Goal: Task Accomplishment & Management: Complete application form

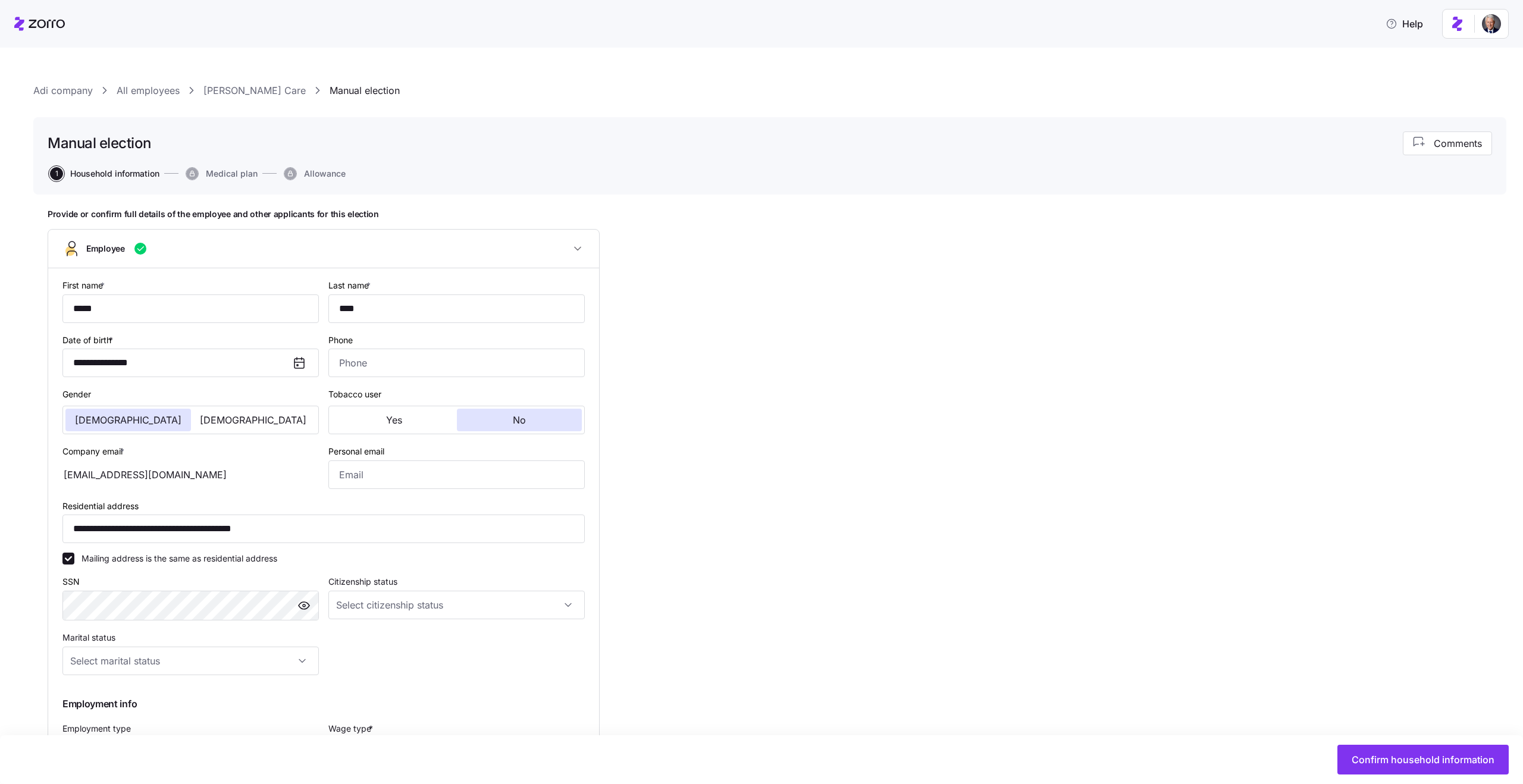
click at [221, 89] on link "Alice Care" at bounding box center [254, 90] width 102 height 15
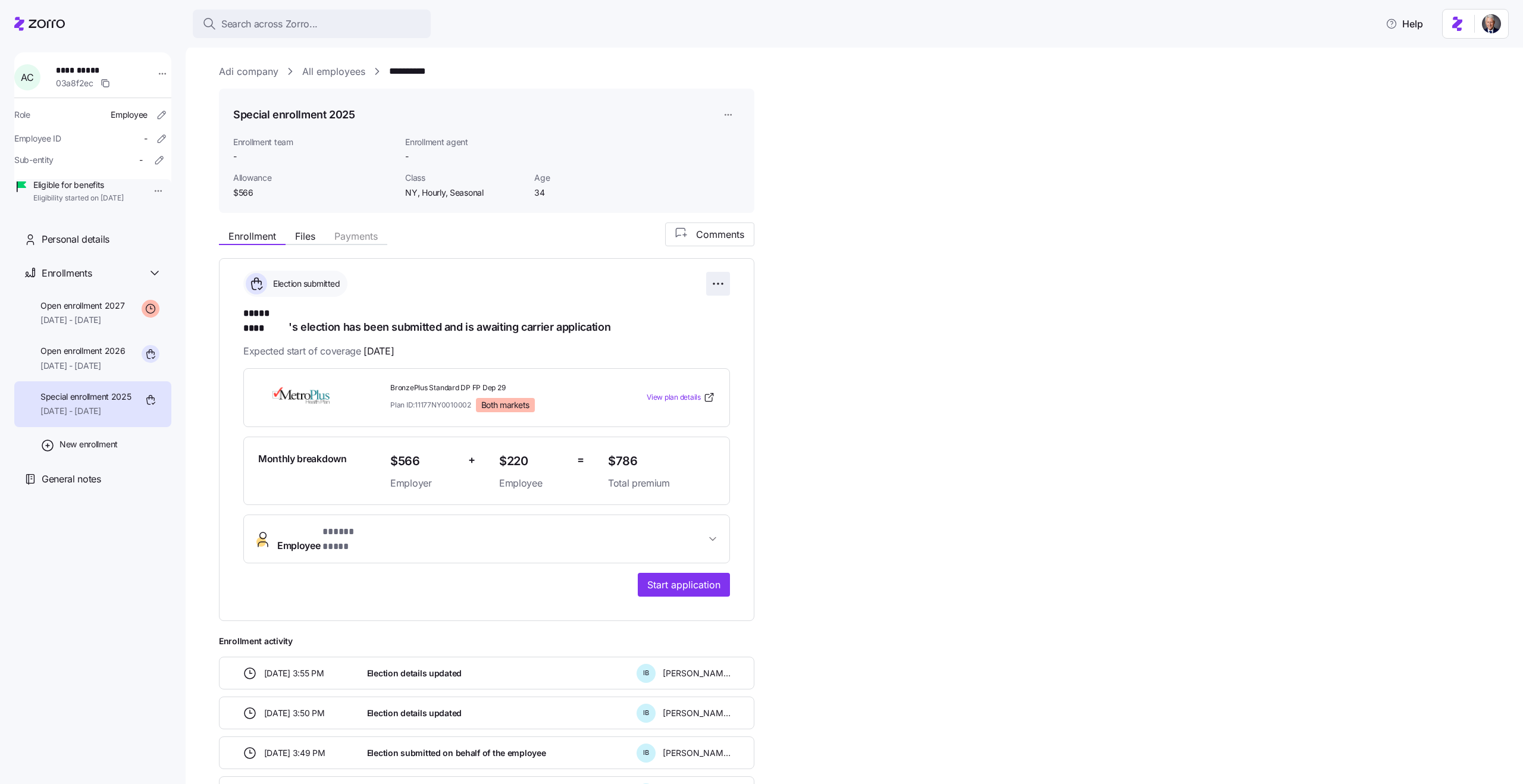
click at [722, 277] on html "**********" at bounding box center [761, 388] width 1523 height 777
click at [678, 344] on div "Reset election" at bounding box center [664, 351] width 119 height 19
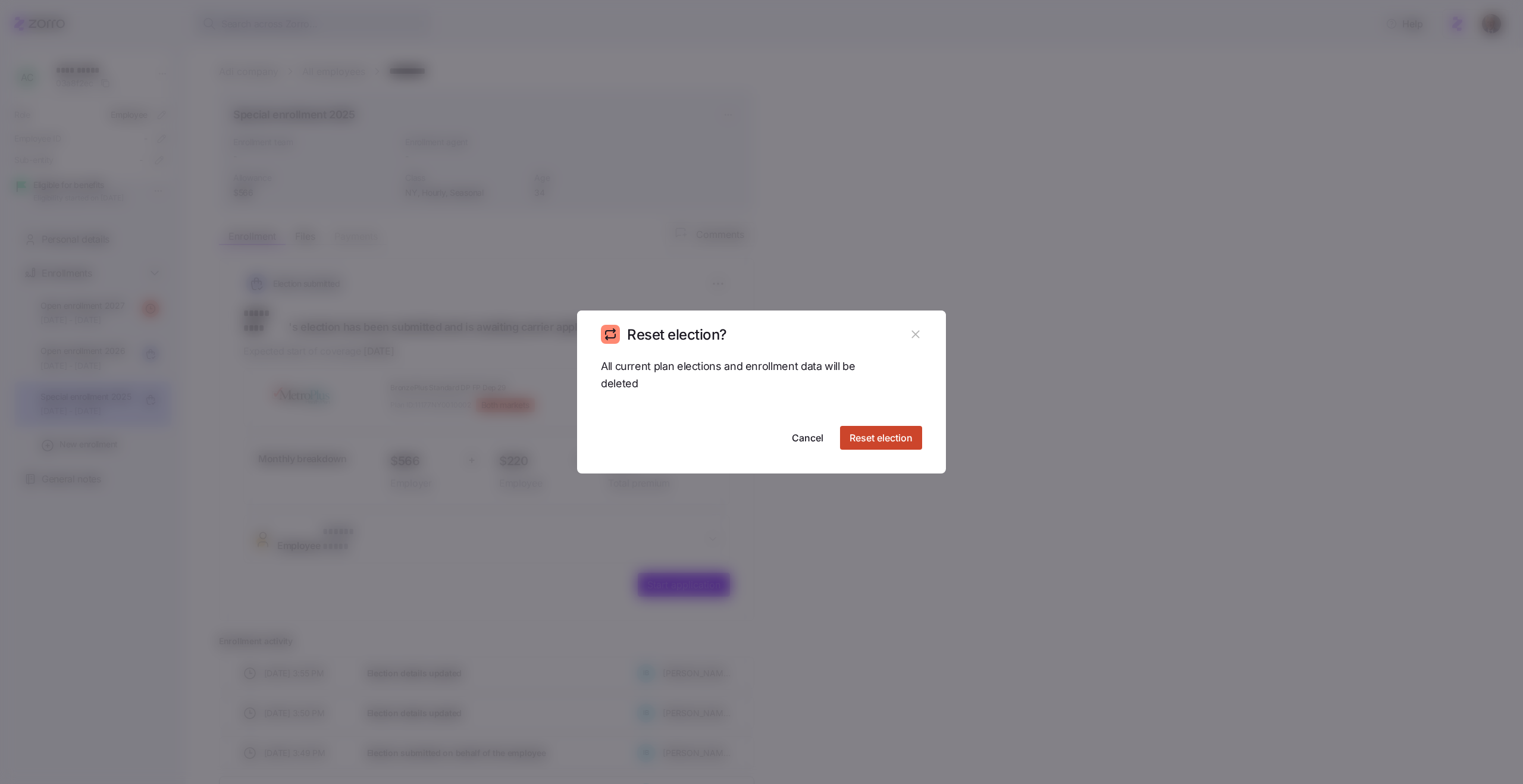
click at [870, 435] on span "Reset election" at bounding box center [881, 438] width 63 height 14
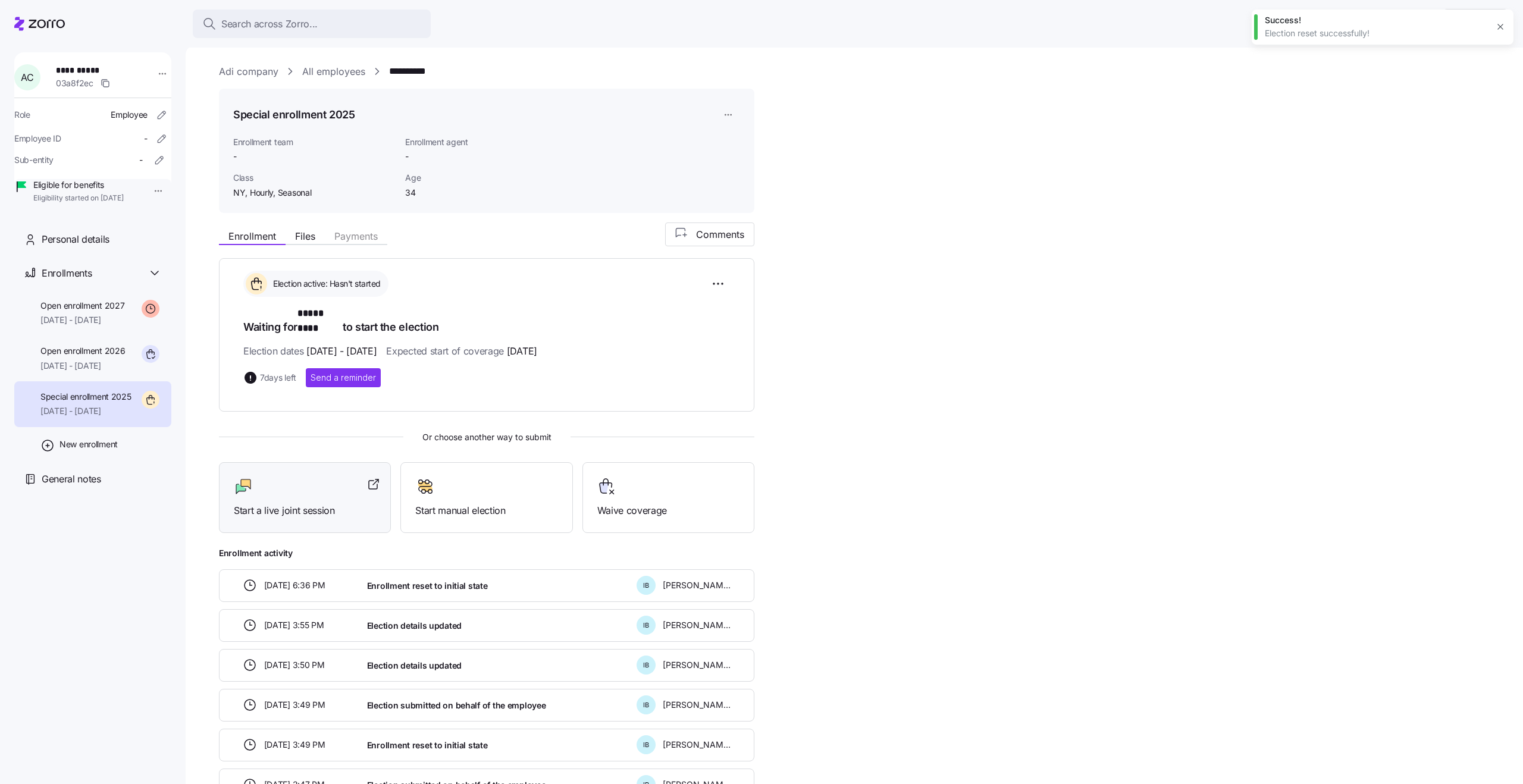
click at [325, 485] on div "Start a live joint session" at bounding box center [305, 497] width 142 height 41
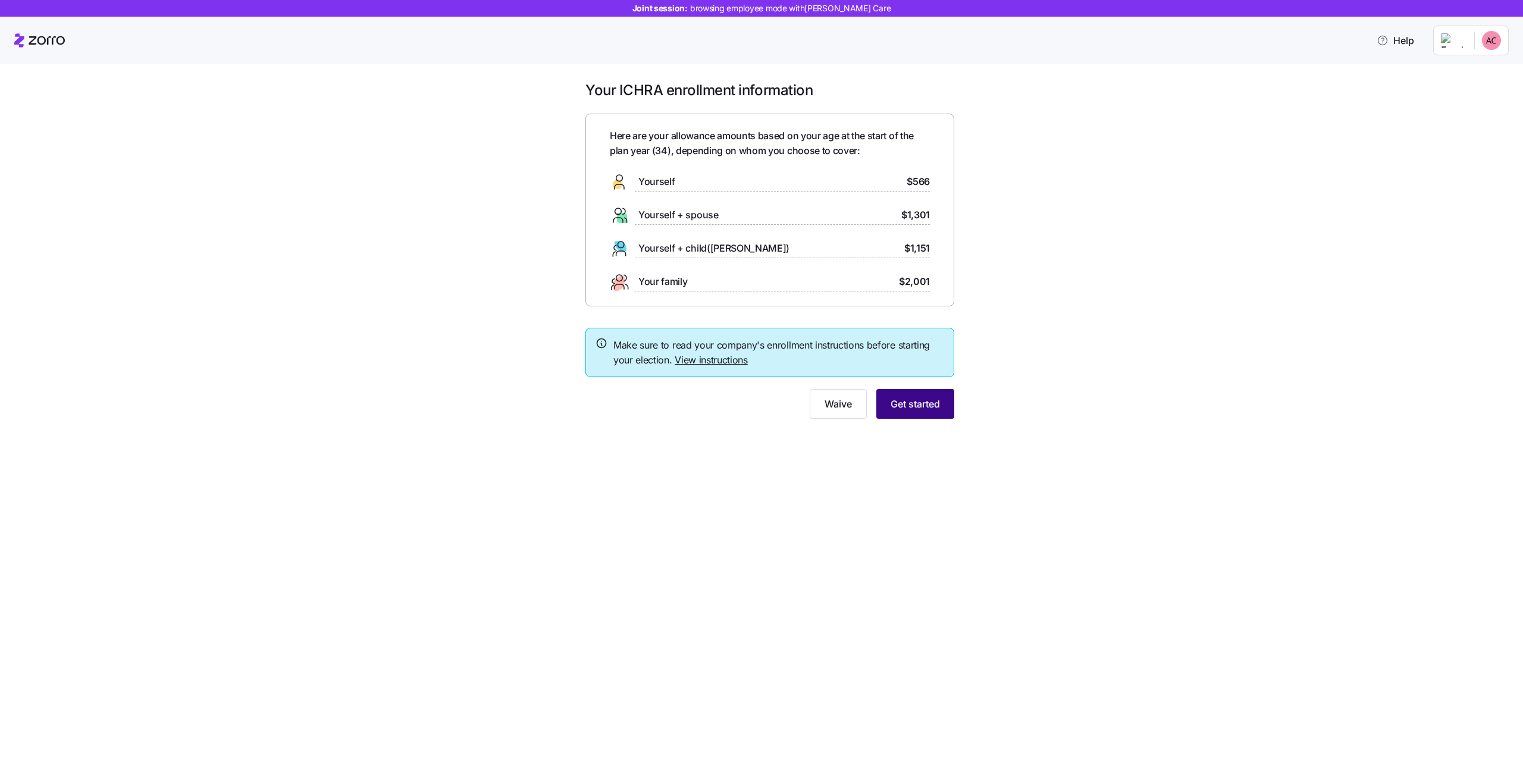
click at [895, 403] on span "Get started" at bounding box center [915, 403] width 50 height 14
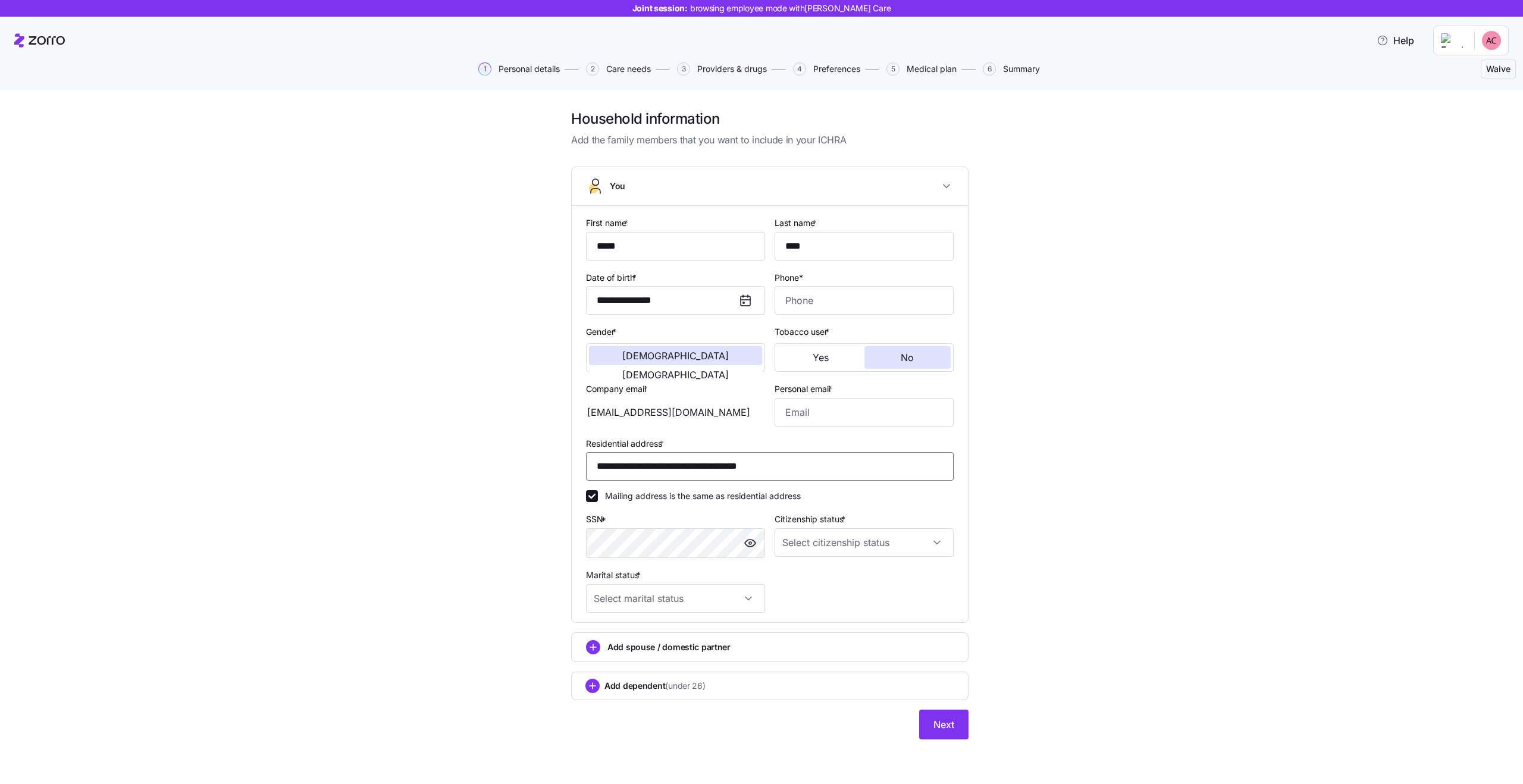
click at [689, 456] on input "**********" at bounding box center [770, 466] width 368 height 28
paste input "*******"
type input "**********"
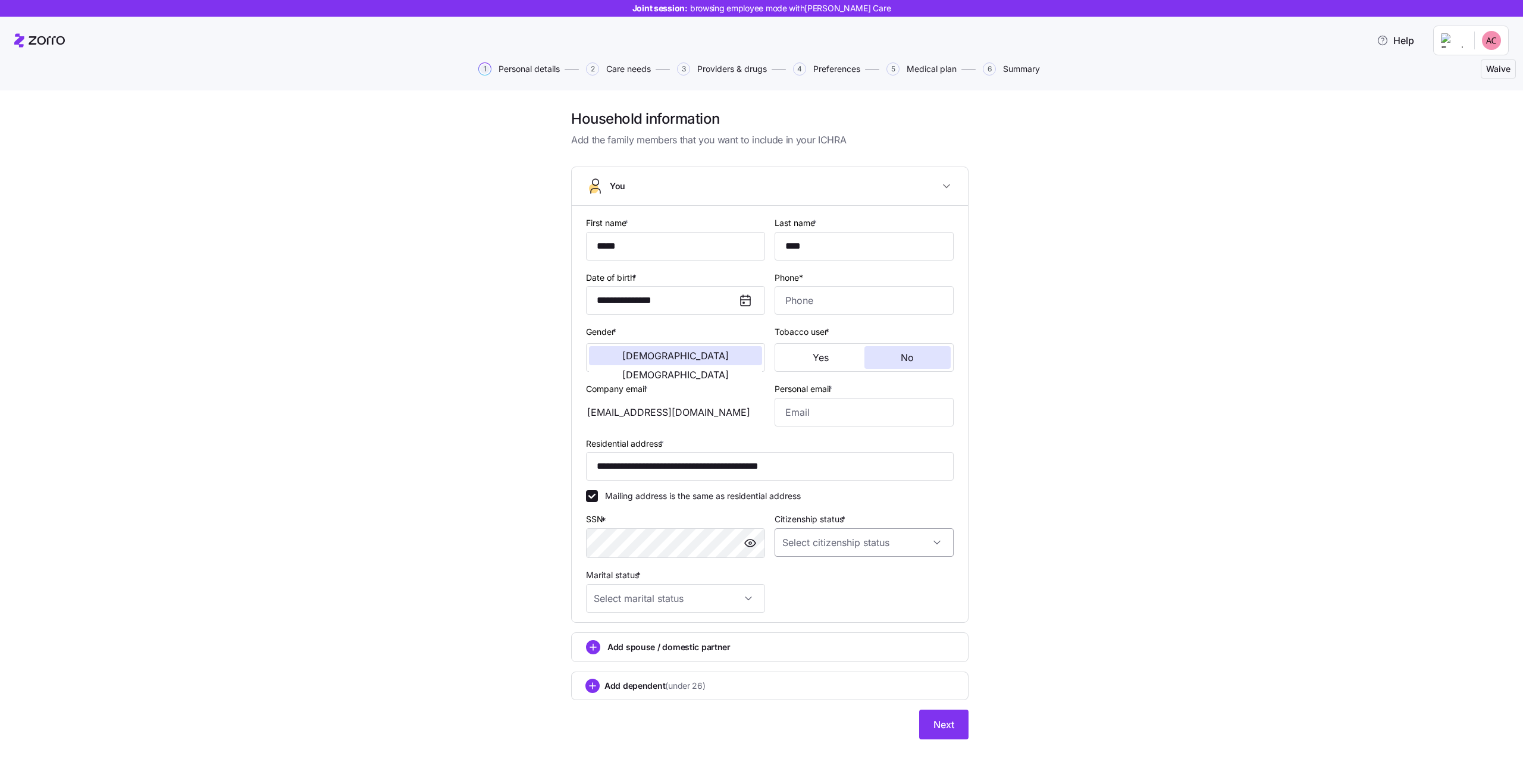
click at [805, 545] on input "Citizenship status *" at bounding box center [864, 542] width 179 height 28
click at [835, 576] on div "[DEMOGRAPHIC_DATA] citizen" at bounding box center [864, 579] width 170 height 25
type input "[DEMOGRAPHIC_DATA] citizen"
click at [680, 604] on input "Marital status *" at bounding box center [675, 598] width 179 height 28
click at [664, 642] on div "Single" at bounding box center [675, 635] width 170 height 25
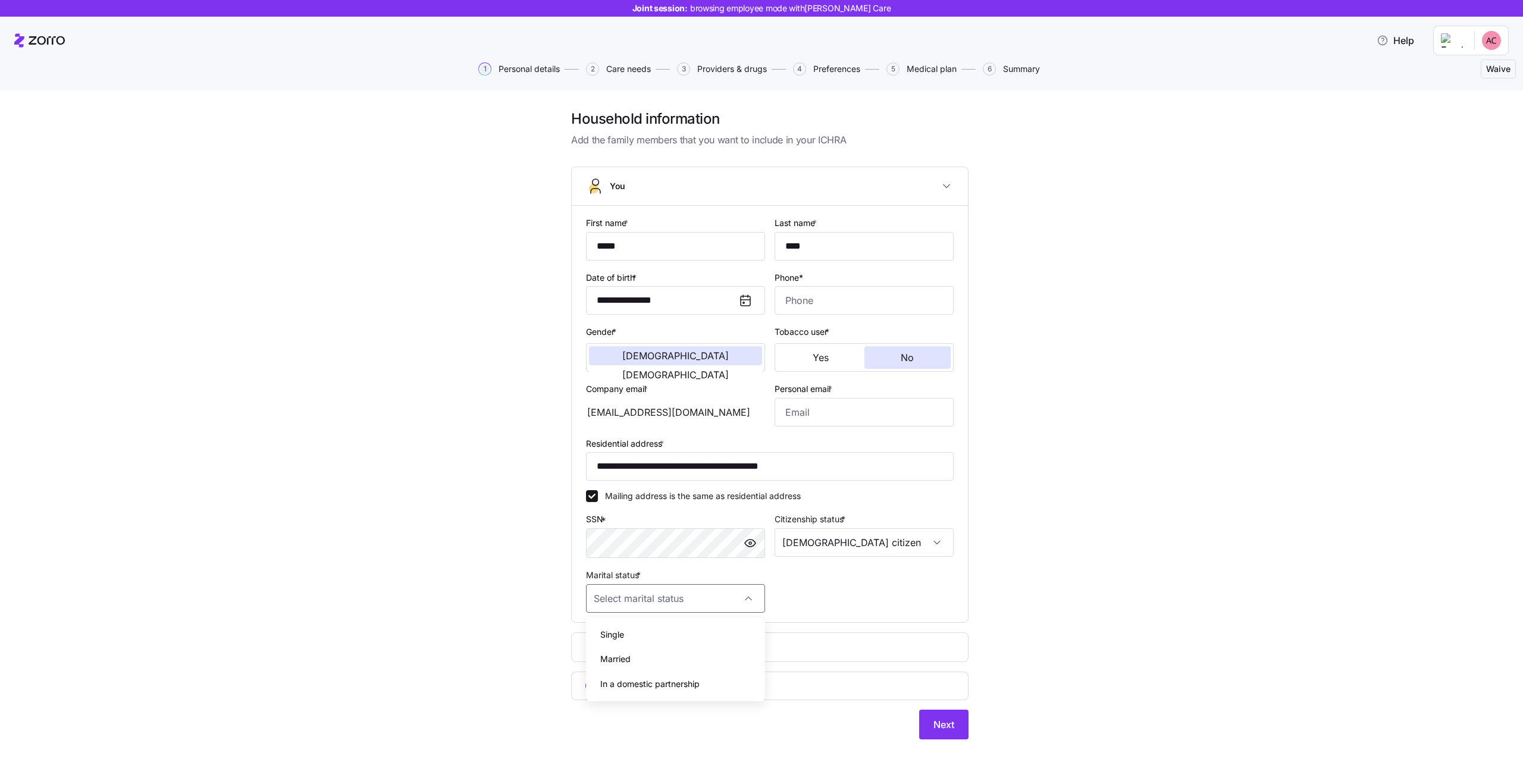
type input "Single"
click at [738, 648] on div "Add spouse / domestic partner" at bounding box center [770, 647] width 368 height 14
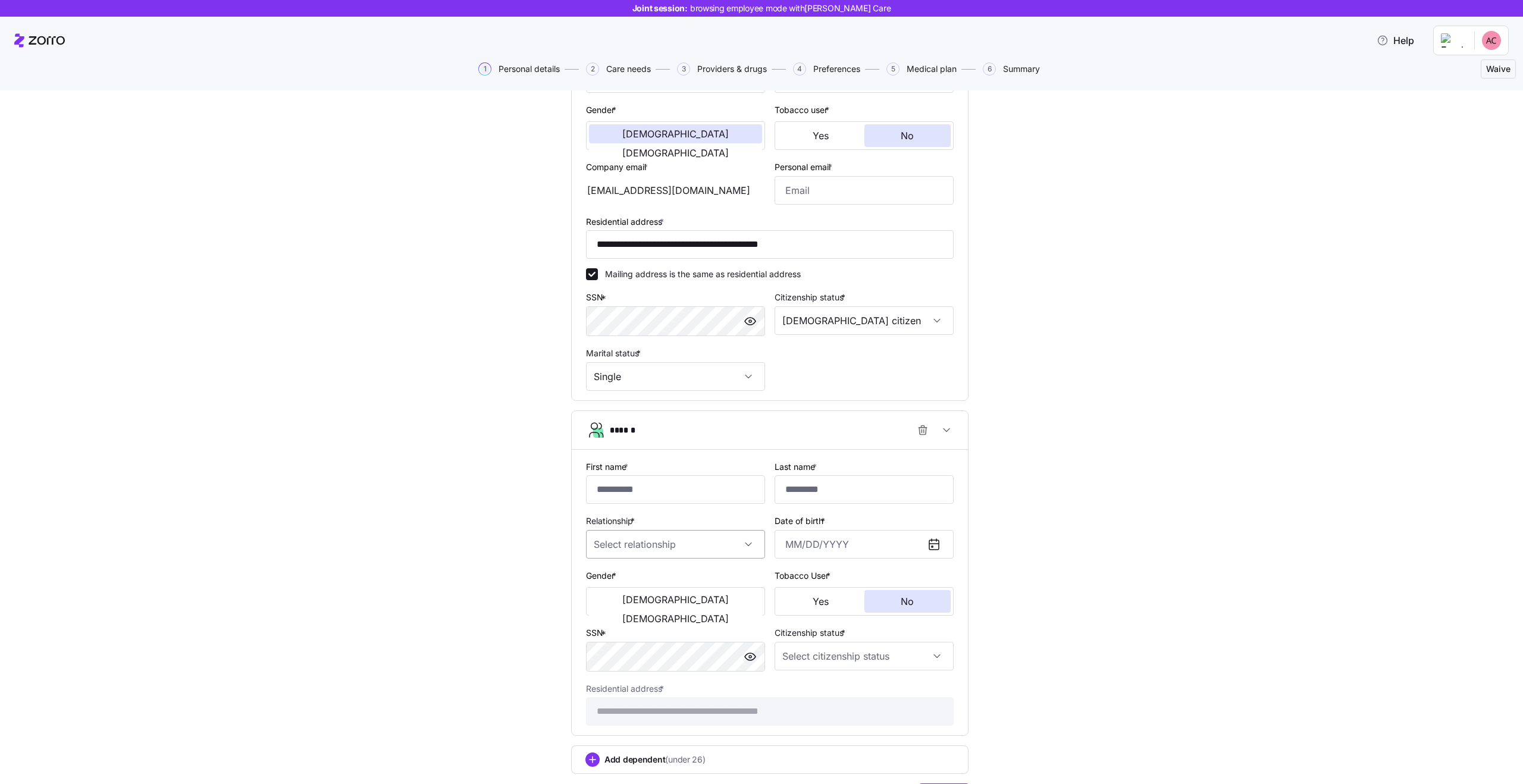
scroll to position [287, 0]
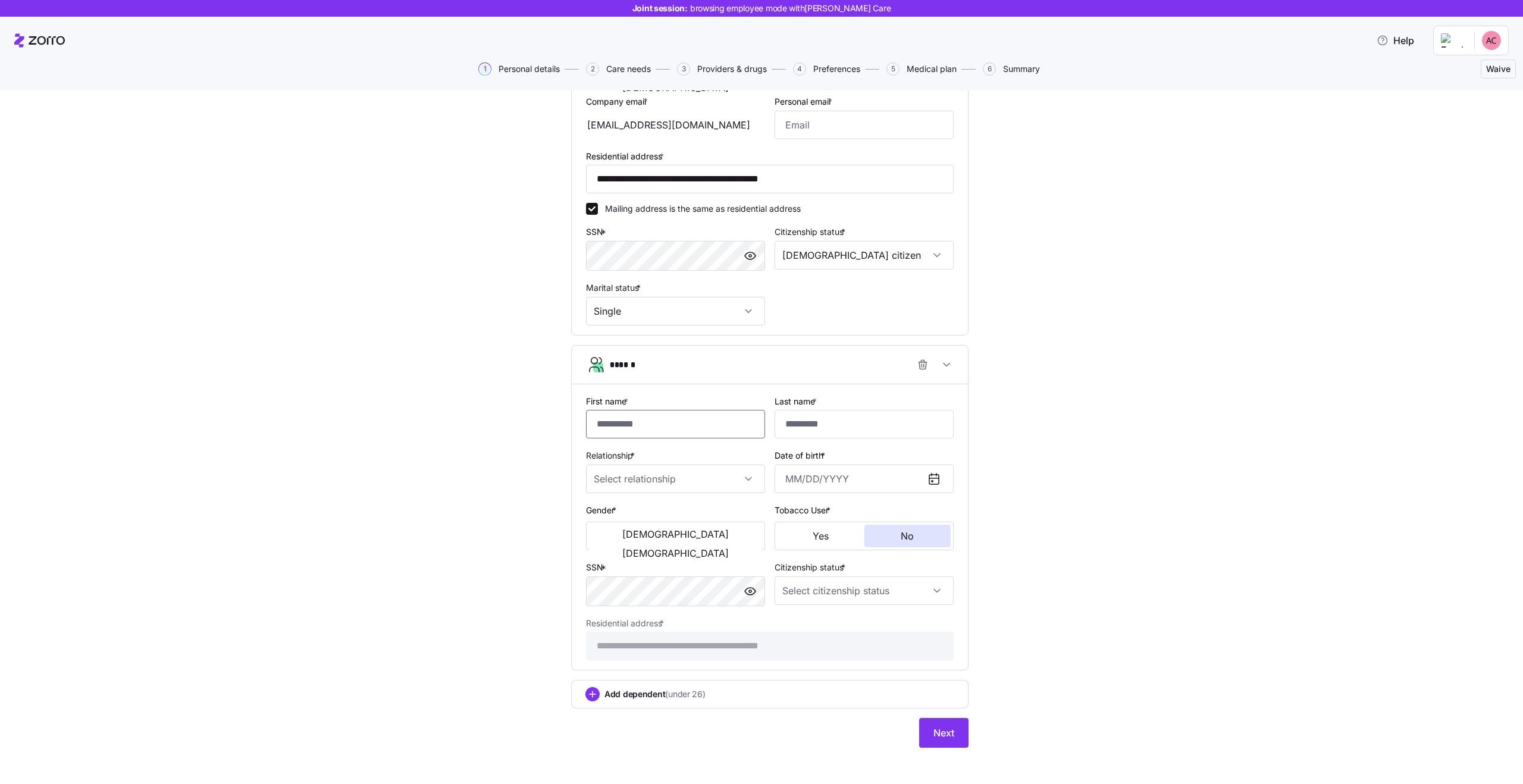
click at [651, 419] on input "First name *" at bounding box center [675, 424] width 179 height 28
type input "******"
click at [853, 418] on input "Last name *" at bounding box center [864, 424] width 179 height 28
type input "********"
click at [838, 461] on div "Date of birth *" at bounding box center [864, 470] width 179 height 45
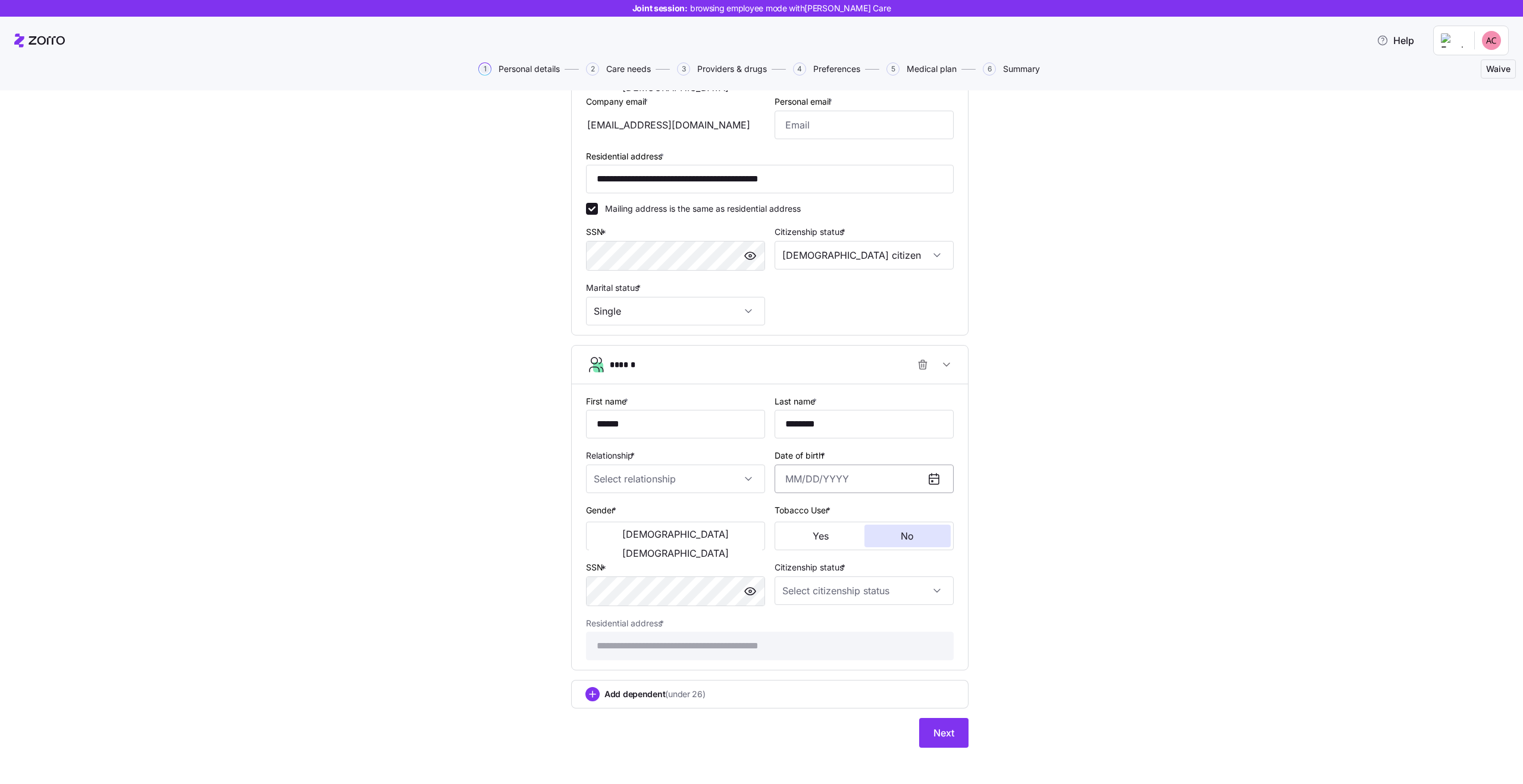
click at [838, 473] on input "Date of birth *" at bounding box center [864, 478] width 179 height 28
click at [818, 554] on button "1990" at bounding box center [819, 553] width 68 height 28
click at [823, 561] on button "Jan" at bounding box center [819, 553] width 68 height 28
click at [848, 567] on button "3" at bounding box center [858, 577] width 28 height 28
type input "January 3, 1990"
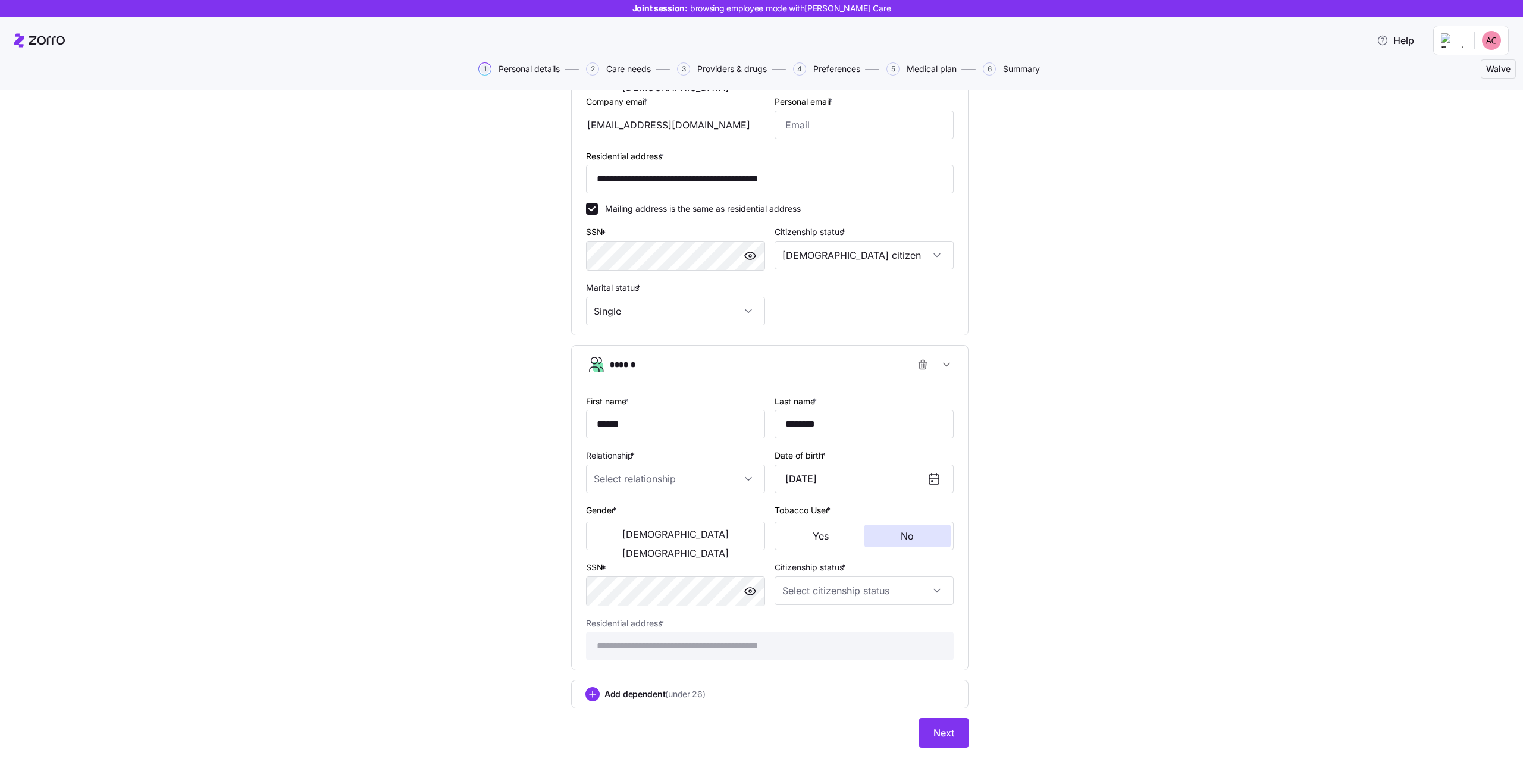
click at [681, 462] on div "Relationship *" at bounding box center [675, 470] width 179 height 45
click at [681, 469] on input "Relationship *" at bounding box center [675, 478] width 179 height 28
click at [672, 523] on div "Spouse" at bounding box center [675, 515] width 170 height 25
type input "Spouse"
click at [712, 548] on span "[DEMOGRAPHIC_DATA]" at bounding box center [676, 553] width 107 height 10
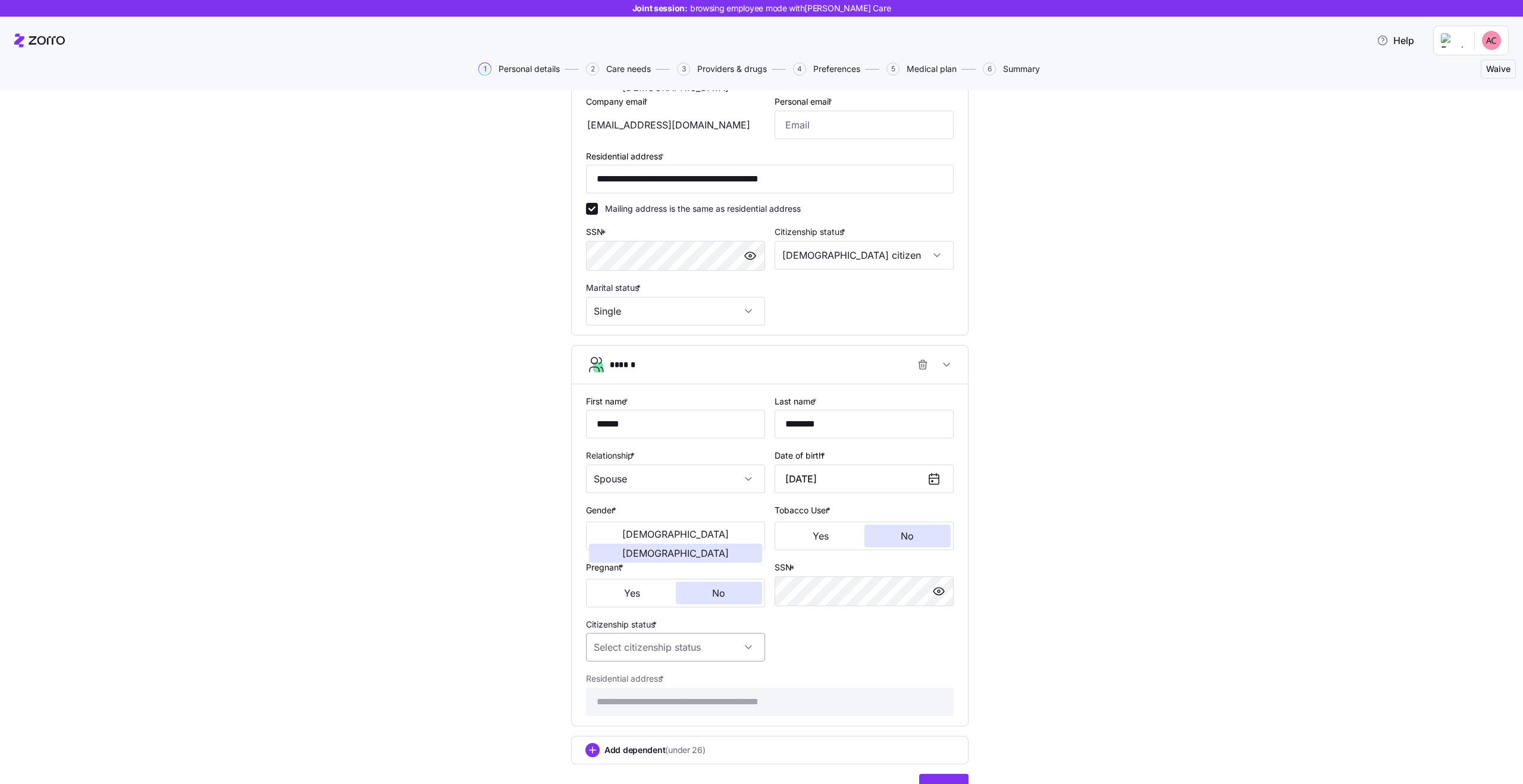
click at [683, 645] on input "Citizenship status *" at bounding box center [675, 647] width 179 height 28
click at [681, 680] on div "[DEMOGRAPHIC_DATA] citizen" at bounding box center [675, 684] width 170 height 25
type input "US citizen"
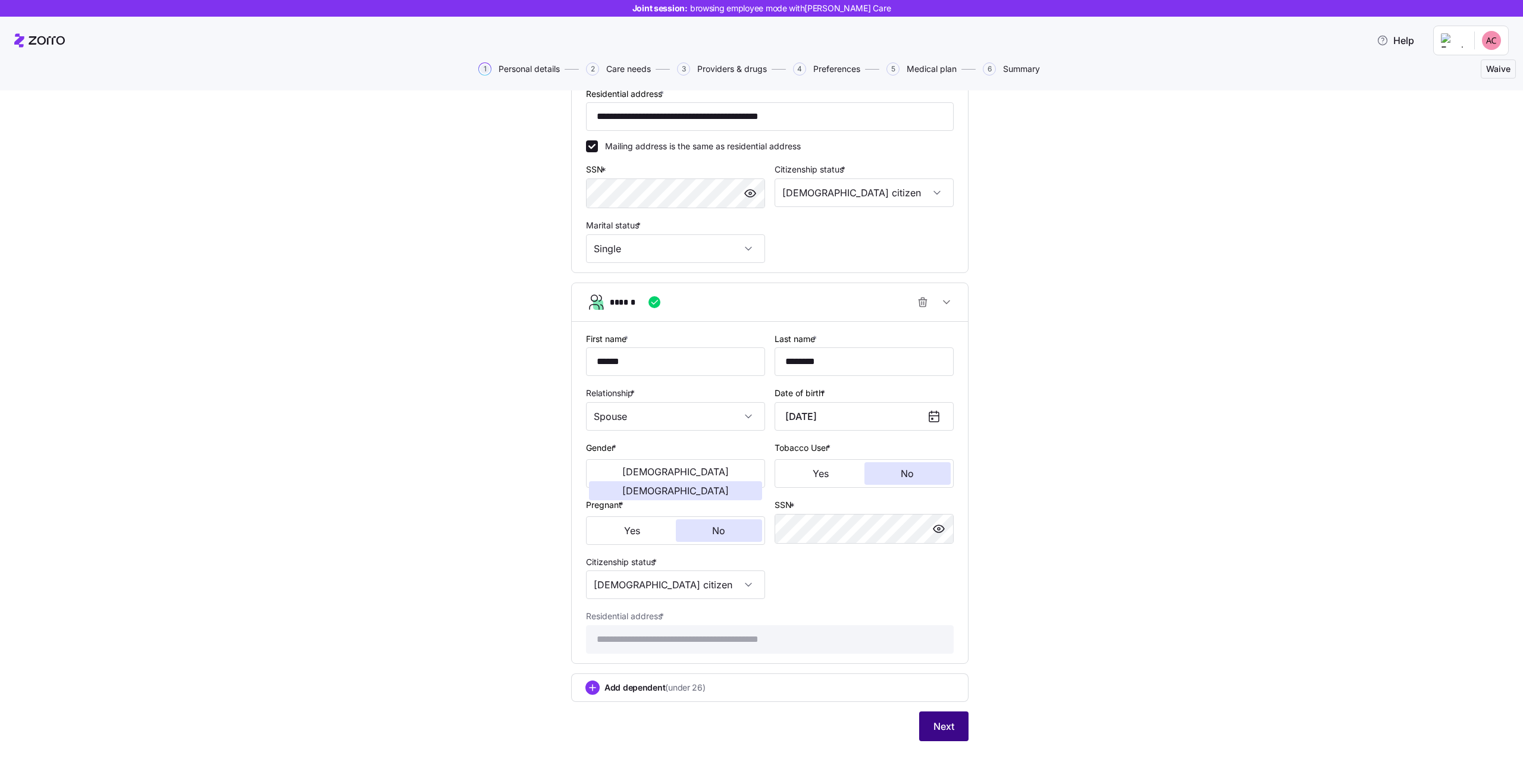
click at [948, 730] on span "Next" at bounding box center [944, 726] width 21 height 14
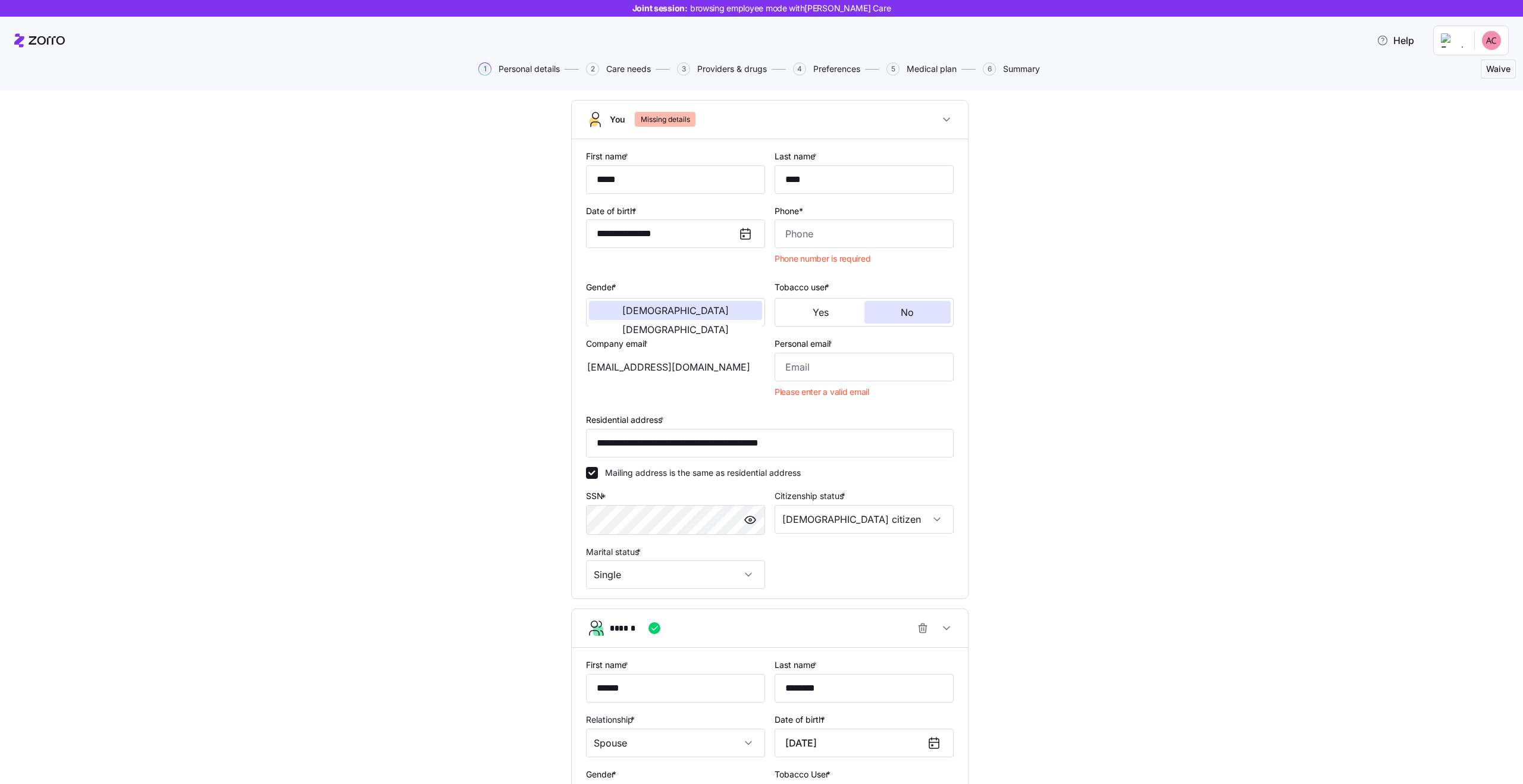
scroll to position [0, 0]
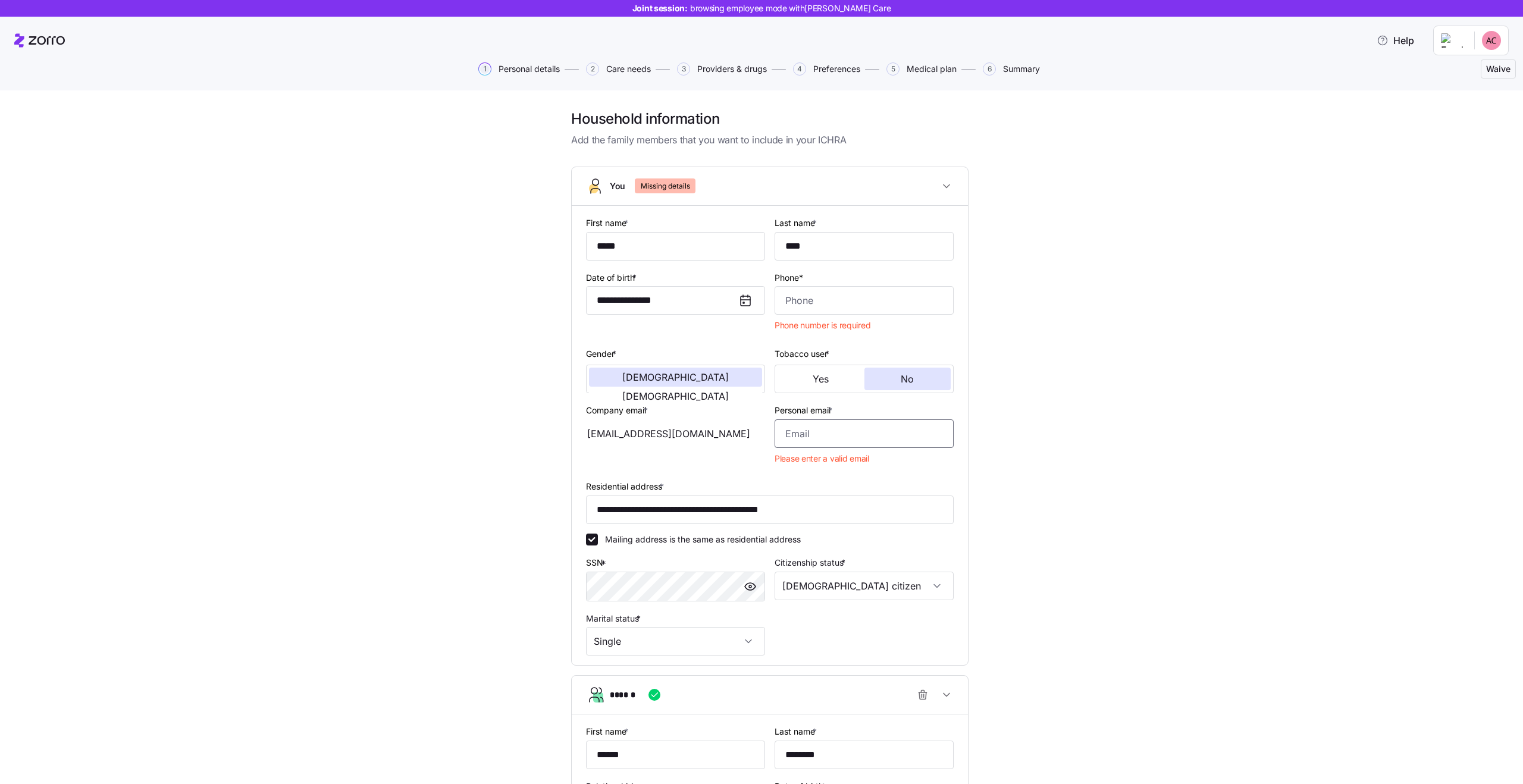
click at [831, 439] on input "Personal email *" at bounding box center [864, 433] width 179 height 28
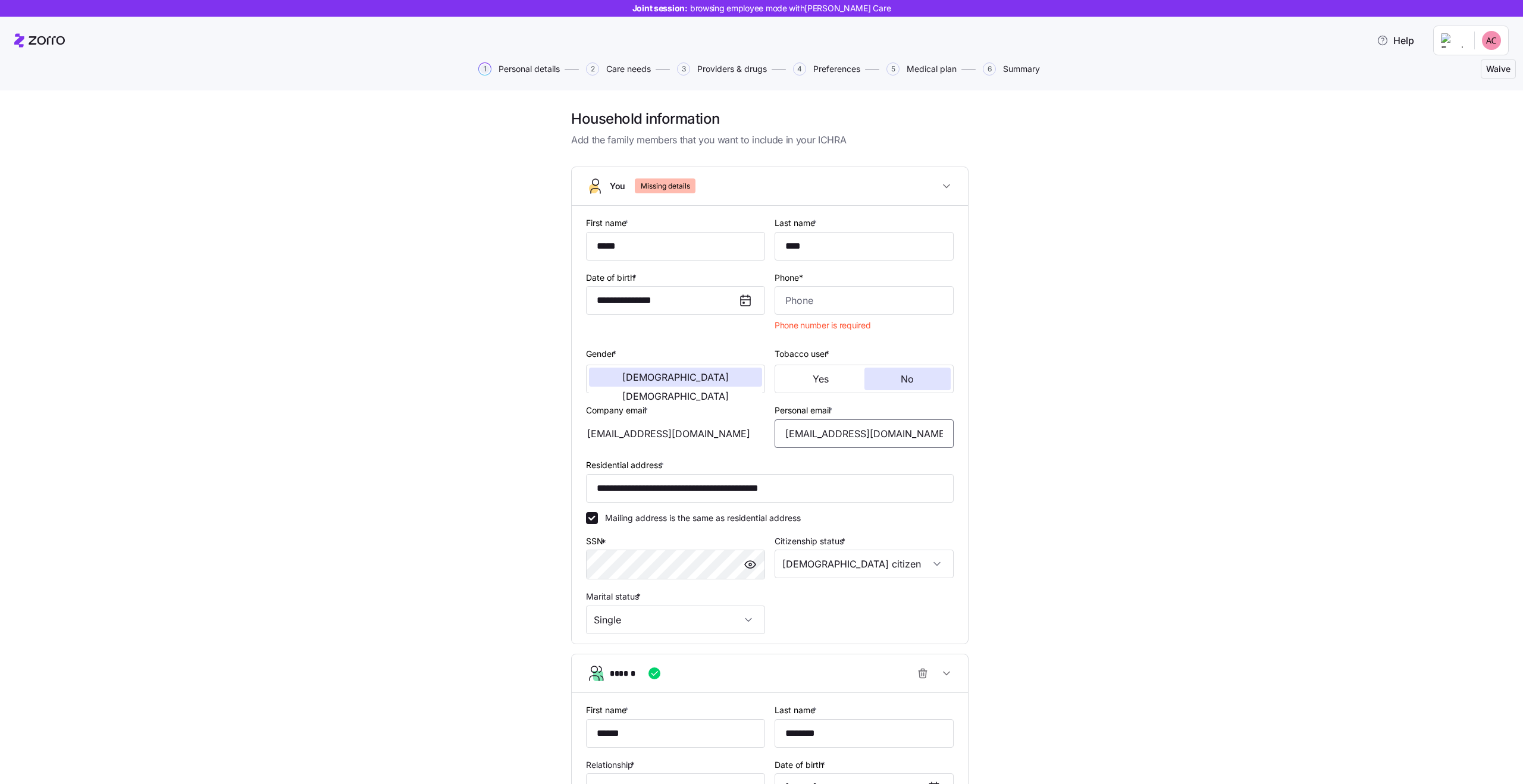
click at [834, 433] on input "personal@care.co" at bounding box center [864, 433] width 179 height 28
type input "personal@zdfdscare.co"
click at [803, 303] on input "Phone*" at bounding box center [864, 300] width 179 height 28
click at [1107, 377] on div "**********" at bounding box center [770, 618] width 1473 height 1017
click at [881, 300] on input "Phone*" at bounding box center [864, 300] width 179 height 28
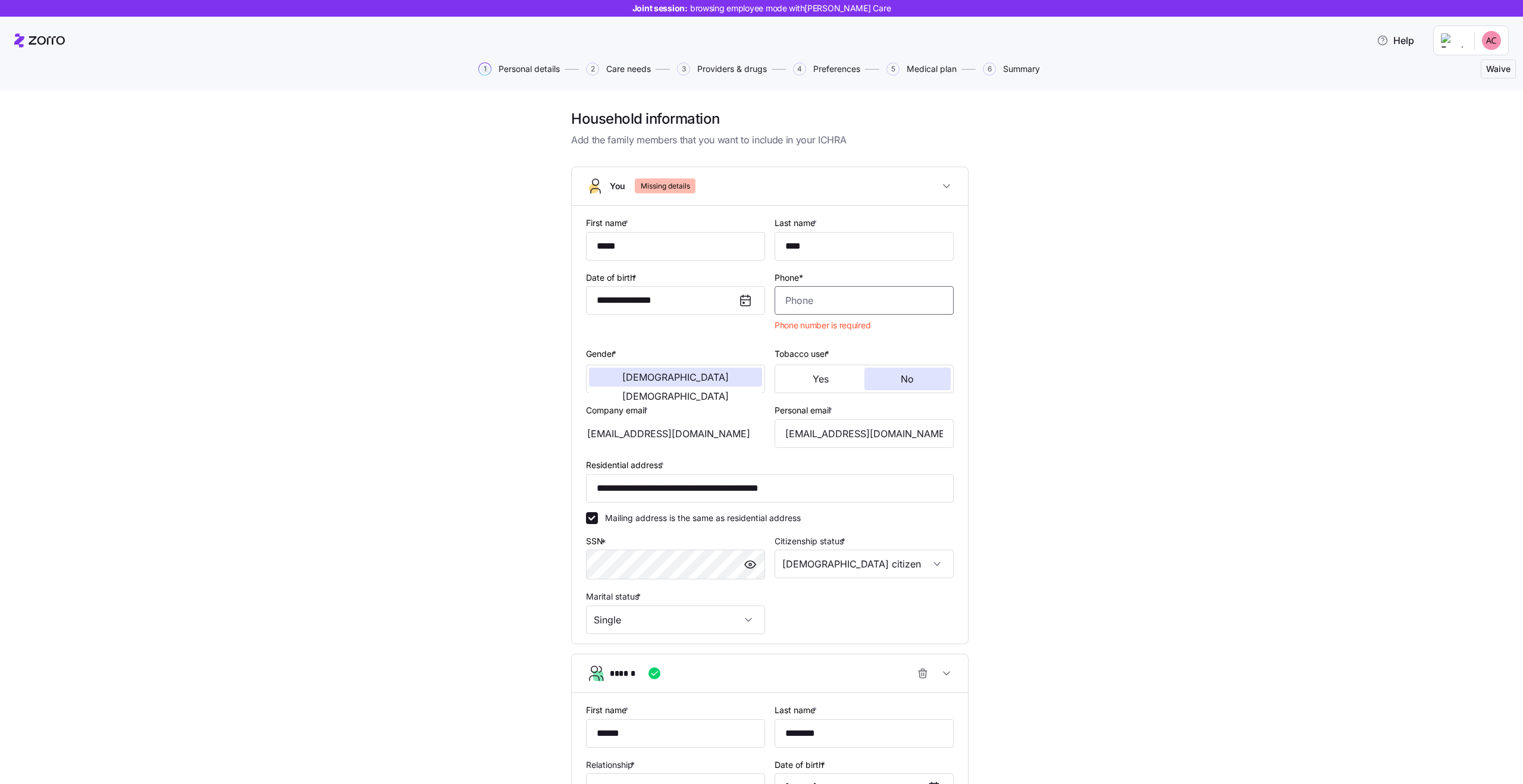
type input "(602) 873-1069"
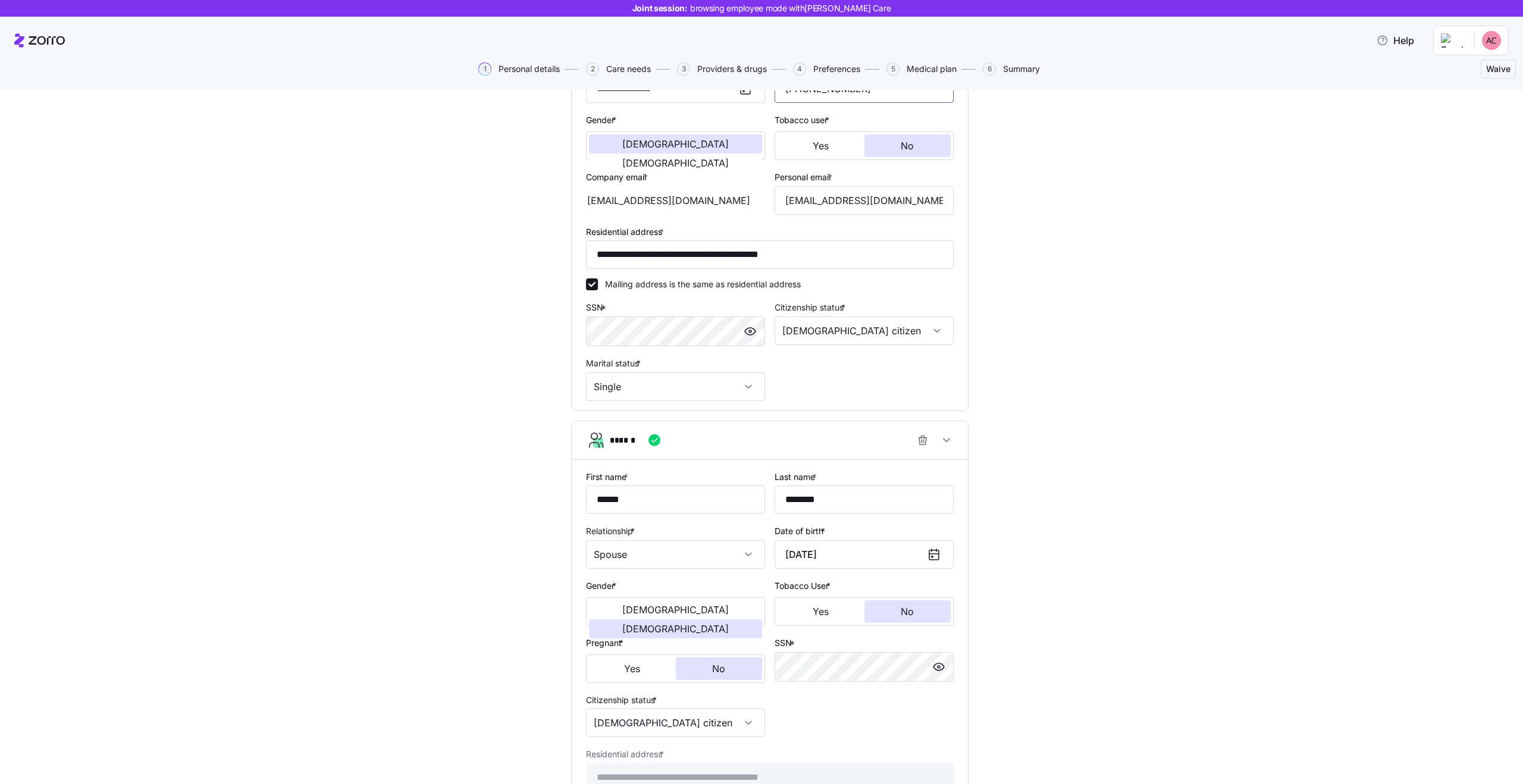
scroll to position [350, 0]
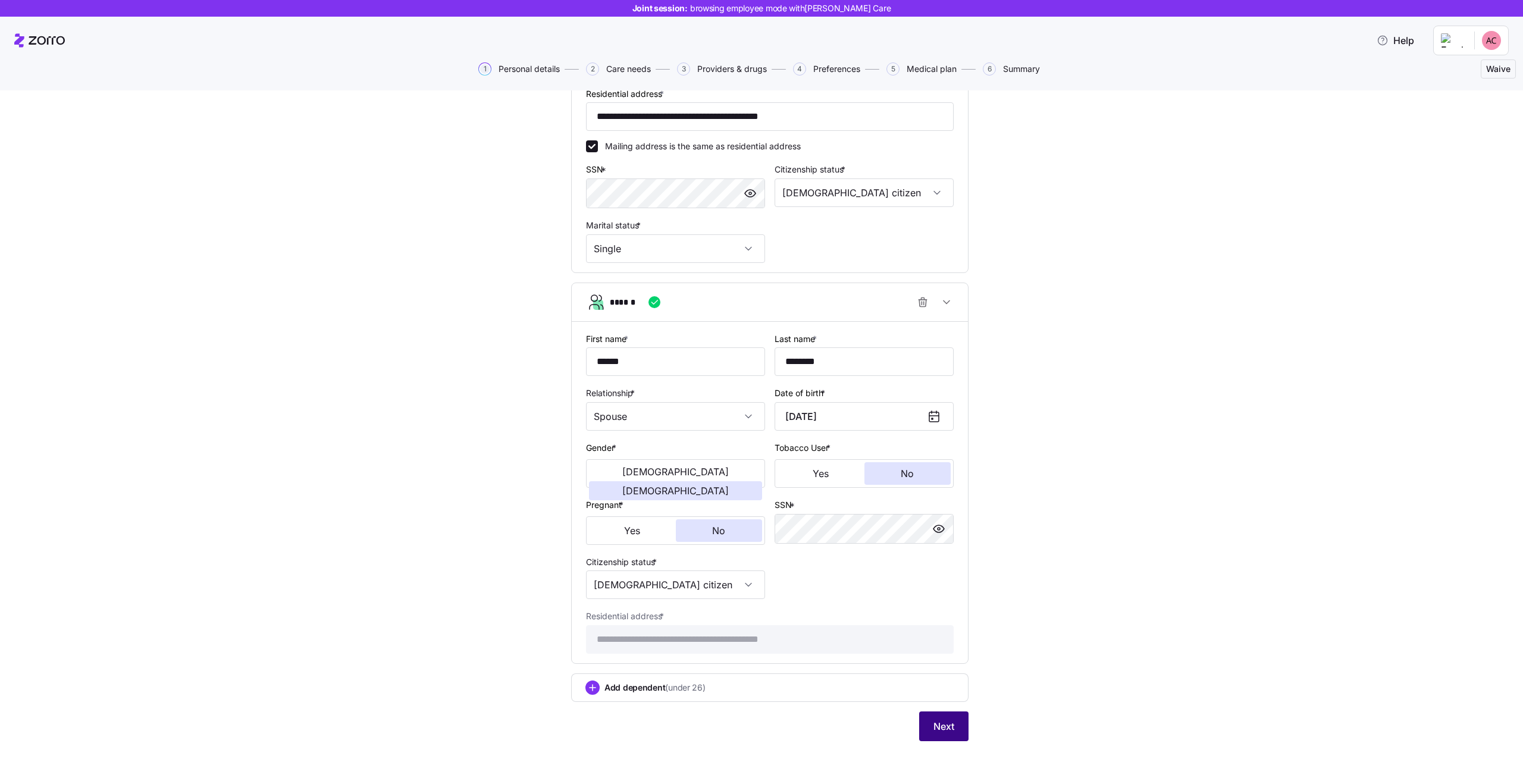
click at [952, 728] on span "Next" at bounding box center [944, 726] width 21 height 14
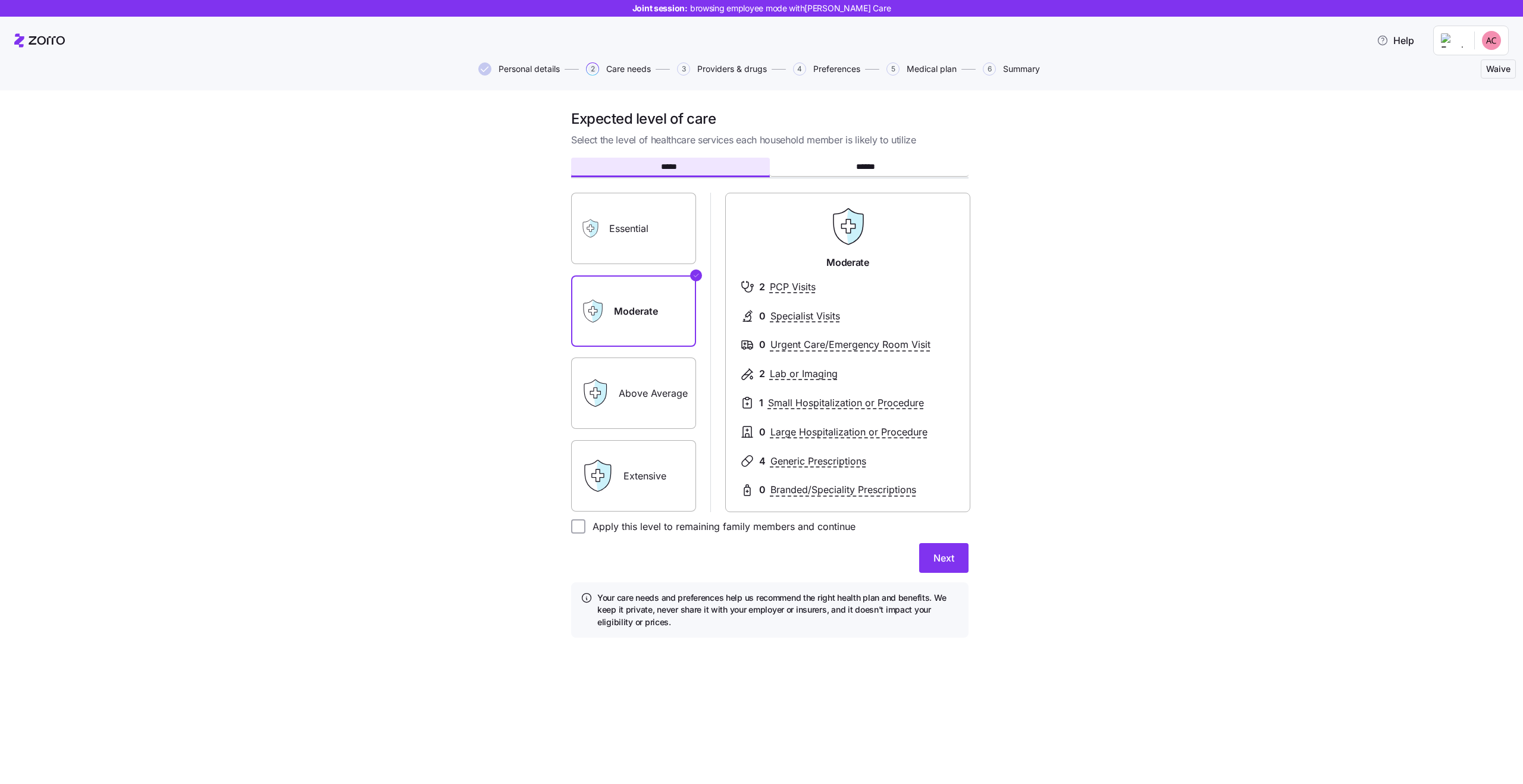
click at [1496, 72] on span "Waive" at bounding box center [1498, 69] width 24 height 12
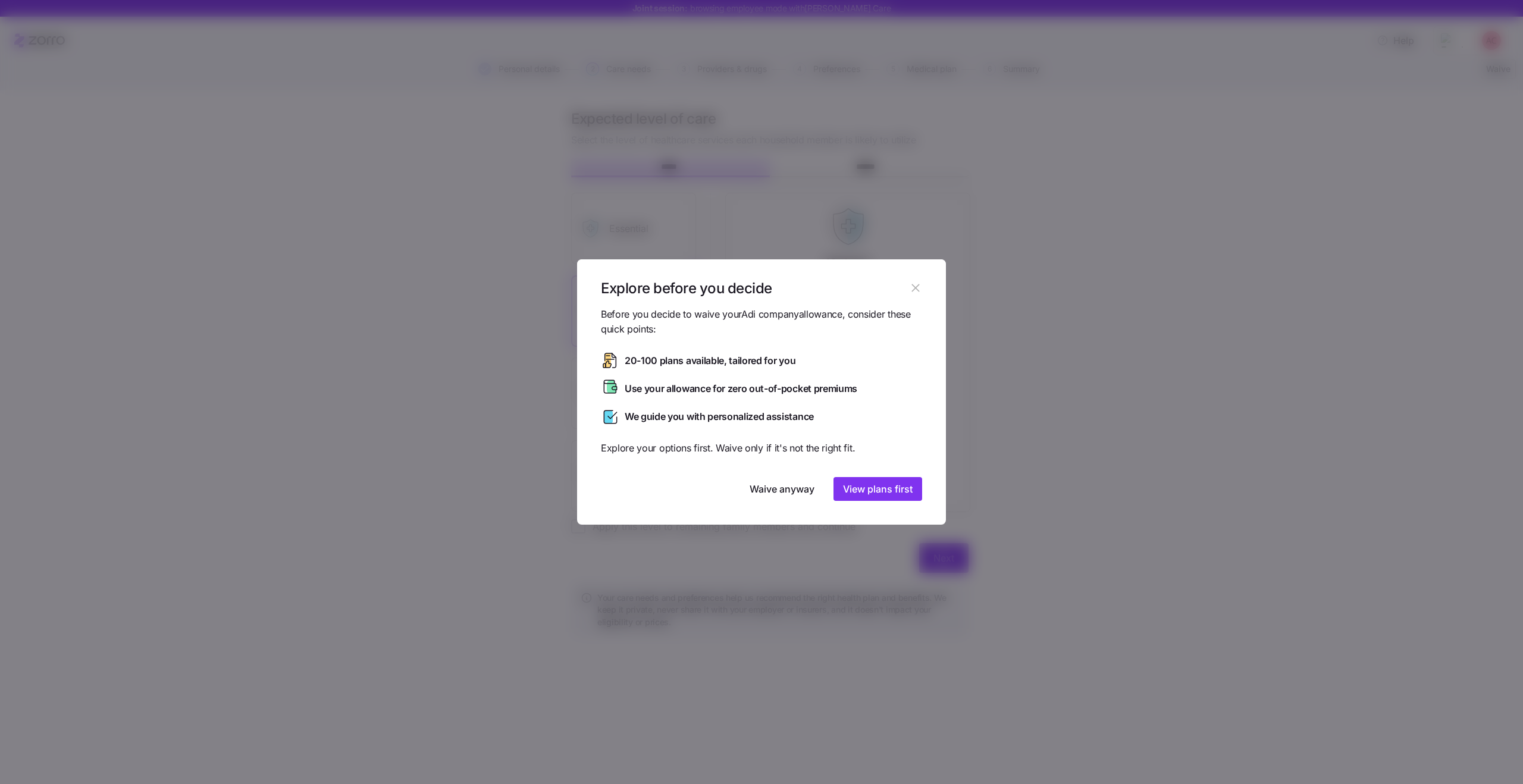
click at [1116, 254] on div at bounding box center [761, 392] width 1523 height 784
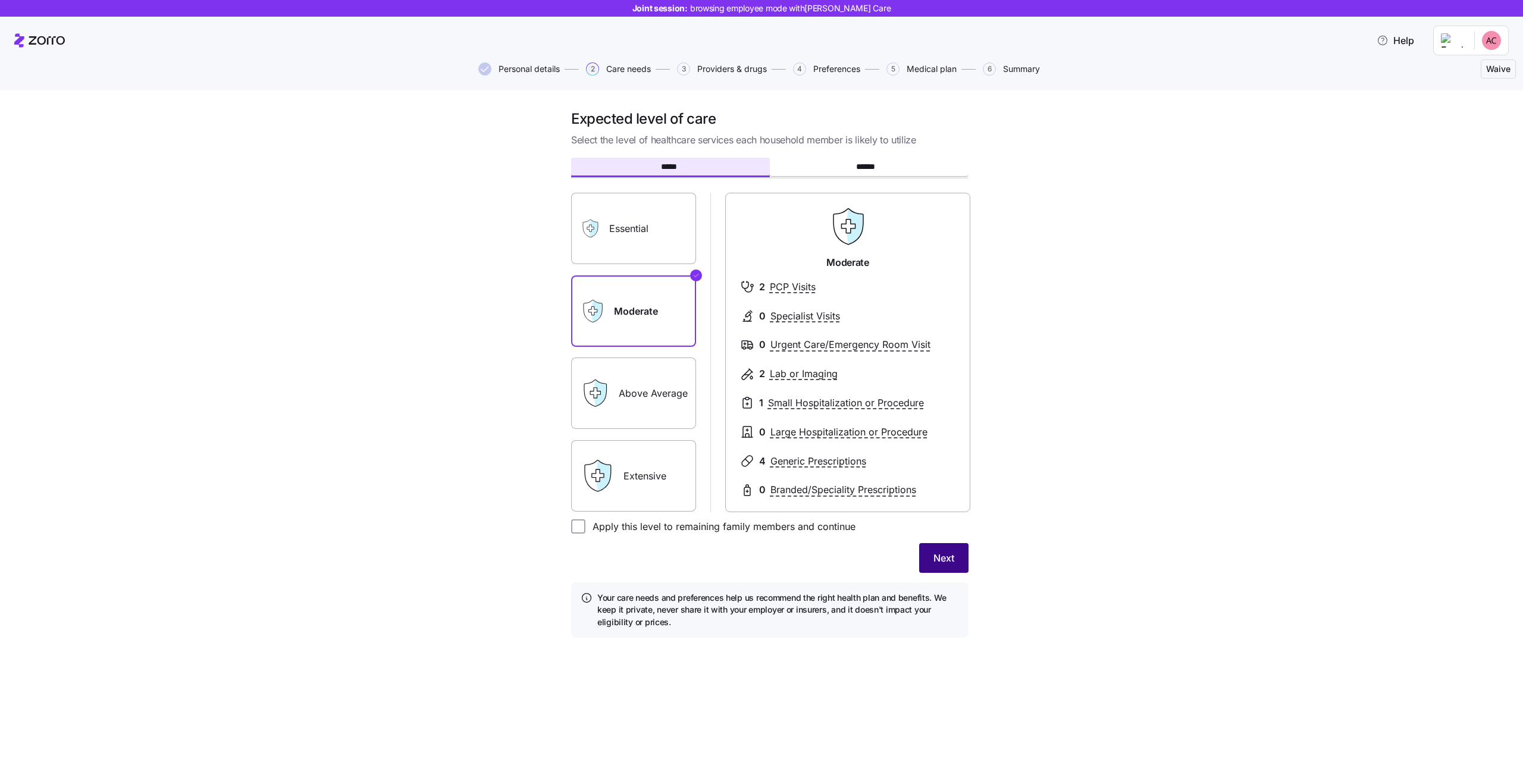
click at [947, 570] on button "Next" at bounding box center [944, 558] width 50 height 30
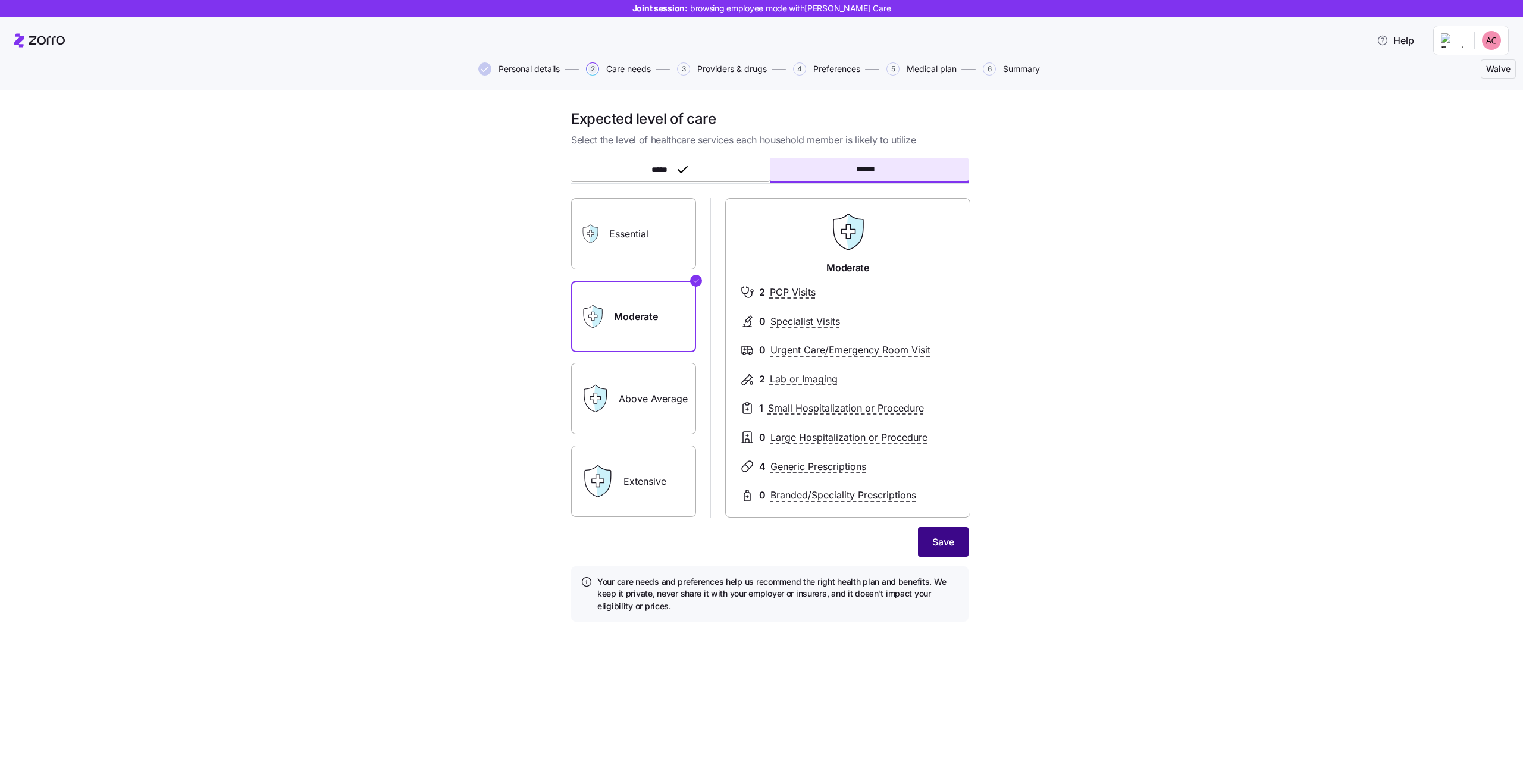
click at [963, 553] on button "Save" at bounding box center [943, 542] width 50 height 30
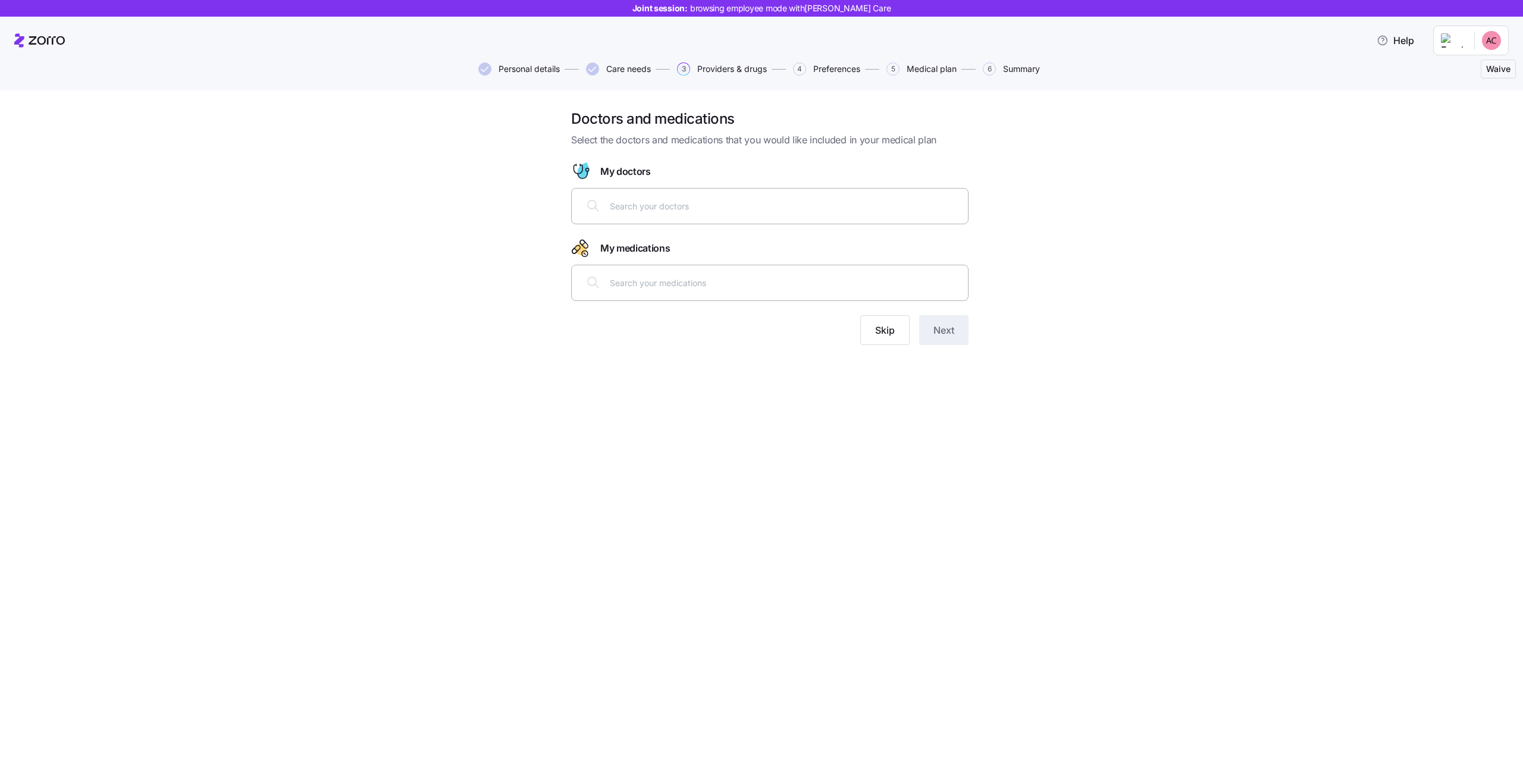
click at [751, 217] on div at bounding box center [769, 205] width 382 height 28
click at [881, 327] on span "Skip" at bounding box center [885, 329] width 19 height 14
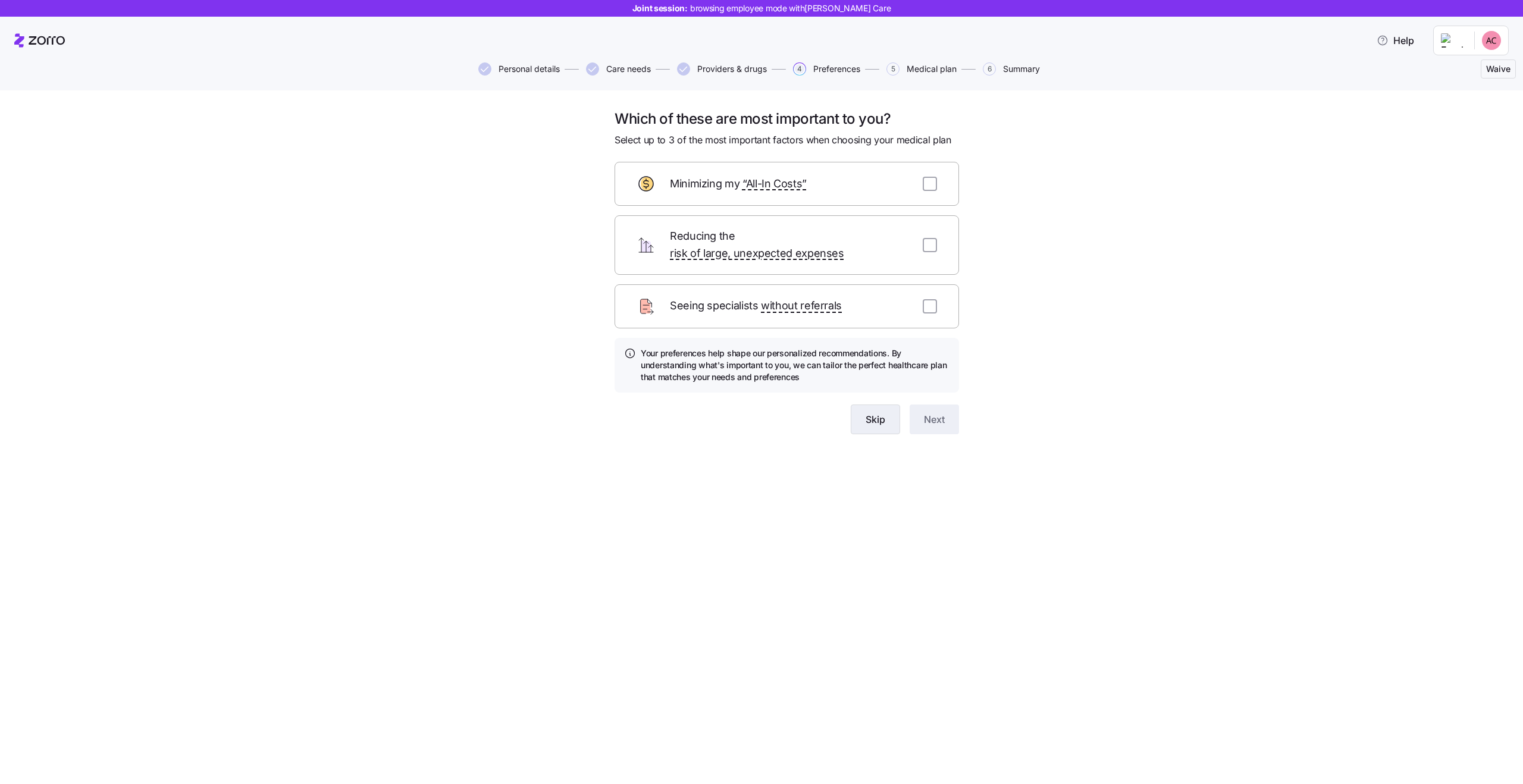
click at [866, 413] on button "Skip" at bounding box center [875, 419] width 50 height 30
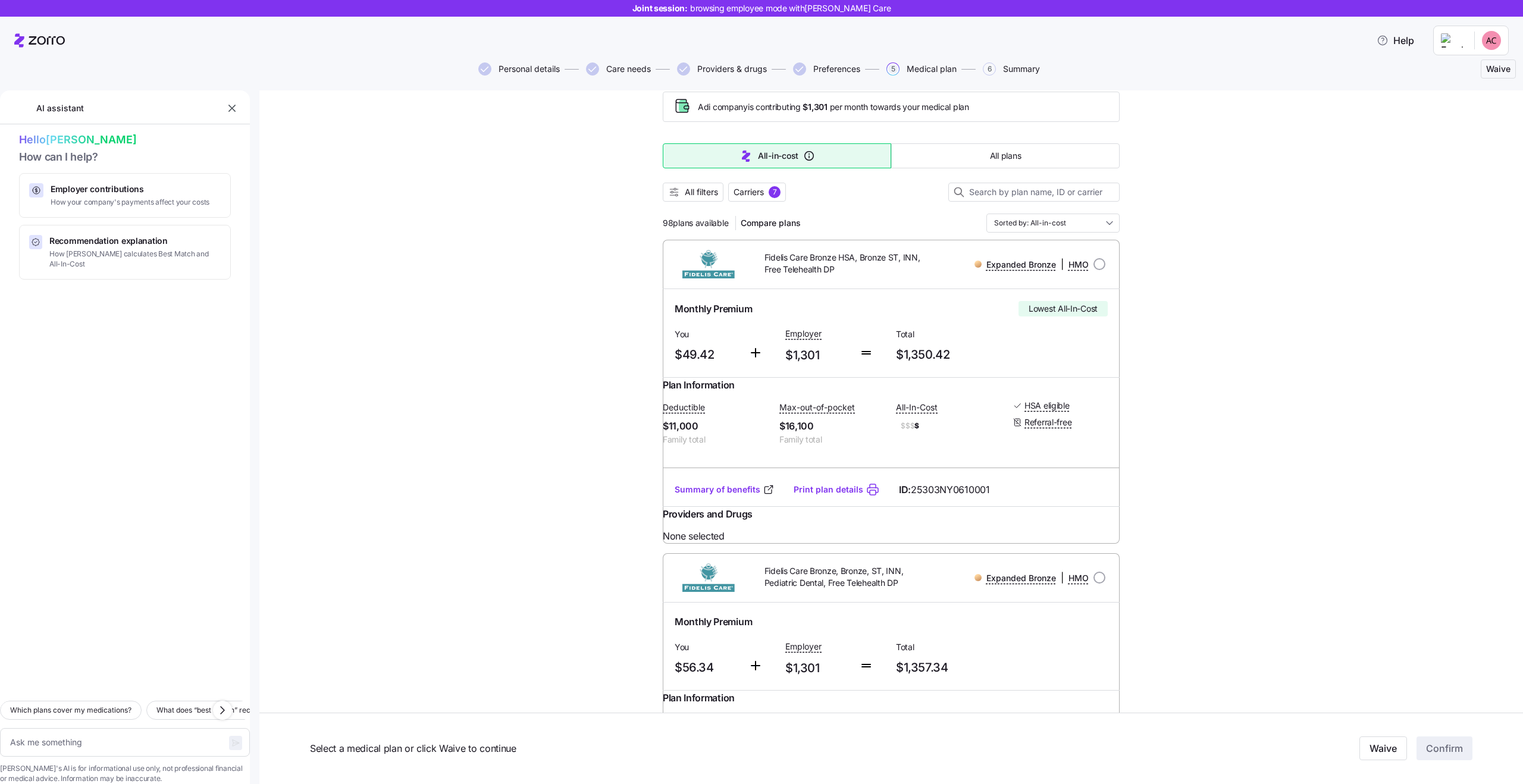
scroll to position [56, 0]
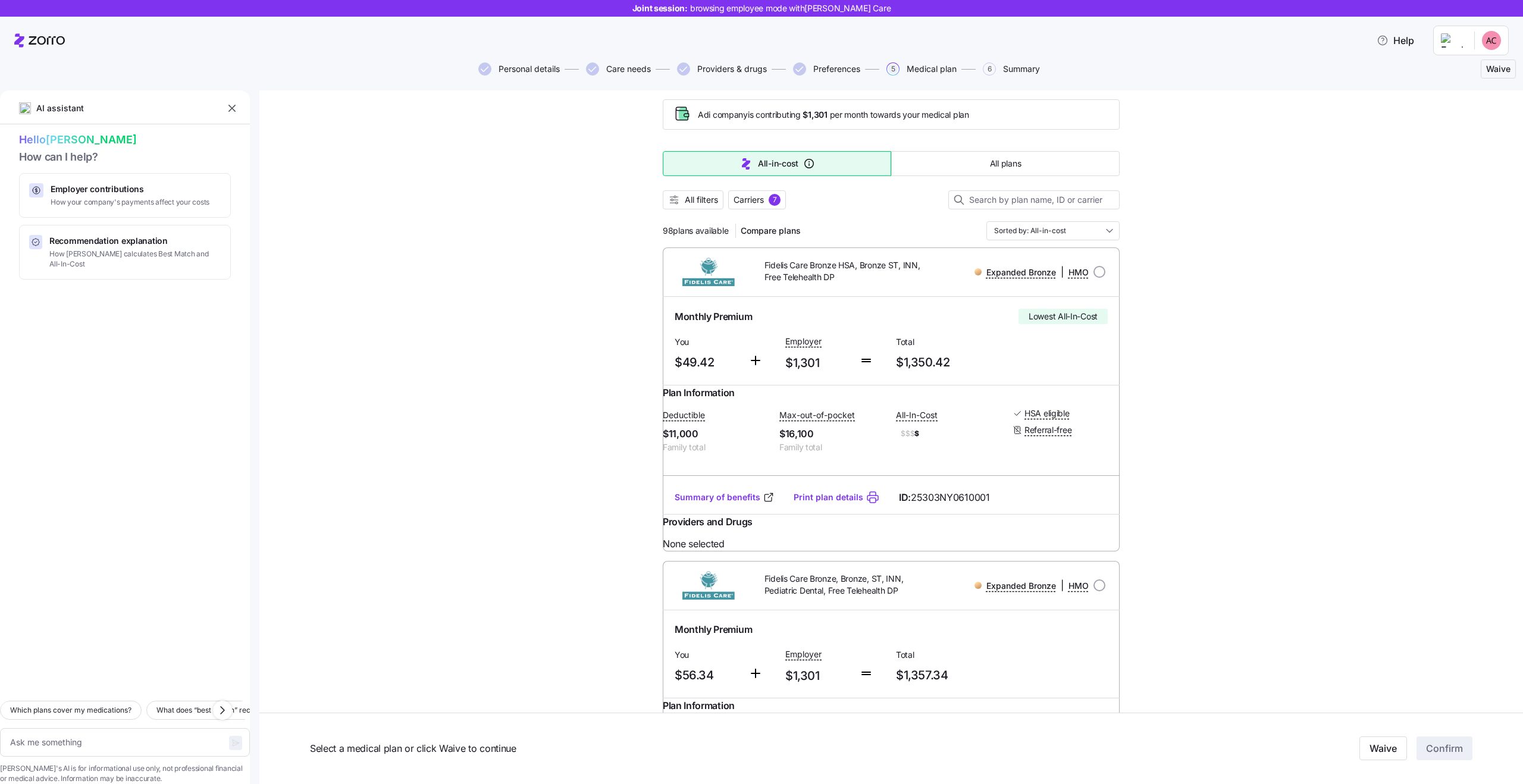
click at [804, 363] on span "$1,301" at bounding box center [818, 363] width 65 height 19
click at [809, 365] on span "$1,301" at bounding box center [818, 363] width 65 height 19
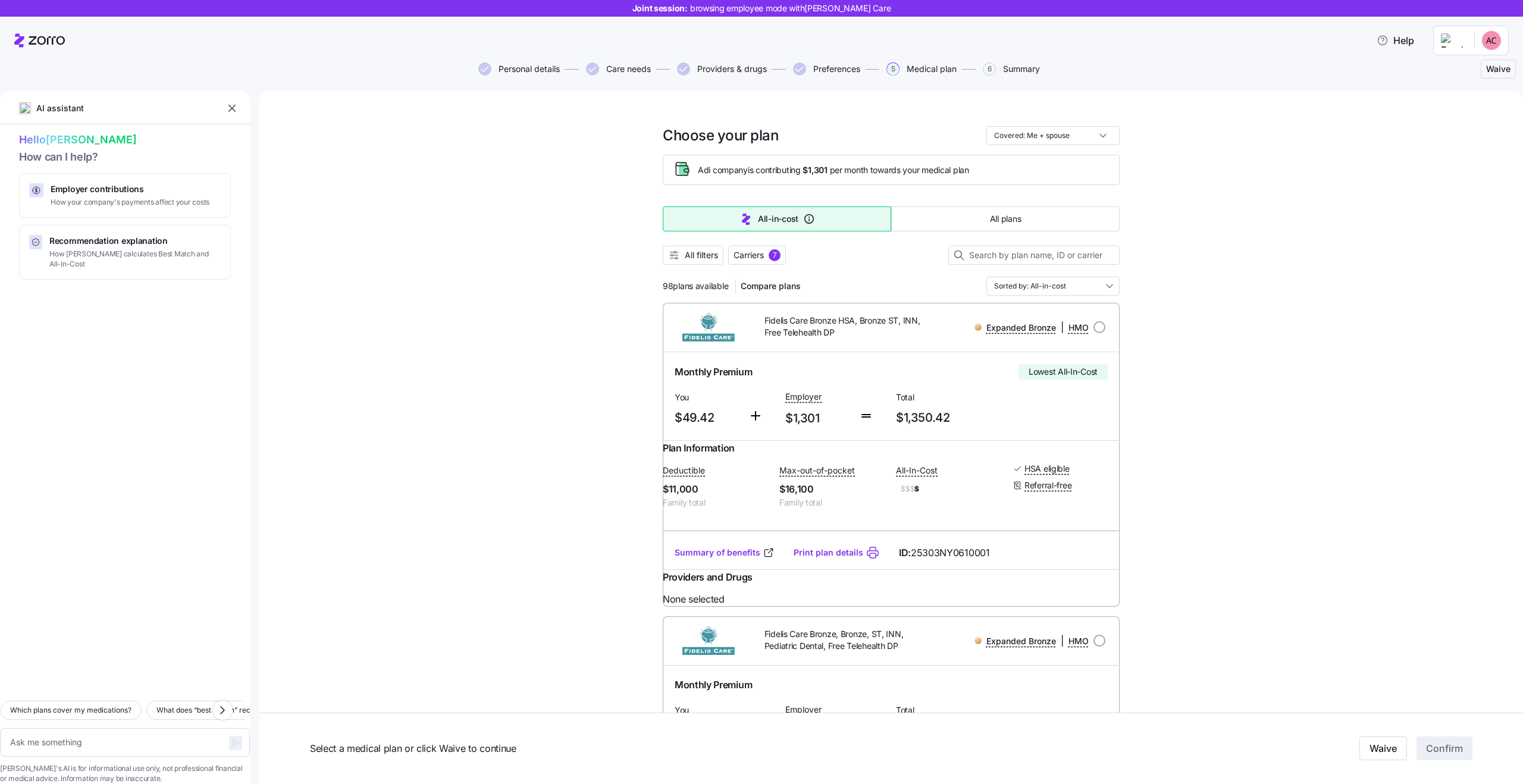
click at [539, 68] on span "Personal details" at bounding box center [529, 68] width 62 height 8
type textarea "x"
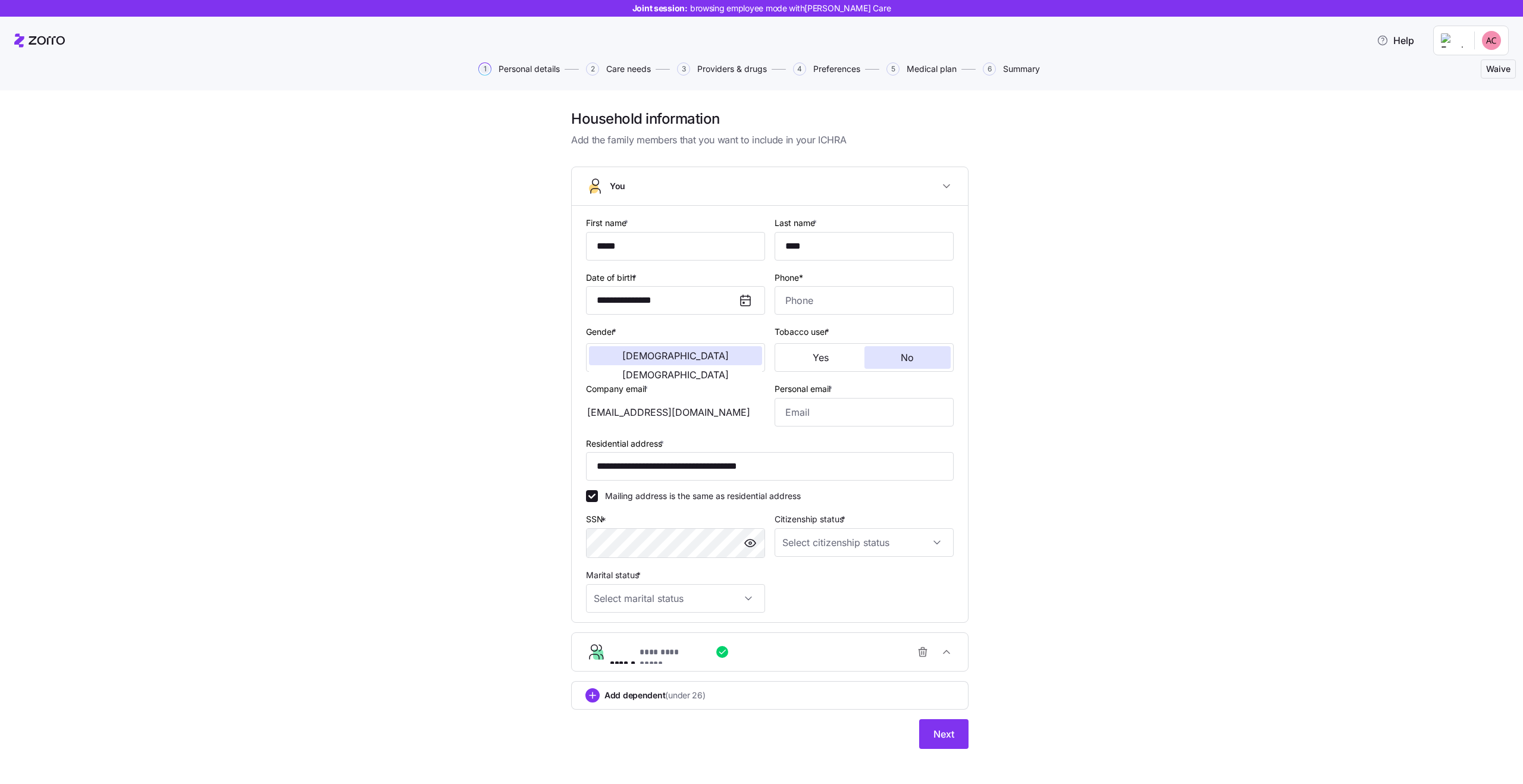
scroll to position [7, 0]
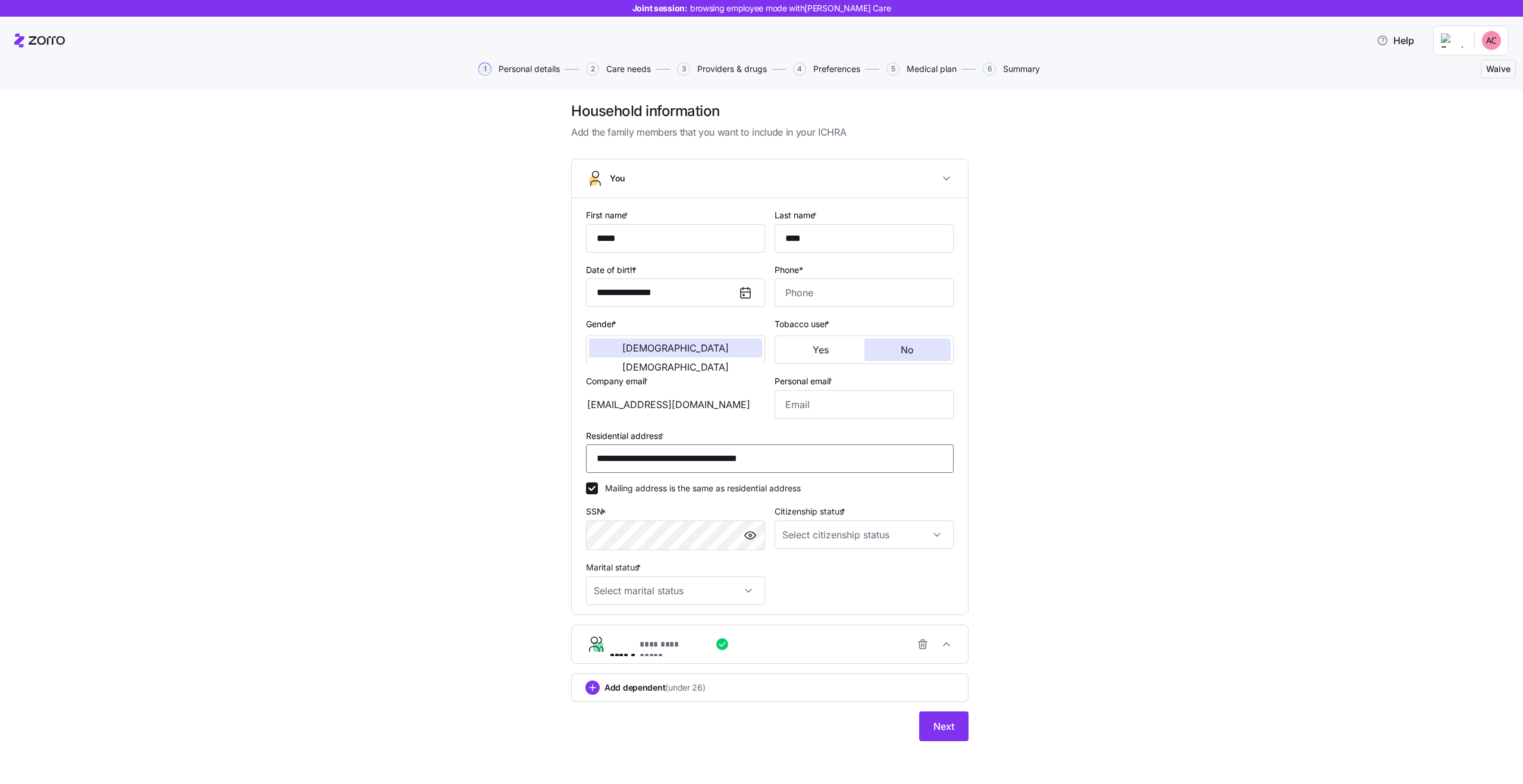
click at [786, 458] on input "**********" at bounding box center [770, 458] width 368 height 28
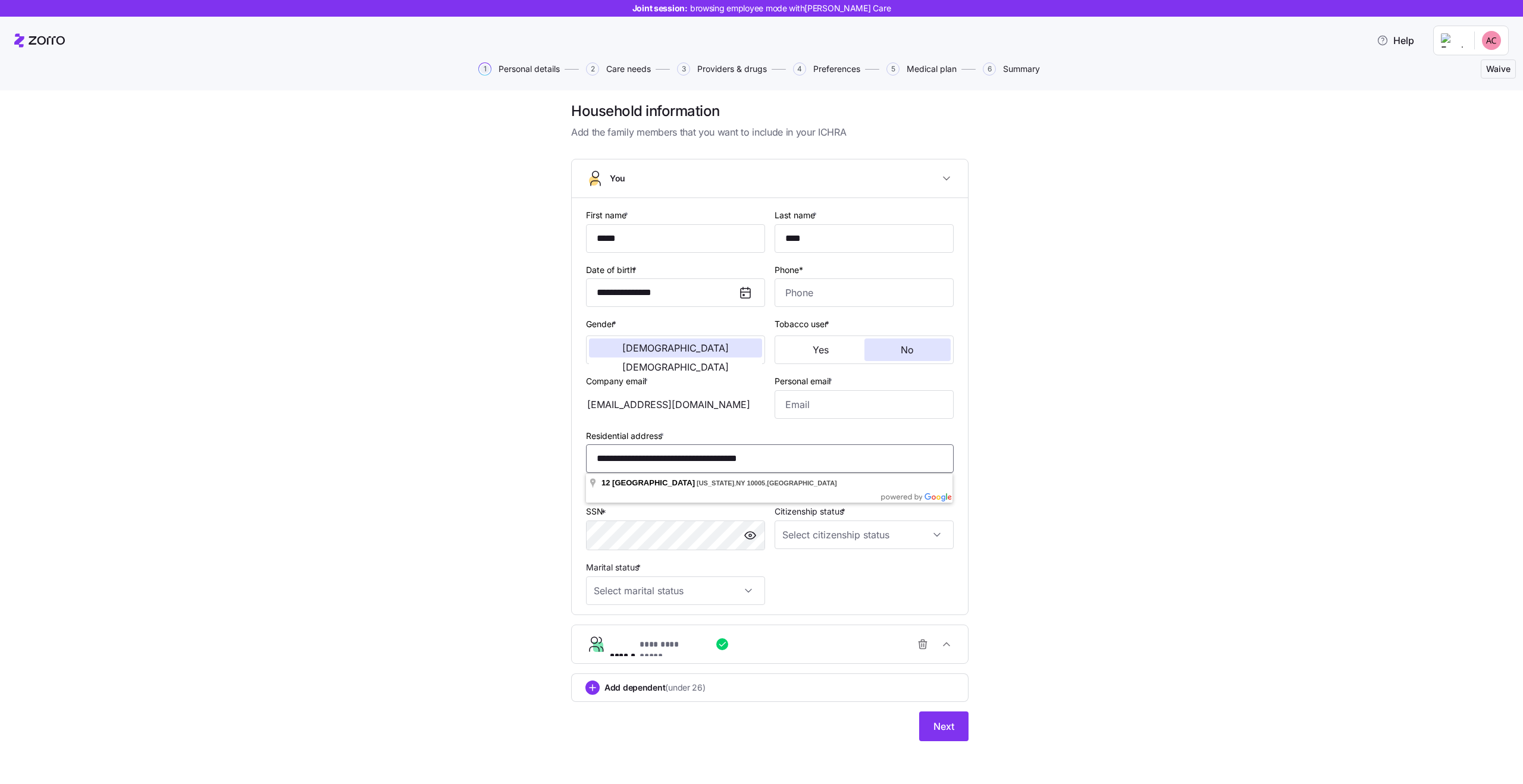
paste input "*******"
type input "**********"
click at [818, 459] on input "**********" at bounding box center [770, 458] width 368 height 28
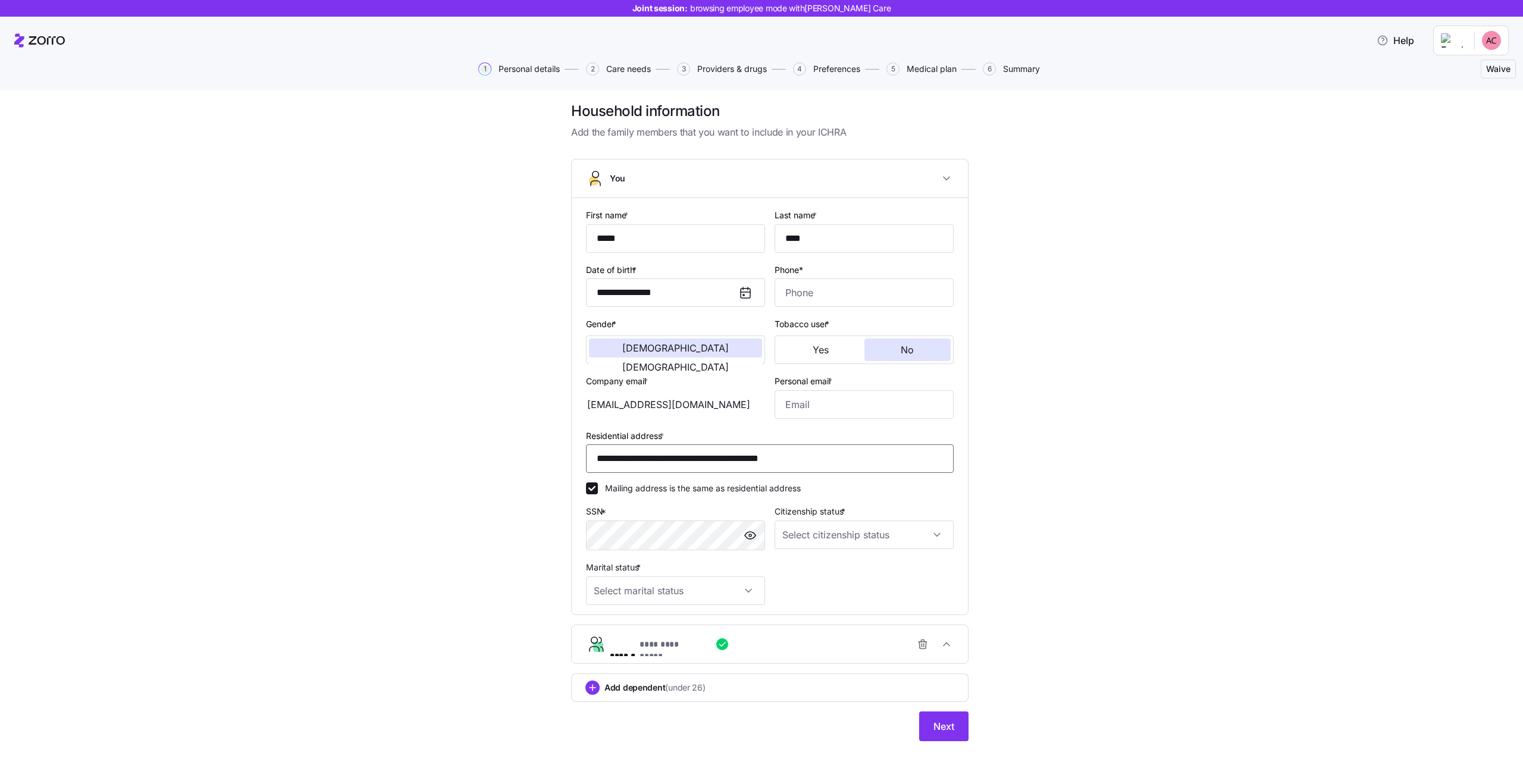
click at [818, 458] on input "**********" at bounding box center [770, 458] width 368 height 28
click at [1056, 544] on div "**********" at bounding box center [770, 428] width 1473 height 653
click at [938, 731] on span "Next" at bounding box center [944, 726] width 21 height 14
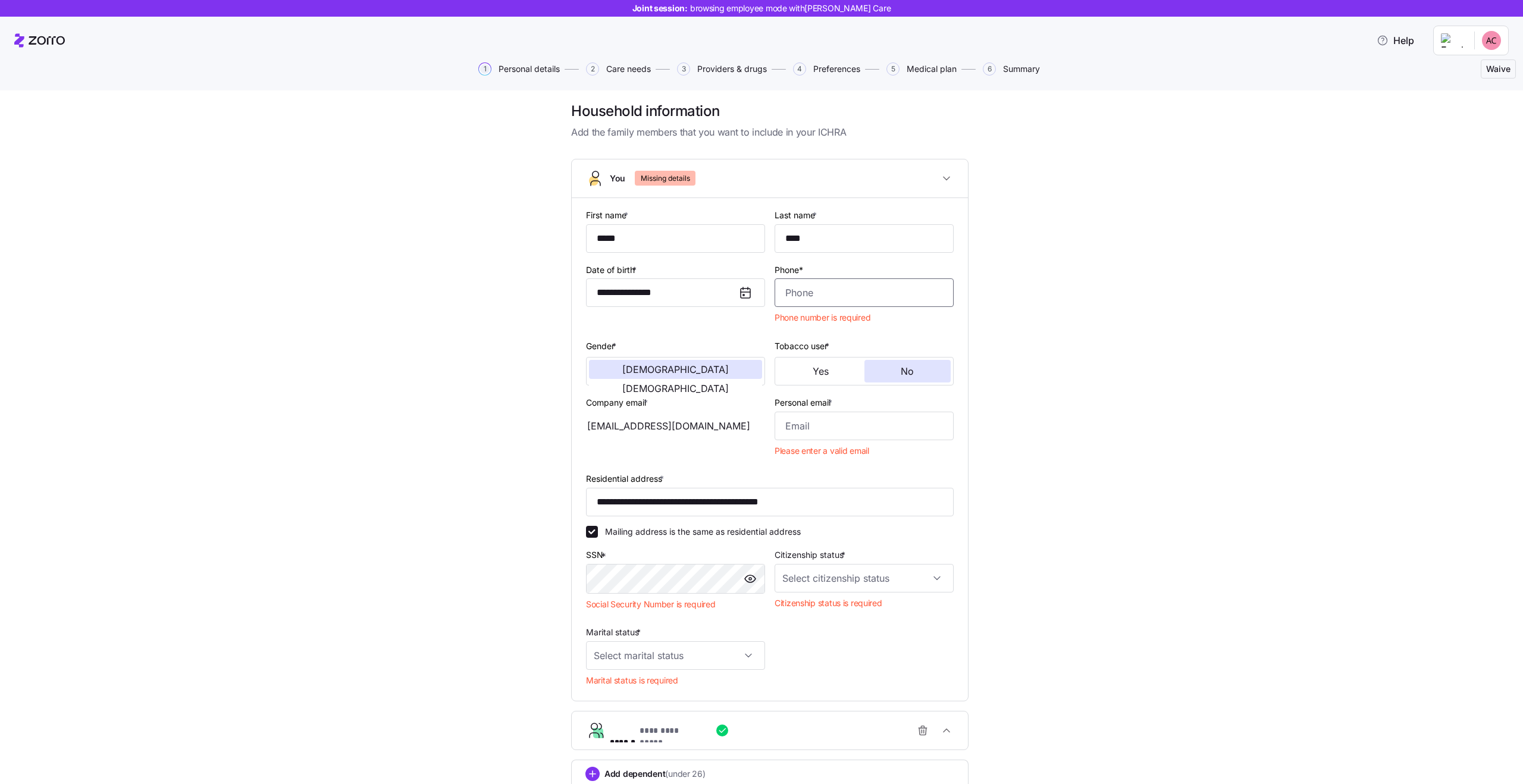
click at [806, 292] on input "Phone*" at bounding box center [864, 292] width 179 height 28
type input "(602) 873-1069"
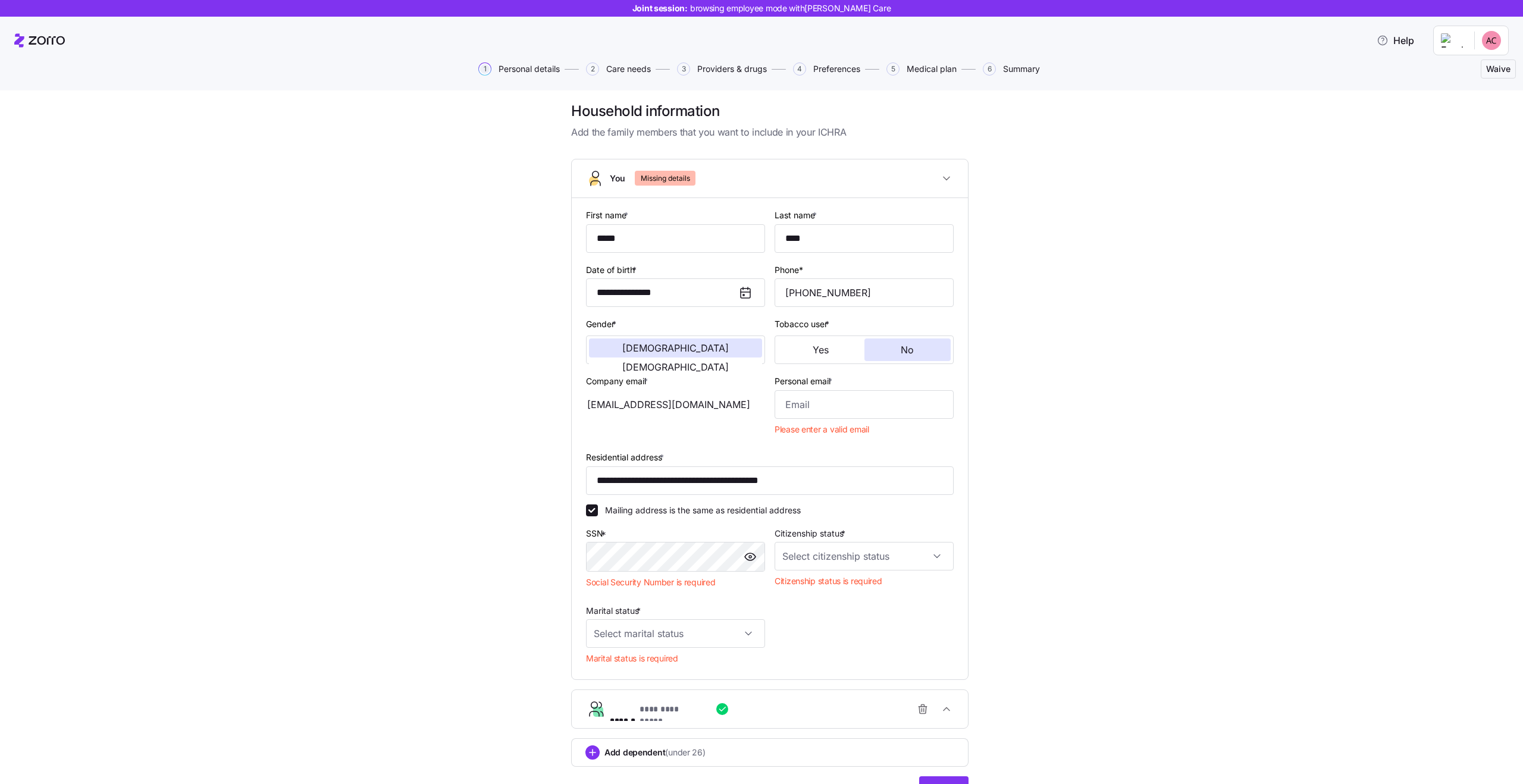
click at [1113, 501] on div "**********" at bounding box center [770, 461] width 1473 height 719
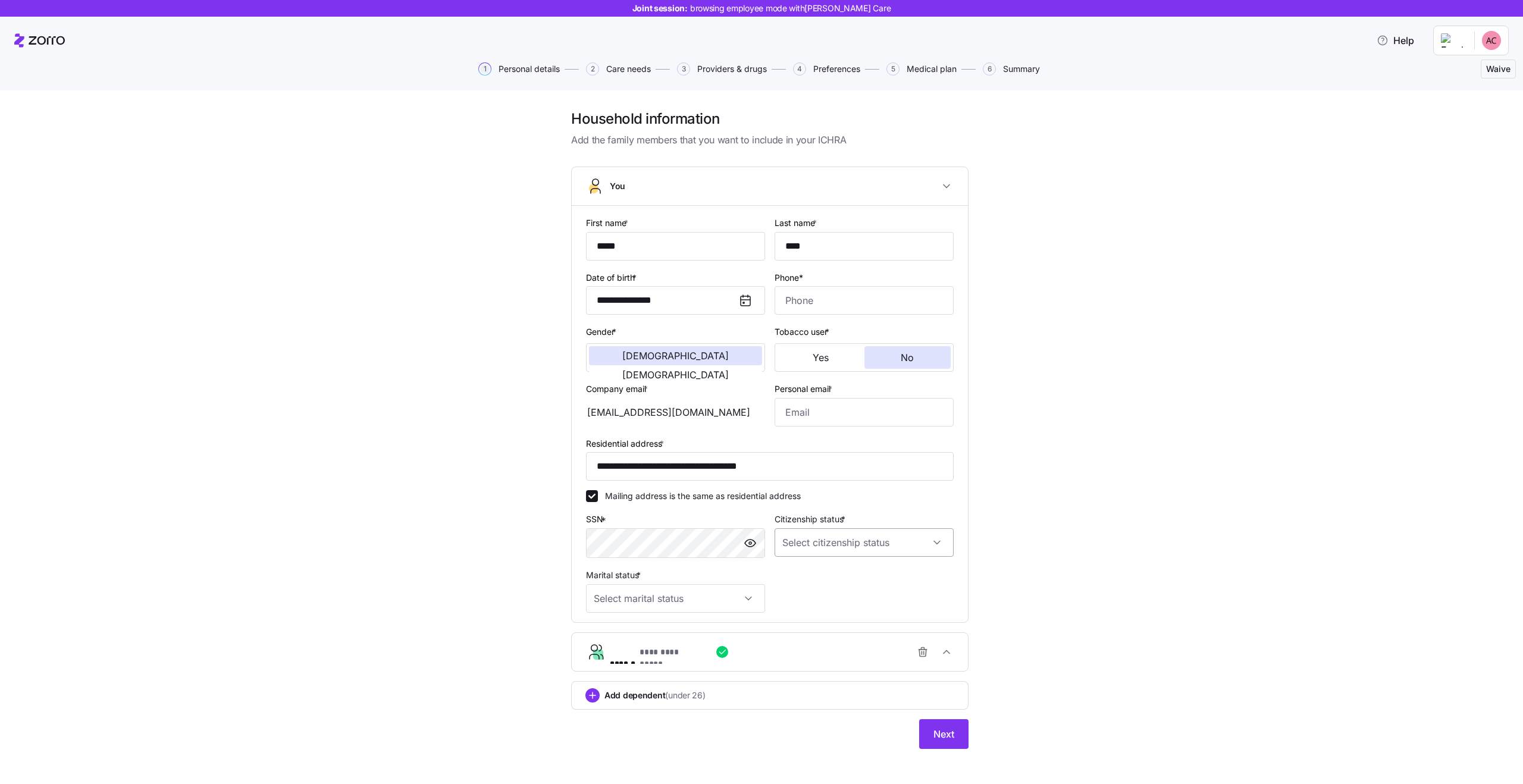
scroll to position [7, 0]
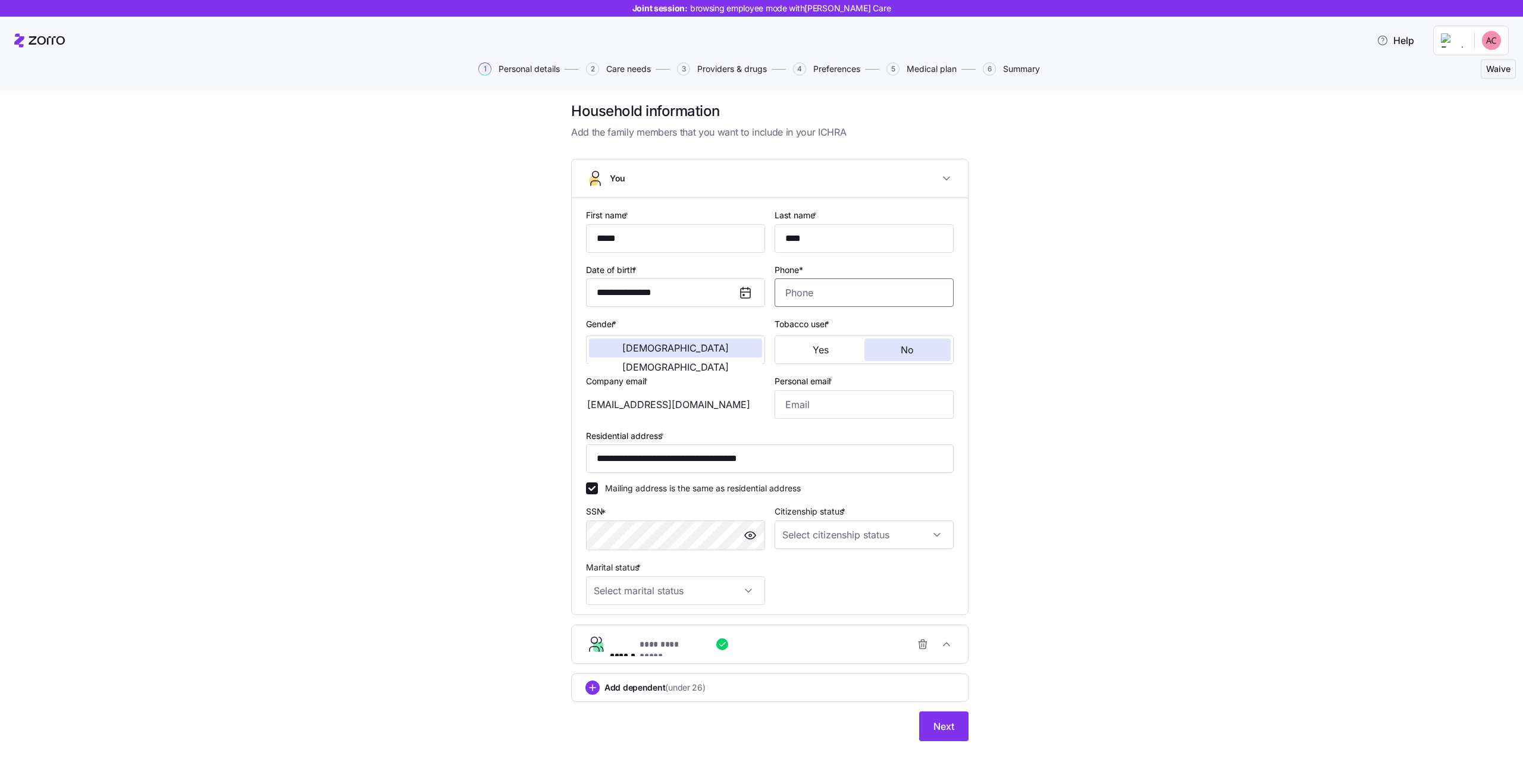
click at [812, 292] on input "Phone*" at bounding box center [864, 292] width 179 height 28
type input "(310) 555-6644"
click at [812, 401] on input "Personal email *" at bounding box center [864, 404] width 179 height 28
type input "dsfds@gmail.com"
click at [828, 406] on input "dsfds@gmail.com" at bounding box center [864, 404] width 179 height 28
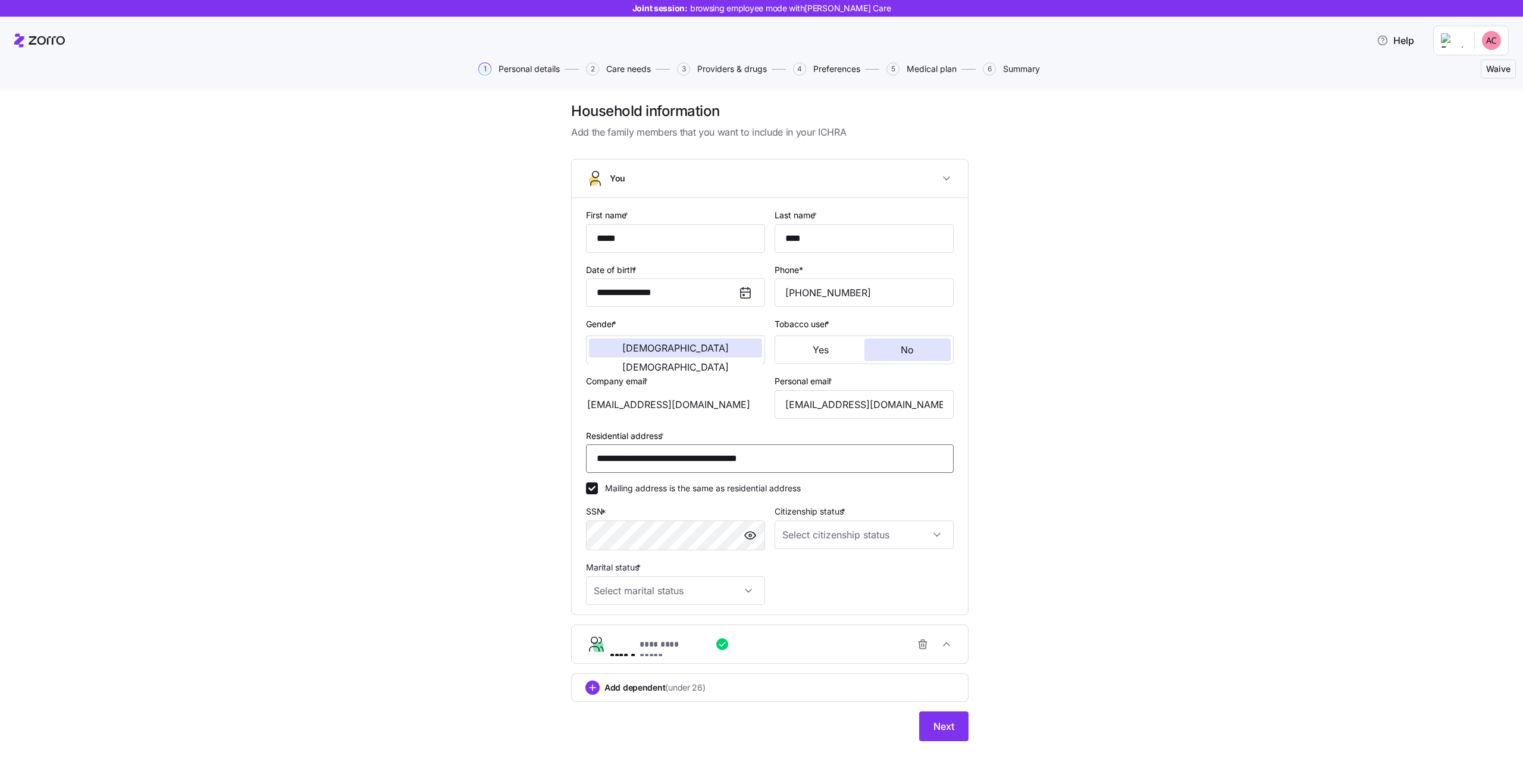
click at [680, 448] on input "**********" at bounding box center [770, 458] width 368 height 28
paste input "*******"
type input "**********"
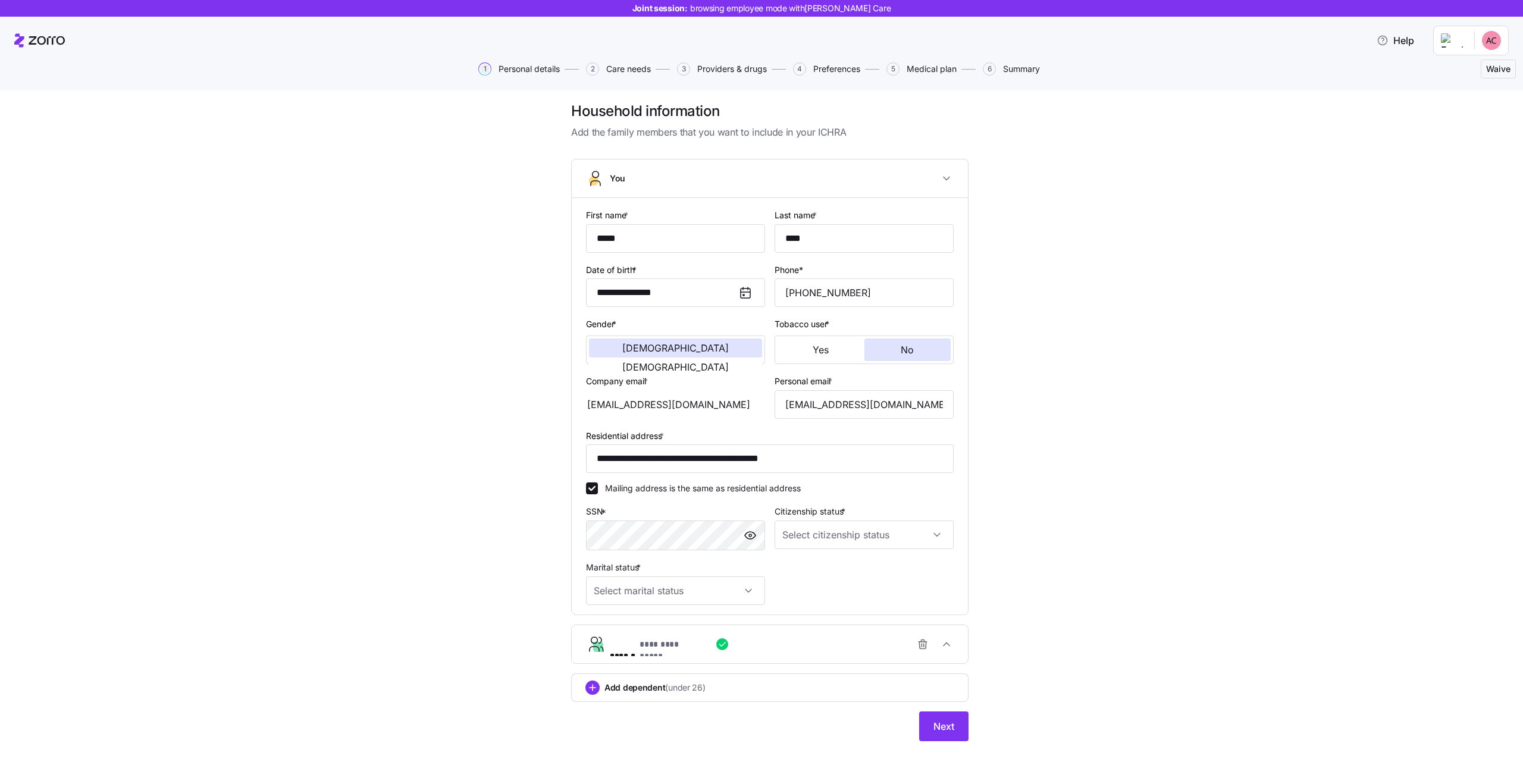
click at [996, 602] on div "**********" at bounding box center [770, 428] width 1473 height 653
click at [842, 542] on input "Citizenship status *" at bounding box center [864, 535] width 179 height 28
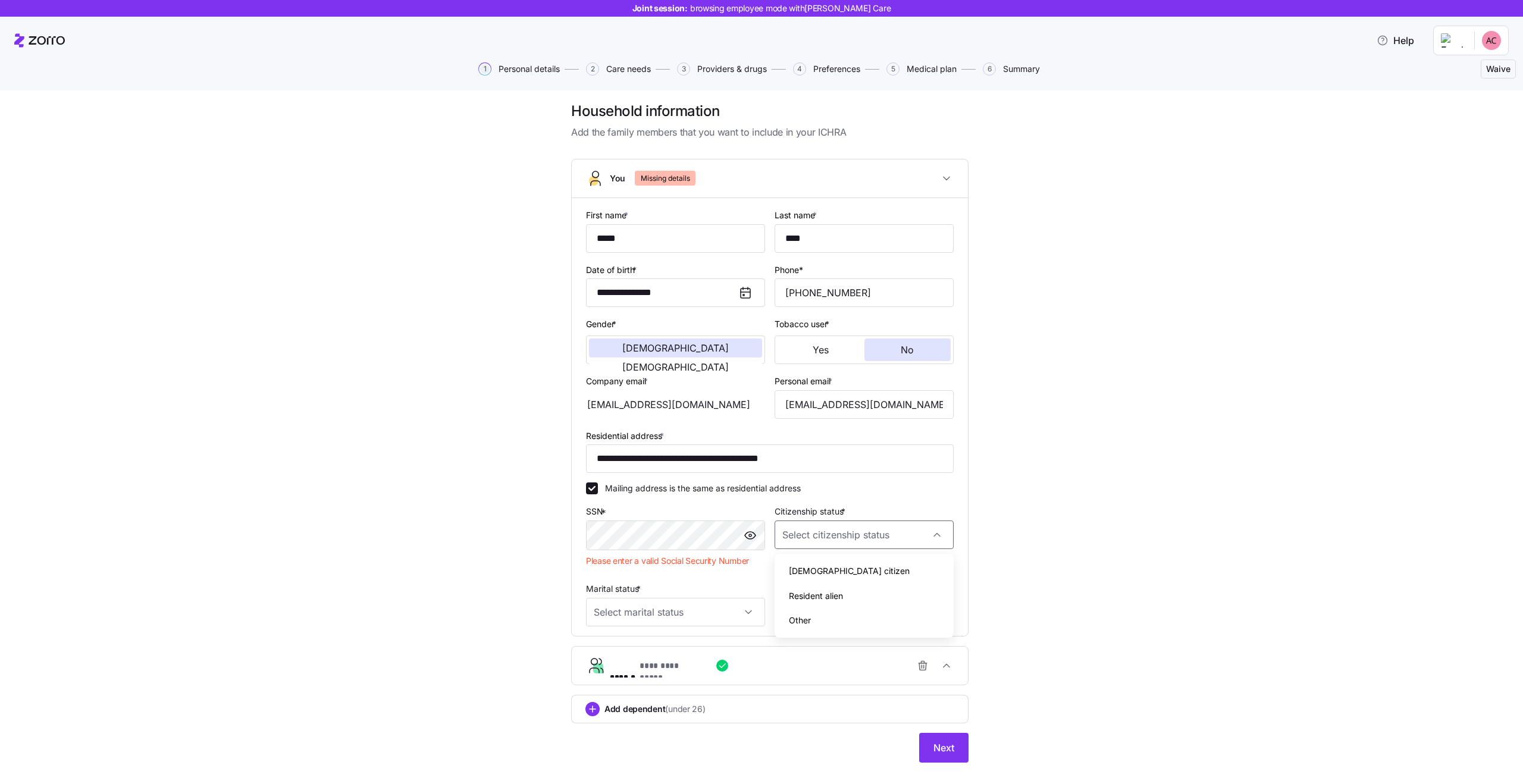
click at [852, 580] on div "US citizen" at bounding box center [864, 571] width 170 height 25
type input "US citizen"
click at [662, 605] on input "Marital status *" at bounding box center [675, 612] width 179 height 28
click at [644, 641] on div "Single" at bounding box center [675, 648] width 170 height 25
type input "Single"
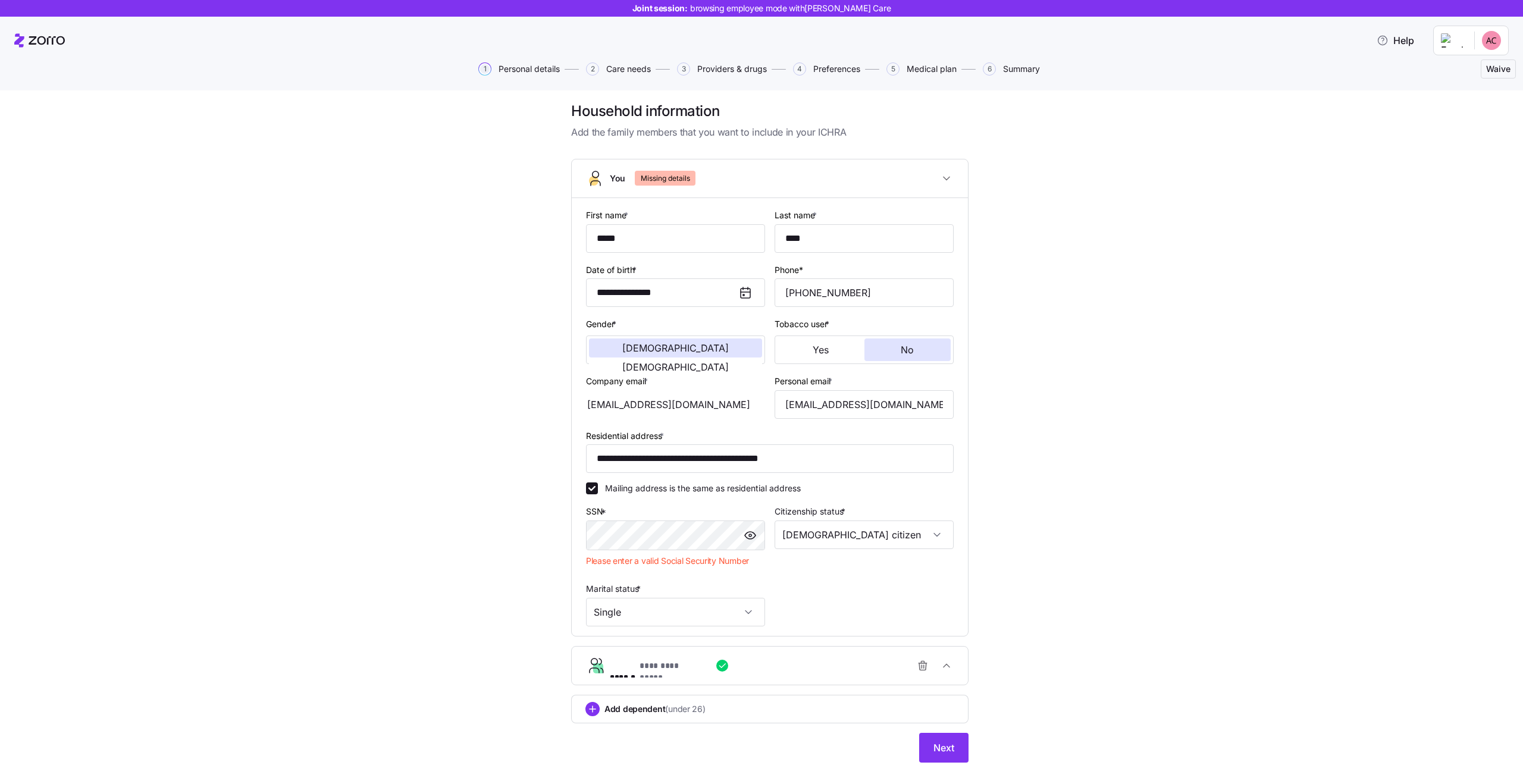
click at [665, 674] on div "**********" at bounding box center [774, 665] width 329 height 24
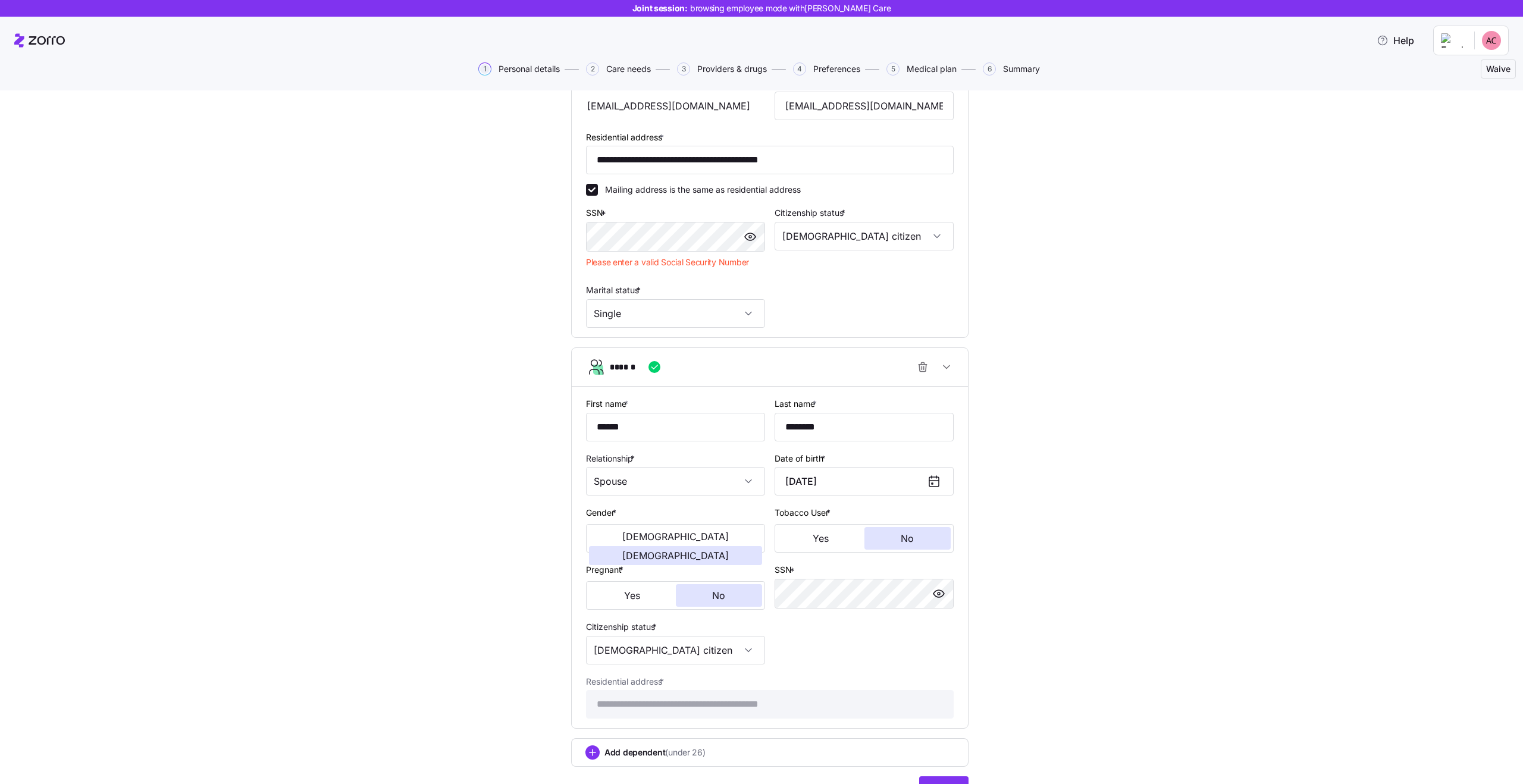
click at [750, 368] on div "******" at bounding box center [774, 367] width 329 height 24
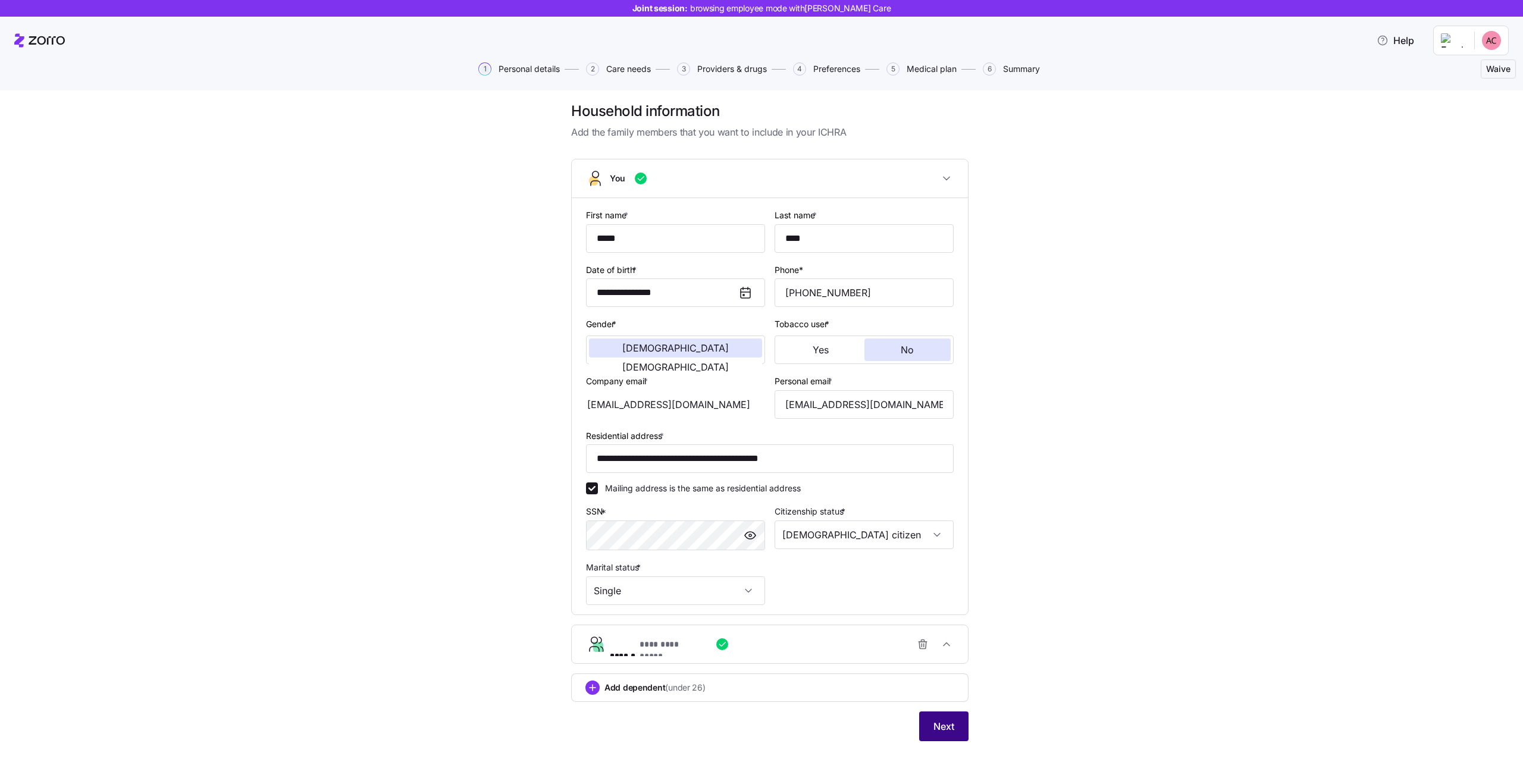
click at [942, 725] on span "Next" at bounding box center [944, 726] width 21 height 14
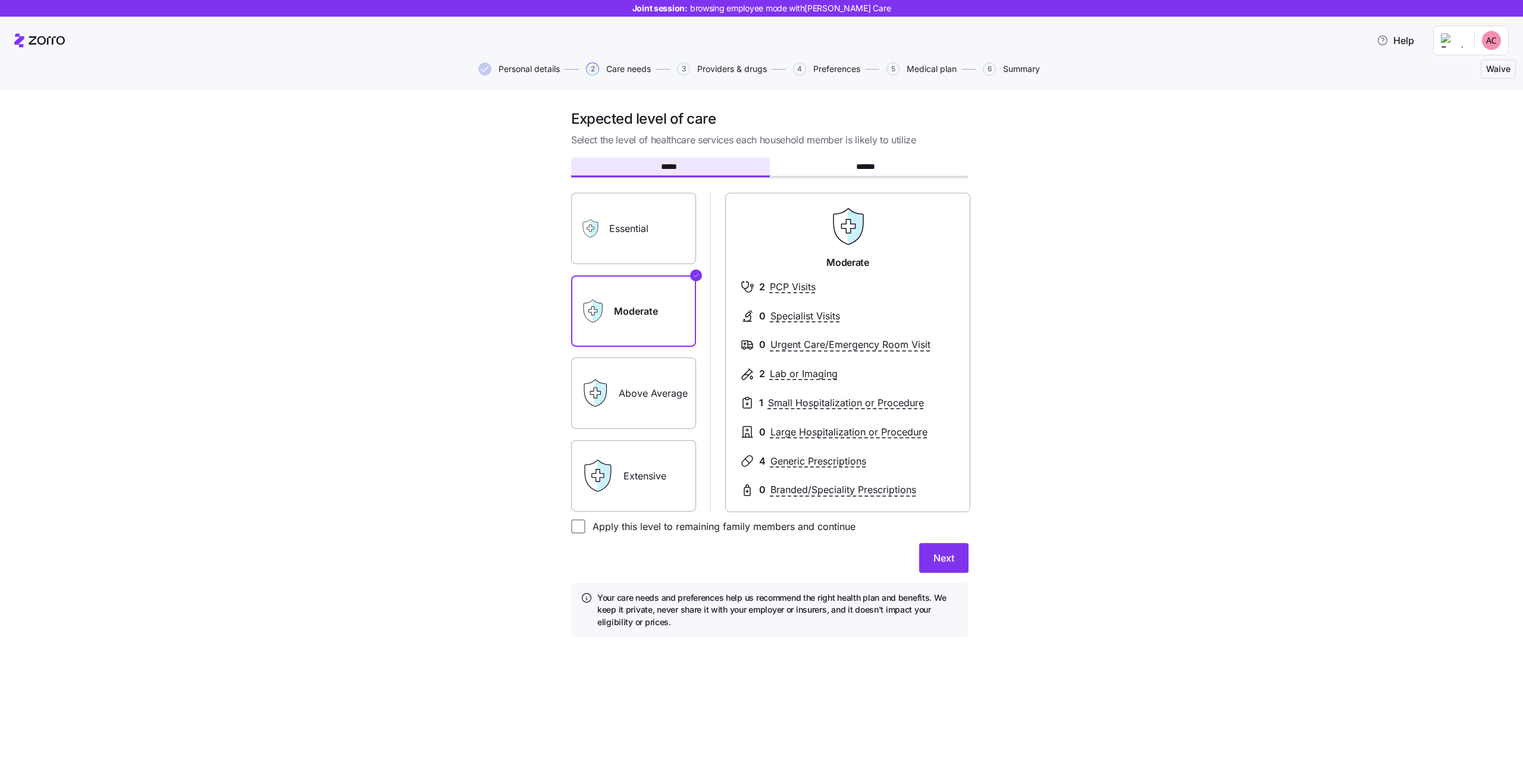
click at [458, 188] on div "Expected level of care Select the level of healthcare services each household m…" at bounding box center [770, 381] width 1473 height 542
click at [516, 68] on span "Personal details" at bounding box center [529, 68] width 62 height 8
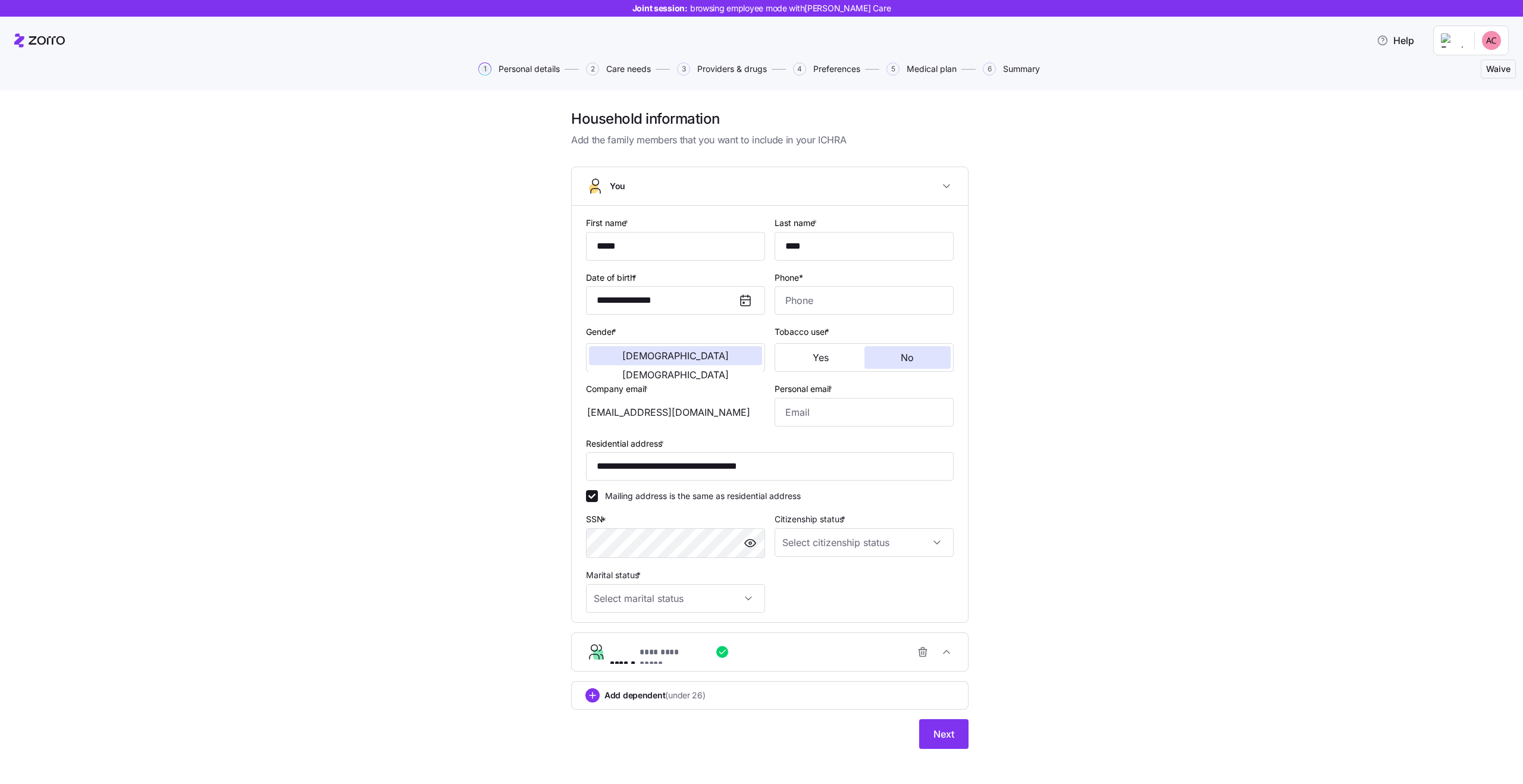
scroll to position [7, 0]
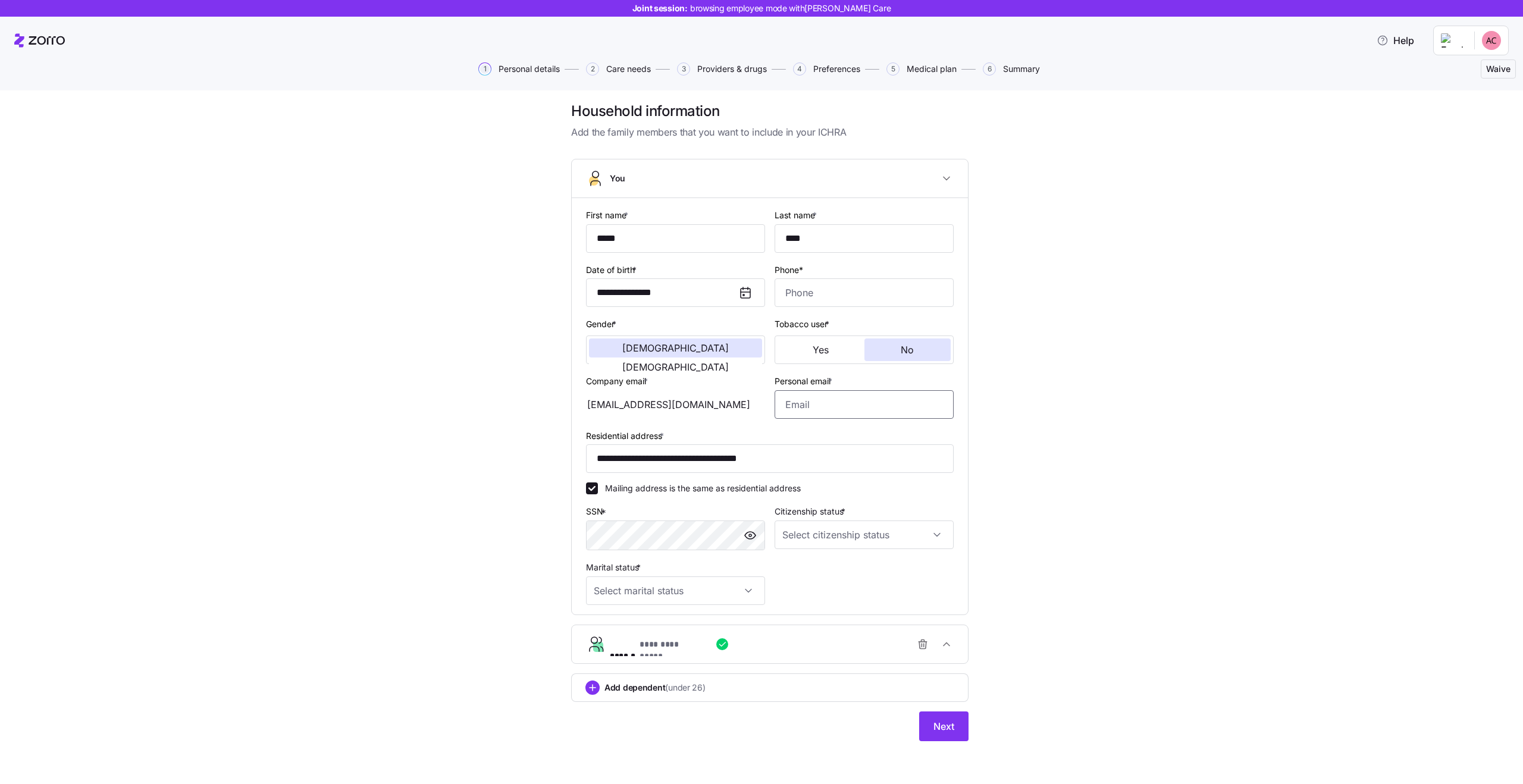
click at [838, 410] on input "Personal email *" at bounding box center [864, 404] width 179 height 28
type input "dsfds@gmail.com"
click at [857, 528] on input "Citizenship status *" at bounding box center [864, 535] width 179 height 28
click at [861, 570] on div "US citizen" at bounding box center [864, 571] width 170 height 25
type input "US citizen"
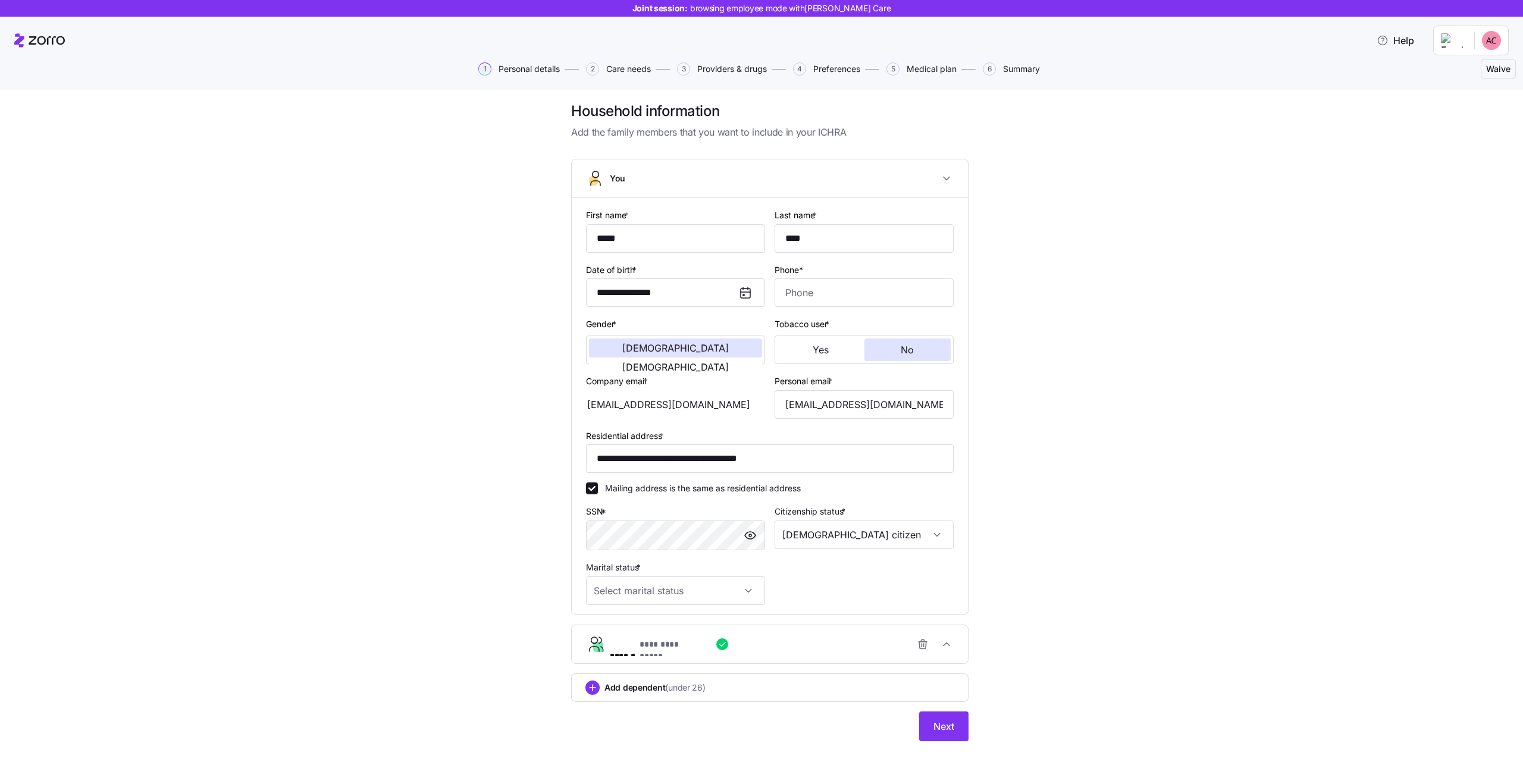
click at [662, 608] on div "**********" at bounding box center [770, 406] width 368 height 416
click at [641, 593] on input "Marital status *" at bounding box center [675, 590] width 179 height 28
click at [654, 625] on div "Single" at bounding box center [675, 627] width 170 height 25
type input "Single"
click at [947, 734] on button "Next" at bounding box center [944, 726] width 50 height 30
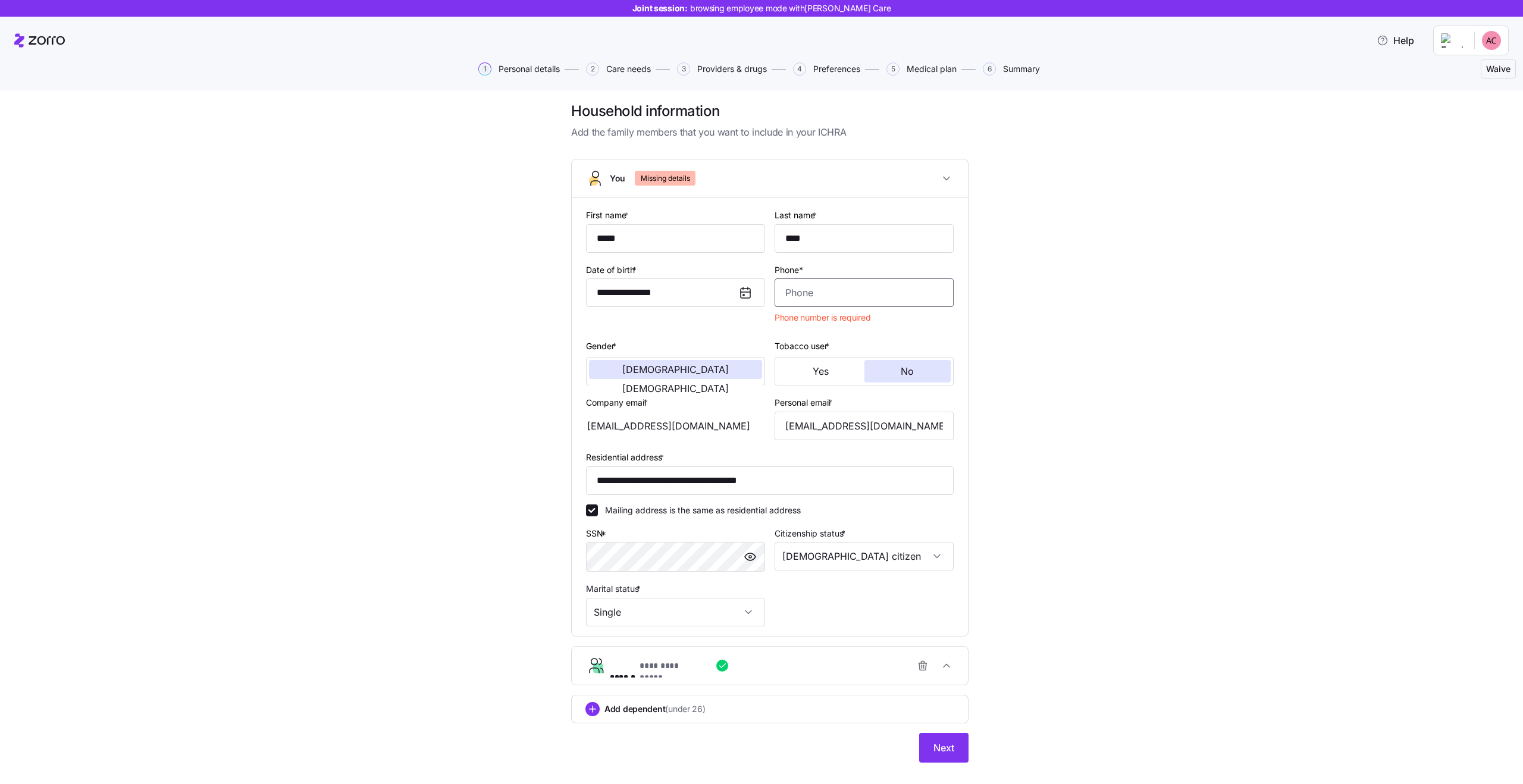
click at [873, 291] on input "Phone*" at bounding box center [864, 292] width 179 height 28
type input "(602) 873-1069"
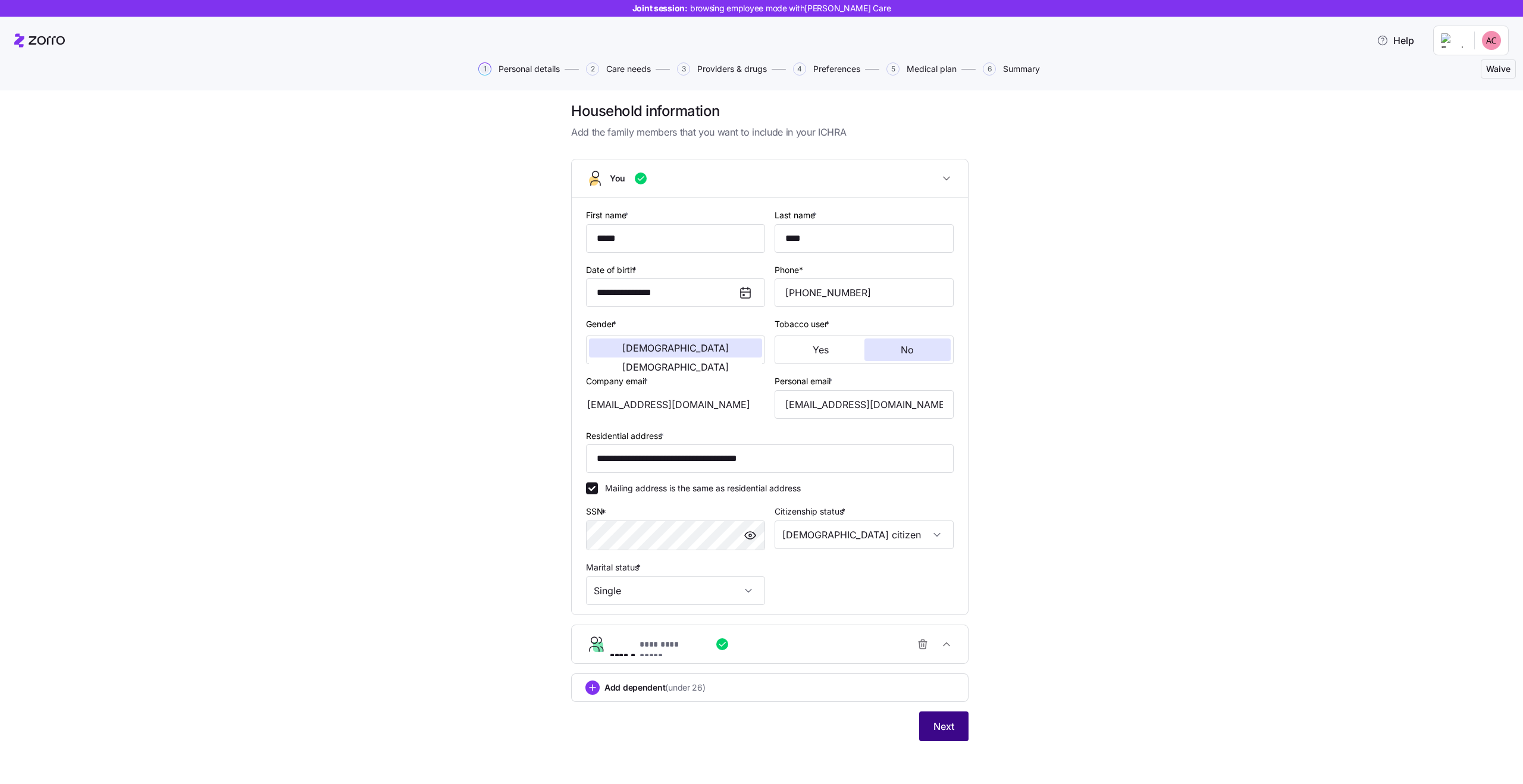
click at [941, 734] on button "Next" at bounding box center [944, 726] width 50 height 30
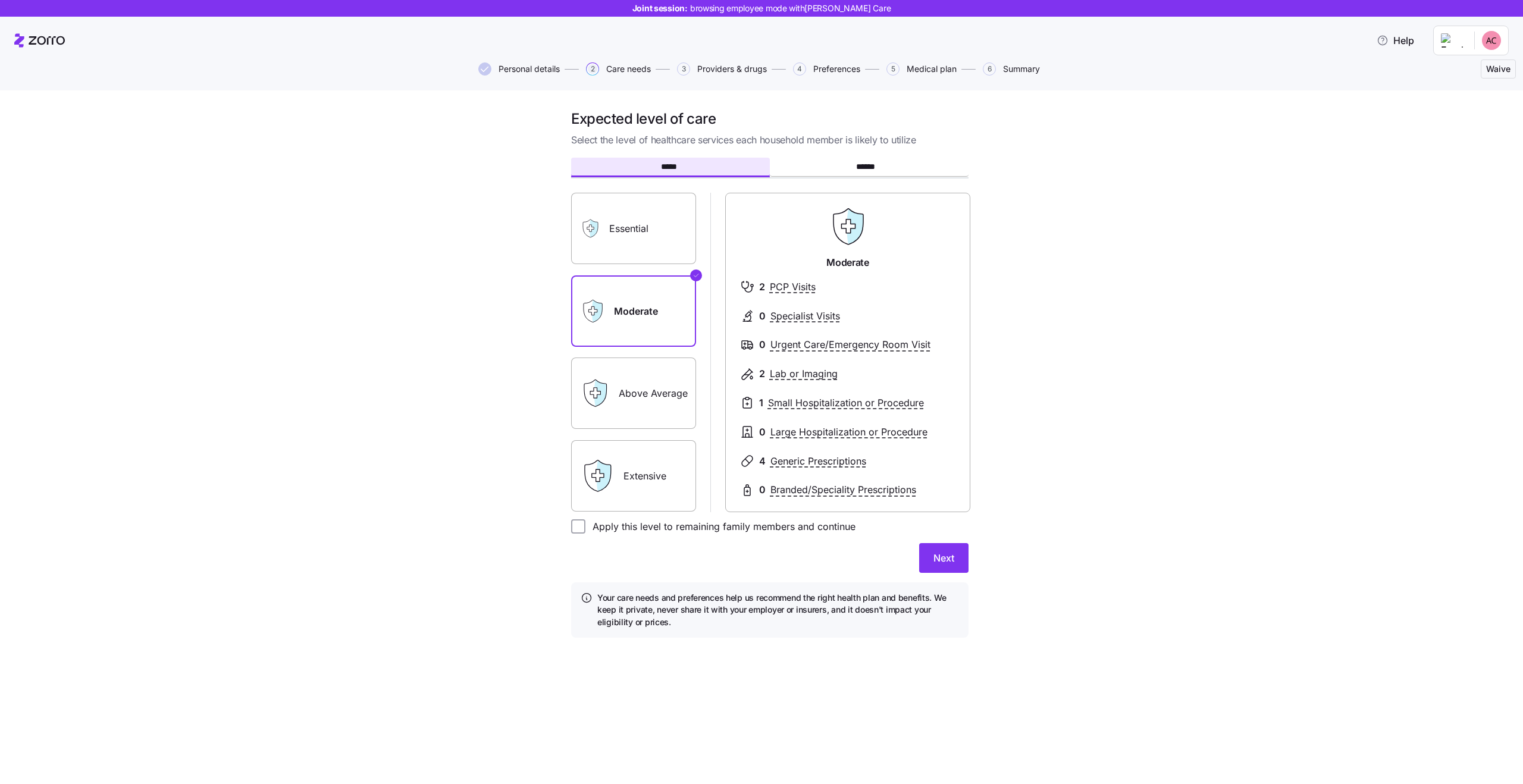
click at [533, 67] on span "Personal details" at bounding box center [529, 68] width 62 height 8
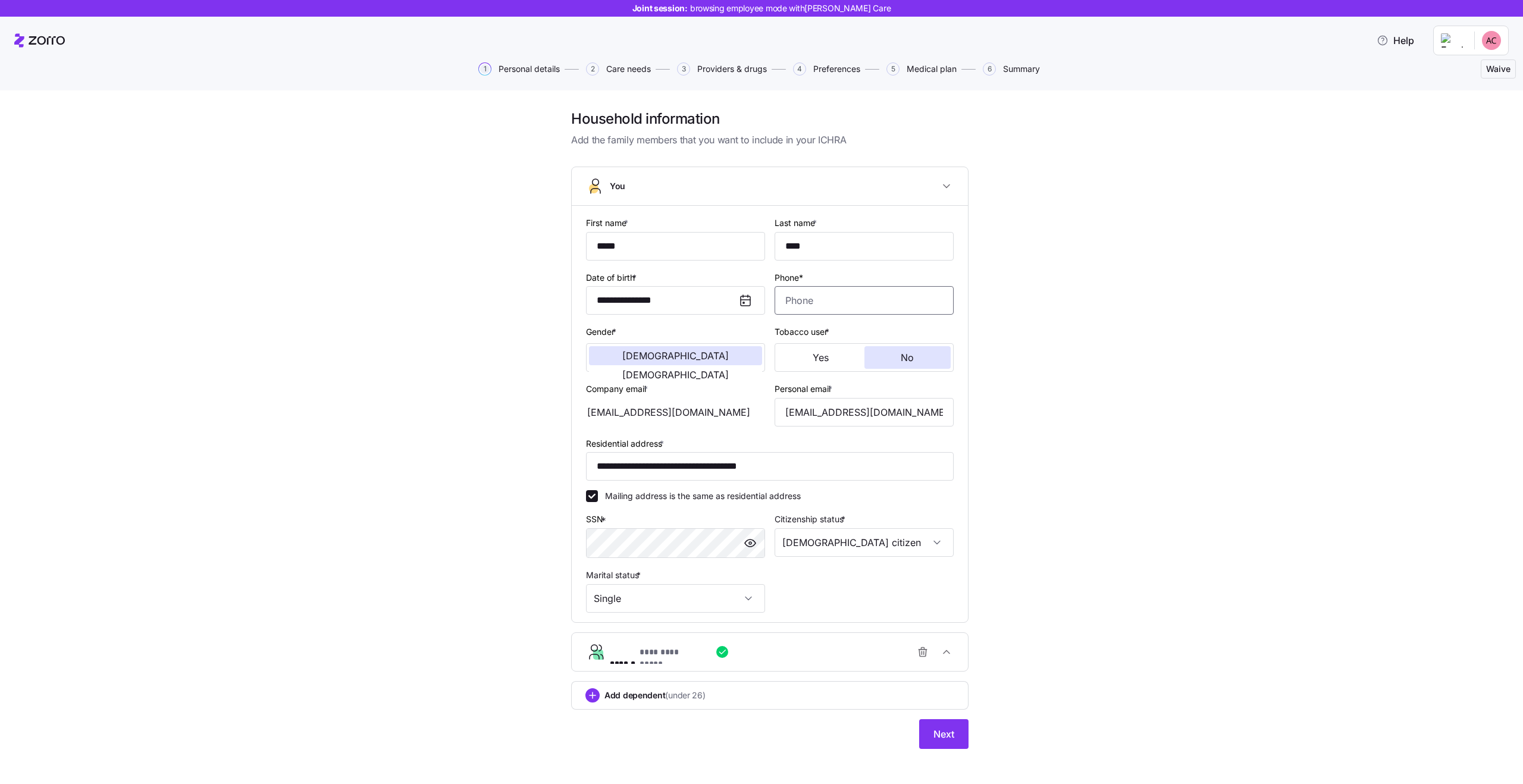
click at [840, 309] on input "Phone*" at bounding box center [864, 300] width 179 height 28
type input "(602) 873-1069"
click at [694, 466] on input "**********" at bounding box center [770, 466] width 368 height 28
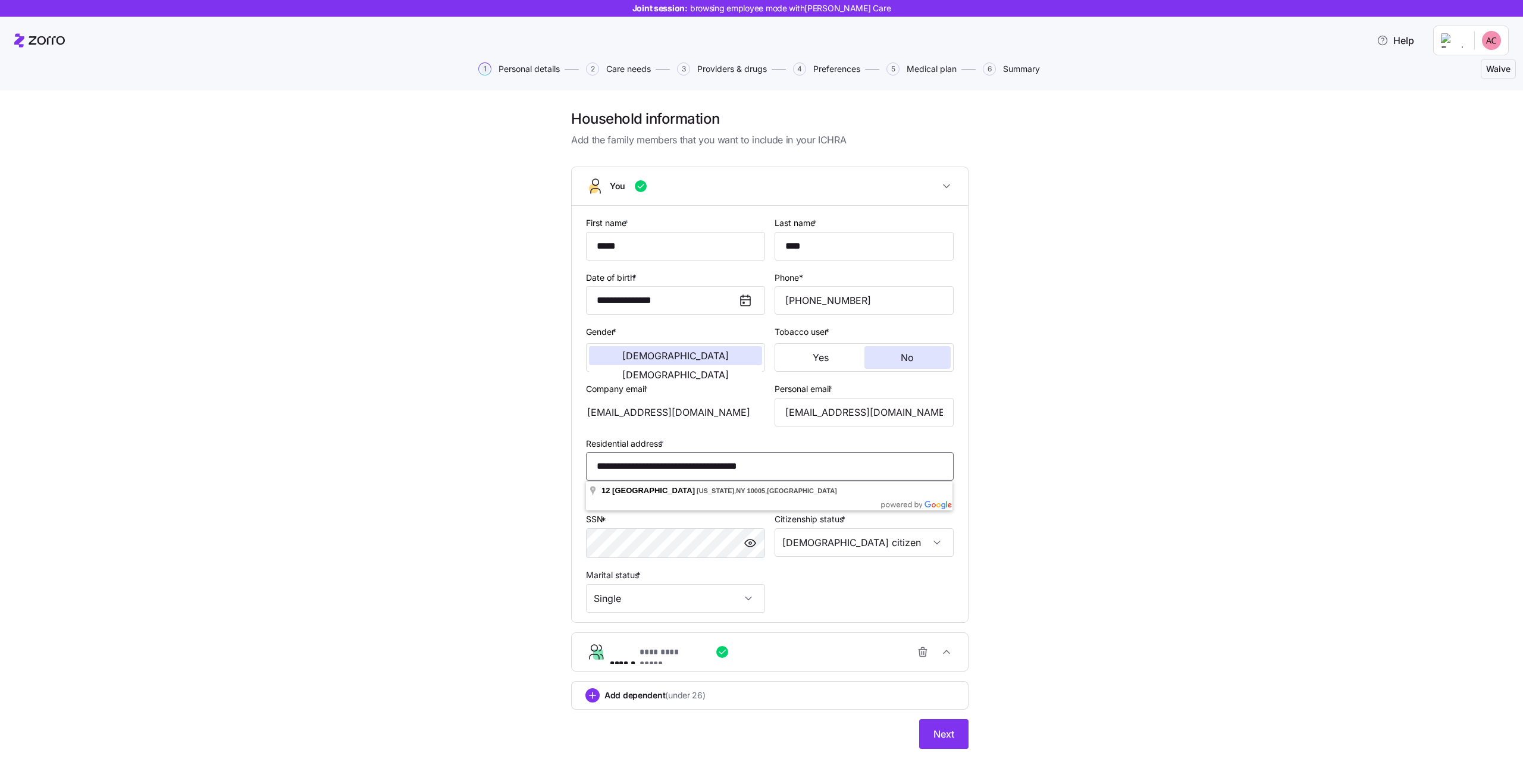
paste input "*******"
type input "**********"
click at [927, 720] on button "Next" at bounding box center [944, 734] width 50 height 30
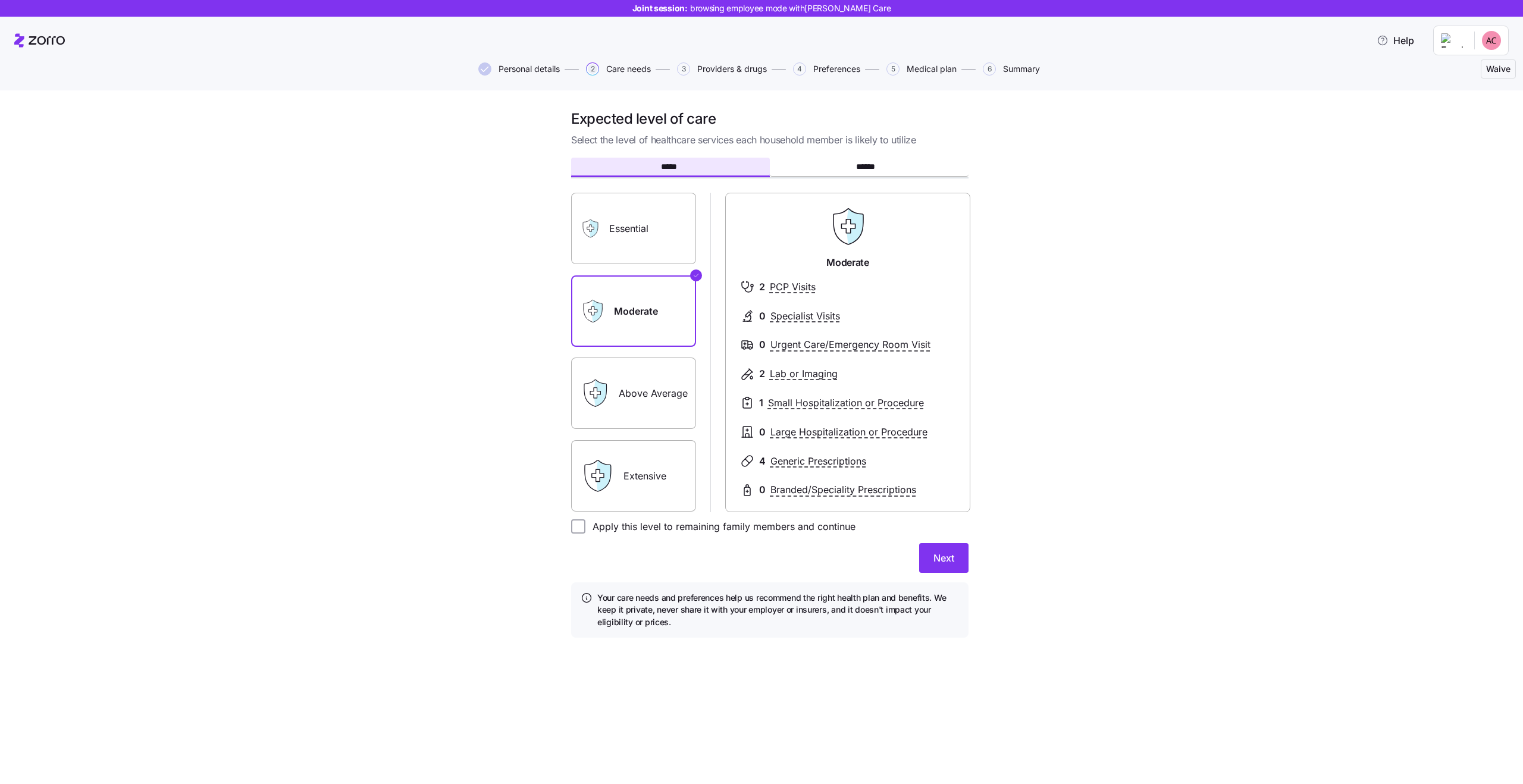
click at [533, 72] on span "Personal details" at bounding box center [529, 68] width 62 height 8
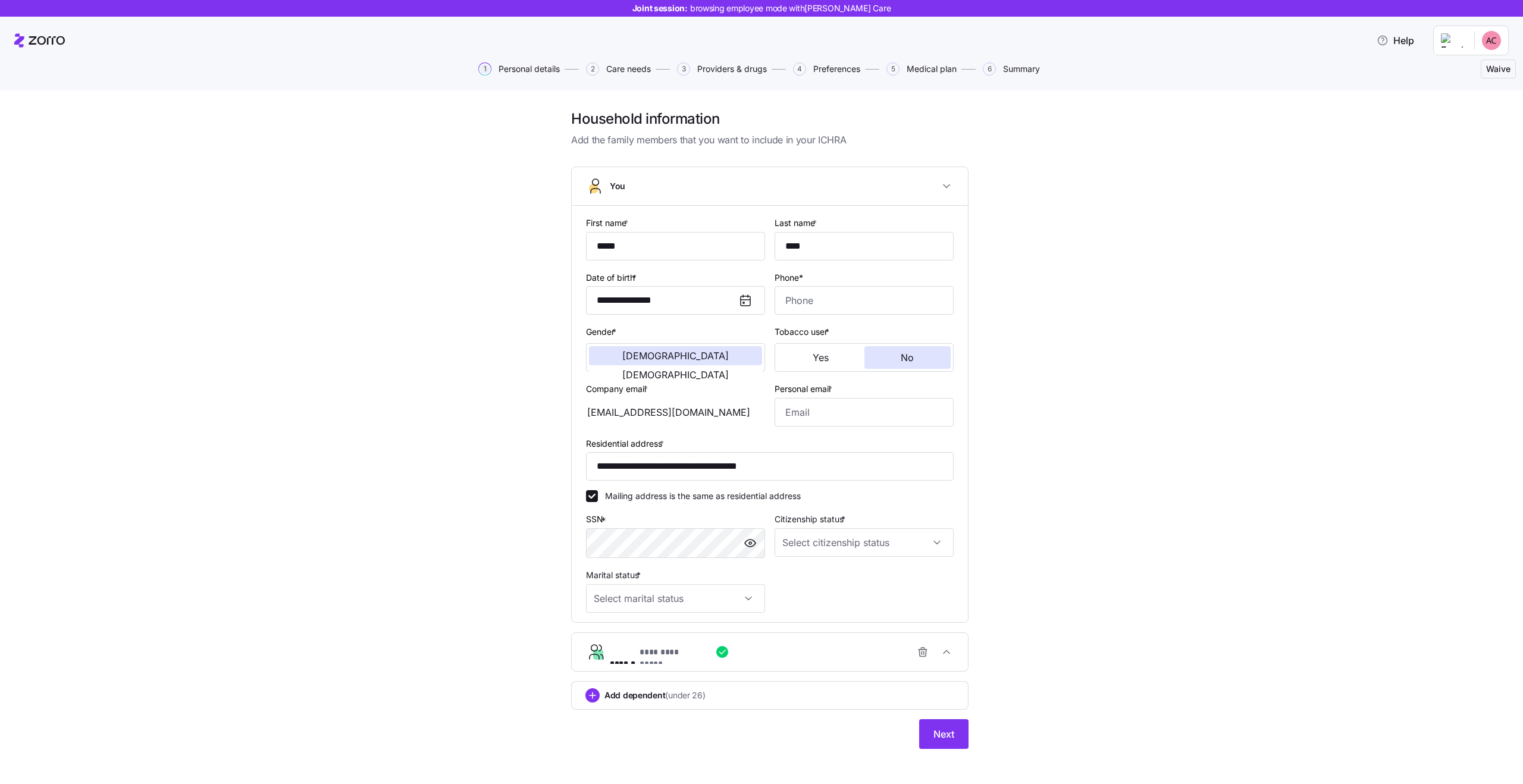
click at [1251, 164] on div "**********" at bounding box center [770, 436] width 1473 height 653
click at [894, 79] on div "1 Personal details 2 Care needs 3 Providers & drugs 4 Preferences 5 Medical pla…" at bounding box center [762, 69] width 1509 height 28
click at [941, 742] on button "Next" at bounding box center [944, 734] width 50 height 30
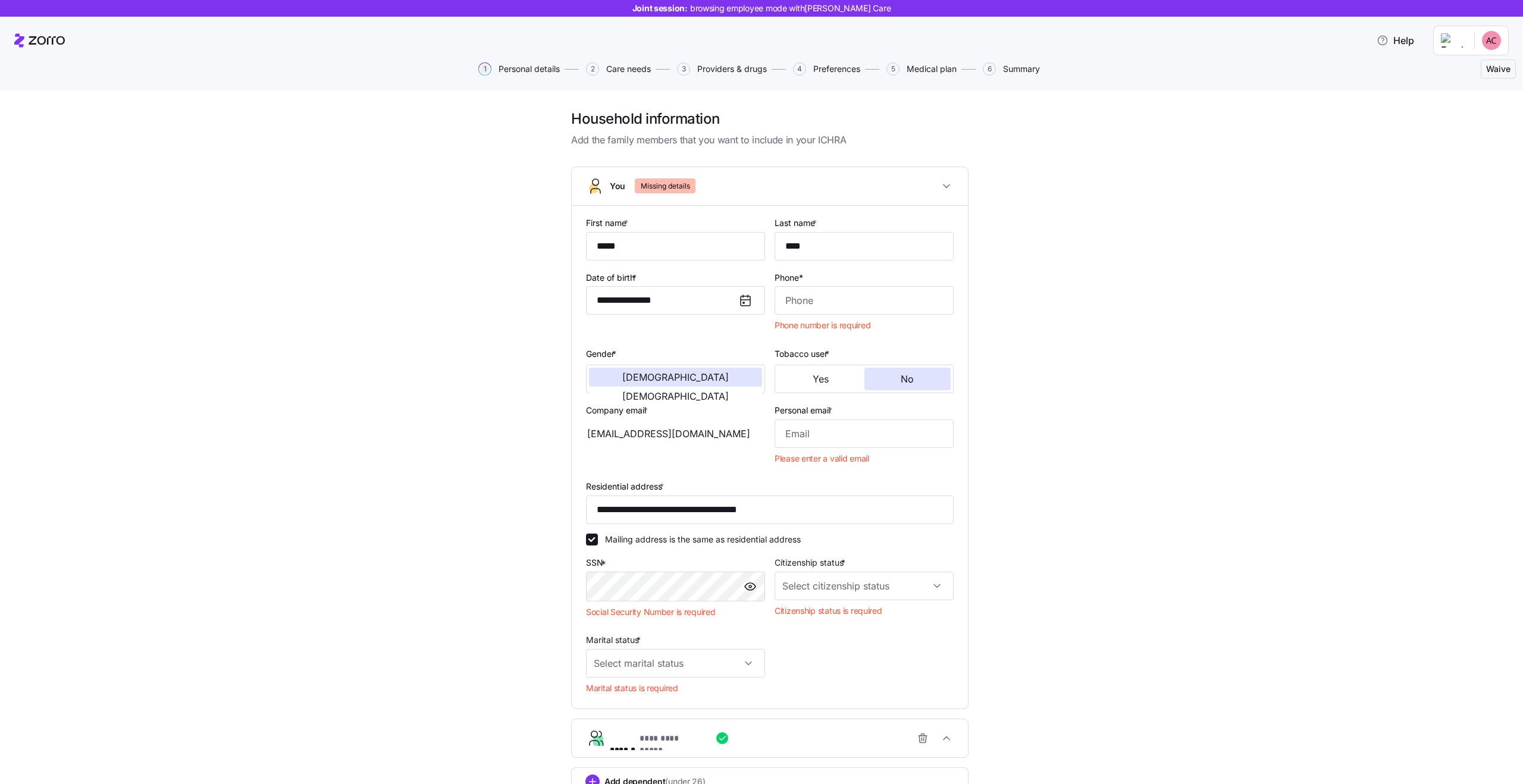
click at [603, 62] on button "2 Care needs" at bounding box center [618, 69] width 65 height 13
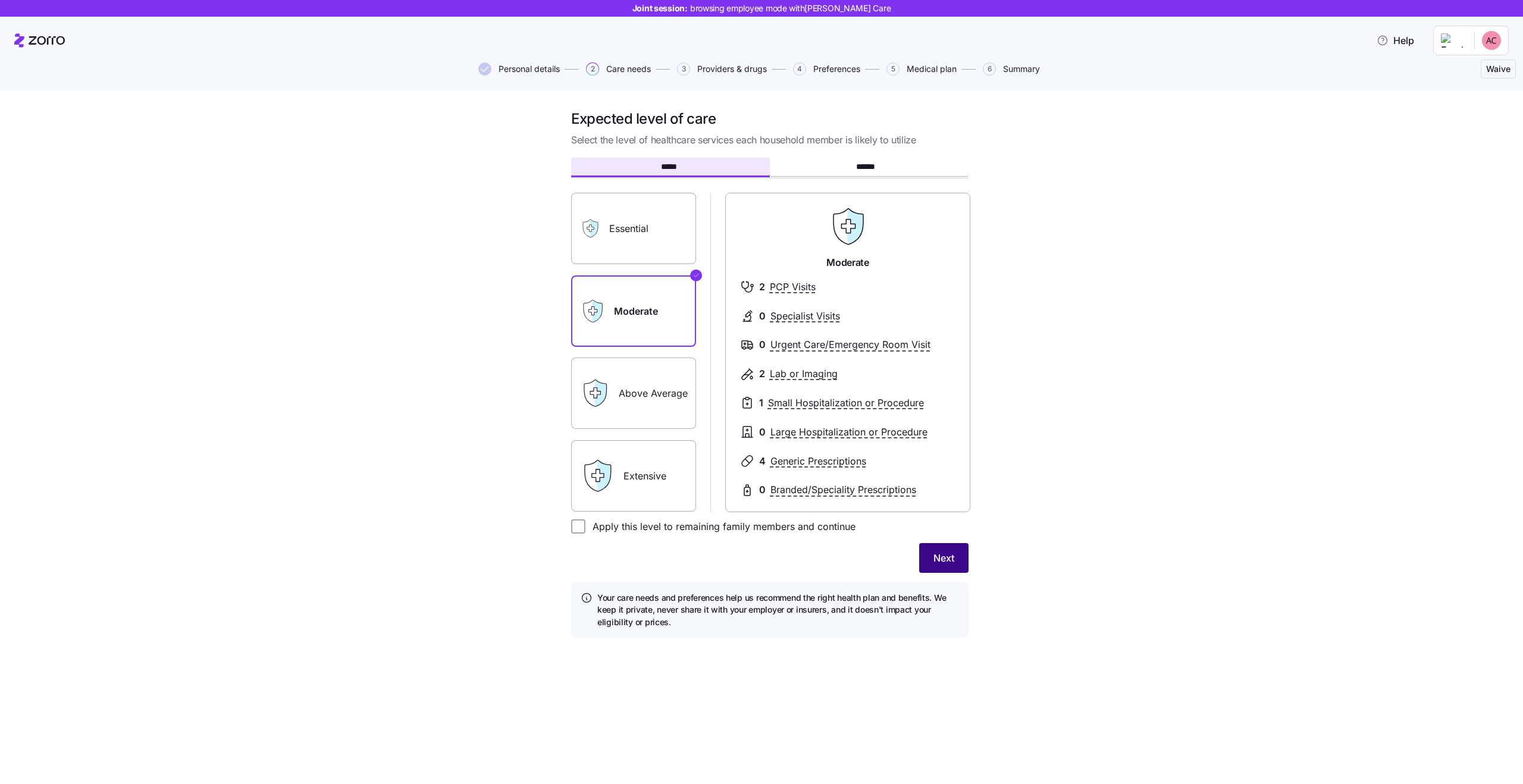
click at [947, 559] on span "Next" at bounding box center [944, 558] width 21 height 14
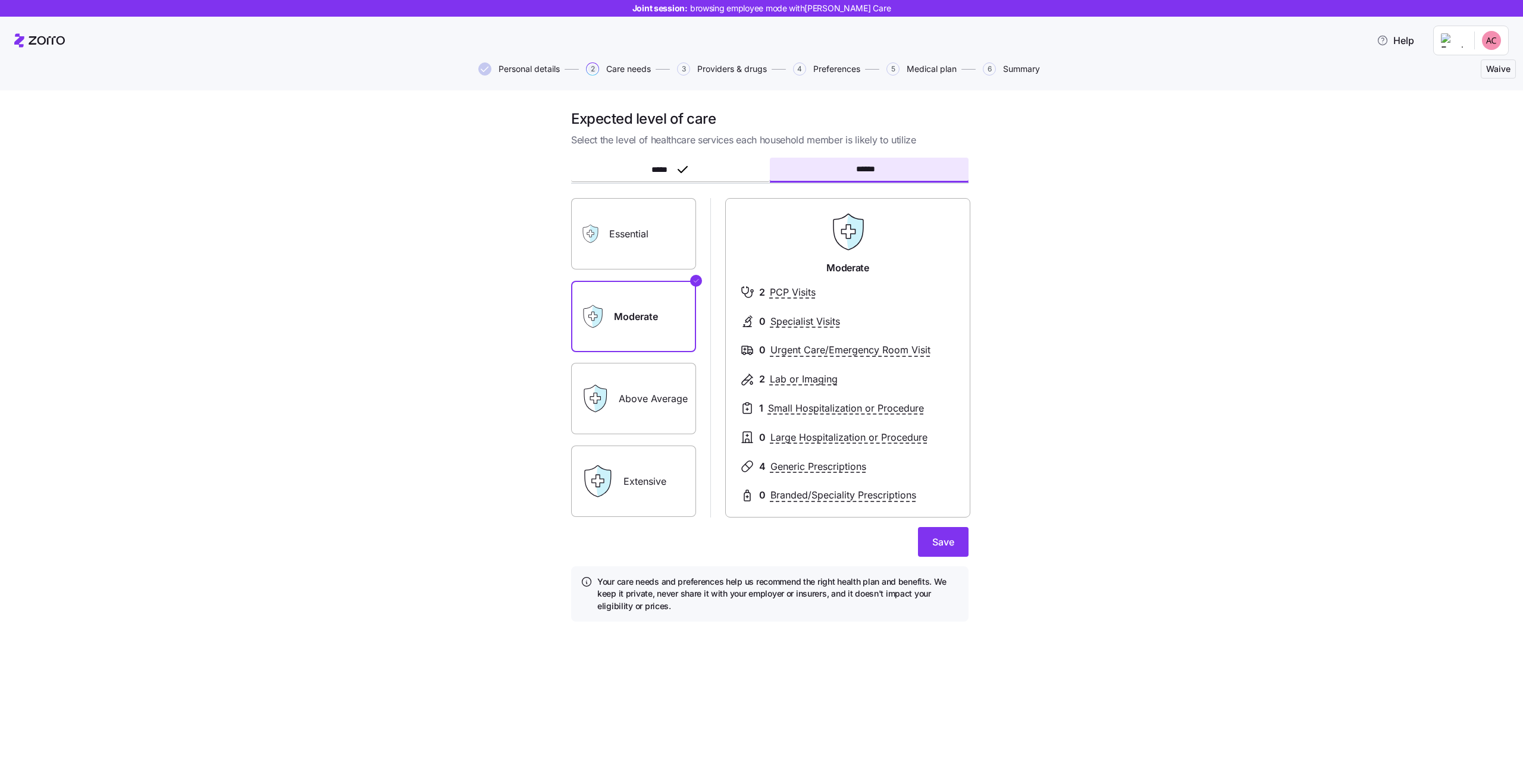
click at [947, 559] on form "***** ****** Essential Moderate Above Average Extensive Moderate 2 PCP Visits 0…" at bounding box center [770, 390] width 398 height 462
click at [942, 548] on span "Save" at bounding box center [944, 541] width 22 height 14
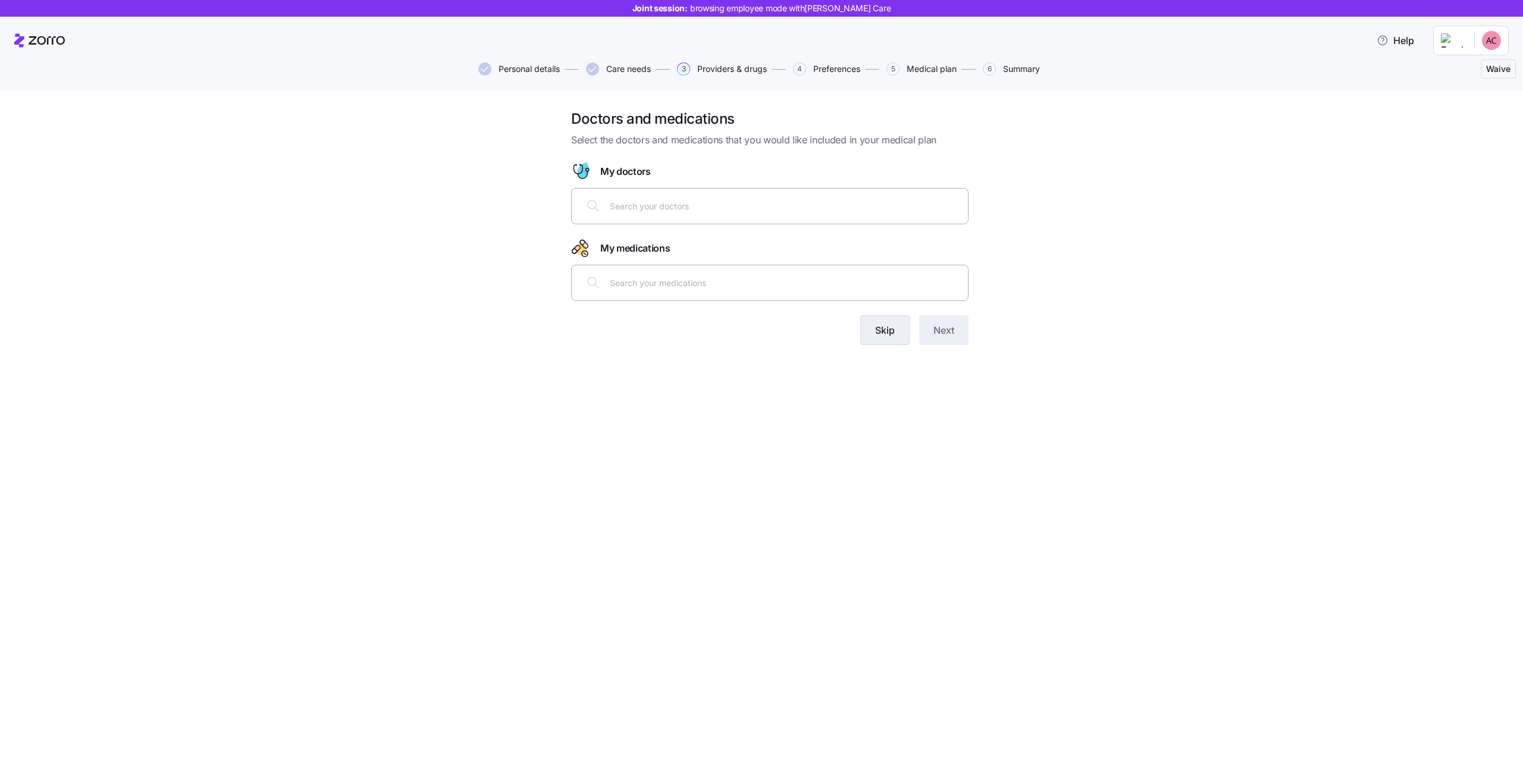
click at [893, 330] on span "Skip" at bounding box center [885, 329] width 19 height 14
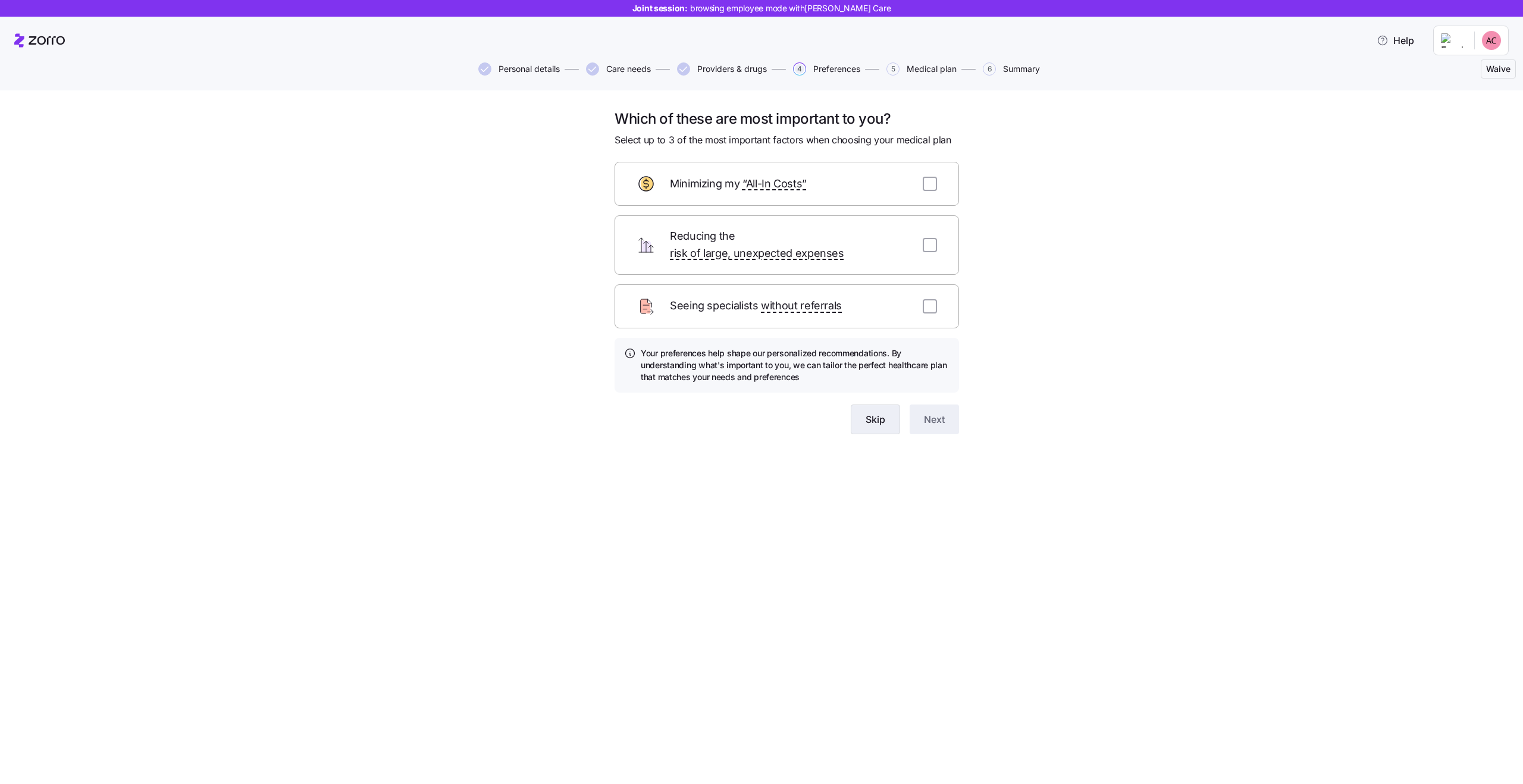
click at [880, 412] on span "Skip" at bounding box center [875, 419] width 19 height 14
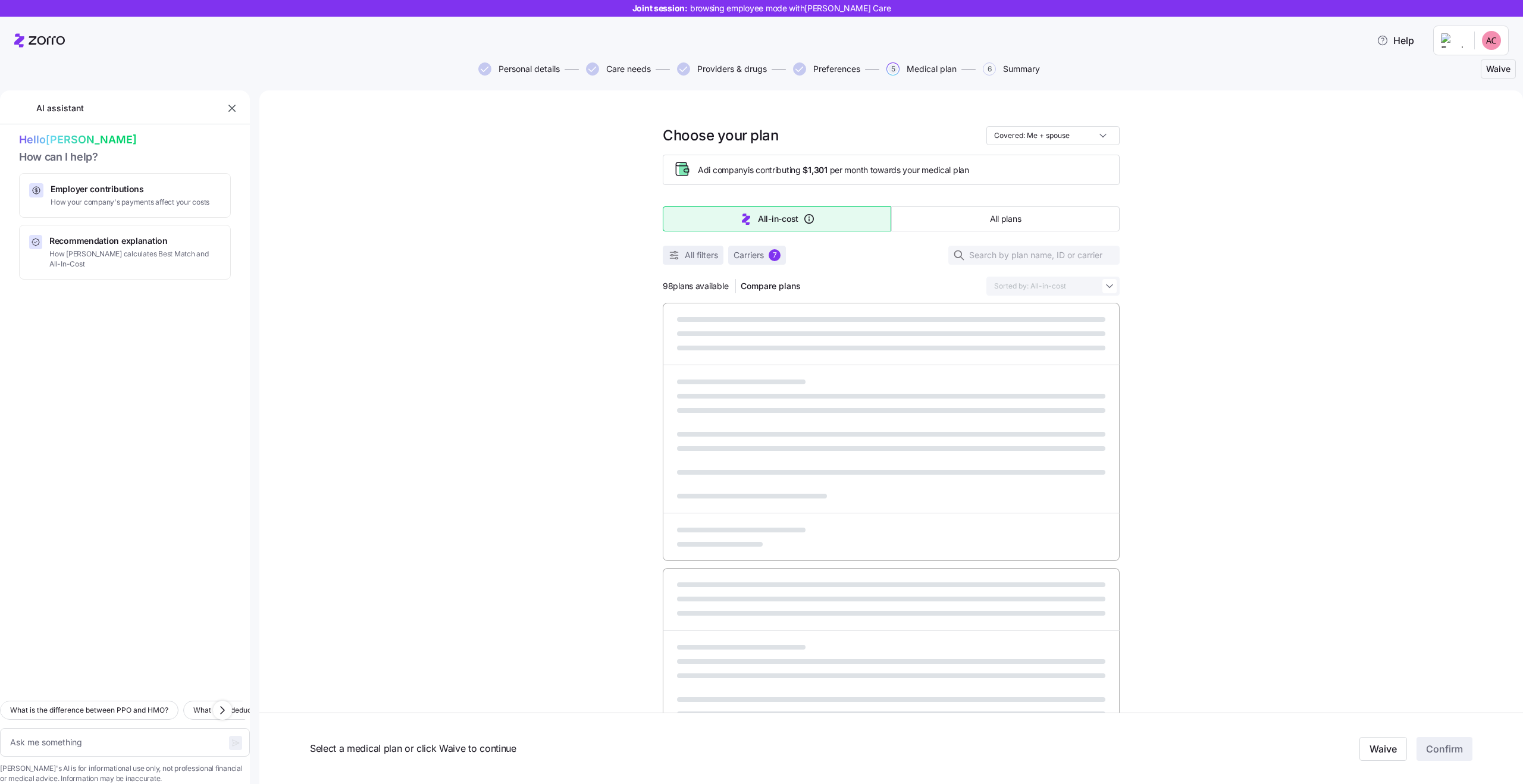
type textarea "x"
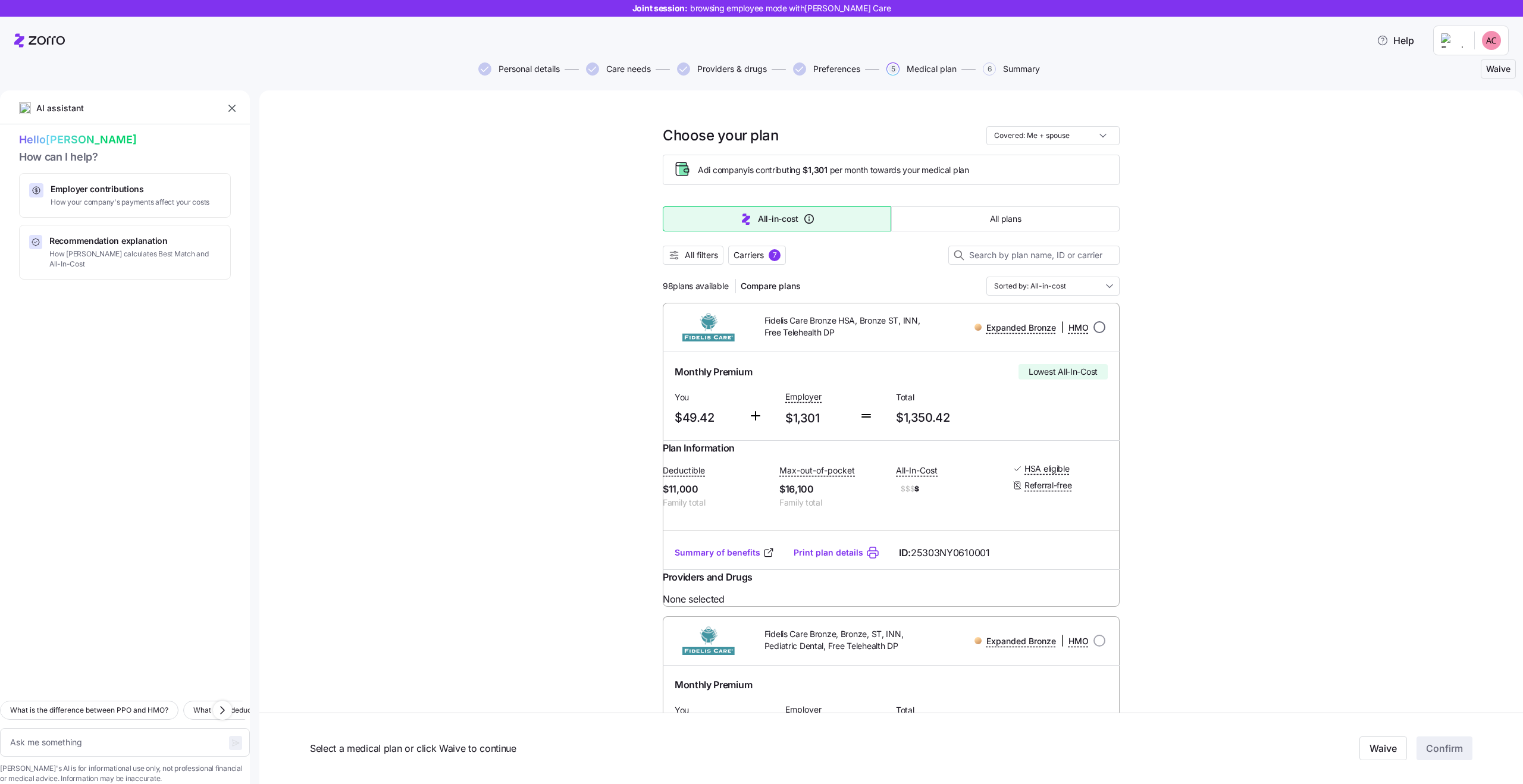
click at [1100, 327] on input "radio" at bounding box center [1099, 327] width 12 height 12
radio input "true"
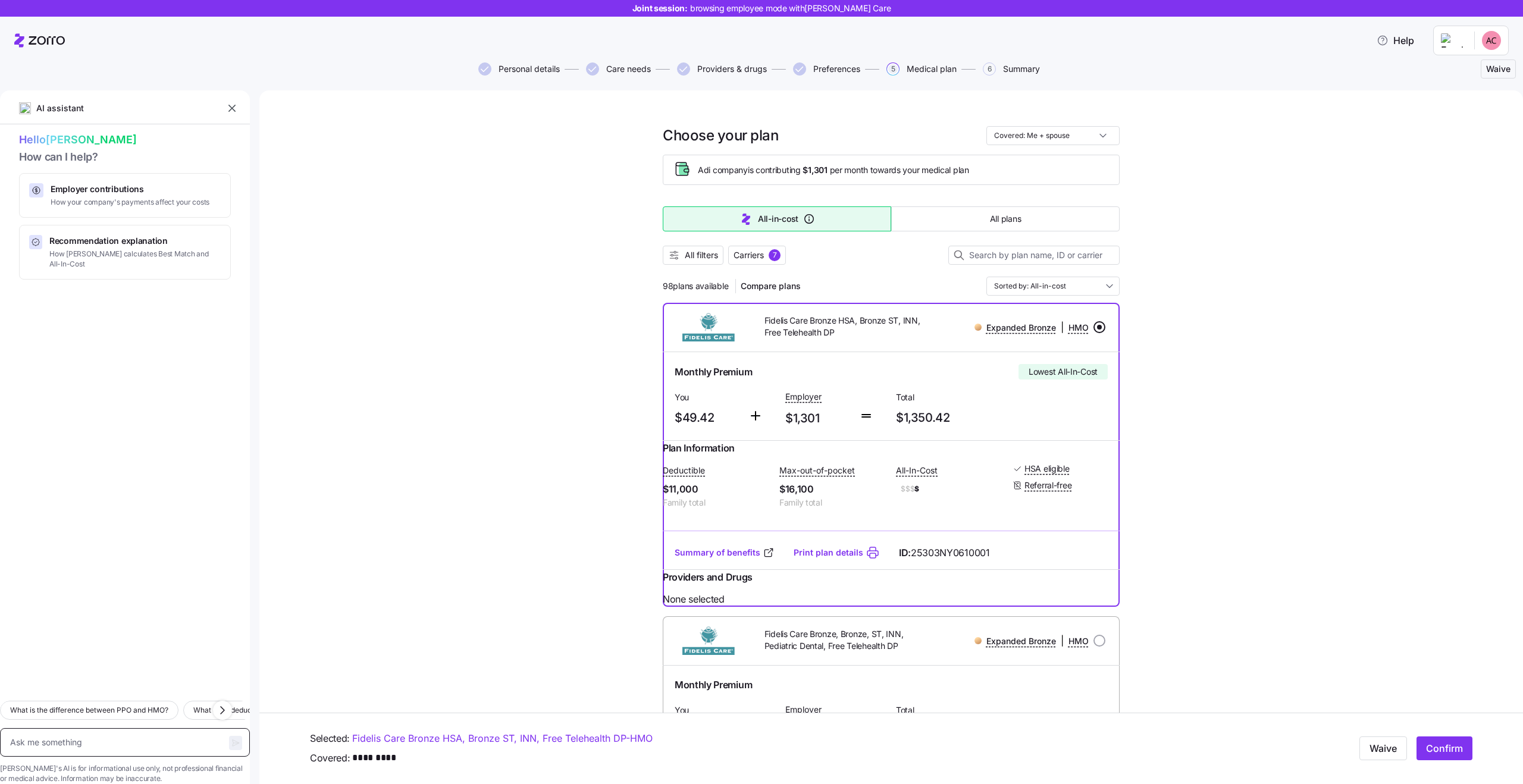
click at [107, 728] on textarea at bounding box center [125, 742] width 250 height 28
type textarea "x"
type textarea "w"
type textarea "x"
type textarea "wh"
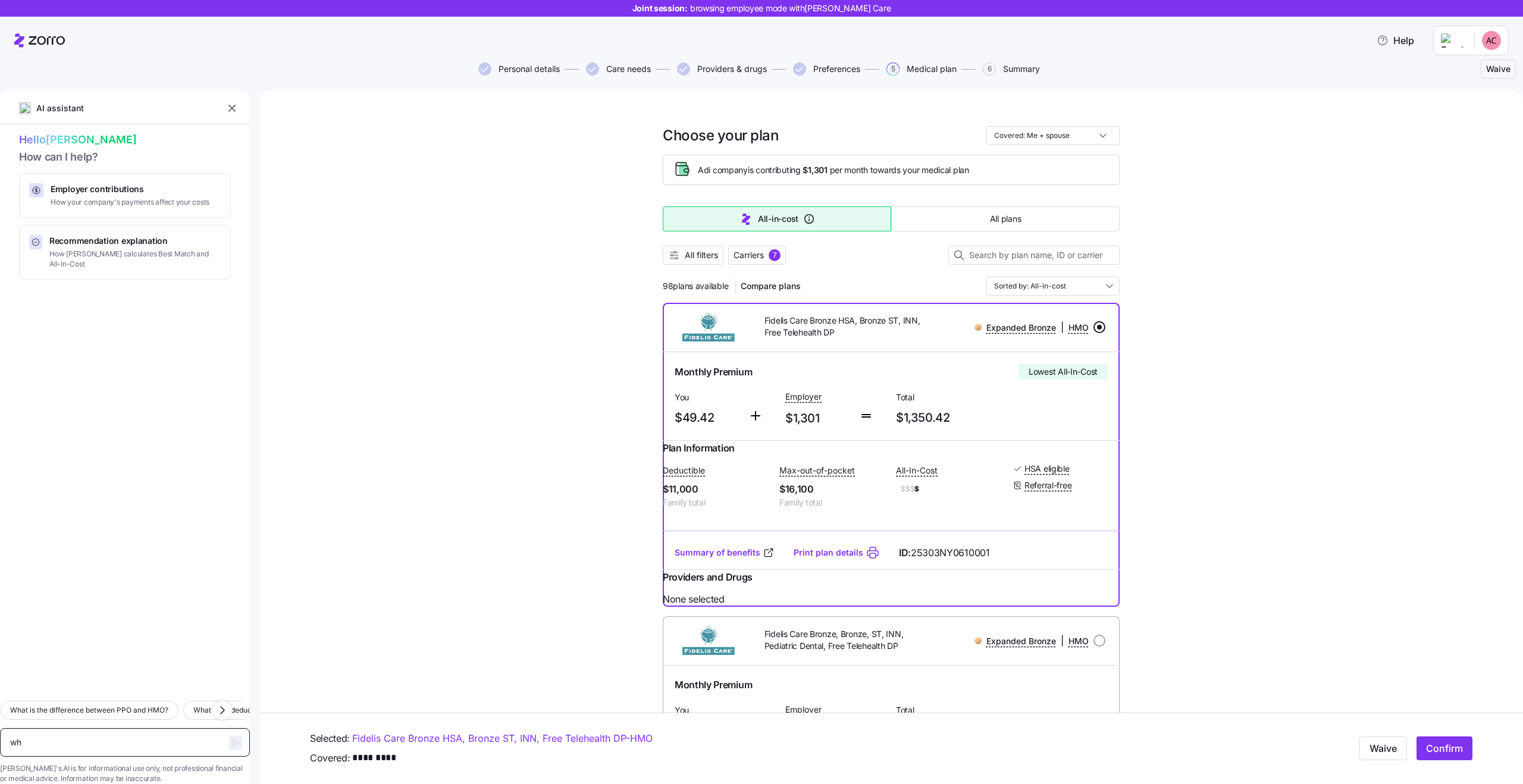
type textarea "x"
type textarea "whi"
type textarea "x"
type textarea "whic"
type textarea "x"
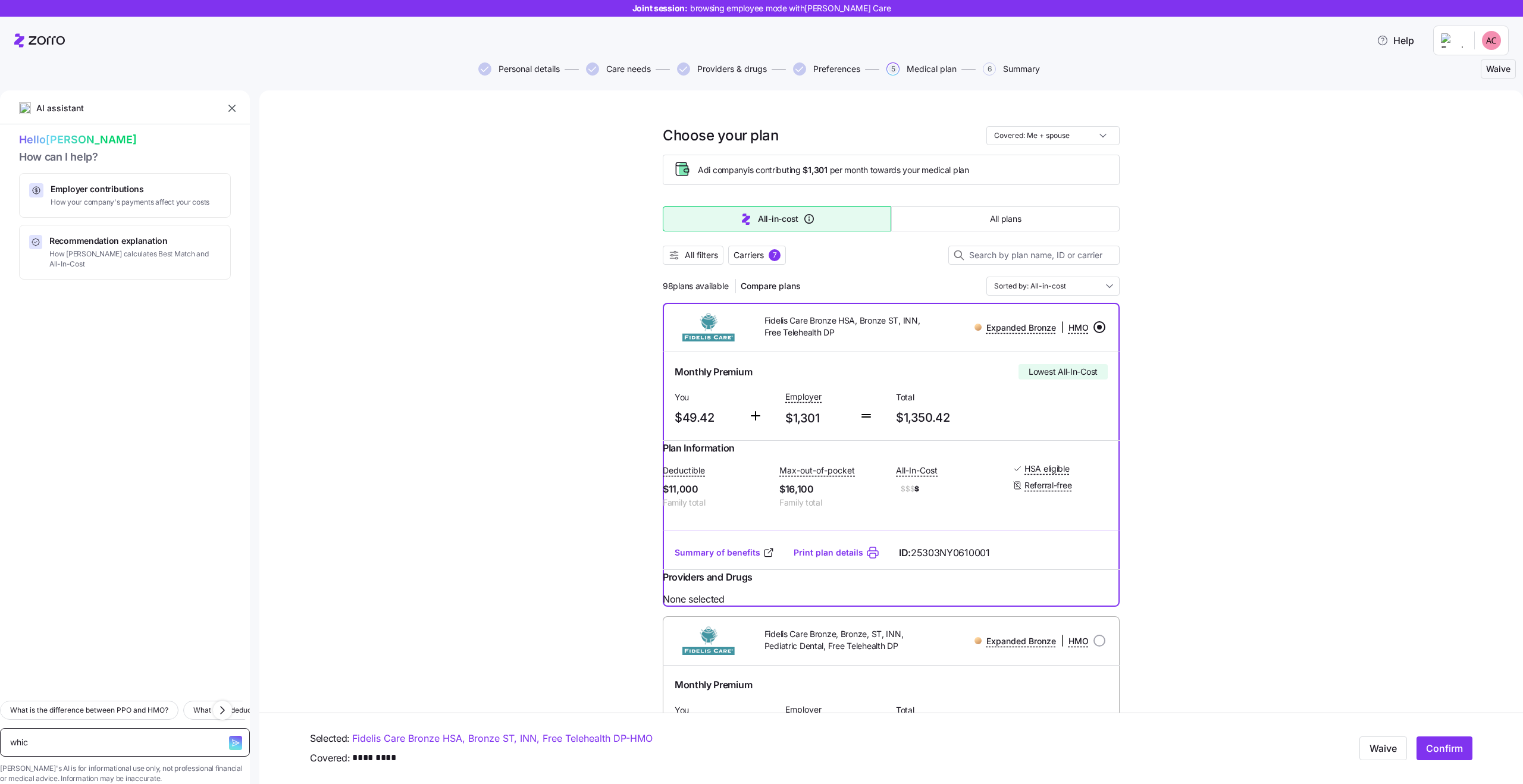
type textarea "which"
type textarea "x"
type textarea "which"
type textarea "x"
type textarea "which p"
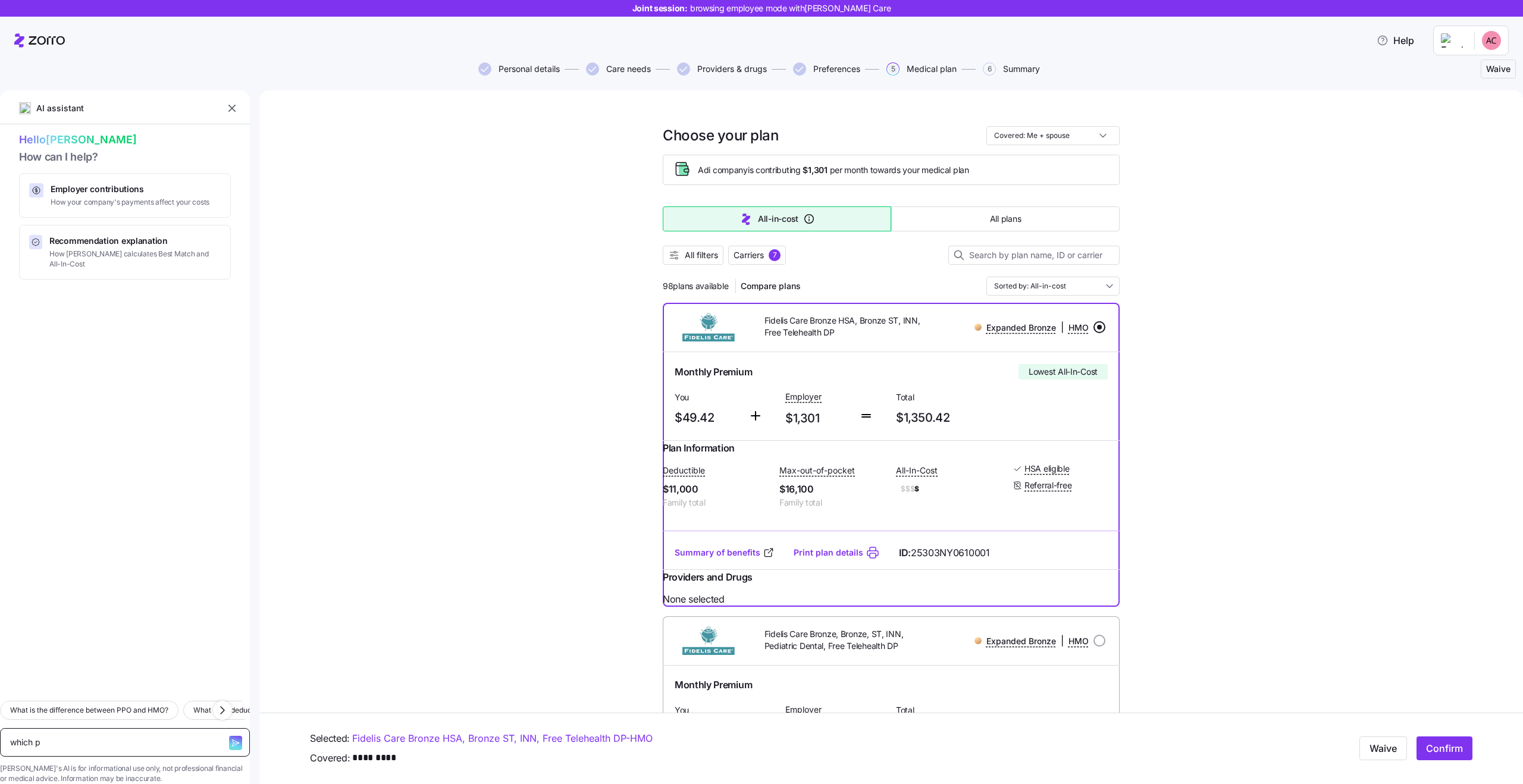
type textarea "x"
type textarea "which pl"
type textarea "x"
type textarea "which pla"
type textarea "x"
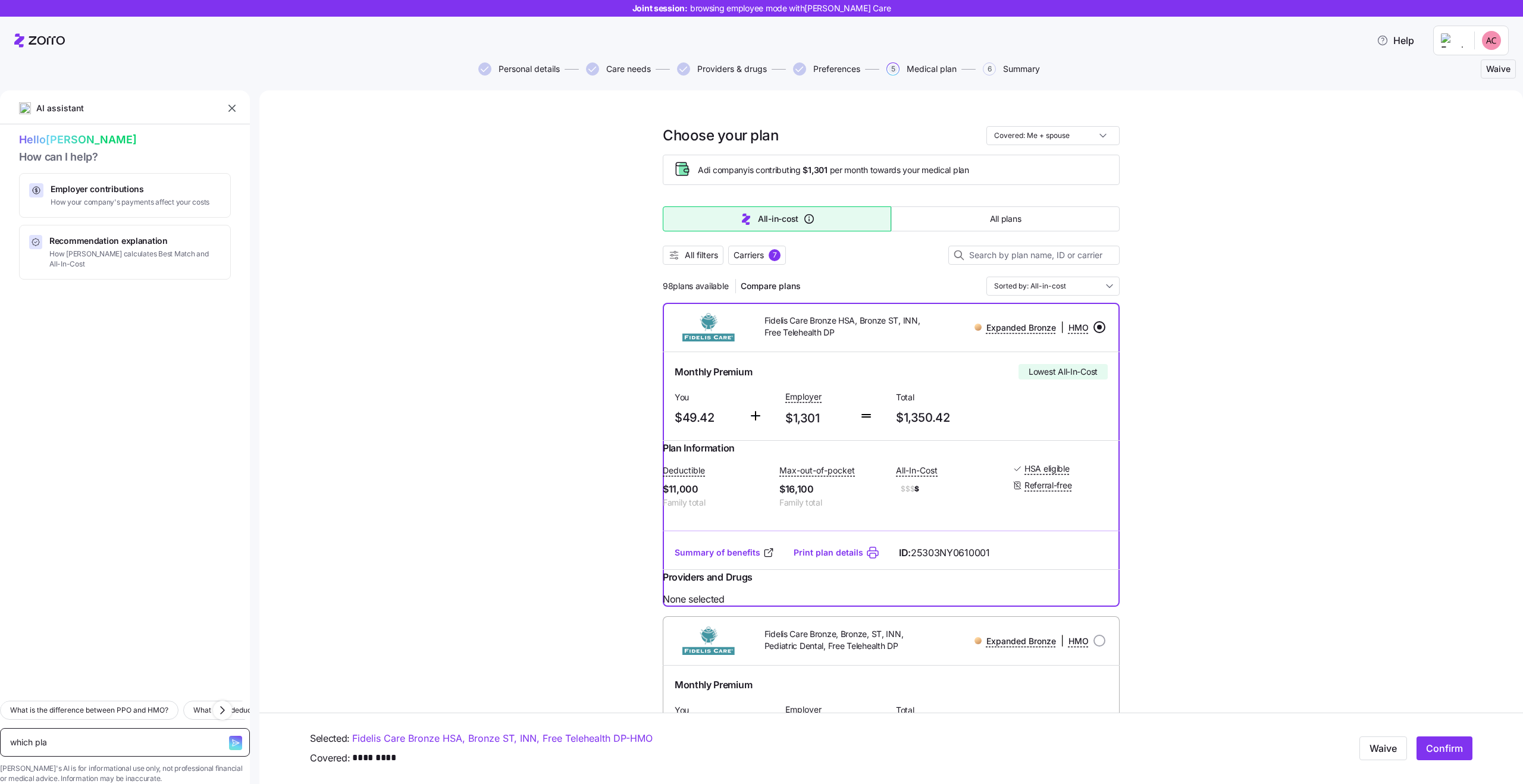
type textarea "which plan"
type textarea "x"
type textarea "which plans"
type textarea "x"
type textarea "which plans"
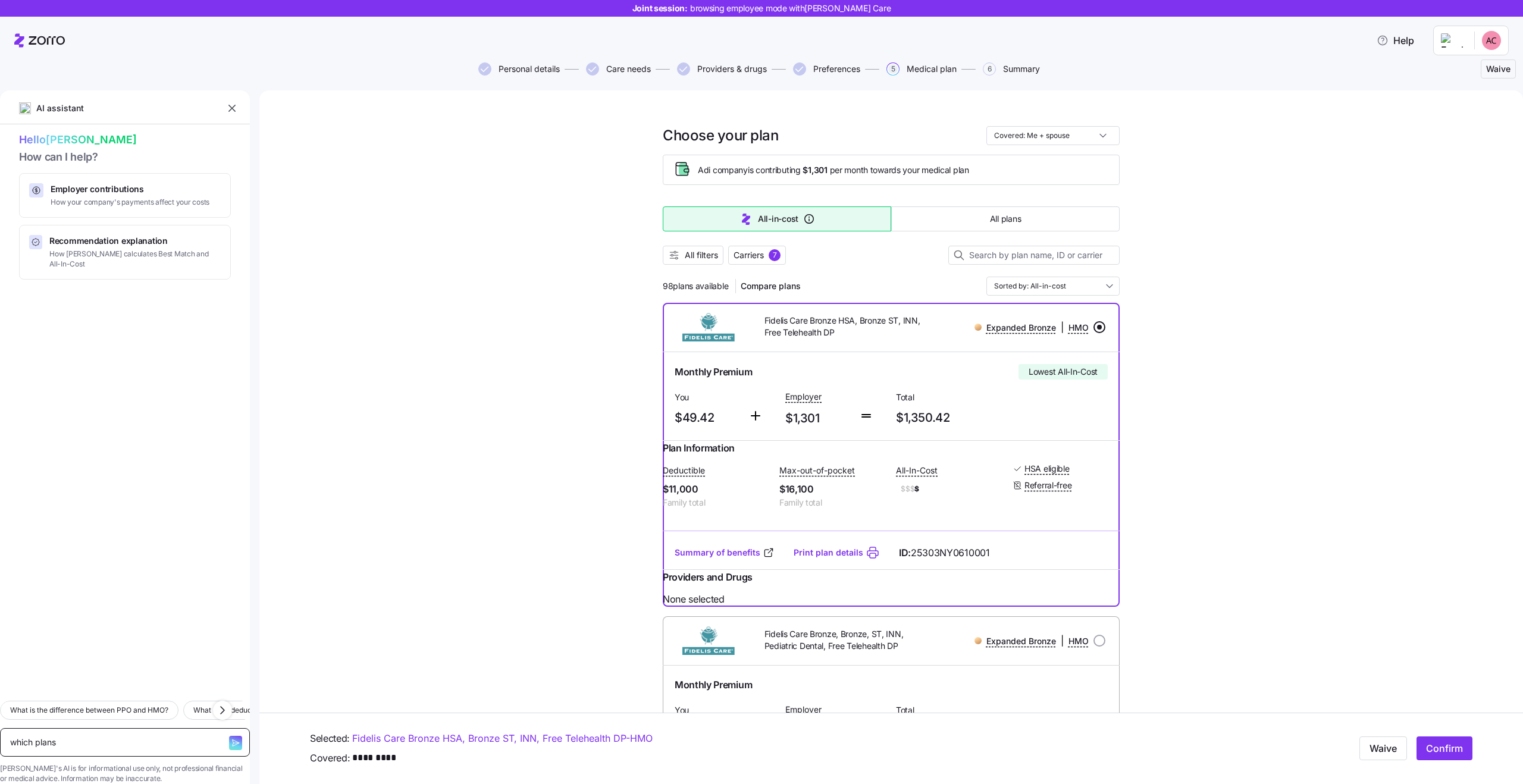
type textarea "x"
type textarea "which plans c"
type textarea "x"
type textarea "which plans co"
type textarea "x"
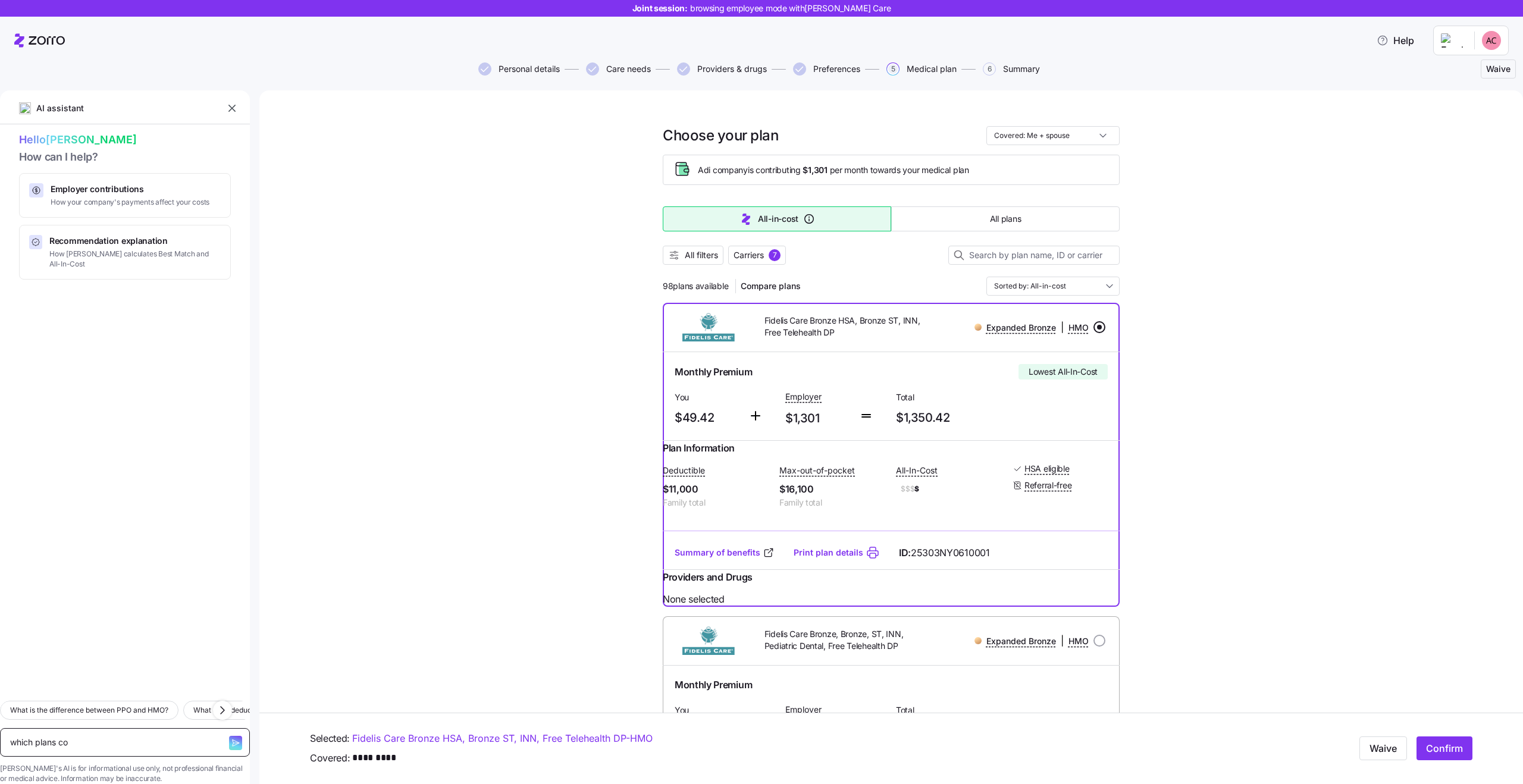
type textarea "which plans con"
type textarea "x"
type textarea "which plans cont"
type textarea "x"
type textarea "which plans conta"
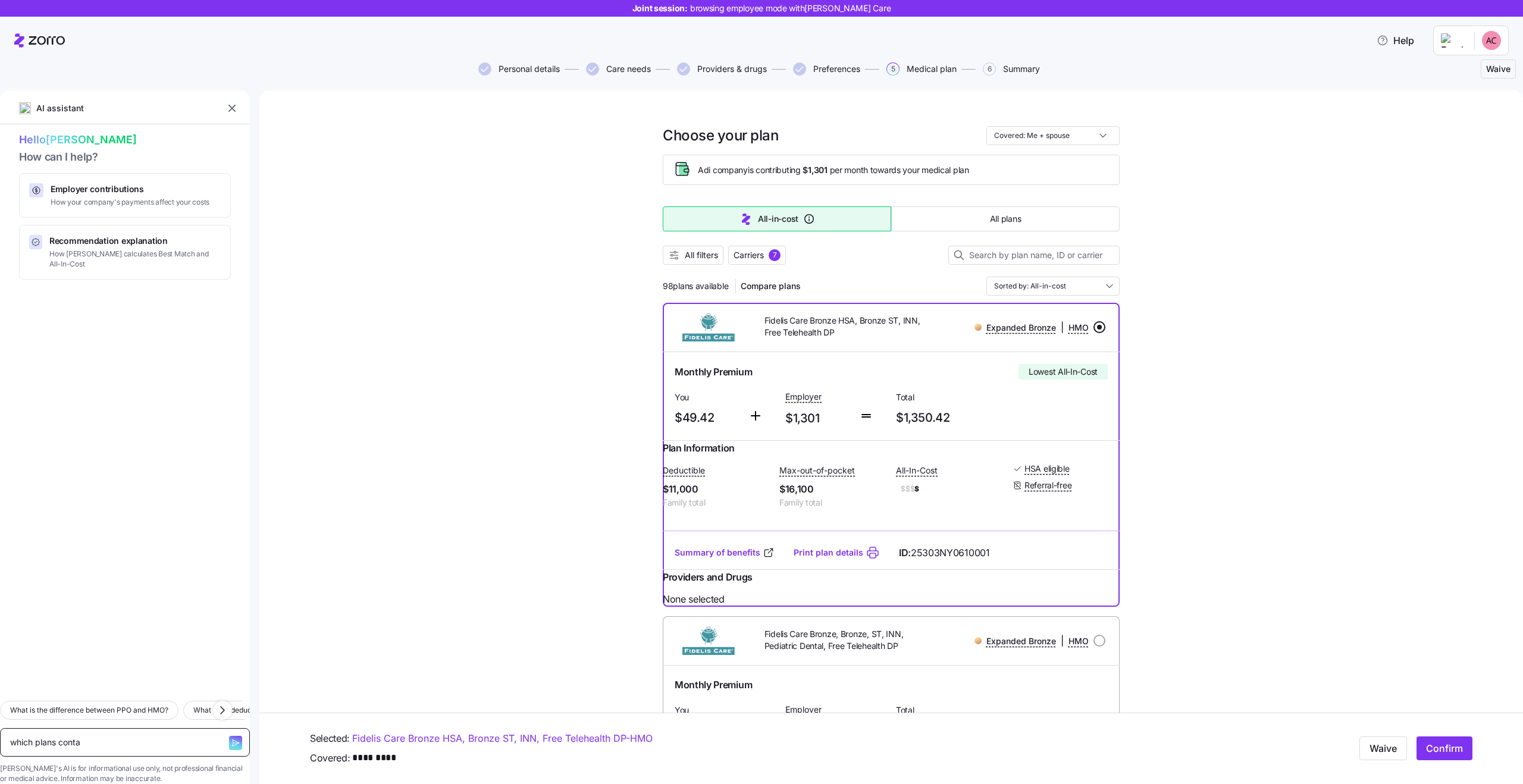
type textarea "x"
type textarea "which plans contai"
type textarea "x"
type textarea "which plans contain"
type textarea "x"
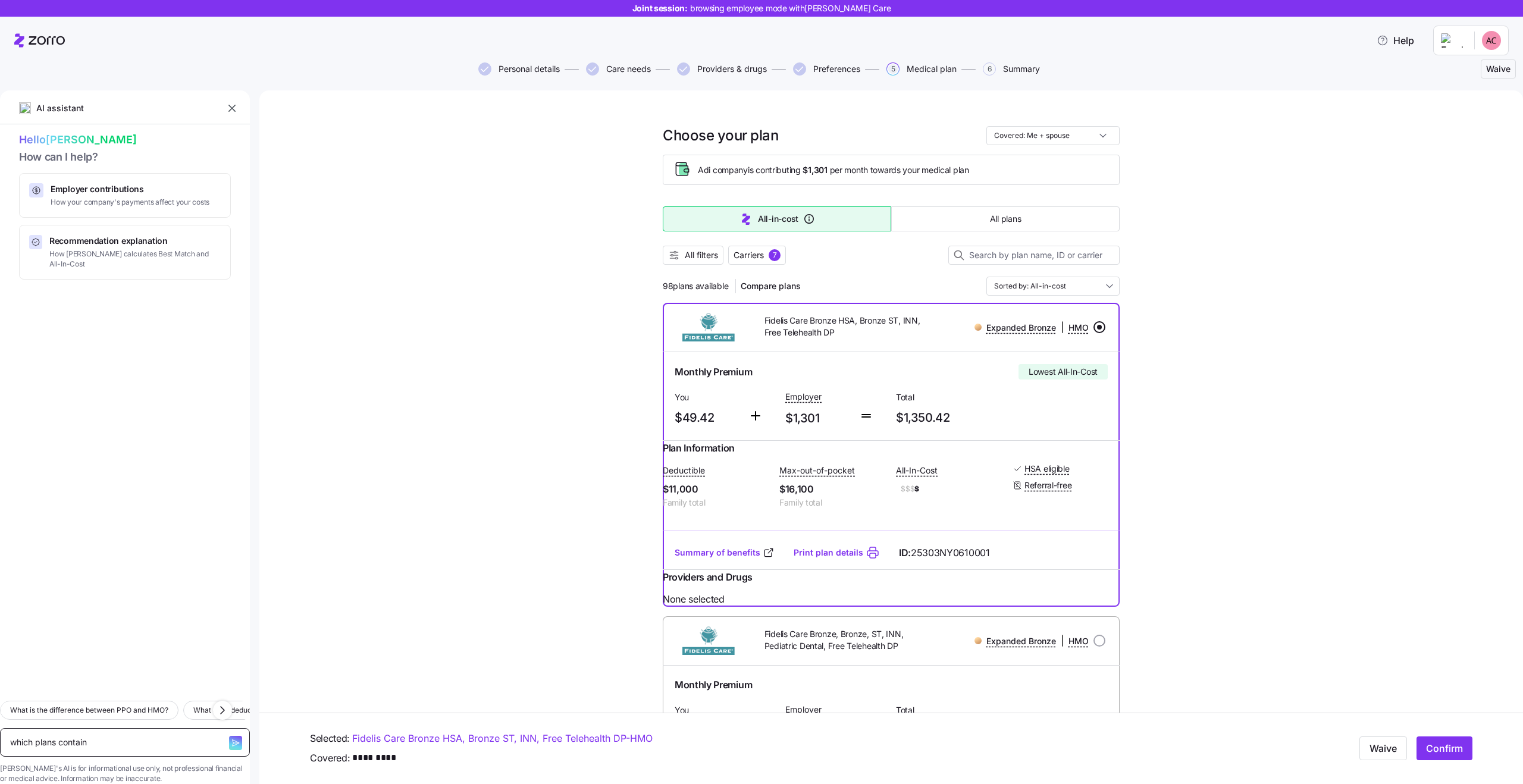
type textarea "which plans contain"
type textarea "x"
type textarea "which plans contain a"
type textarea "x"
type textarea "which plans contain a"
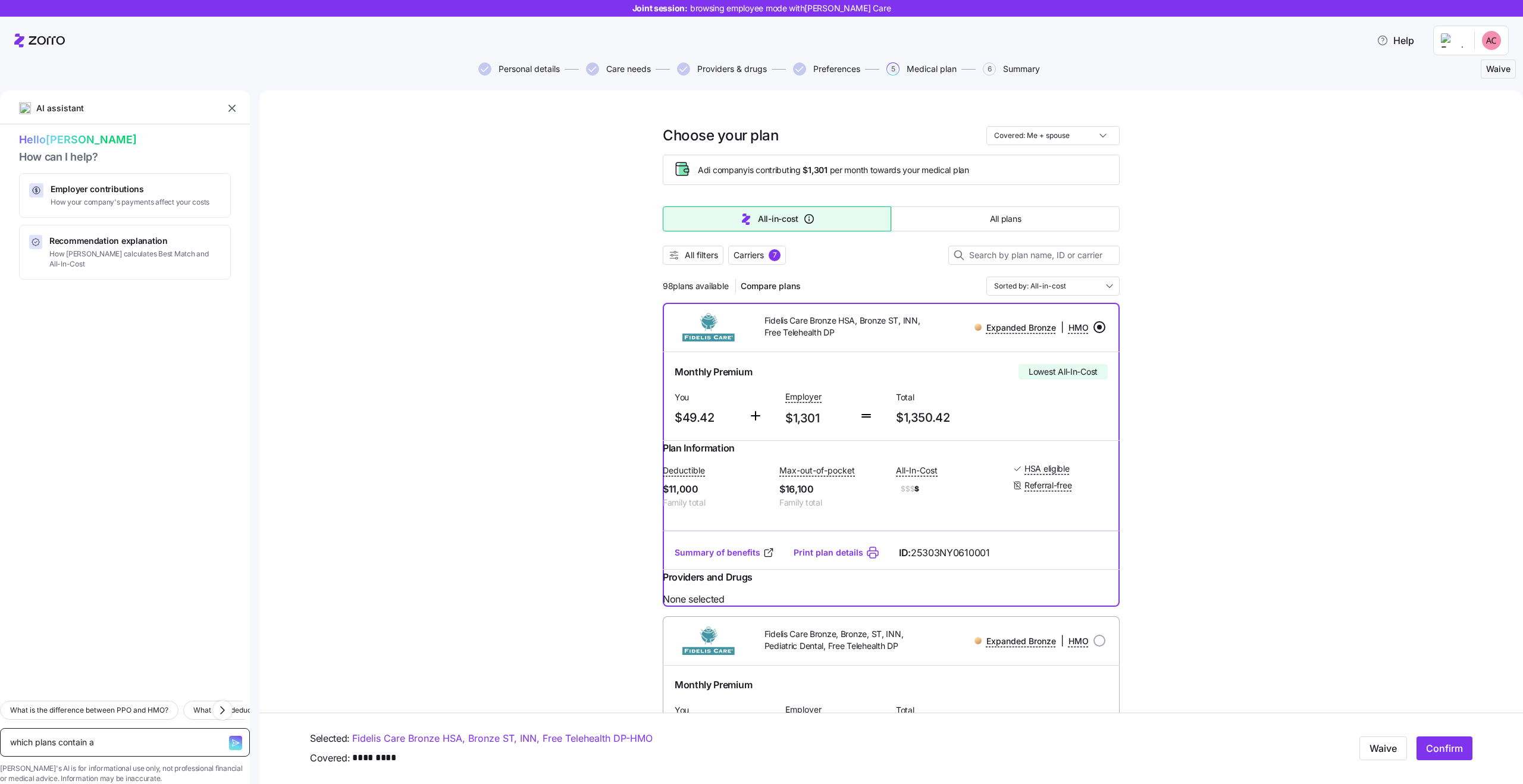
type textarea "x"
type textarea "which plans contain a d"
type textarea "x"
type textarea "which plans contain a dr"
type textarea "x"
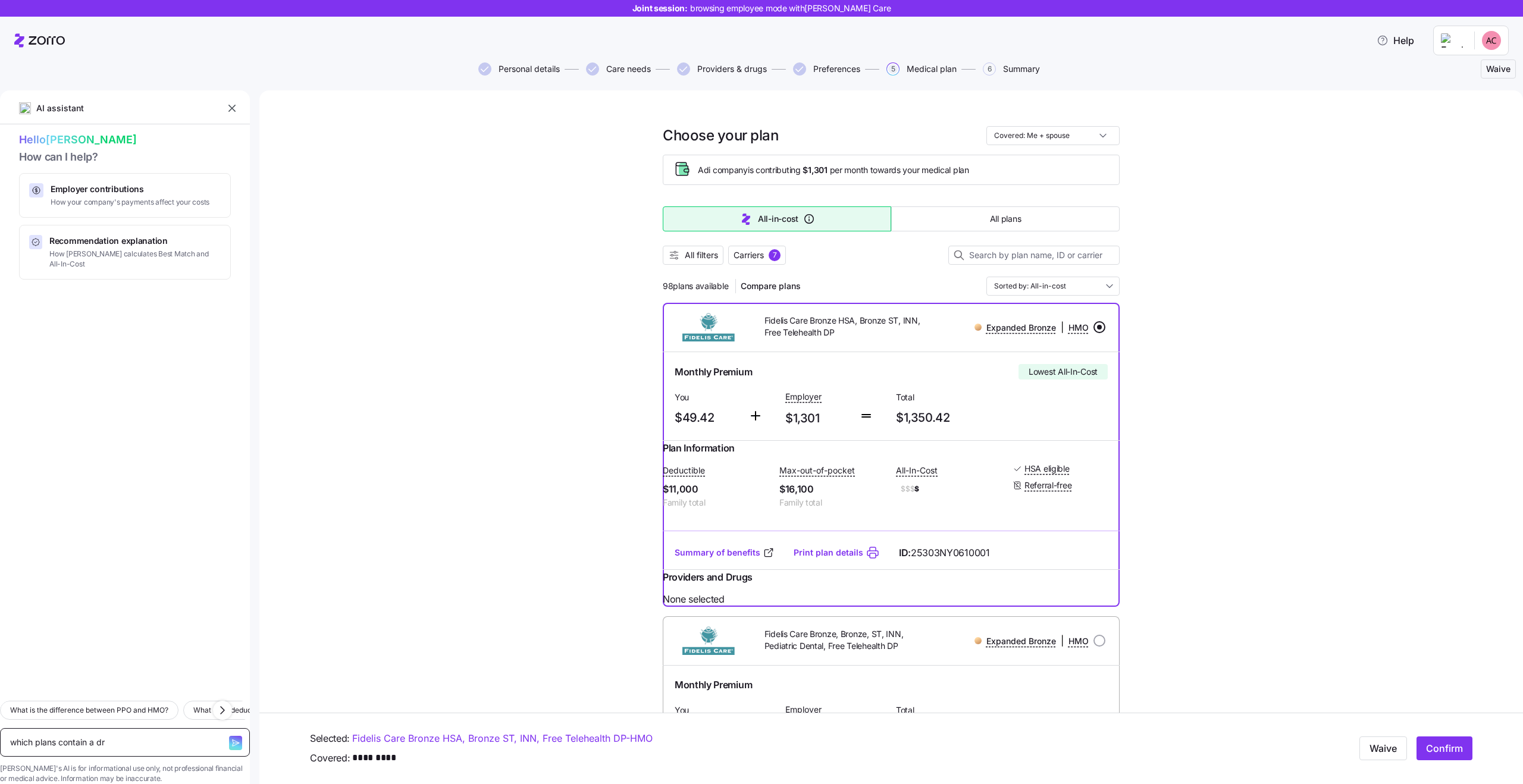
type textarea "which plans contain a dru"
type textarea "x"
type textarea "which plans contain a drug"
type textarea "x"
type textarea "which plans contain a drug"
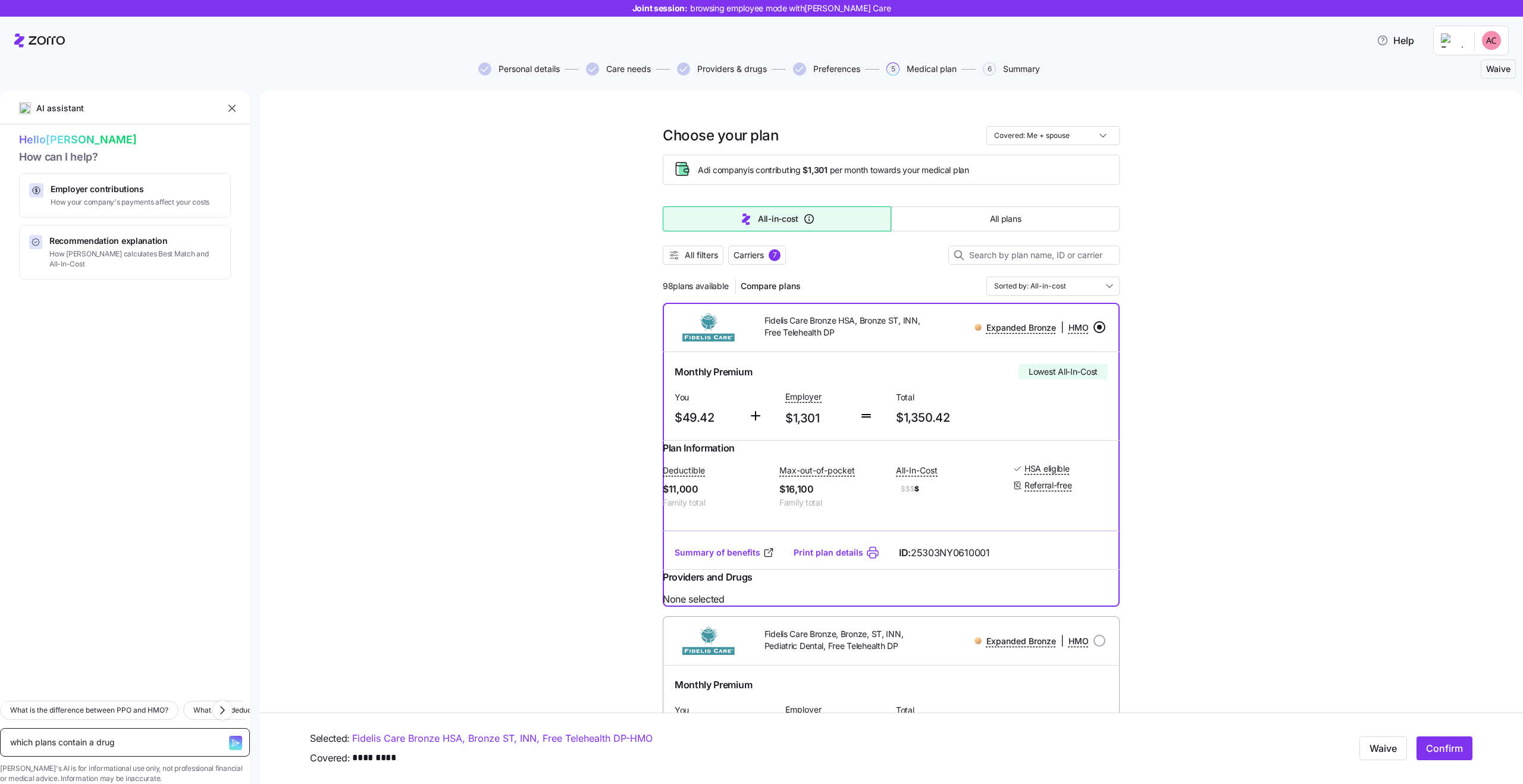
type textarea "x"
type textarea "which plans contain a drug f"
type textarea "x"
type textarea "which plans contain a drug fo"
type textarea "x"
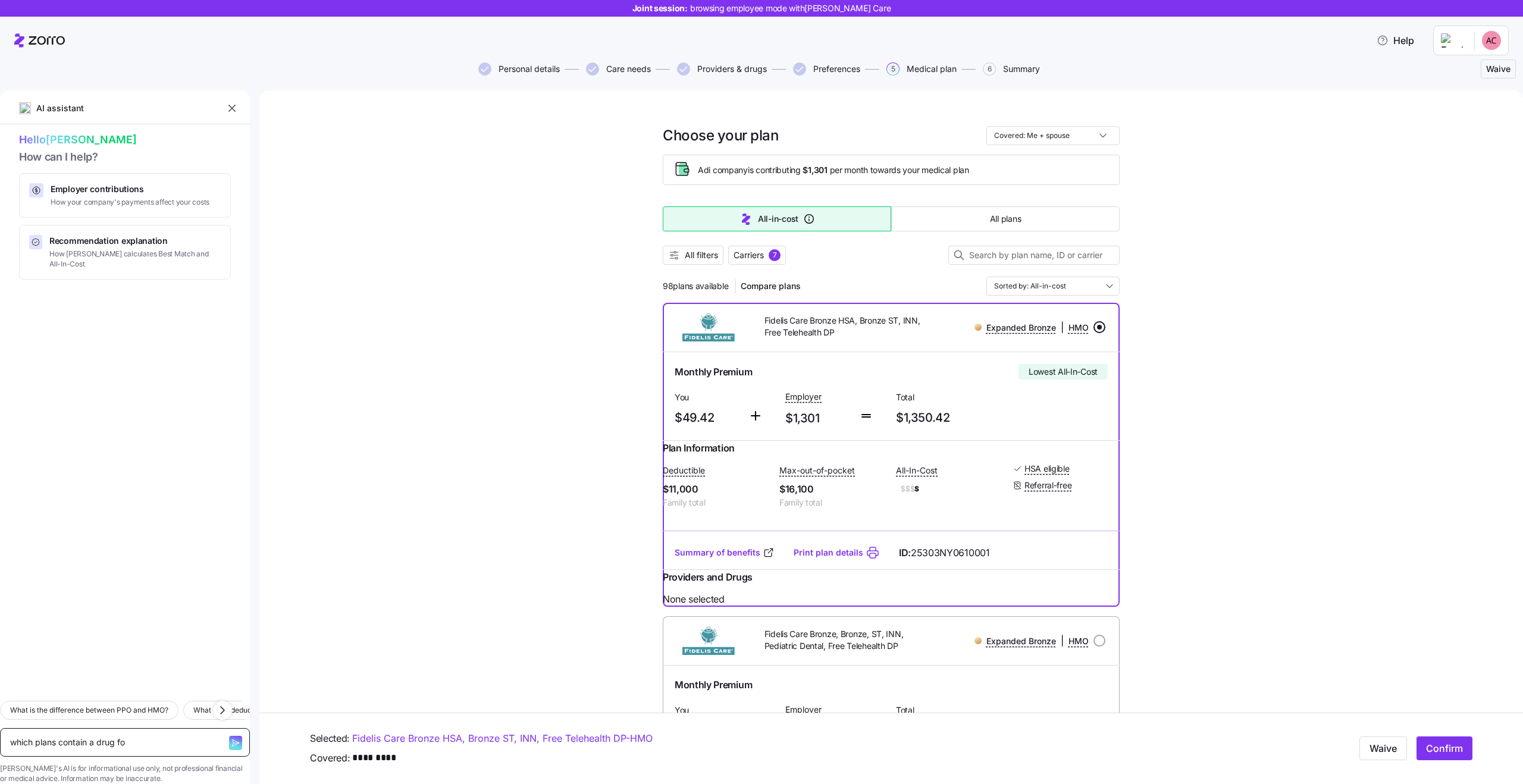
type textarea "which plans contain a drug for"
type textarea "x"
type textarea "which plans contain a drug for"
type textarea "x"
type textarea "which plans contain a drug for h"
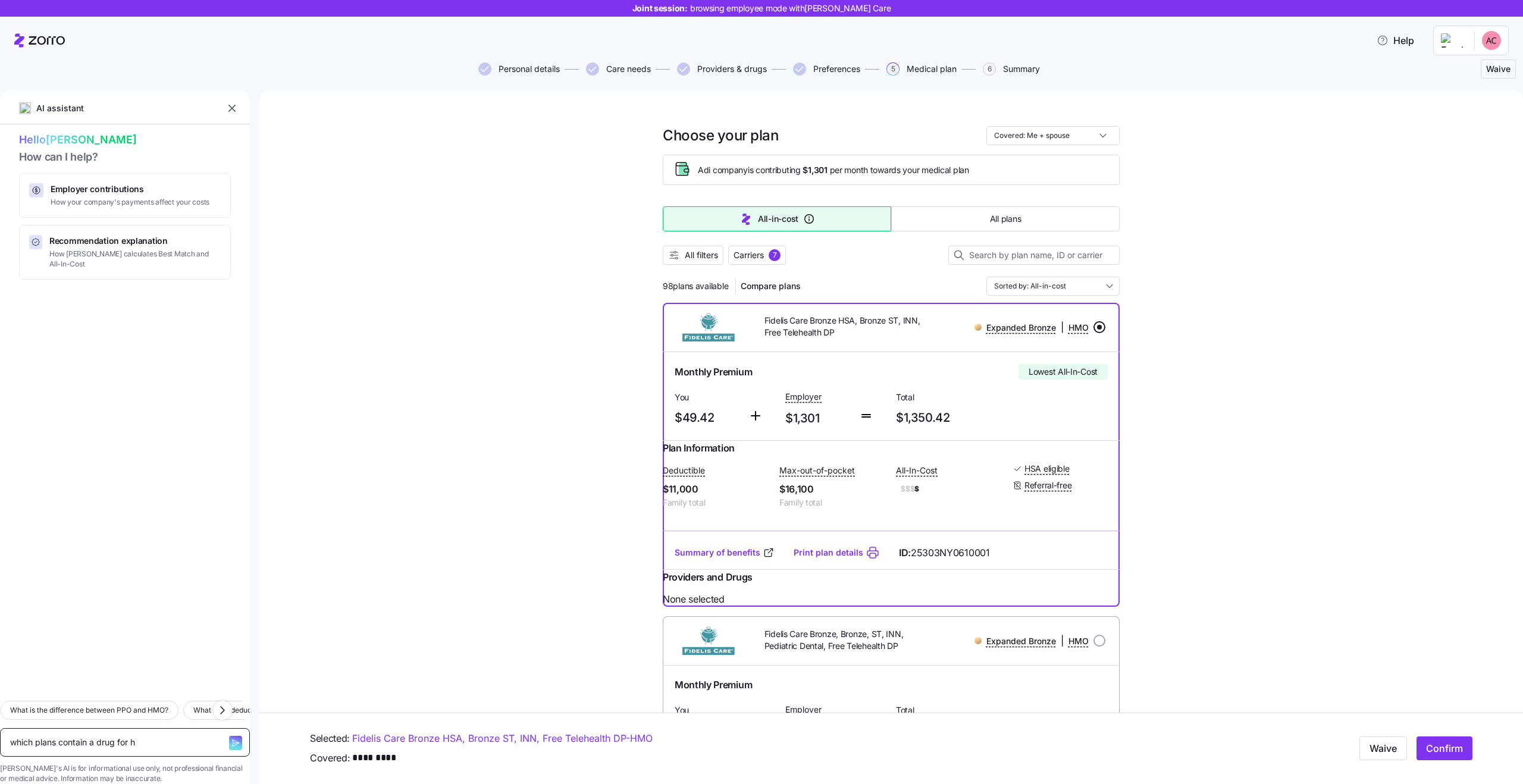
type textarea "x"
type textarea "which plans contain a drug for he"
type textarea "x"
type textarea "which plans contain a drug for hea"
type textarea "x"
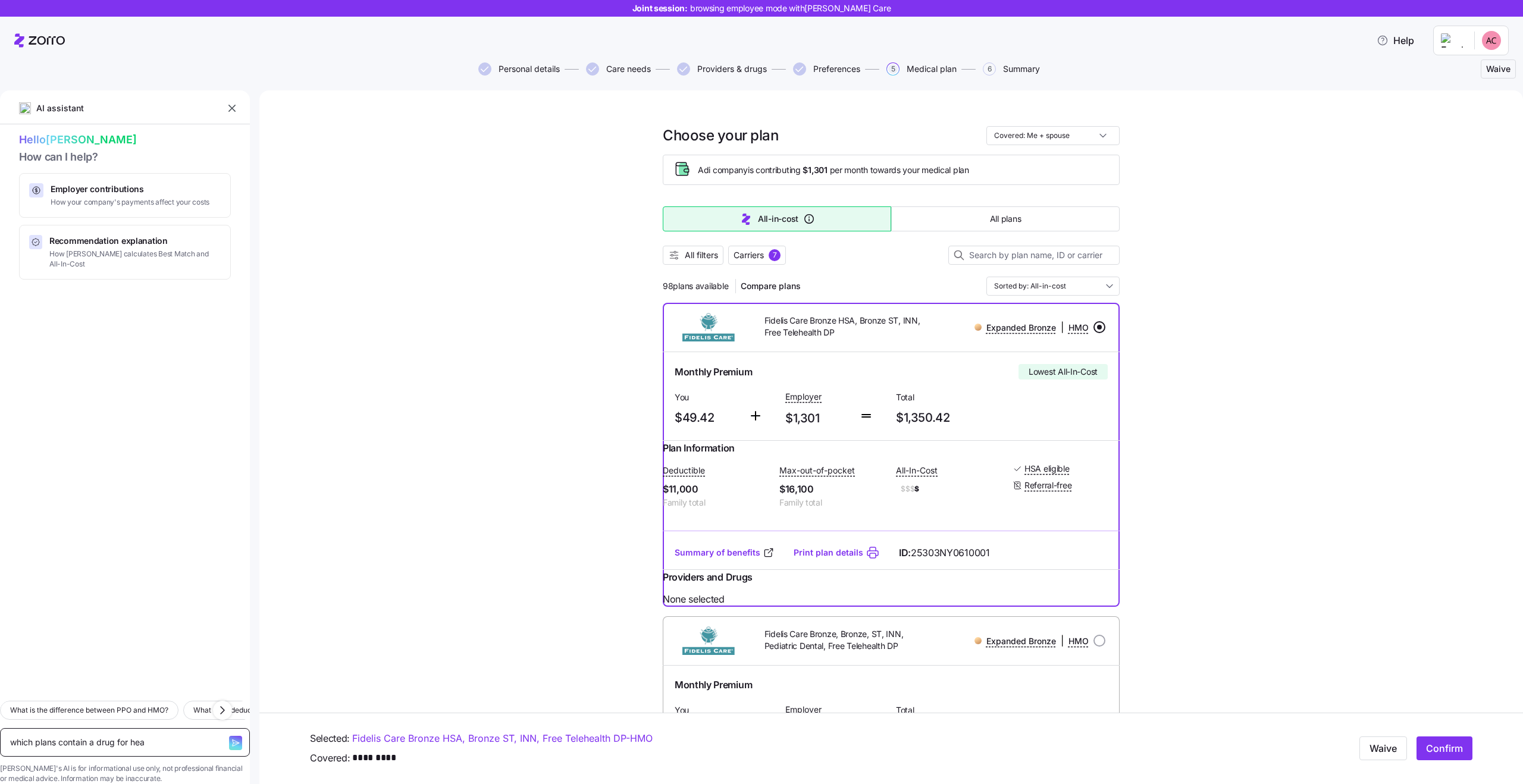
type textarea "which plans contain a drug for head"
type textarea "x"
type textarea "which plans contain a drug for heada"
type textarea "x"
type textarea "which plans contain a drug for headac"
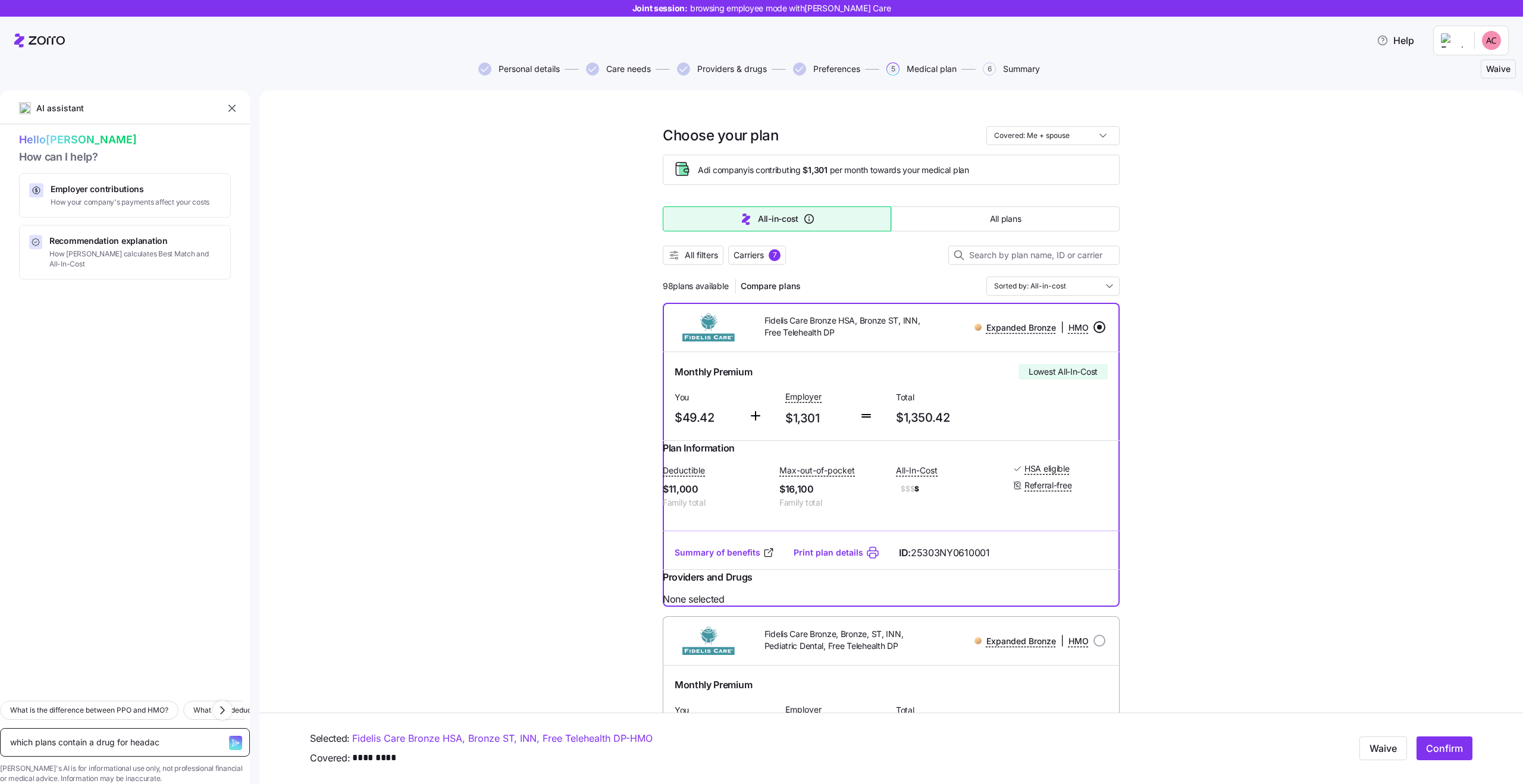
type textarea "x"
type textarea "which plans contain a drug for headach"
type textarea "x"
type textarea "which plans contain a drug for headache"
type textarea "x"
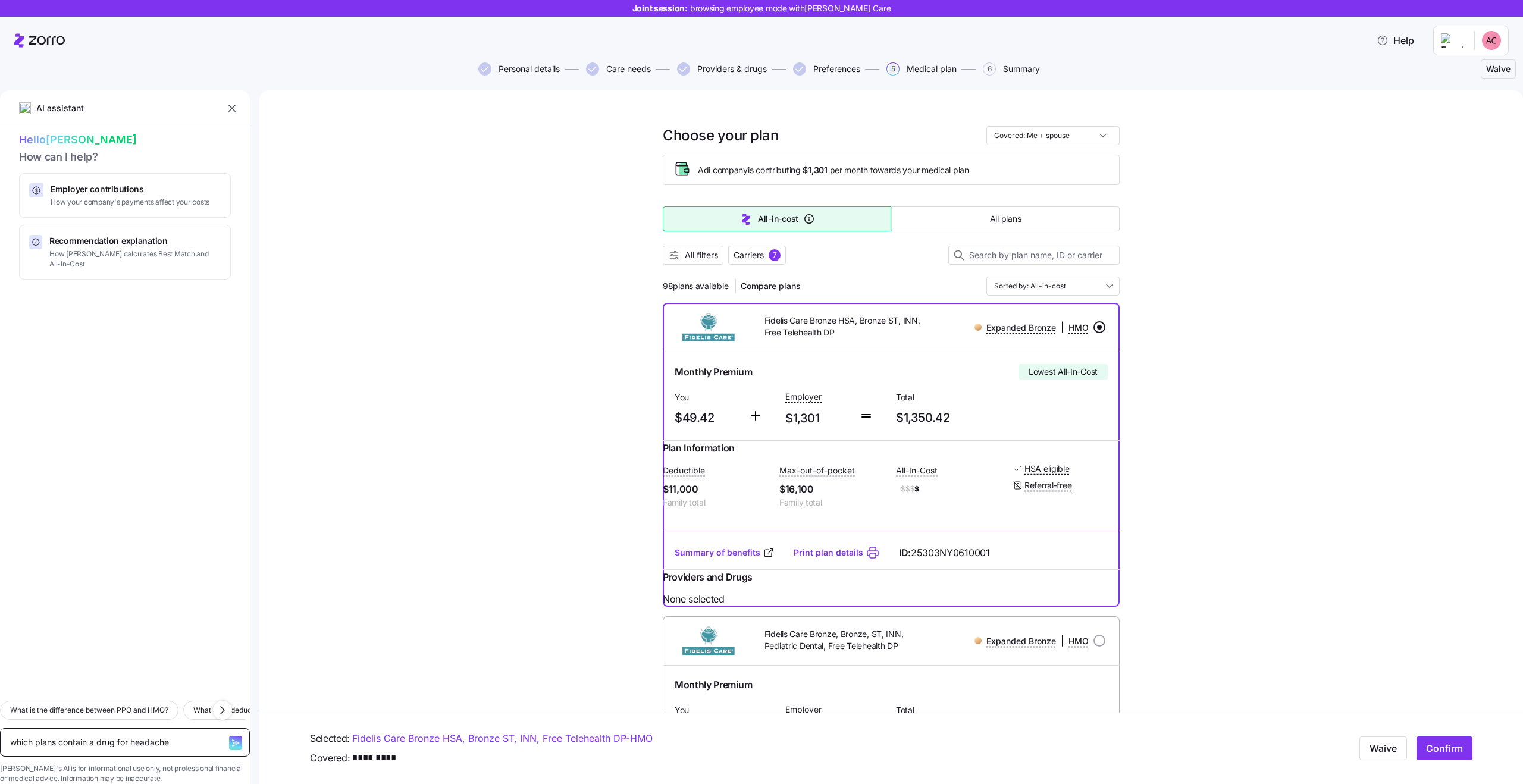
type textarea "which plans contain a drug for headaches"
type textarea "x"
type textarea "which plans contain a drug for headaches?"
type textarea "x"
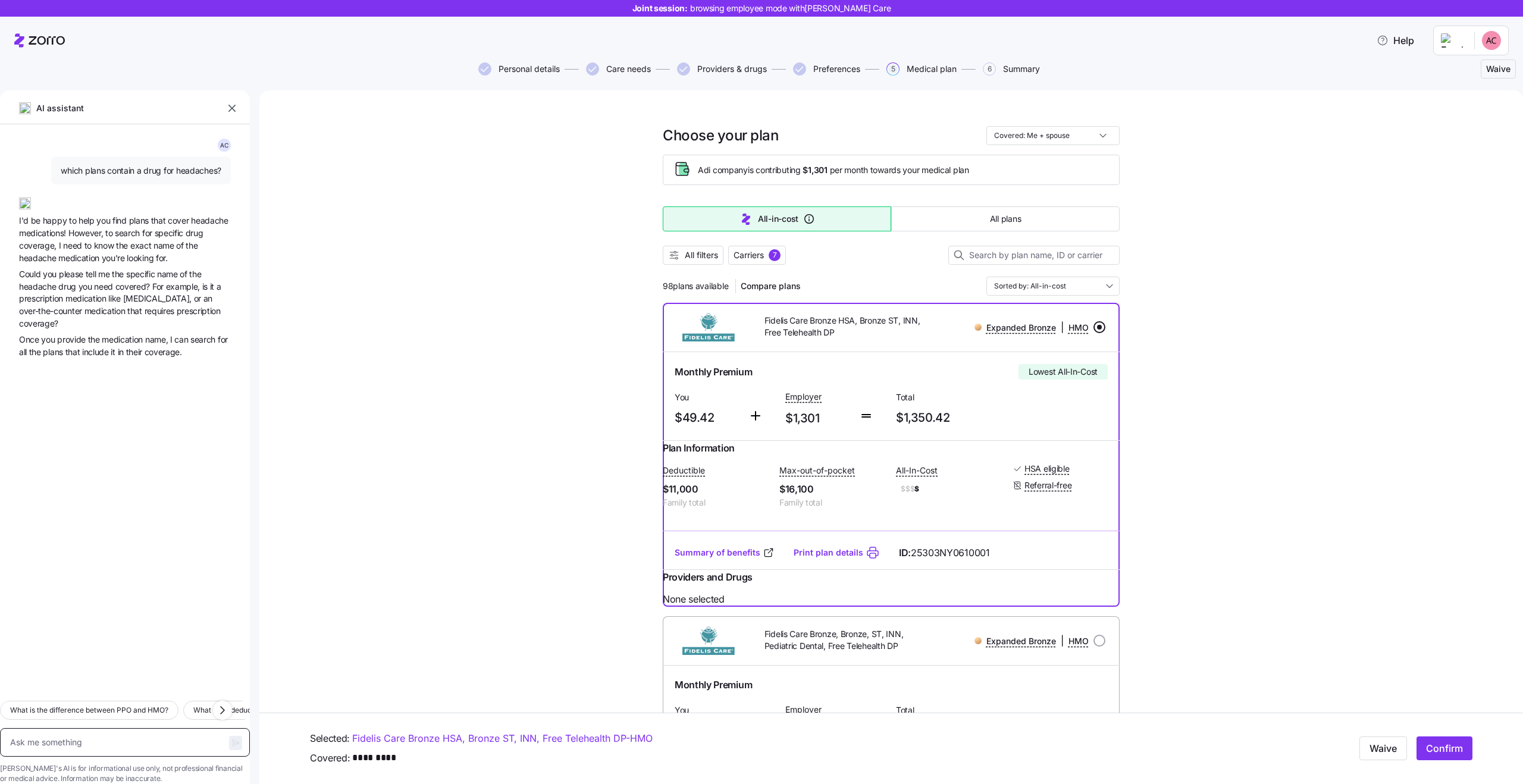
click at [97, 728] on textarea at bounding box center [125, 742] width 250 height 28
paste textarea "acetaminophen (Tylenol)"
type textarea "x"
type textarea "acetaminophen (Tylenol)"
type textarea "x"
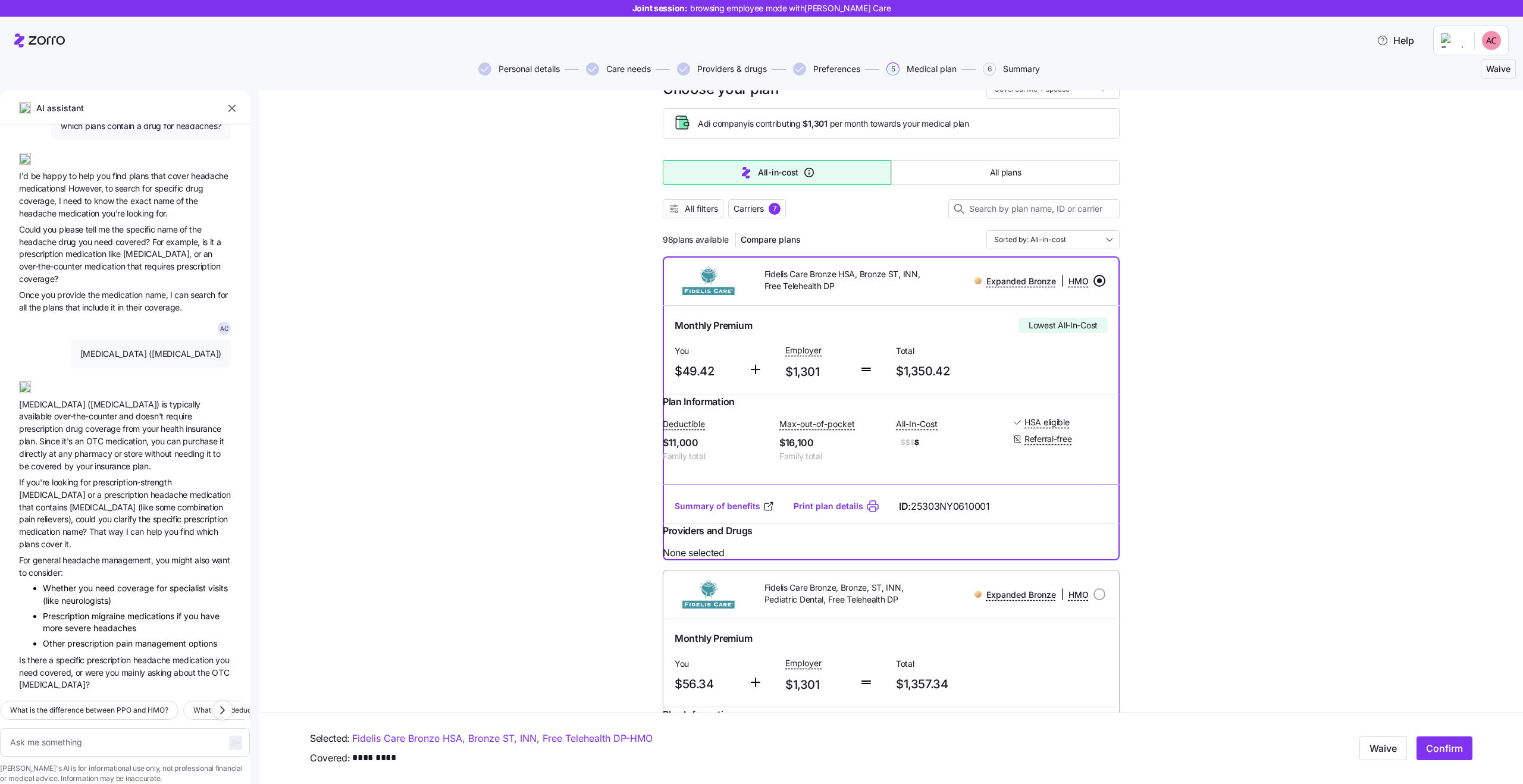
scroll to position [50, 0]
click at [124, 416] on span "Acetaminophen (Tylenol) is typically available over-the-counter and doesn't req…" at bounding box center [125, 435] width 211 height 74
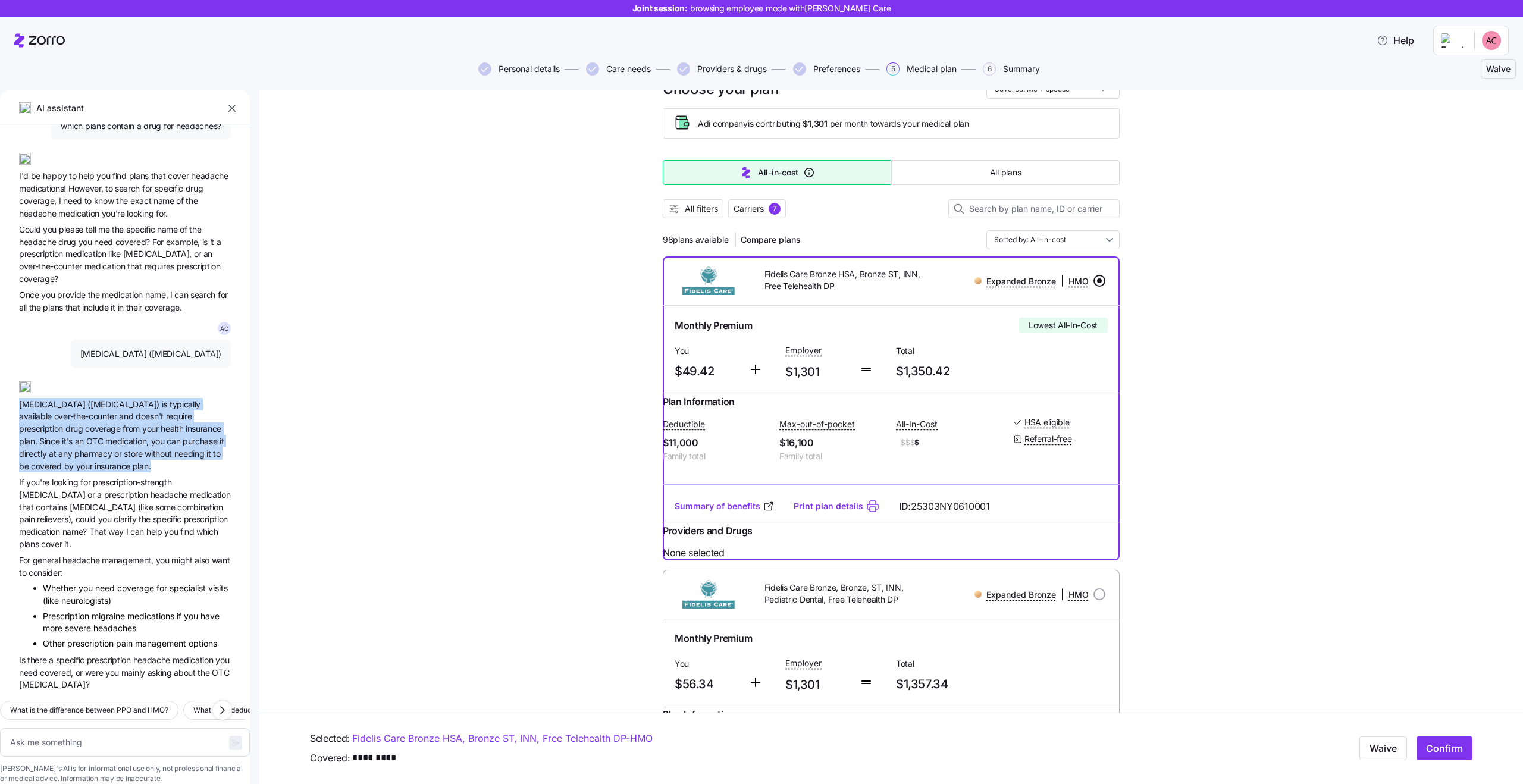
click at [88, 399] on span "(Tylenol)" at bounding box center [125, 404] width 74 height 10
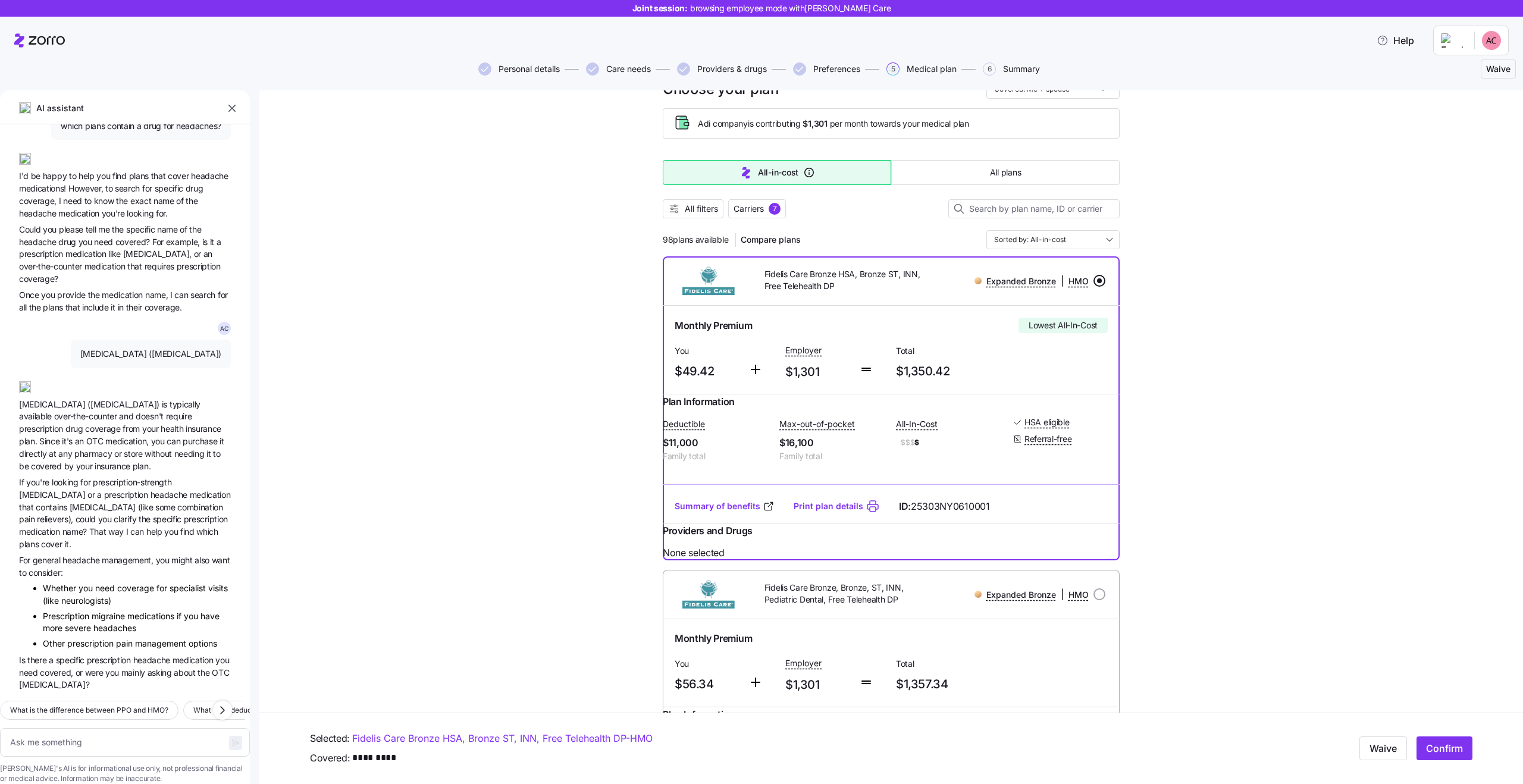
click at [88, 399] on span "(Tylenol)" at bounding box center [125, 404] width 74 height 10
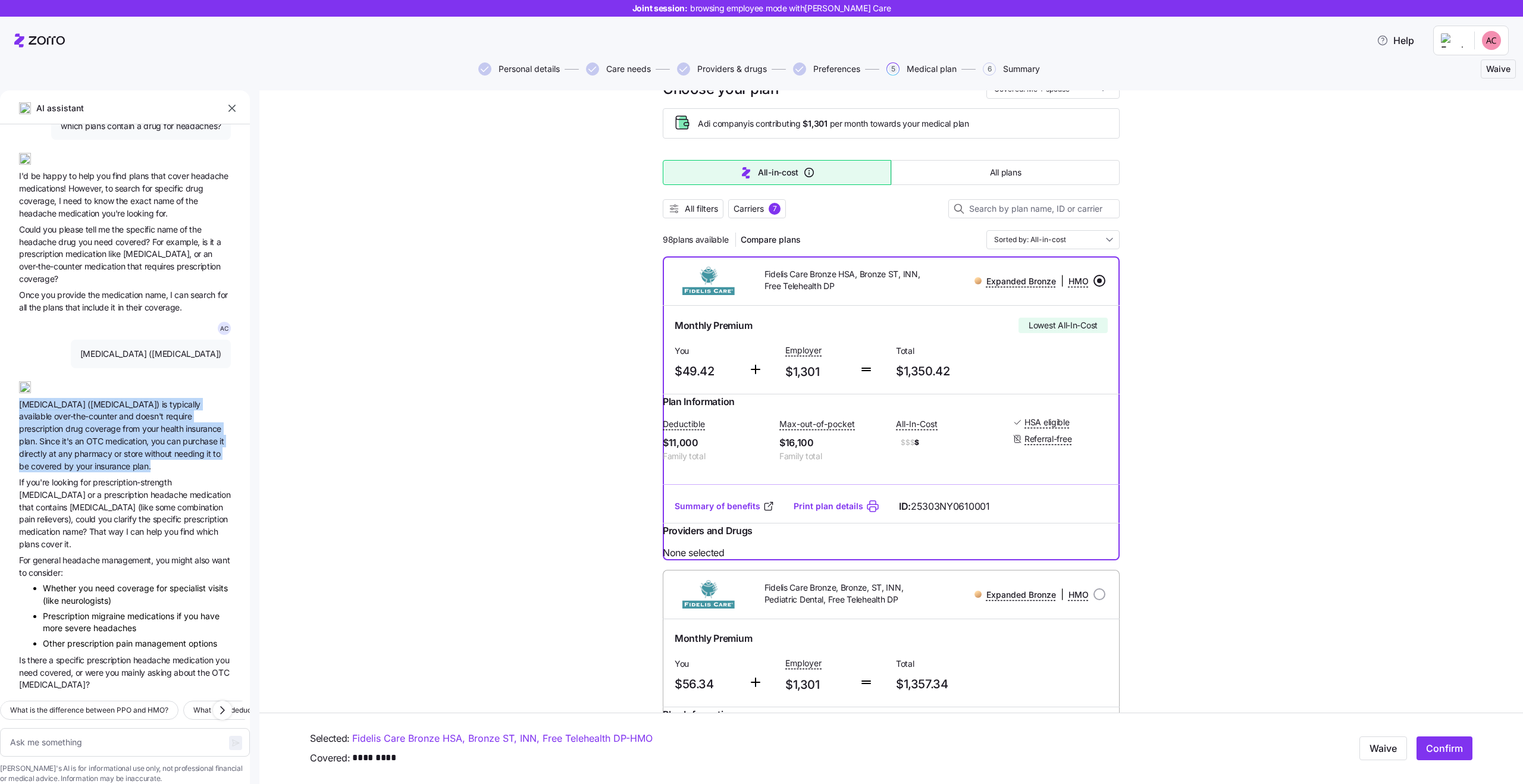
click at [185, 424] on span "insurance" at bounding box center [203, 429] width 36 height 10
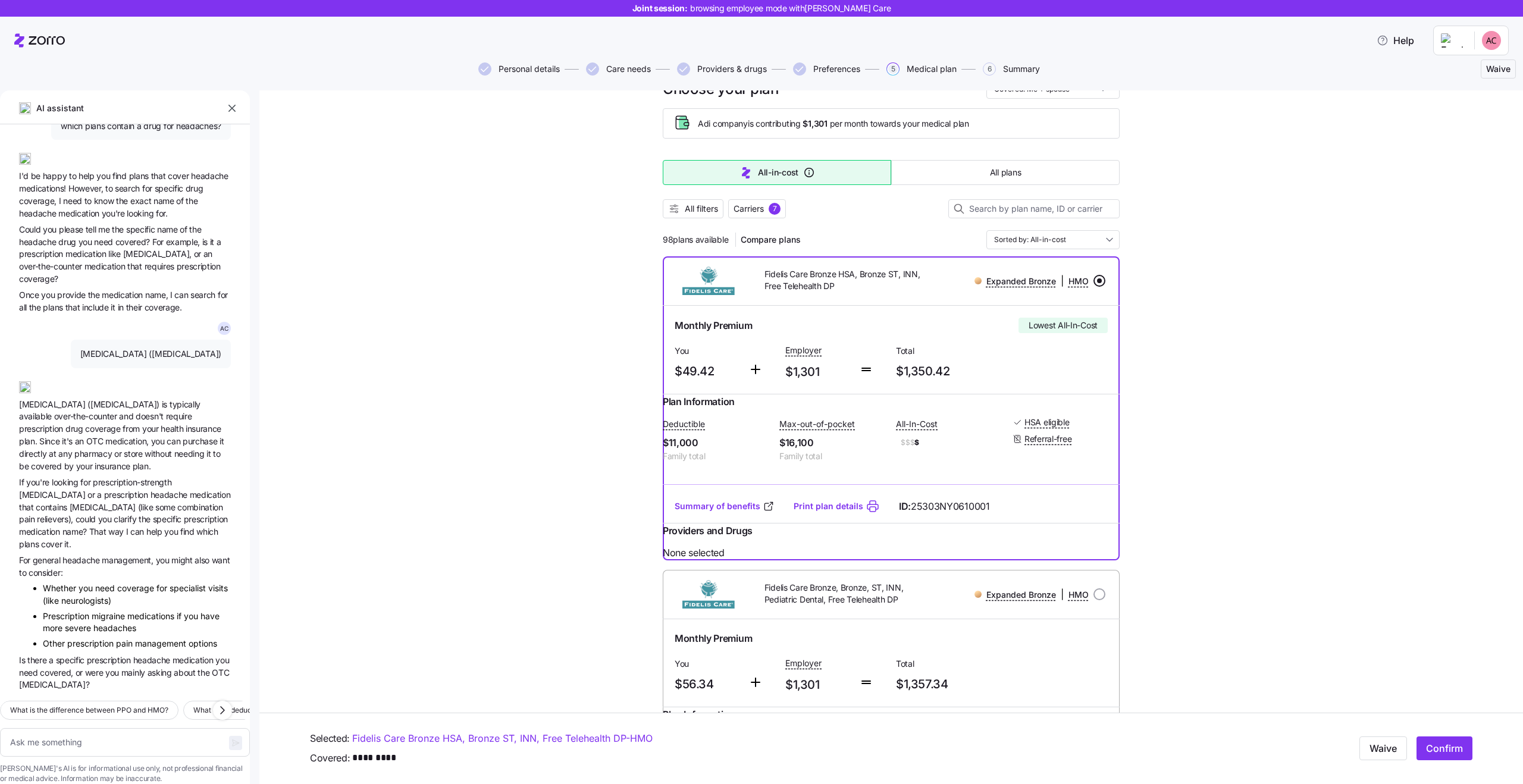
click at [185, 424] on span "insurance" at bounding box center [203, 429] width 36 height 10
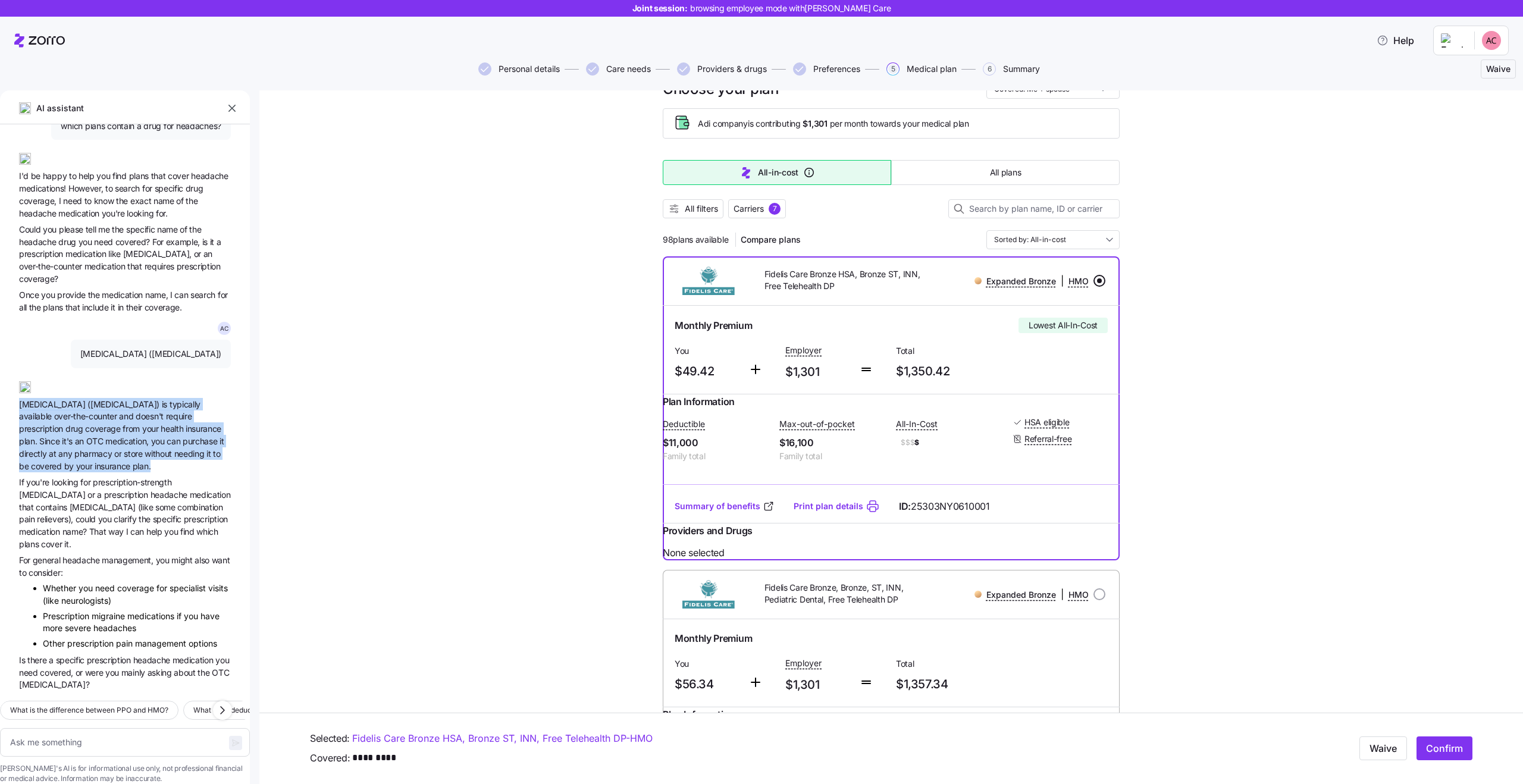
click at [185, 424] on span "insurance" at bounding box center [203, 429] width 36 height 10
click at [124, 449] on span "store" at bounding box center [134, 454] width 21 height 10
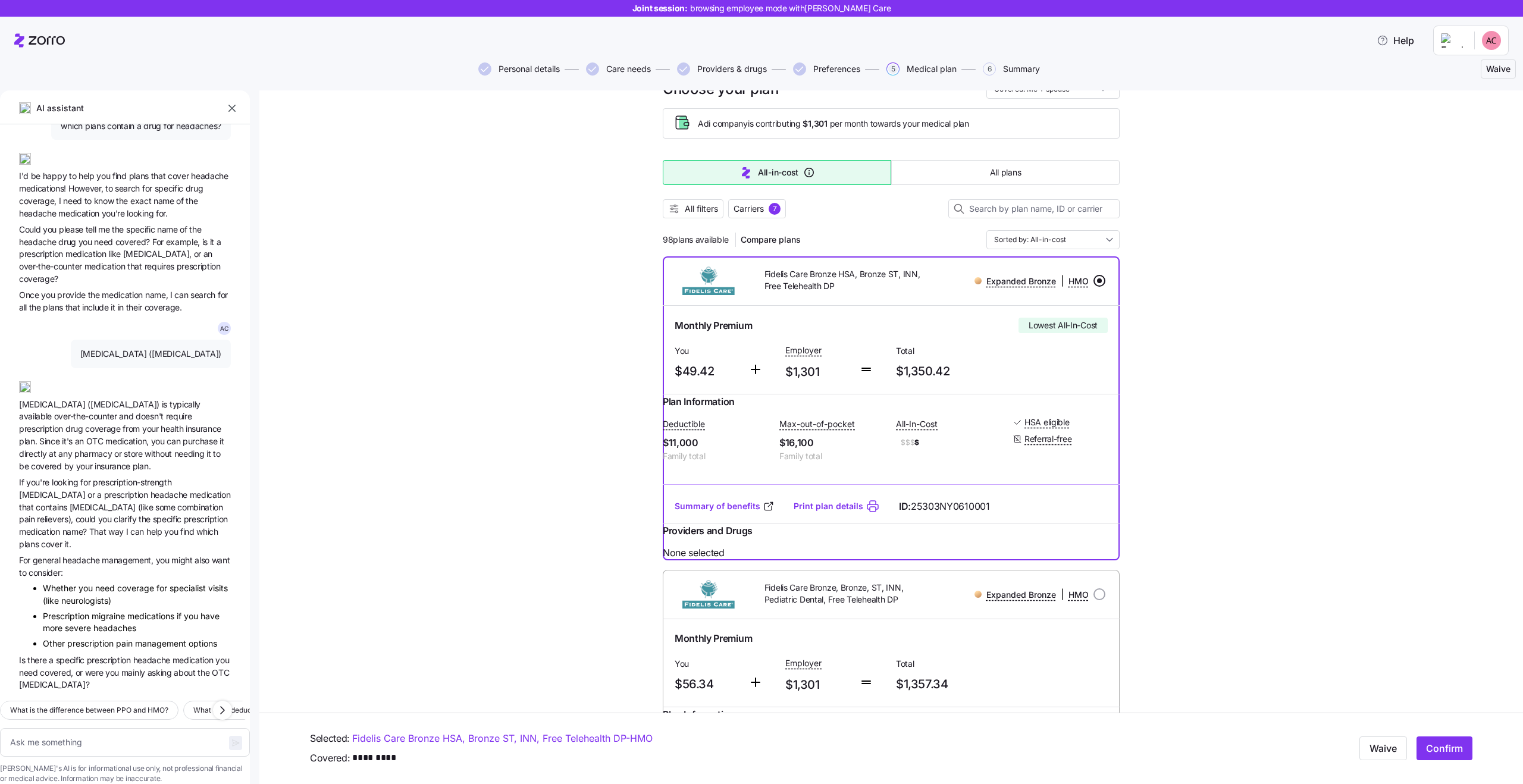
scroll to position [51, 0]
click at [92, 502] on span "acetaminophen" at bounding box center [104, 507] width 68 height 10
click at [82, 481] on span "If you're looking for prescription-strength acetaminophen or a prescription hea…" at bounding box center [125, 513] width 211 height 74
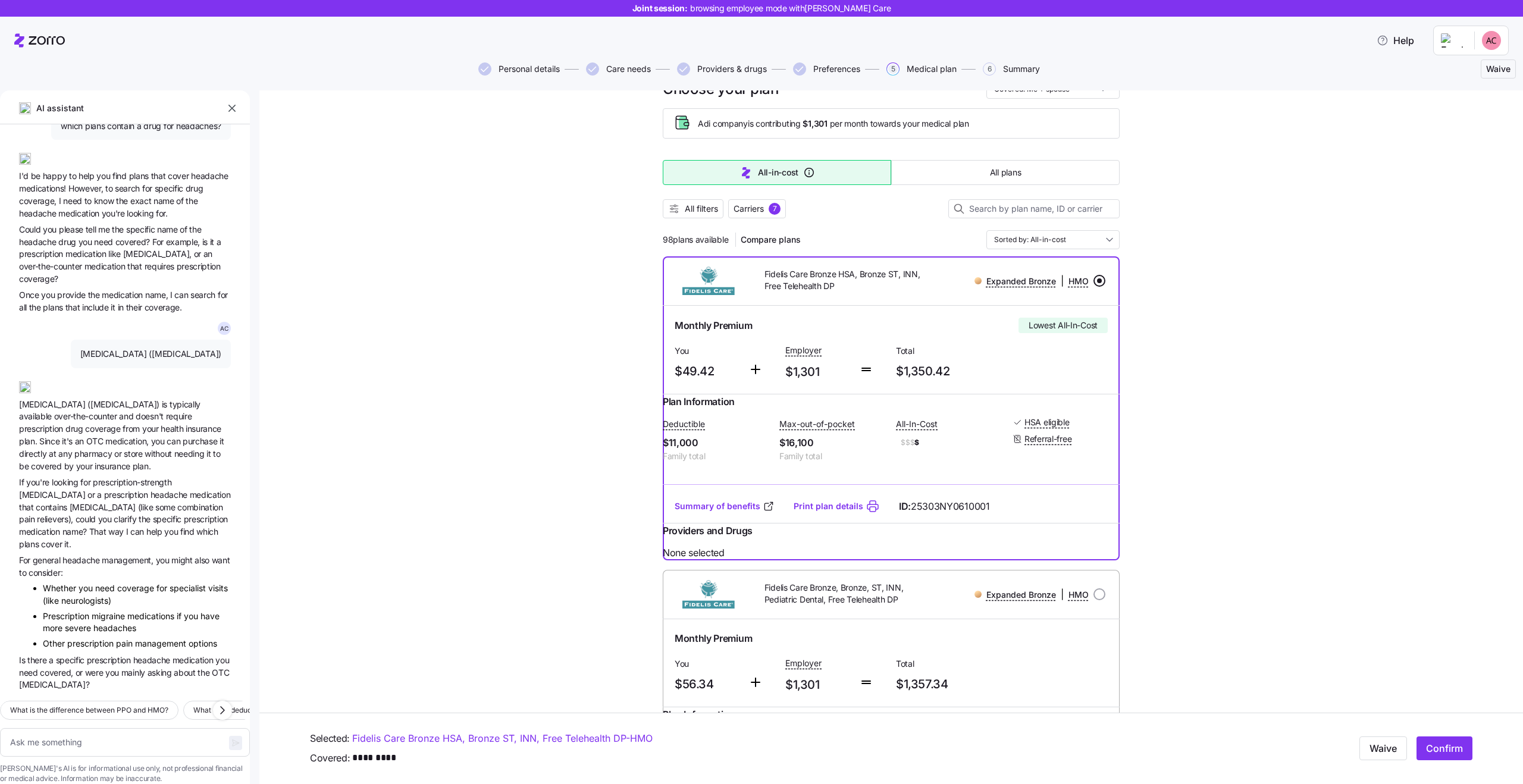
click at [82, 481] on span "If you're looking for prescription-strength acetaminophen or a prescription hea…" at bounding box center [125, 513] width 211 height 74
click at [114, 477] on span "prescription-strength" at bounding box center [132, 482] width 79 height 10
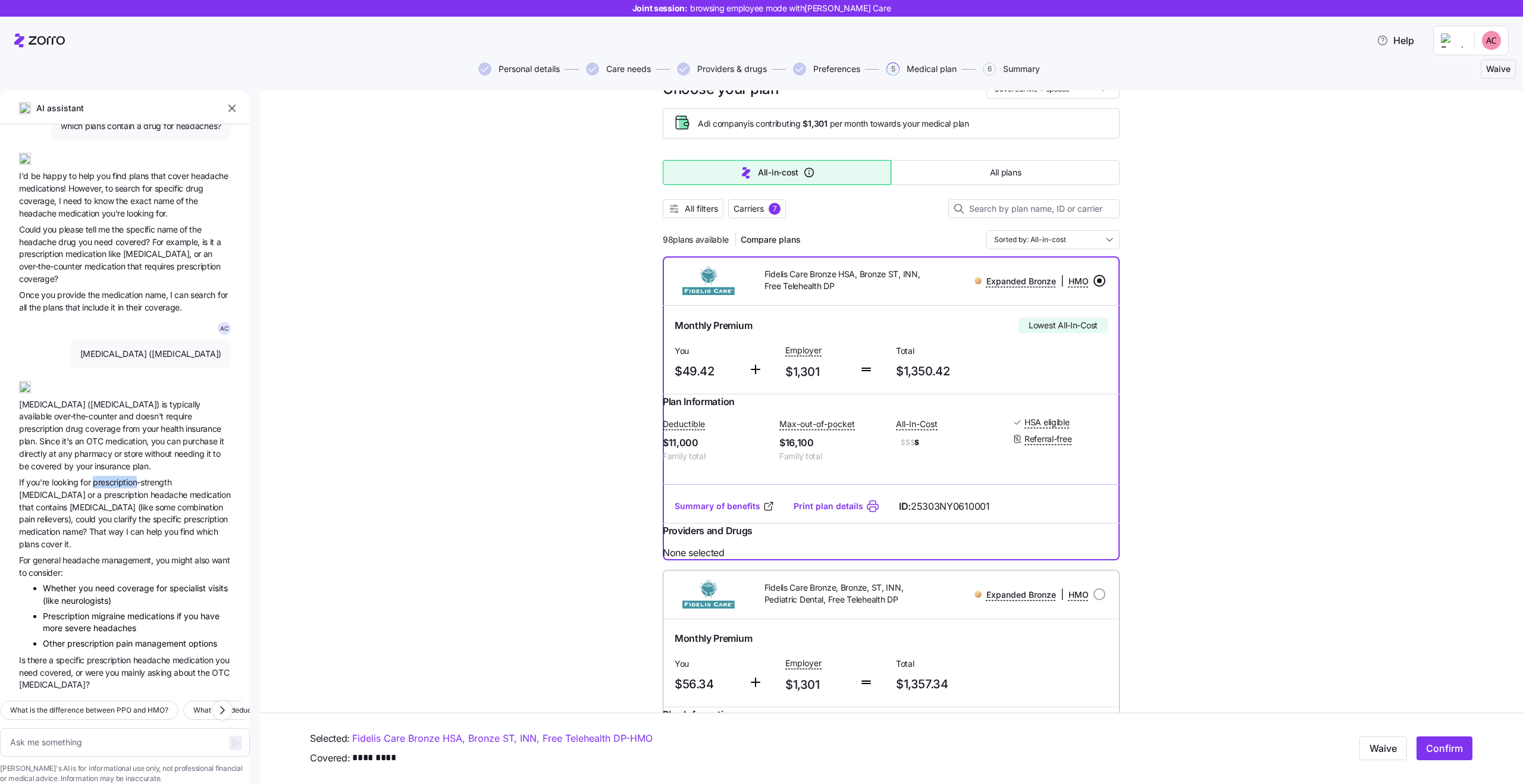
click at [114, 477] on span "prescription-strength" at bounding box center [132, 482] width 79 height 10
click at [79, 477] on span "looking" at bounding box center [66, 482] width 28 height 10
click at [125, 477] on span "prescription-strength" at bounding box center [132, 482] width 79 height 10
click at [88, 490] on span "or" at bounding box center [92, 495] width 10 height 10
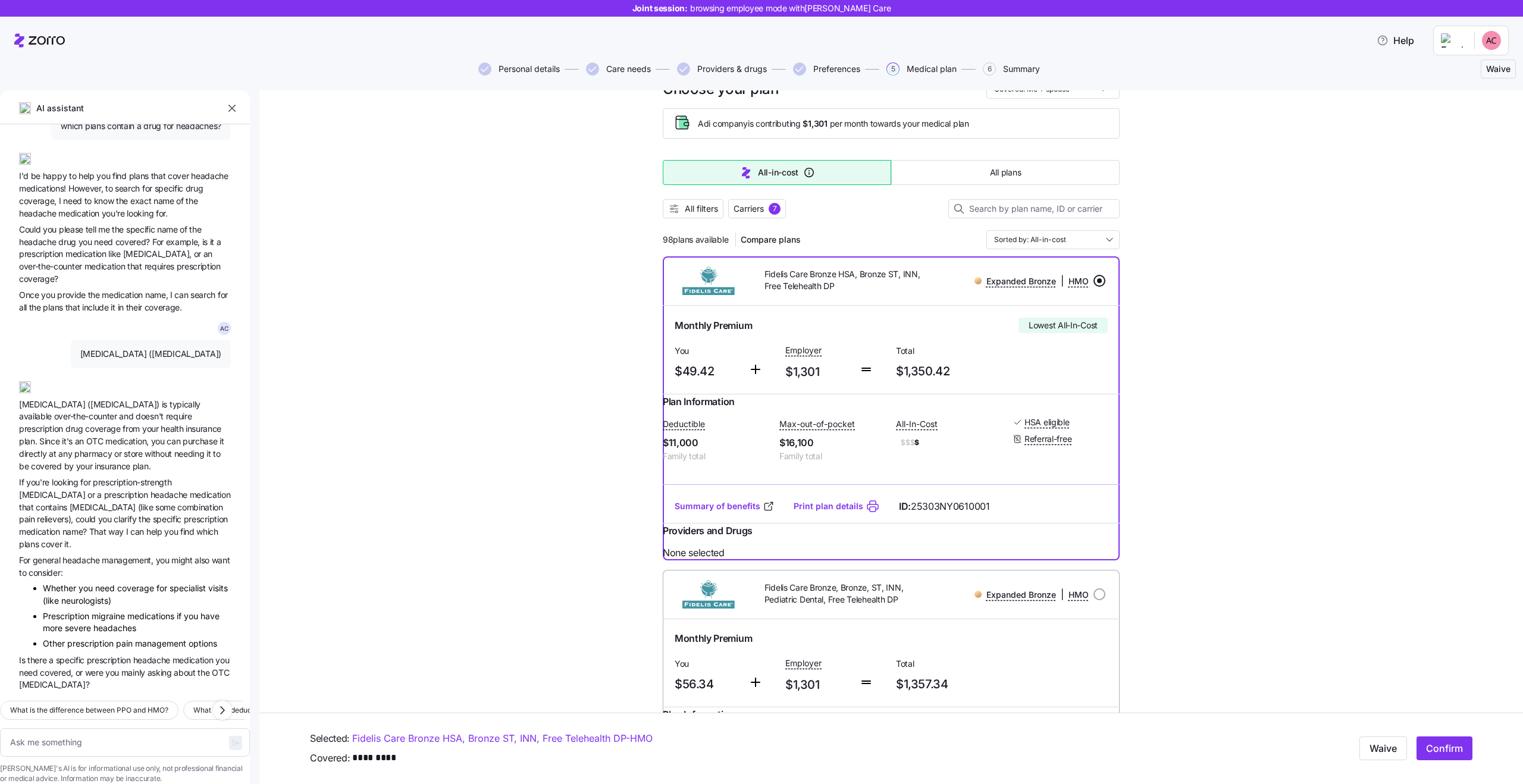
click at [88, 490] on span "or" at bounding box center [92, 495] width 10 height 10
click at [51, 490] on span "acetaminophen" at bounding box center [53, 495] width 68 height 10
click at [88, 490] on span "or" at bounding box center [92, 495] width 10 height 10
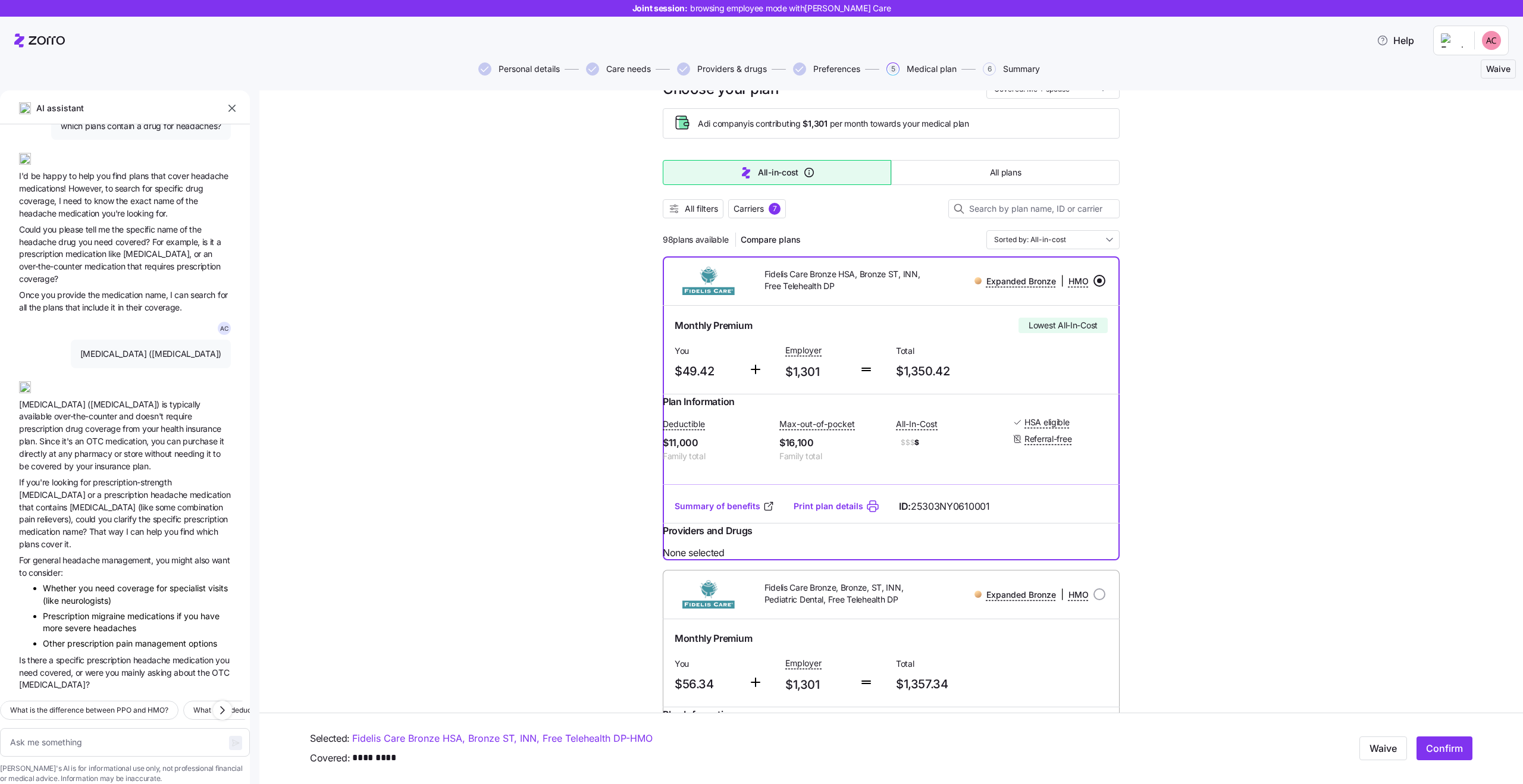
click at [88, 490] on span "or" at bounding box center [92, 495] width 10 height 10
click at [58, 490] on span "acetaminophen" at bounding box center [53, 495] width 68 height 10
click at [82, 476] on span "If you're looking for prescription-strength acetaminophen or a prescription hea…" at bounding box center [125, 513] width 211 height 74
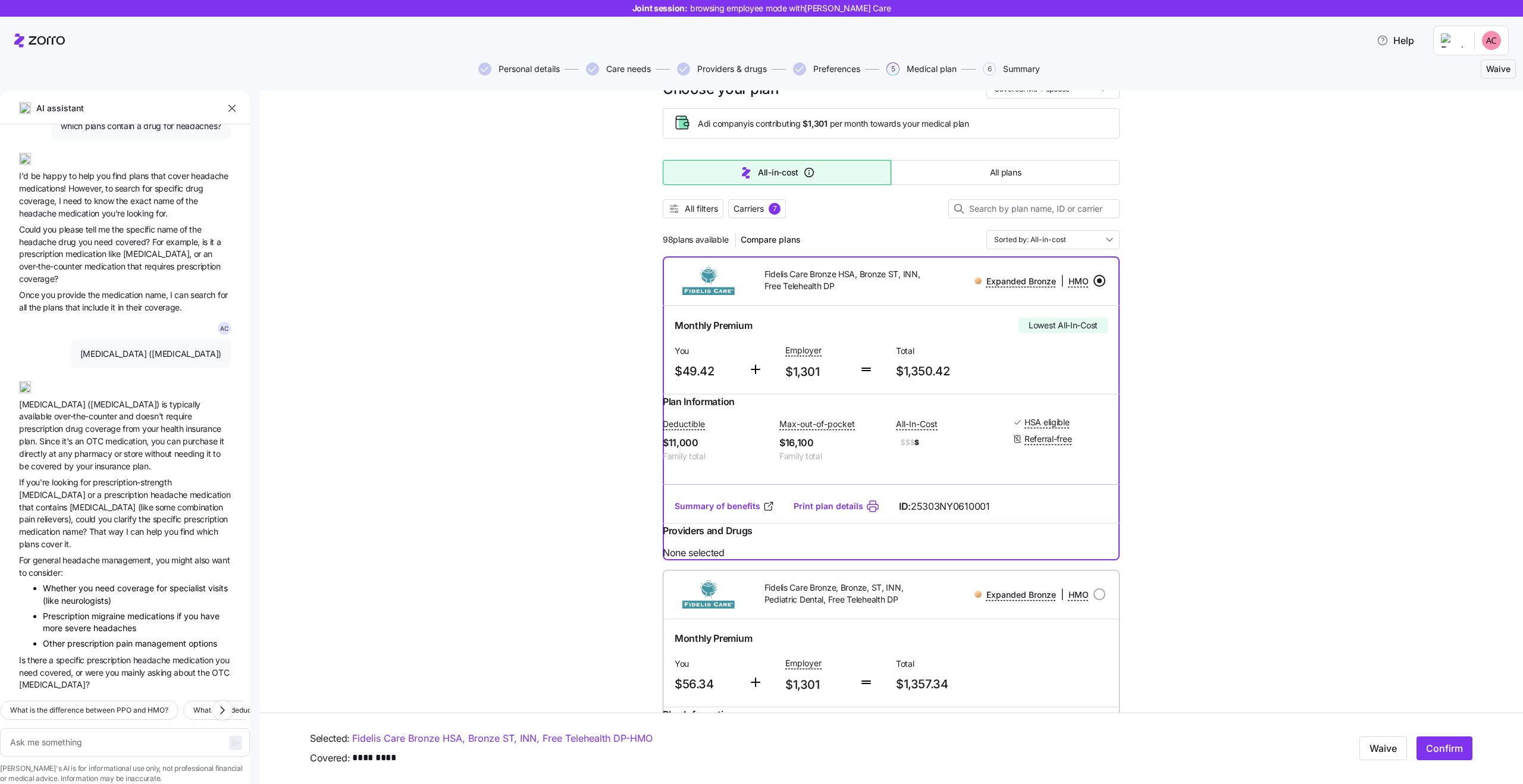
click at [82, 476] on span "If you're looking for prescription-strength acetaminophen or a prescription hea…" at bounding box center [125, 513] width 211 height 74
click at [97, 490] on span "a" at bounding box center [100, 495] width 7 height 10
click at [151, 490] on span "headache" at bounding box center [170, 495] width 39 height 10
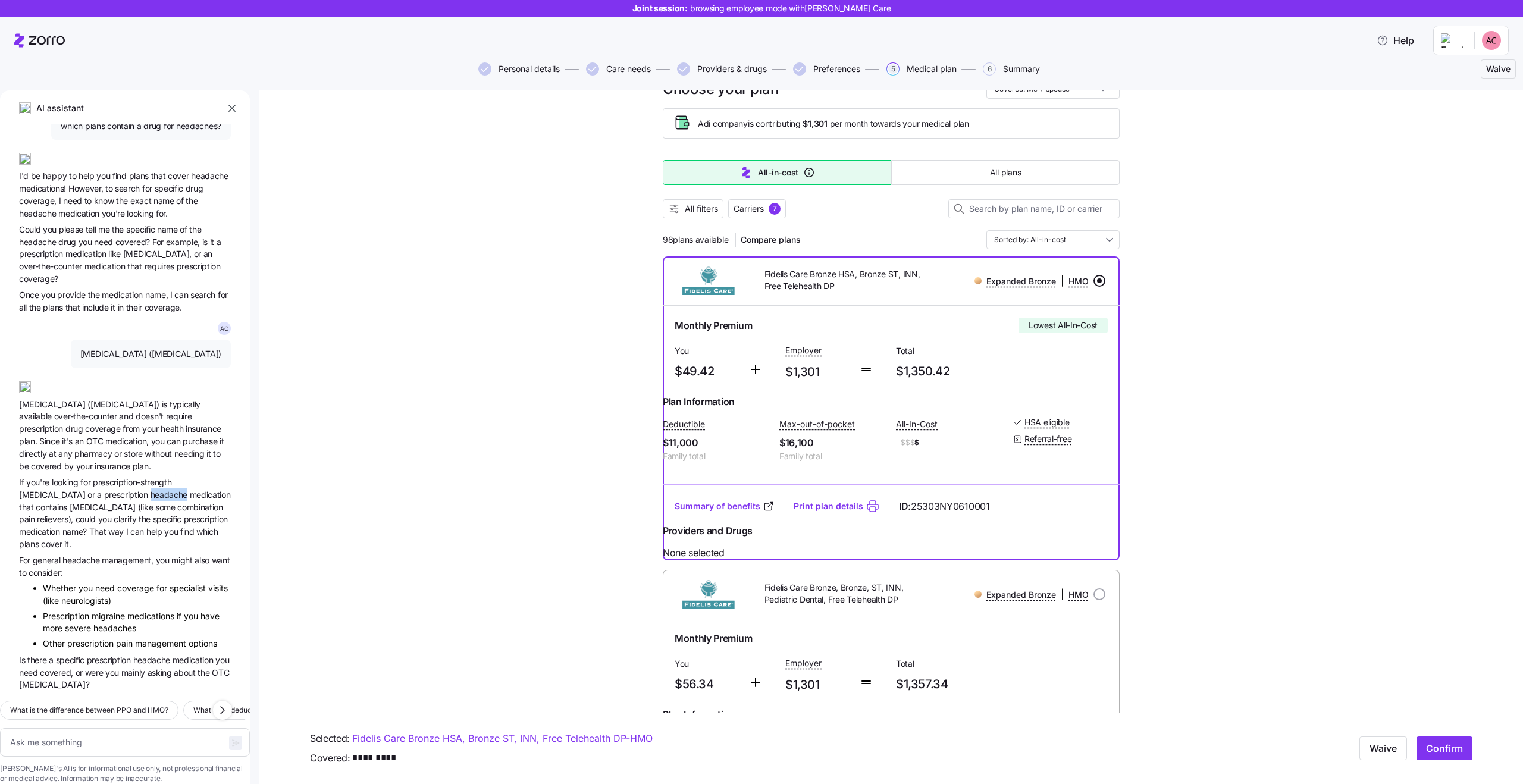
click at [151, 490] on span "headache" at bounding box center [170, 495] width 39 height 10
click at [88, 490] on span "or" at bounding box center [92, 495] width 10 height 10
click at [112, 502] on span "acetaminophen" at bounding box center [104, 507] width 68 height 10
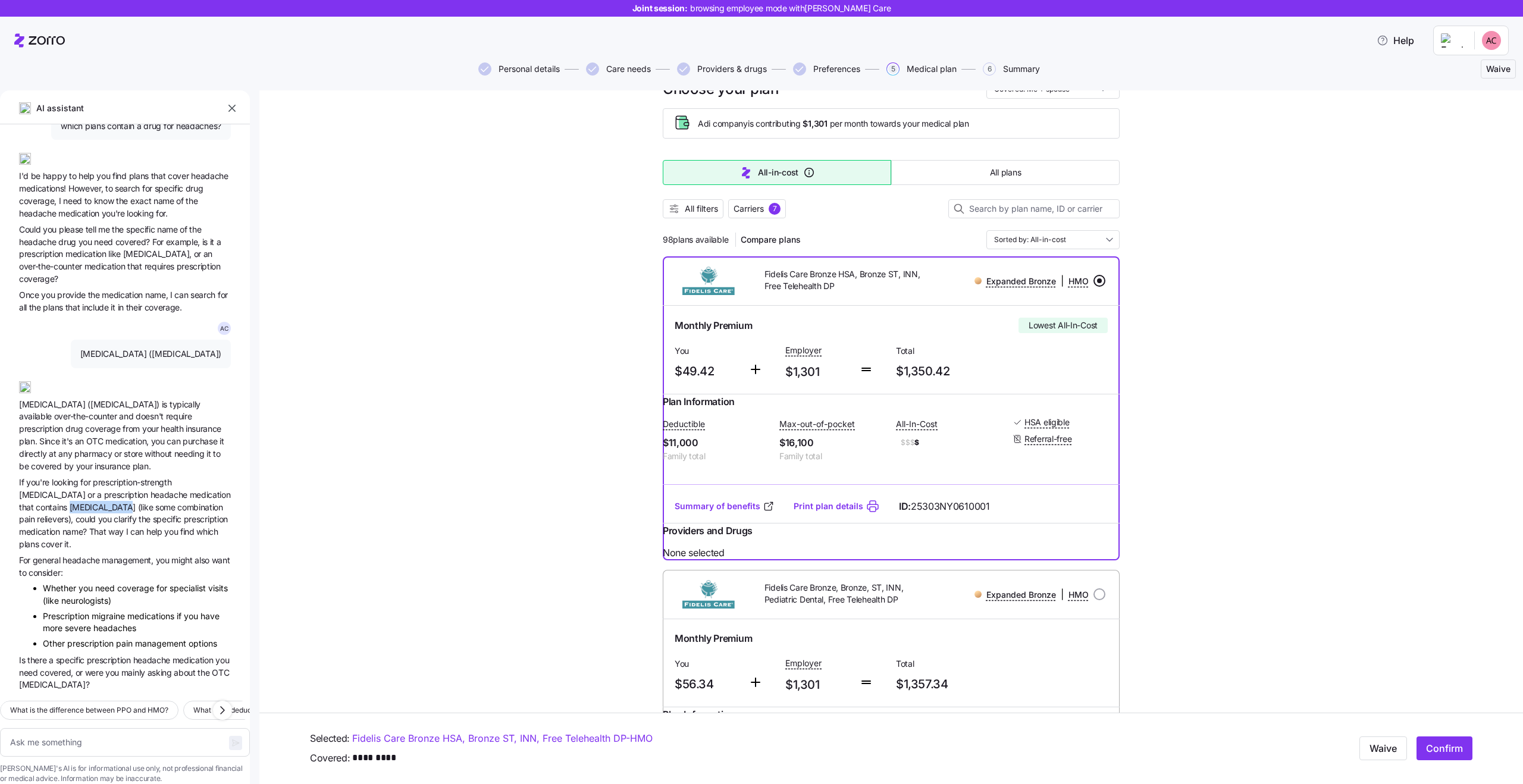
click at [112, 502] on span "acetaminophen" at bounding box center [104, 507] width 68 height 10
click at [91, 502] on span "acetaminophen" at bounding box center [104, 507] width 68 height 10
click at [123, 502] on span "acetaminophen" at bounding box center [104, 507] width 68 height 10
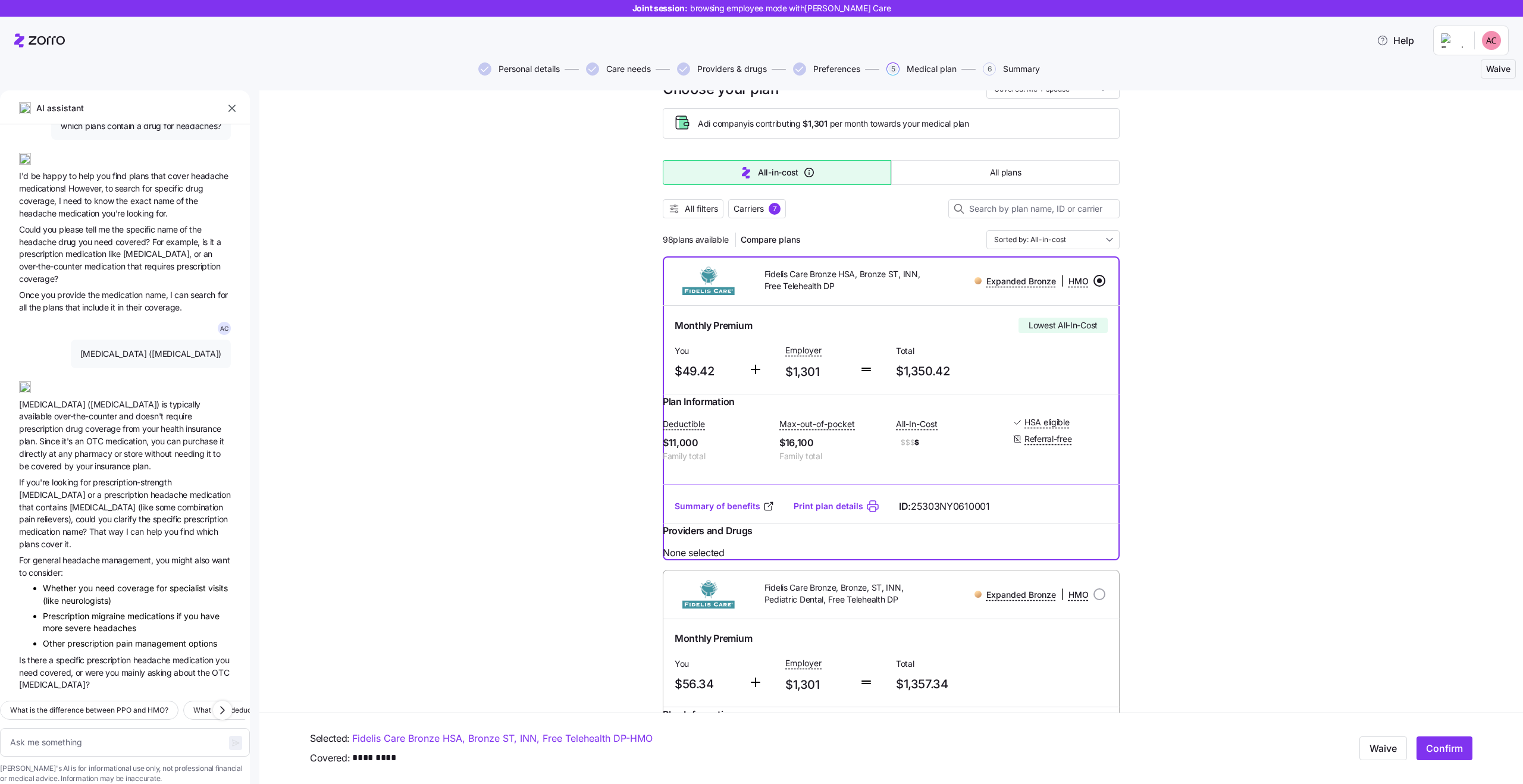
click at [123, 502] on span "acetaminophen" at bounding box center [104, 507] width 68 height 10
click at [85, 494] on span "If you're looking for prescription-strength acetaminophen or a prescription hea…" at bounding box center [125, 513] width 211 height 74
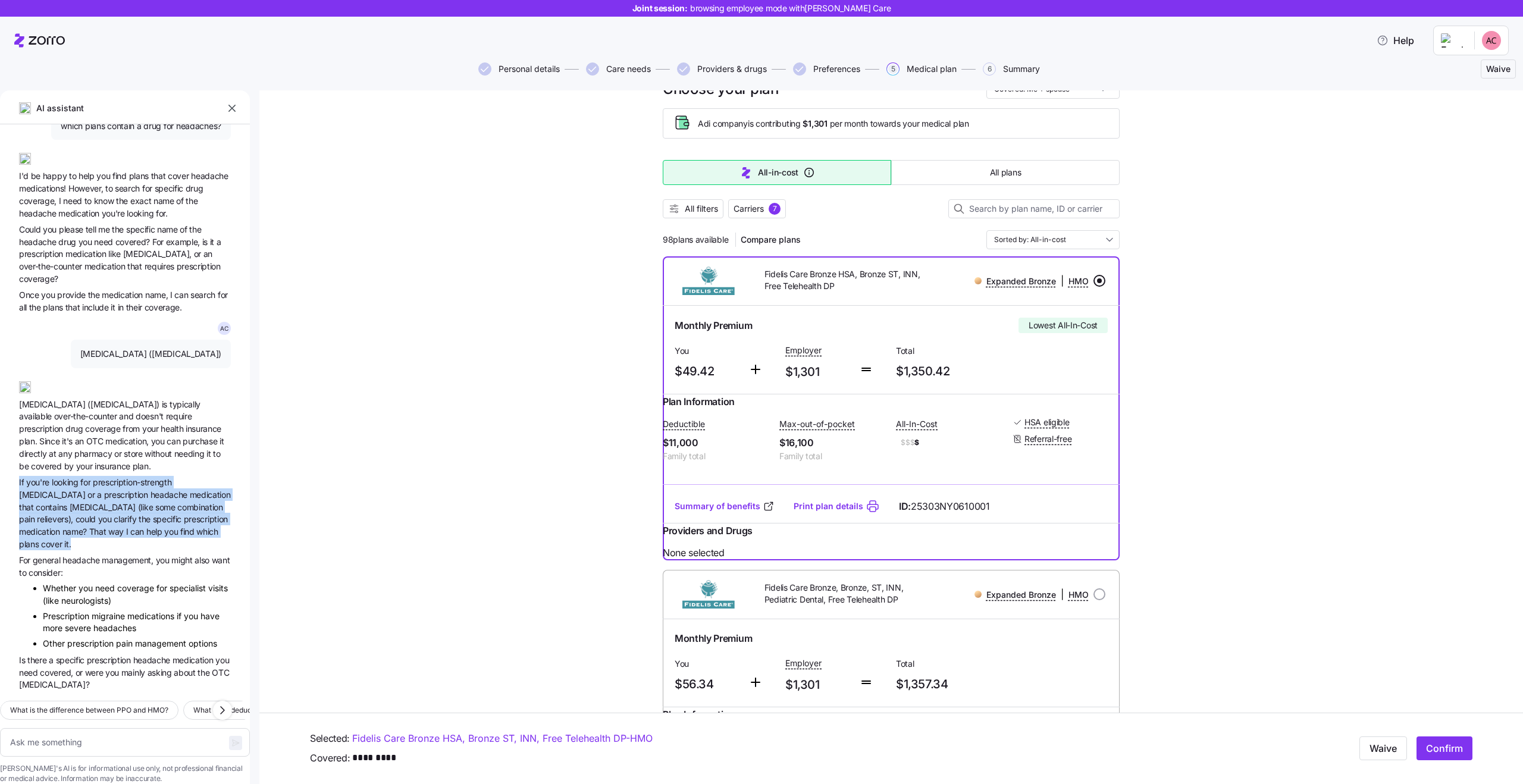
click at [107, 514] on span "you" at bounding box center [106, 519] width 16 height 10
click at [62, 527] on span "medication" at bounding box center [41, 532] width 44 height 10
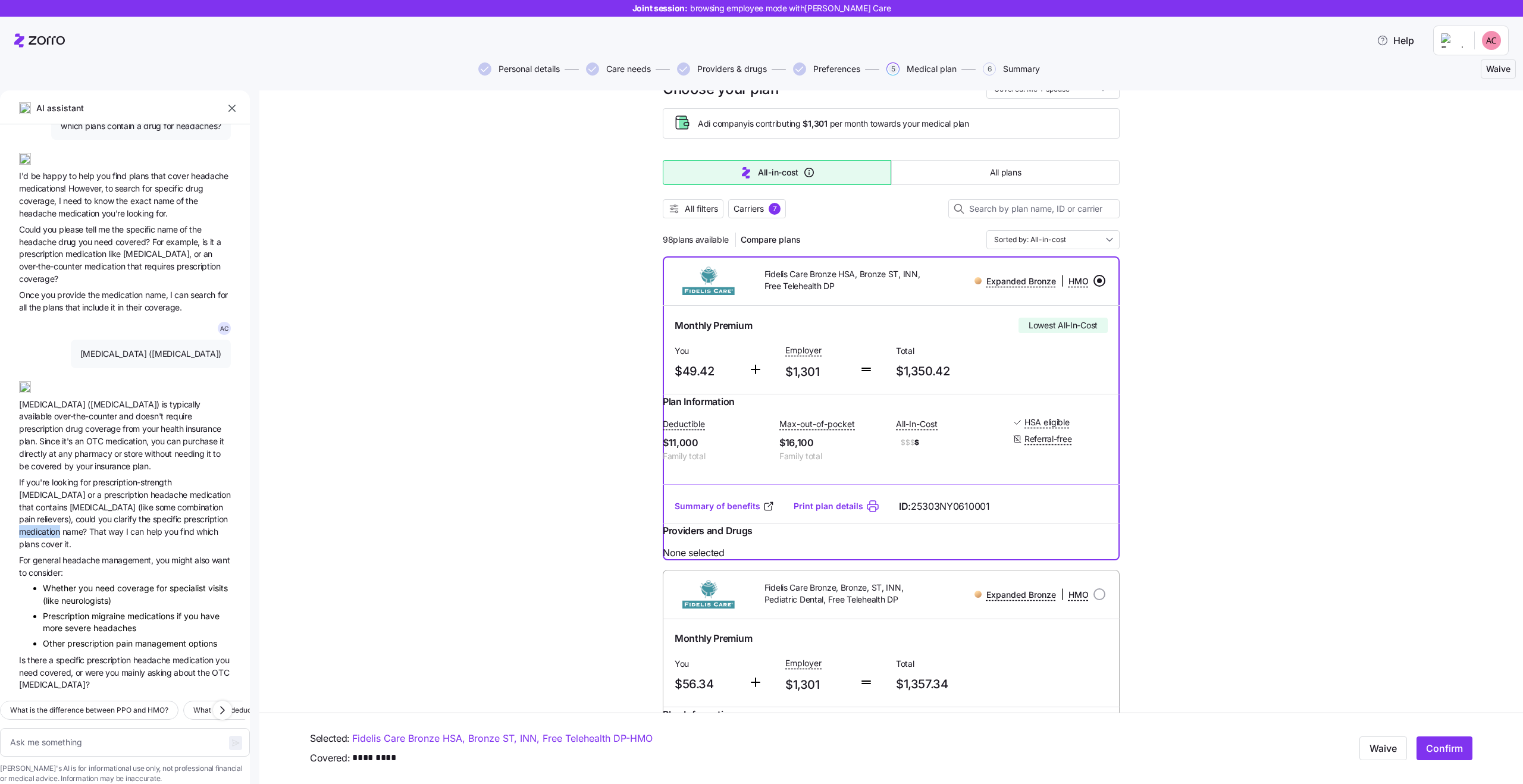
click at [62, 527] on span "medication" at bounding box center [41, 532] width 44 height 10
click at [89, 527] on span "name?" at bounding box center [76, 532] width 27 height 10
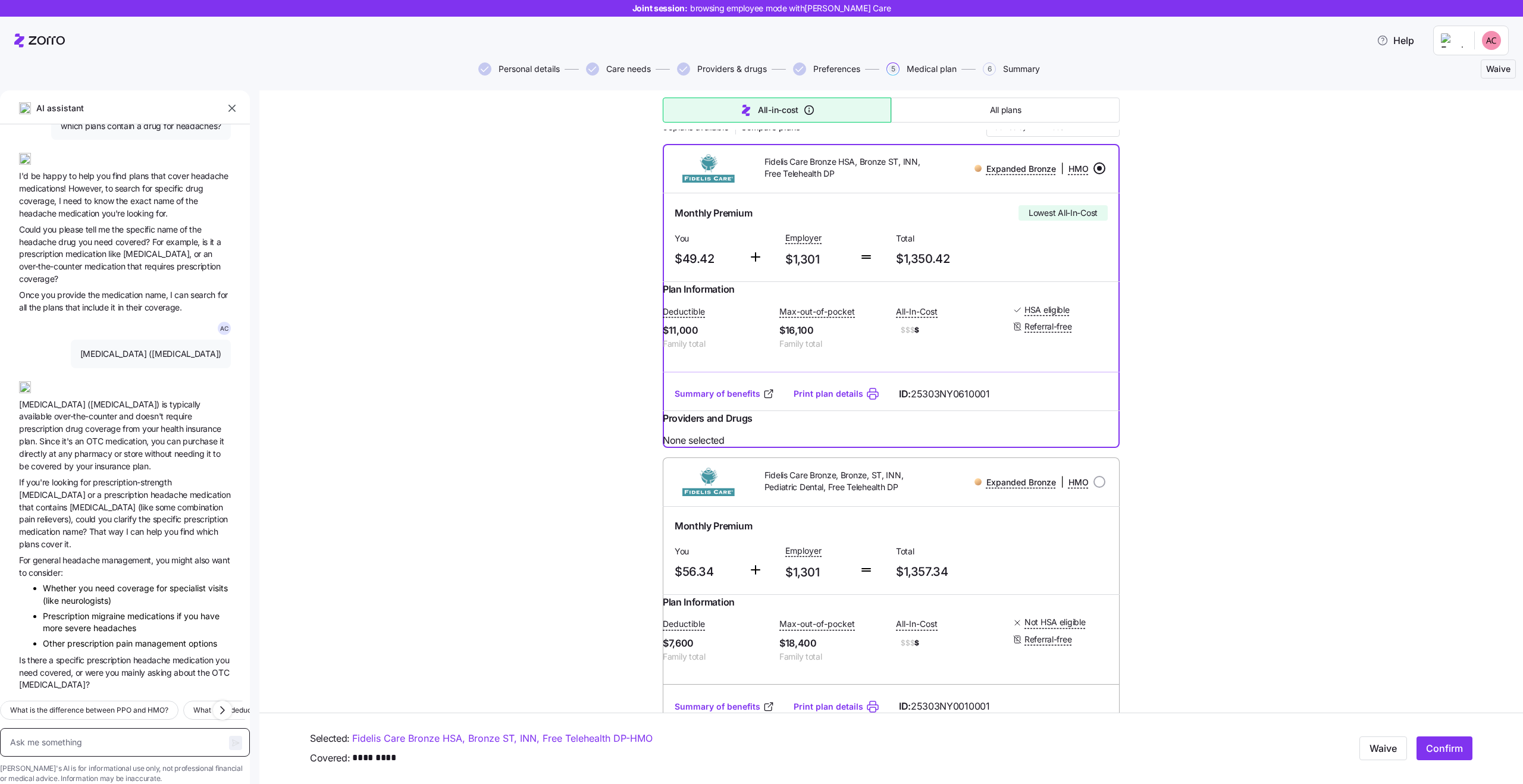
click at [113, 729] on textarea at bounding box center [125, 742] width 250 height 28
type textarea "x"
type textarea "h"
type textarea "x"
type textarea "ho"
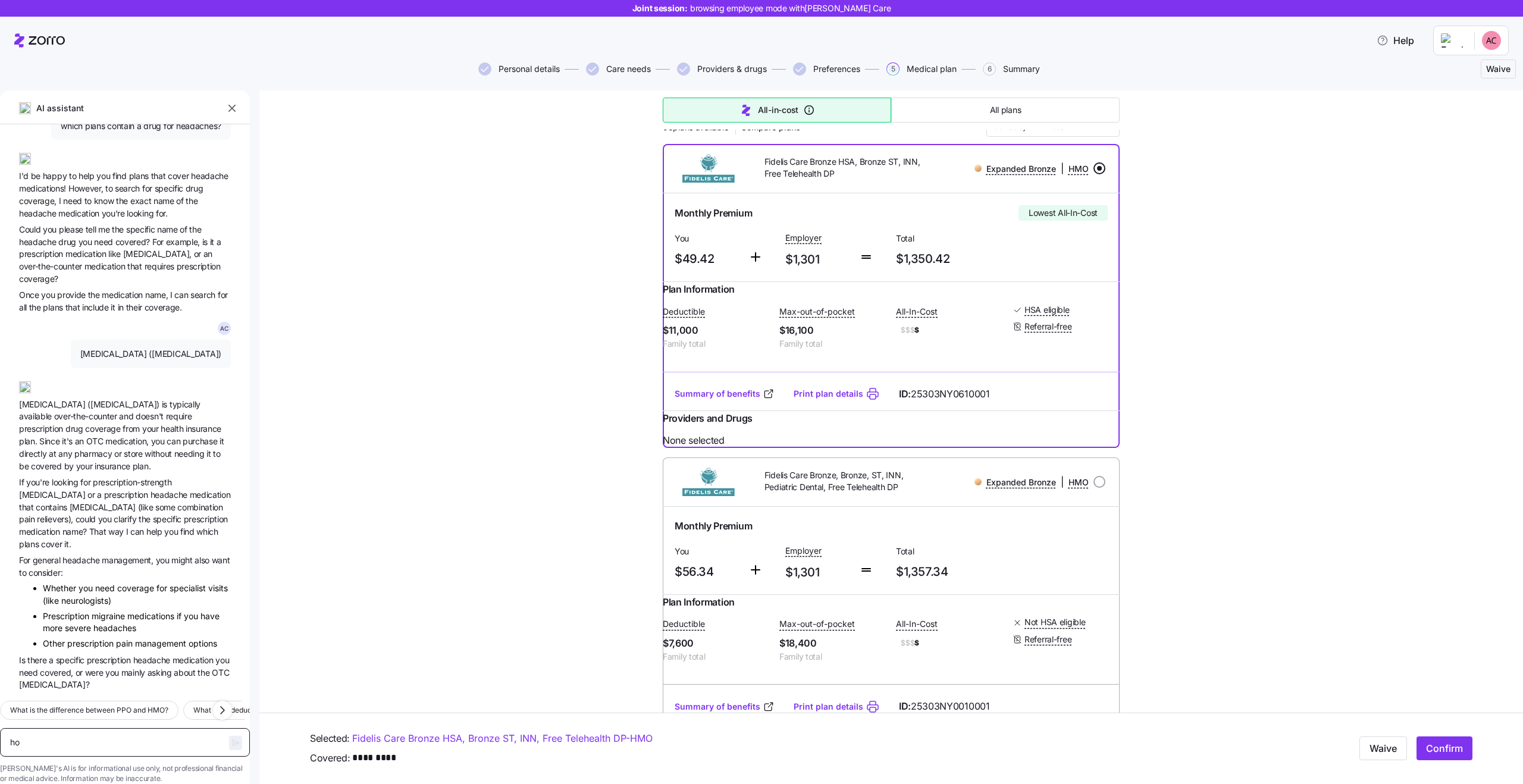
type textarea "x"
type textarea "how"
type textarea "x"
type textarea "how"
type textarea "x"
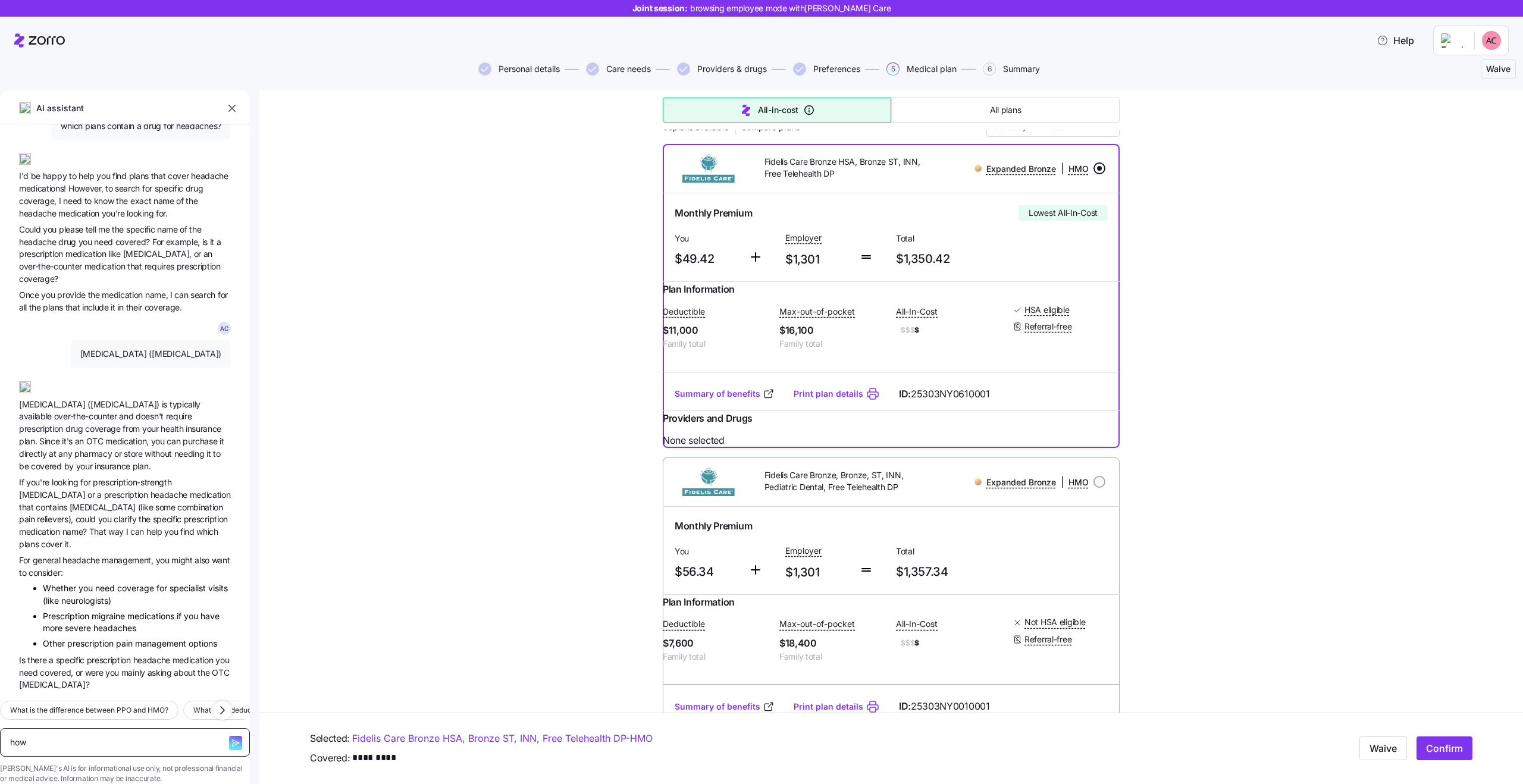
type textarea "how d"
type textarea "x"
type textarea "how do"
type textarea "x"
type textarea "how do"
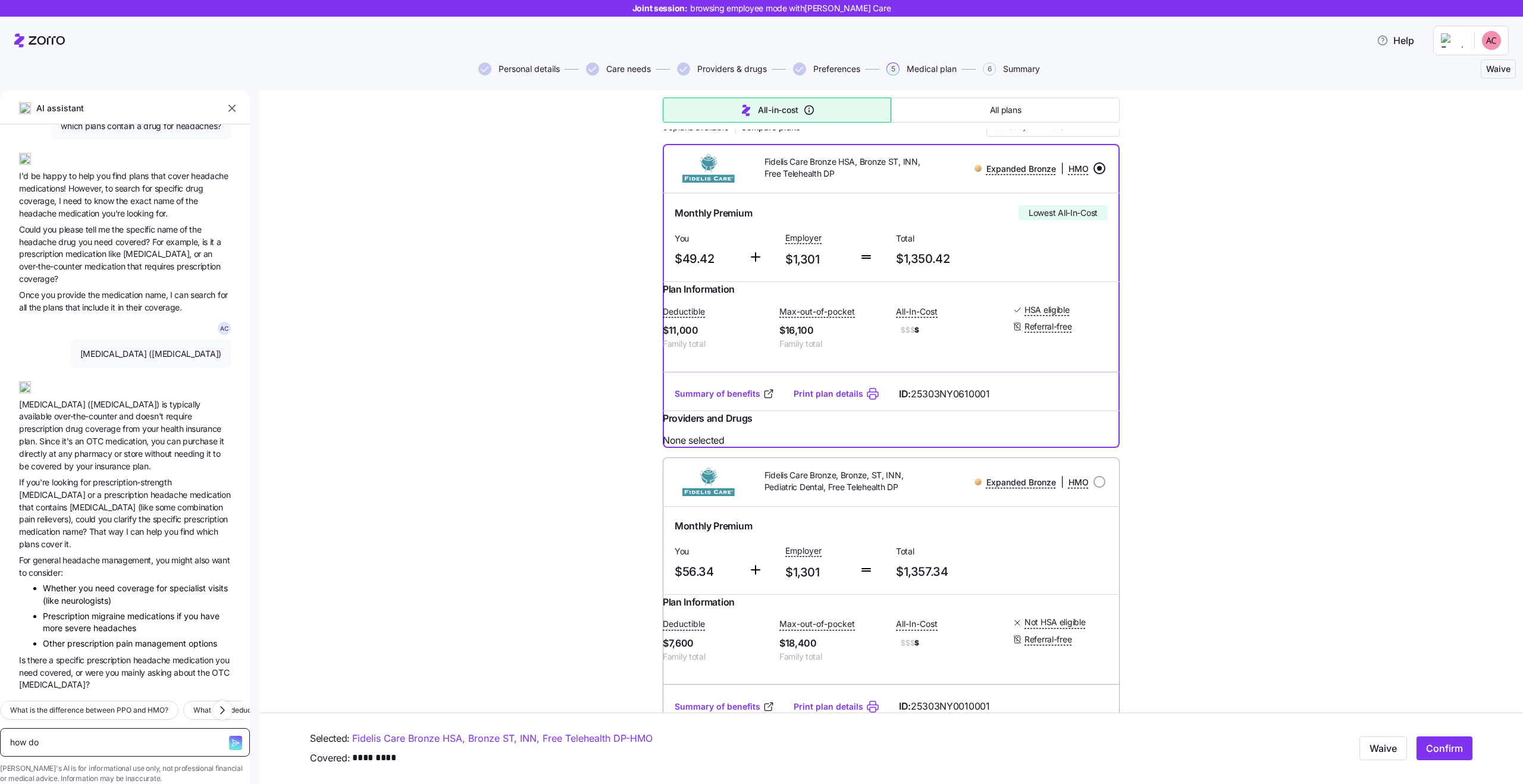
type textarea "x"
type textarea "how do I"
type textarea "x"
type textarea "how do I"
type textarea "x"
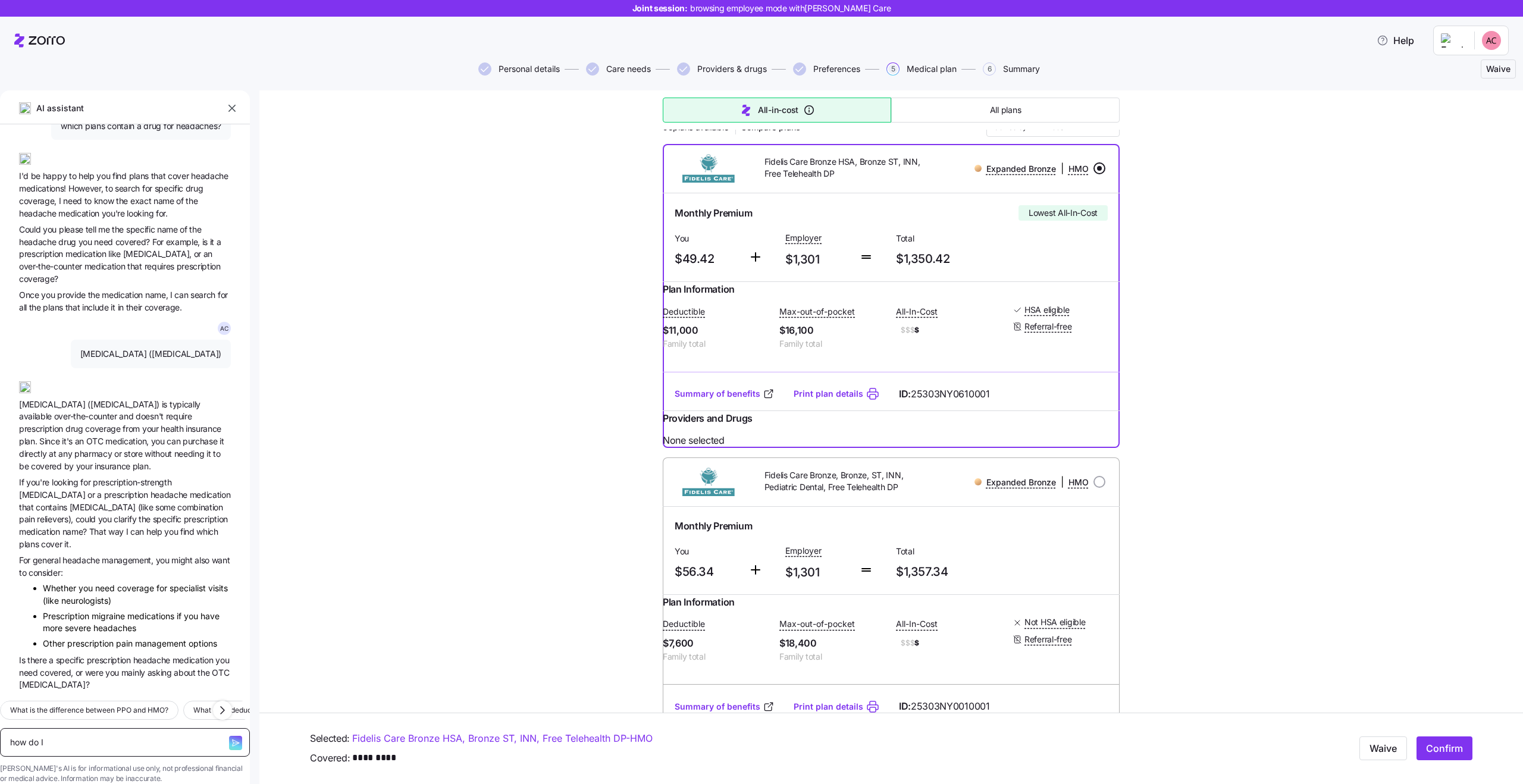
type textarea "how do I k"
type textarea "x"
type textarea "how do I kn"
type textarea "x"
type textarea "how do I kno"
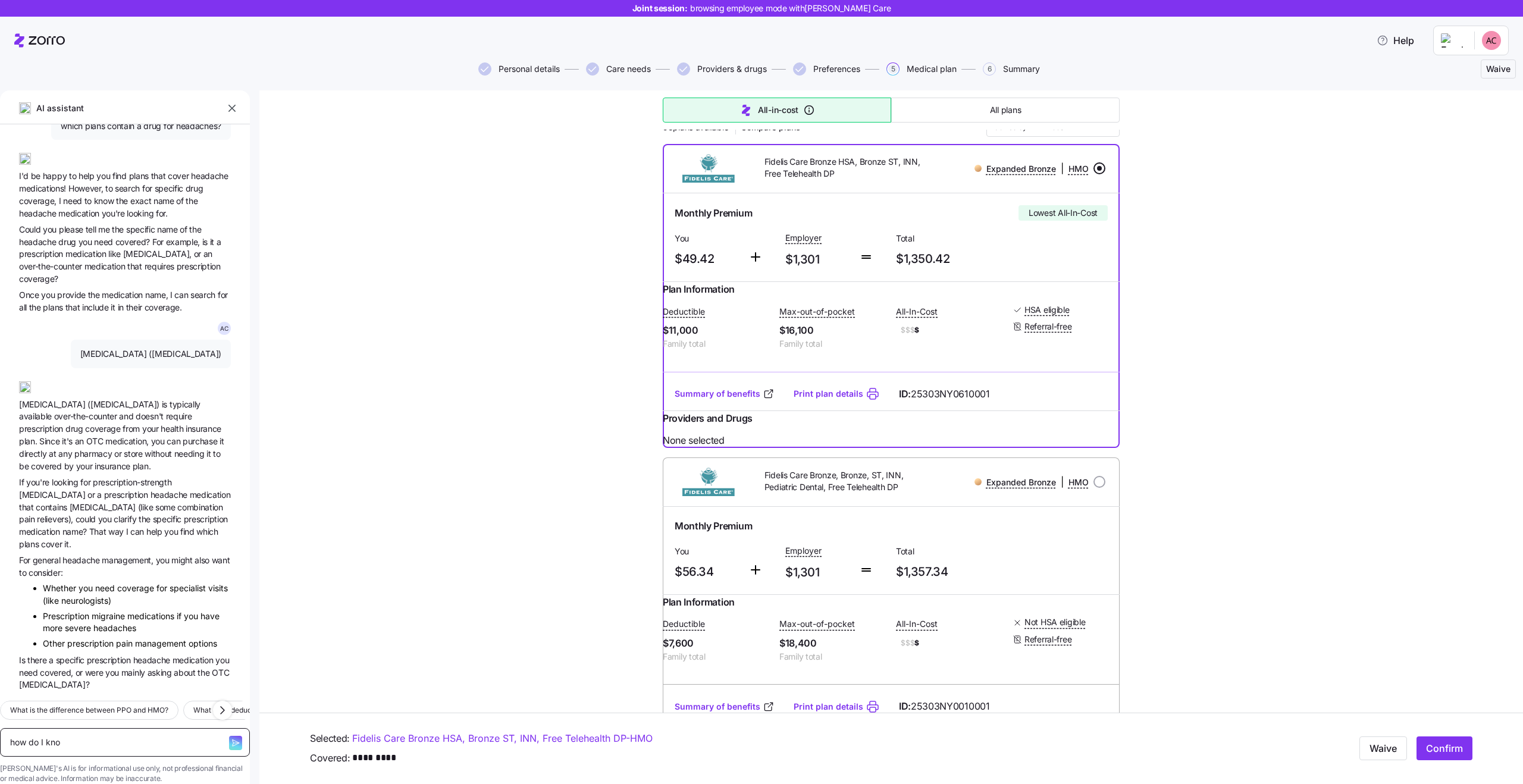
type textarea "x"
type textarea "how do I know"
type textarea "x"
type textarea "how do I know"
type textarea "x"
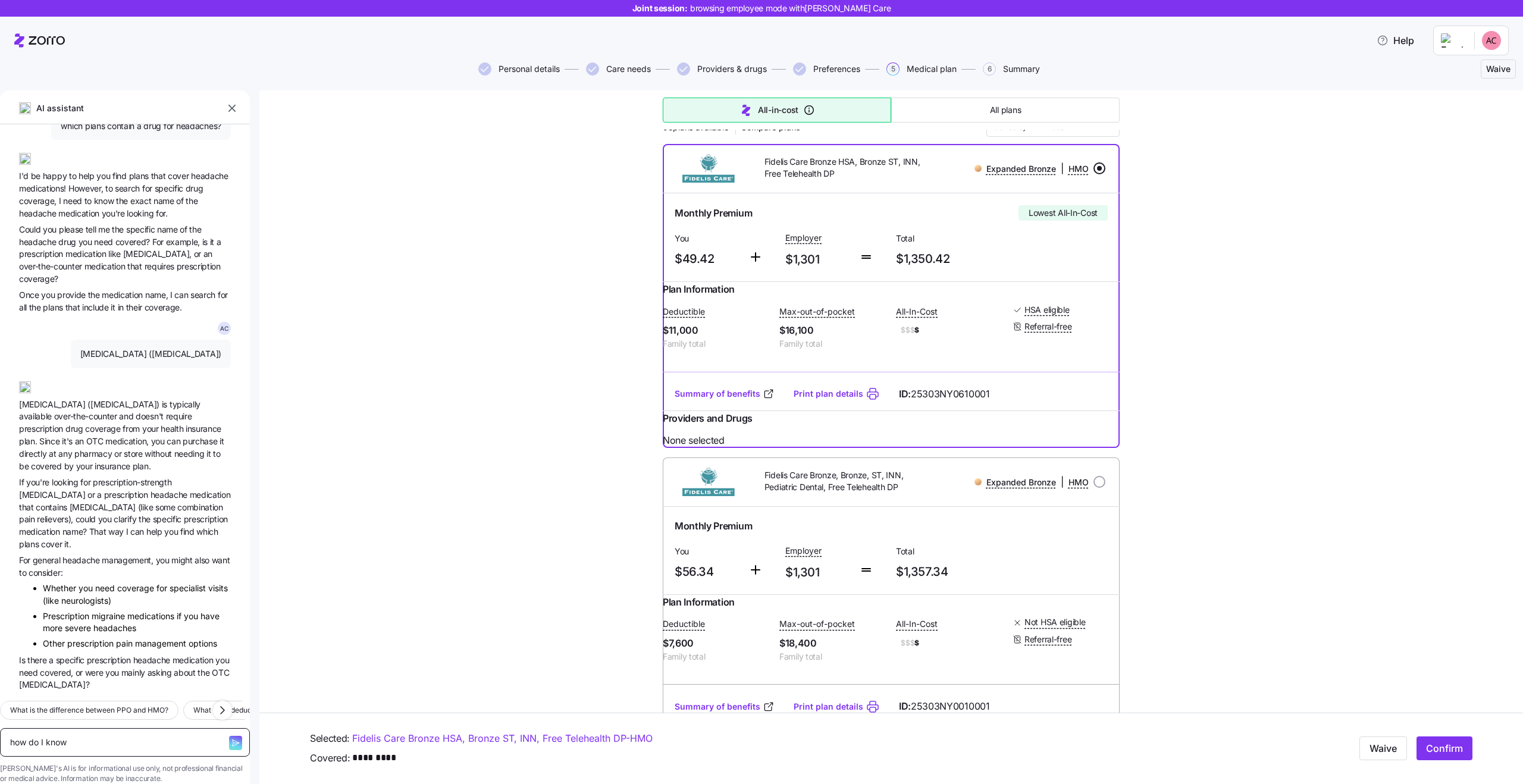
type textarea "how do I know w"
type textarea "x"
type textarea "how do I know wh"
type textarea "x"
type textarea "how do I know whi"
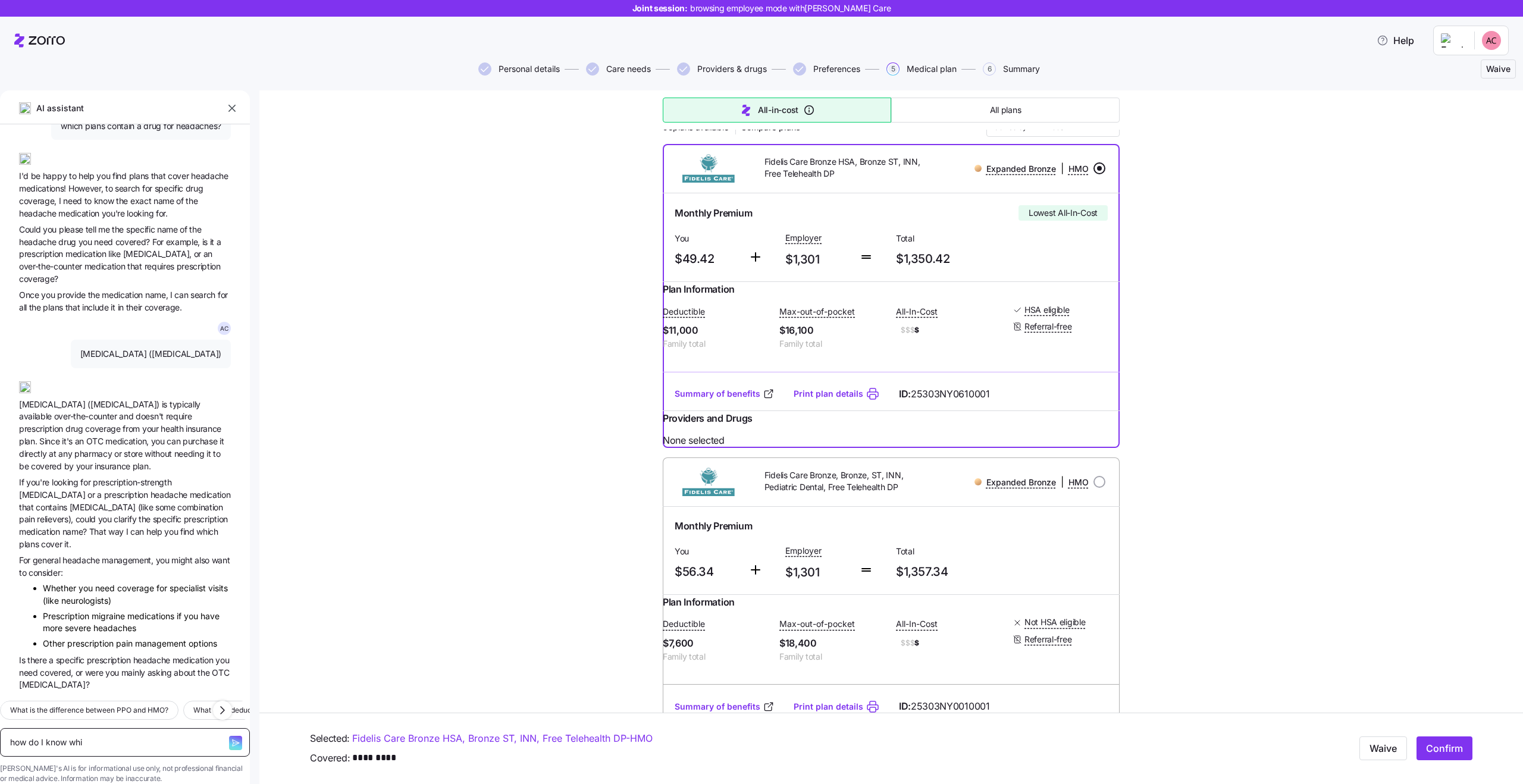
type textarea "x"
type textarea "how do I know whic"
type textarea "x"
type textarea "how do I know which"
type textarea "x"
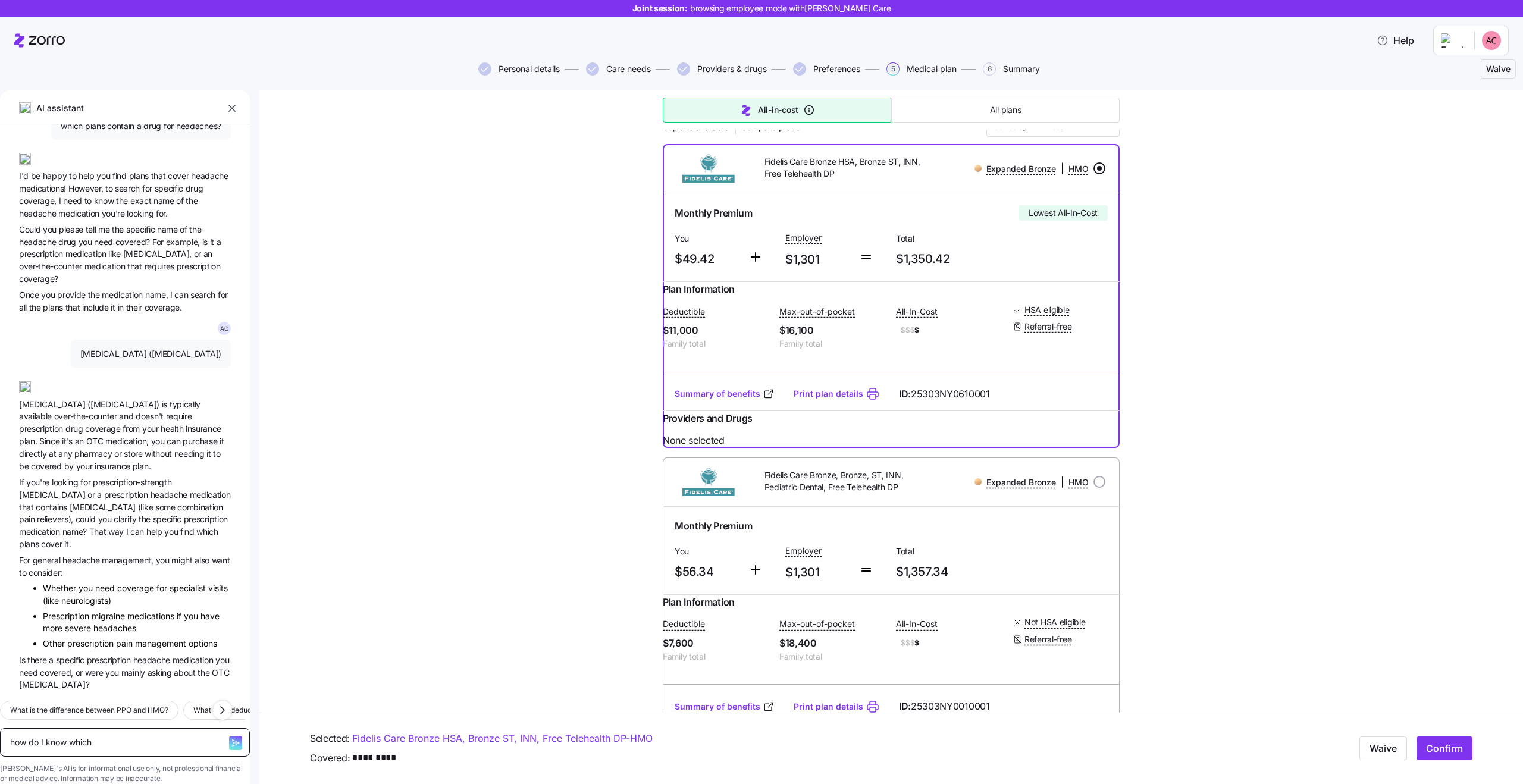
type textarea "how do I know which"
type textarea "x"
type textarea "how do I know which d"
type textarea "x"
type textarea "how do I know which dr"
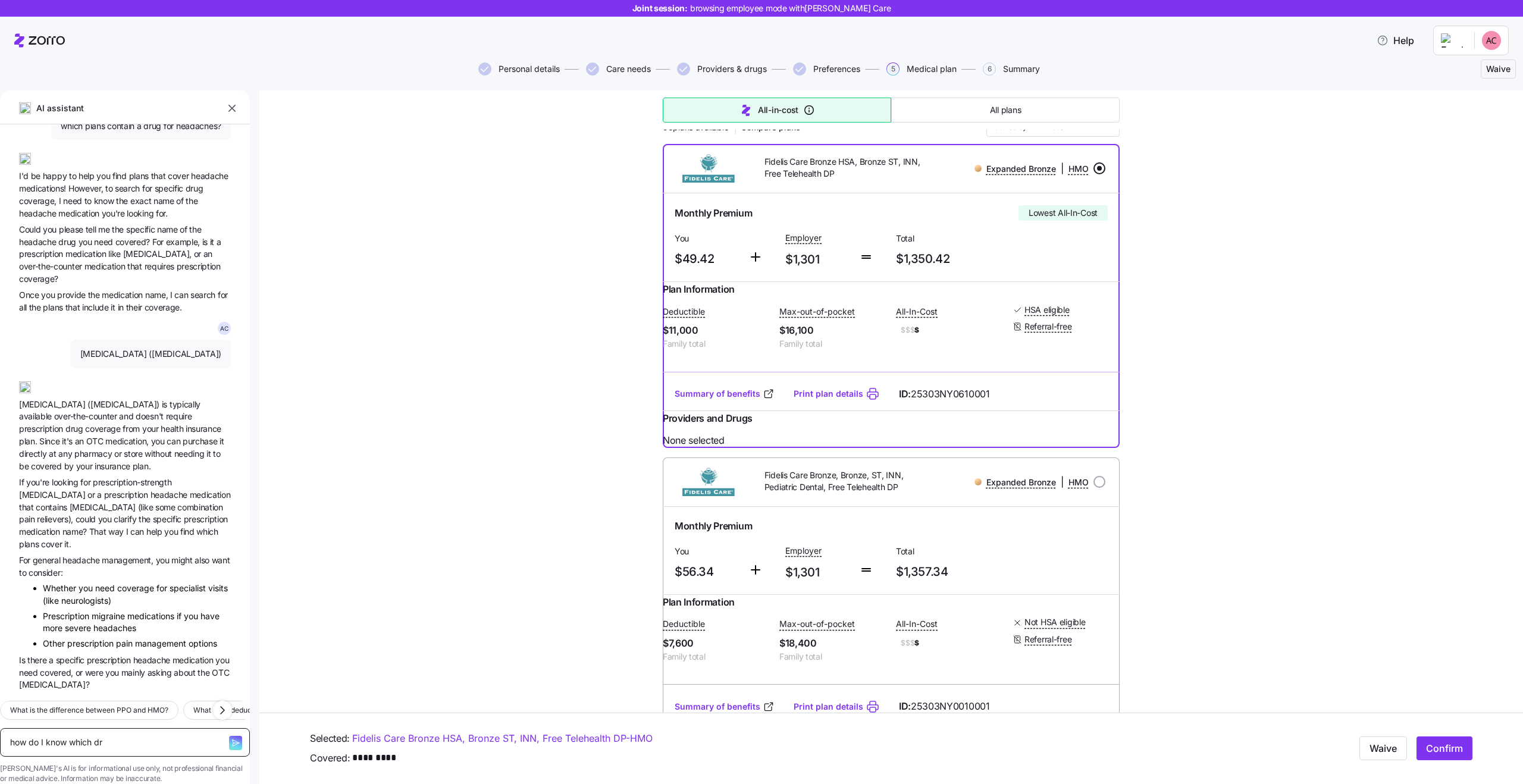
type textarea "x"
type textarea "how do I know which dru"
type textarea "x"
type textarea "how do I know which drug"
type textarea "x"
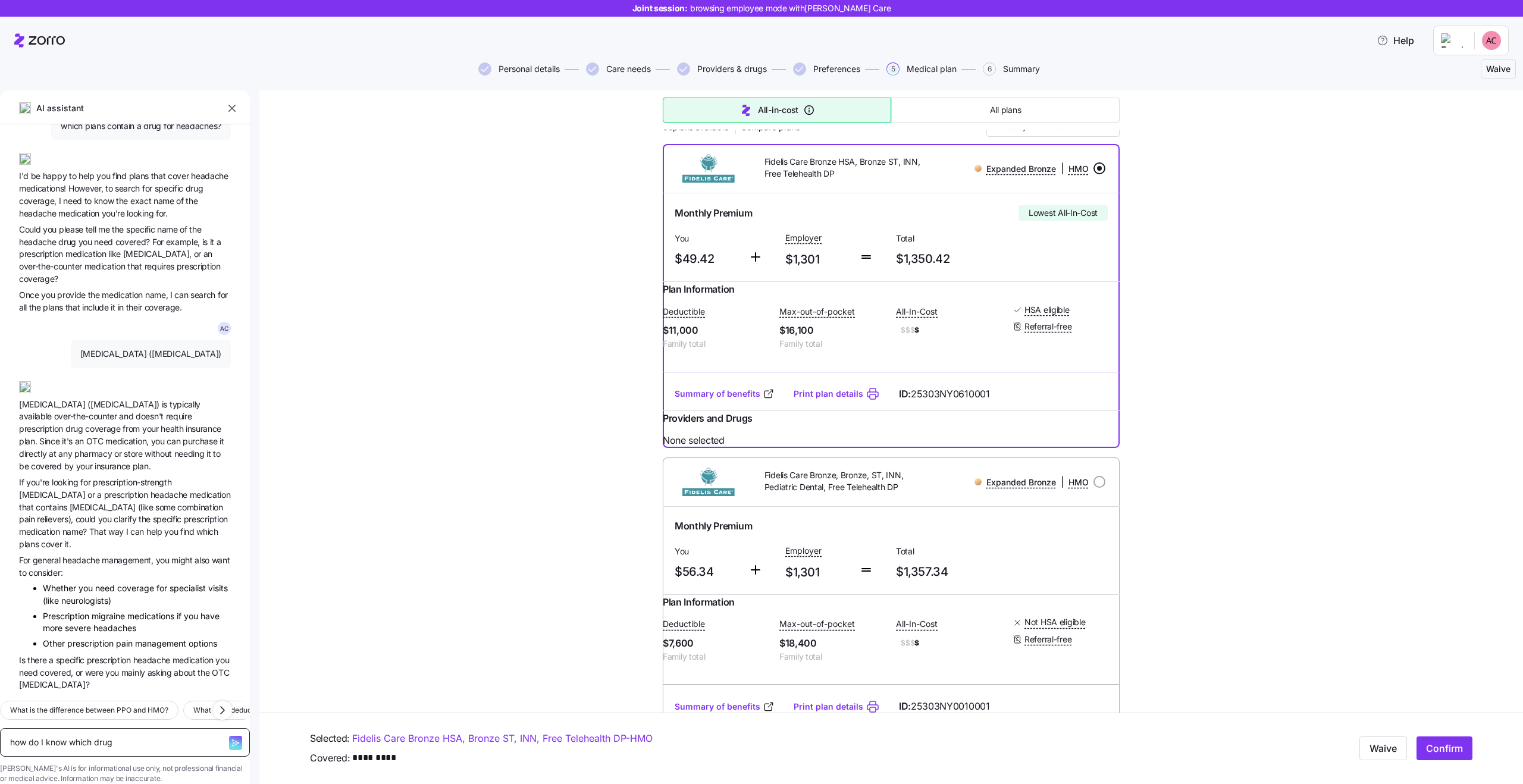
type textarea "how do I know which drug"
type textarea "x"
type textarea "how do I know which drug i"
type textarea "x"
type textarea "how do I know which drug is"
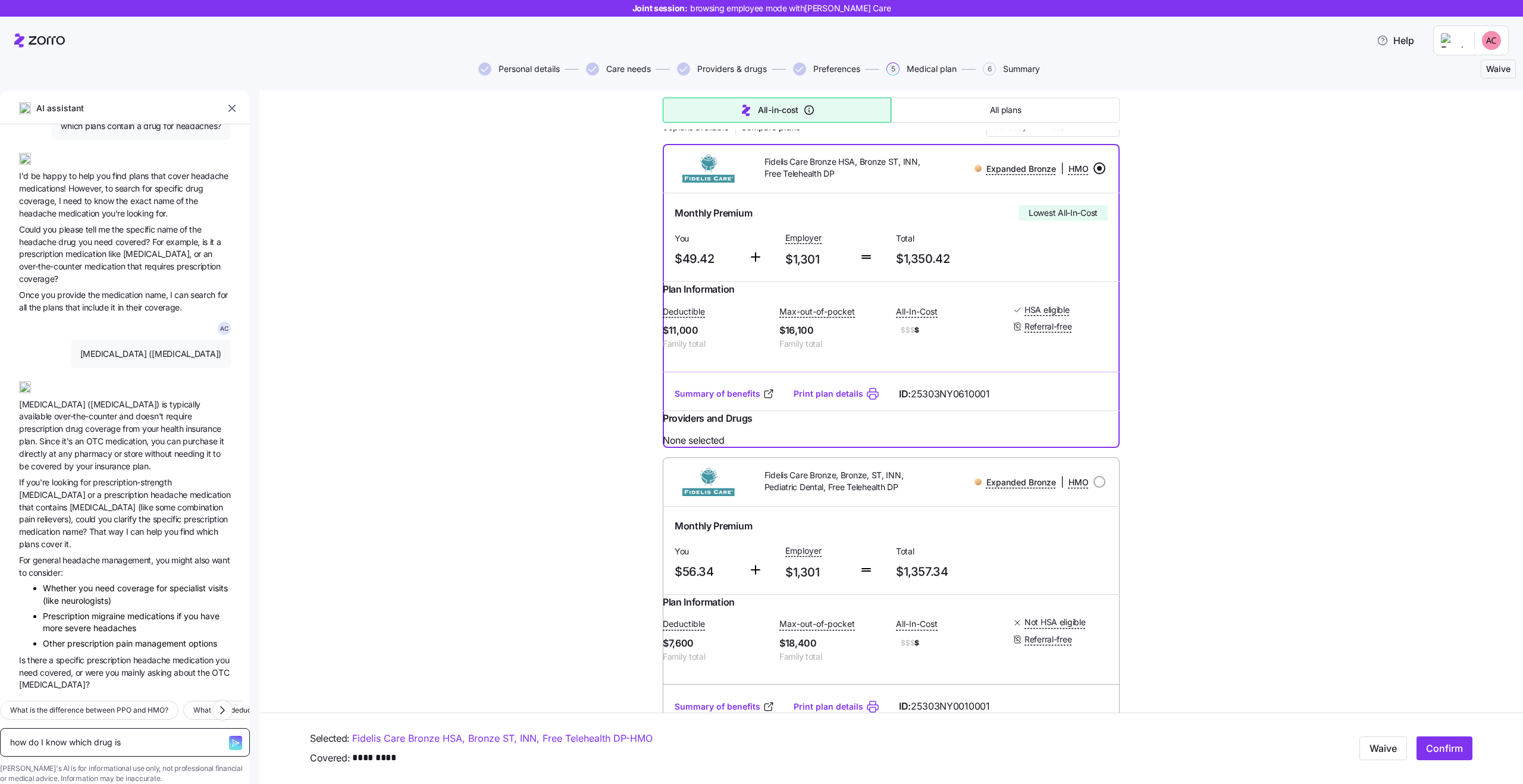
type textarea "x"
type textarea "how do I know which drug is"
type textarea "x"
type textarea "how do I know which drug is i"
type textarea "x"
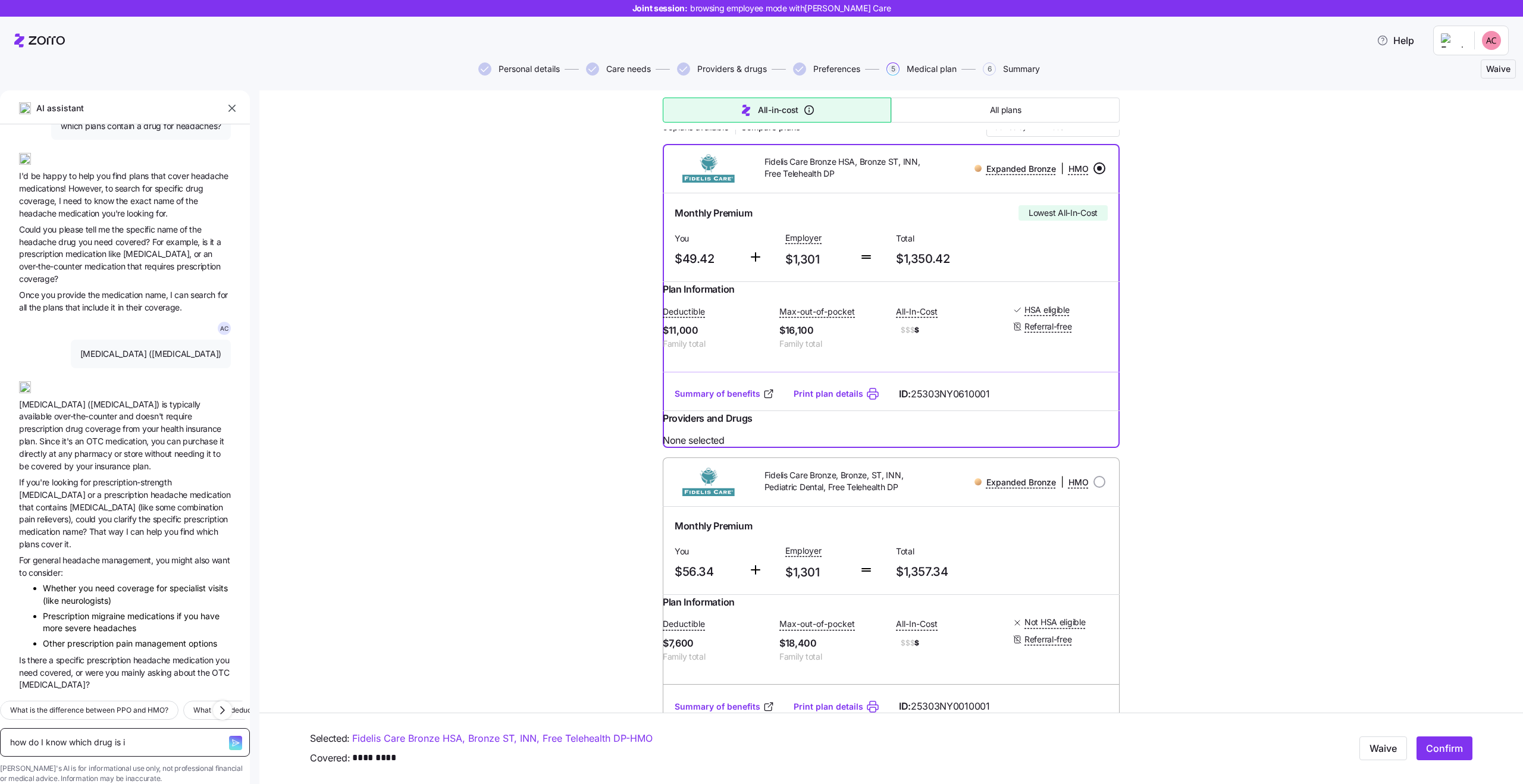
type textarea "how do I know which drug is in"
type textarea "x"
type textarea "how do I know which drug is inc"
type textarea "x"
type textarea "how do I know which drug is incl"
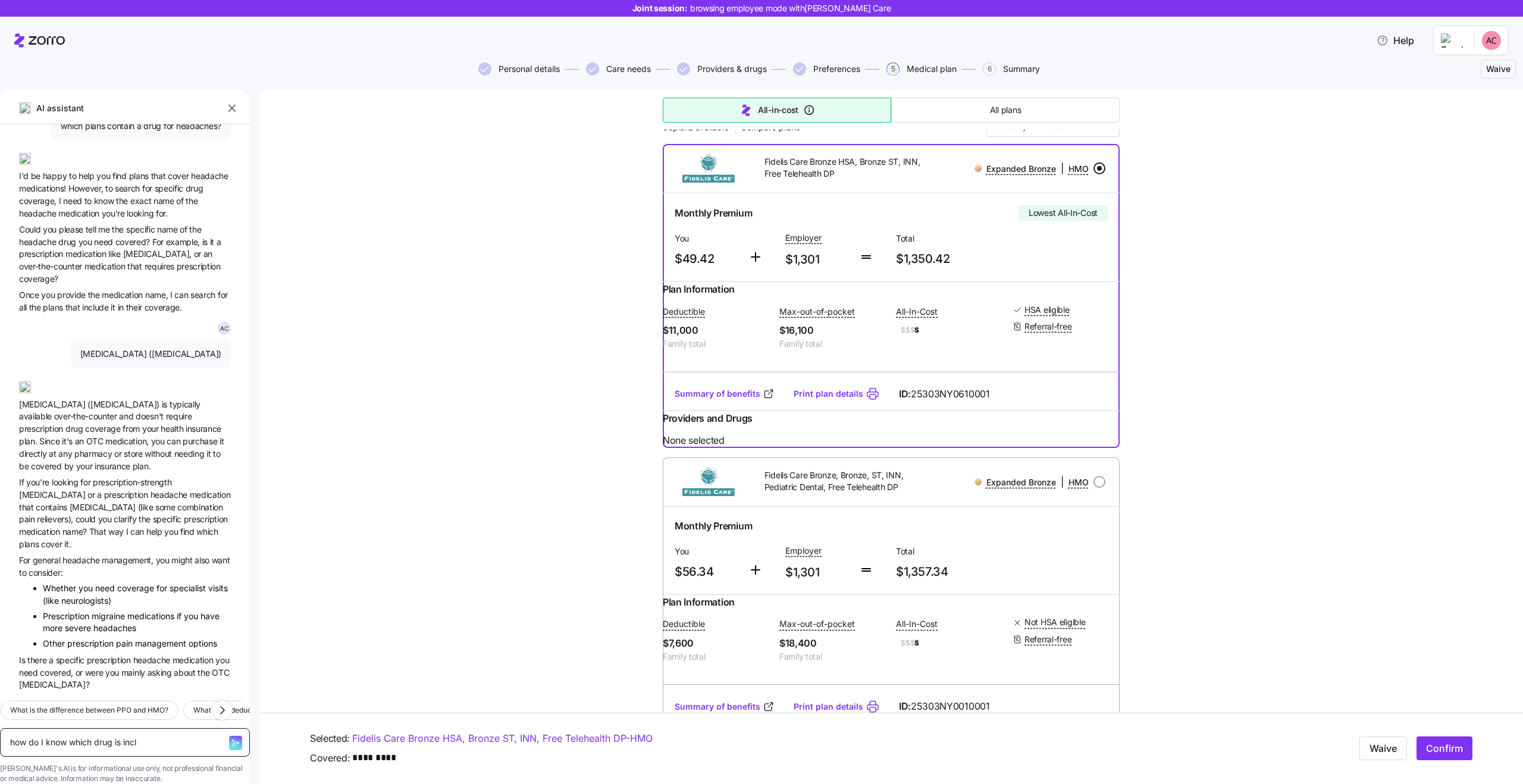
type textarea "x"
type textarea "how do I know which drug is inclu"
type textarea "x"
type textarea "how do I know which drug is includ"
type textarea "x"
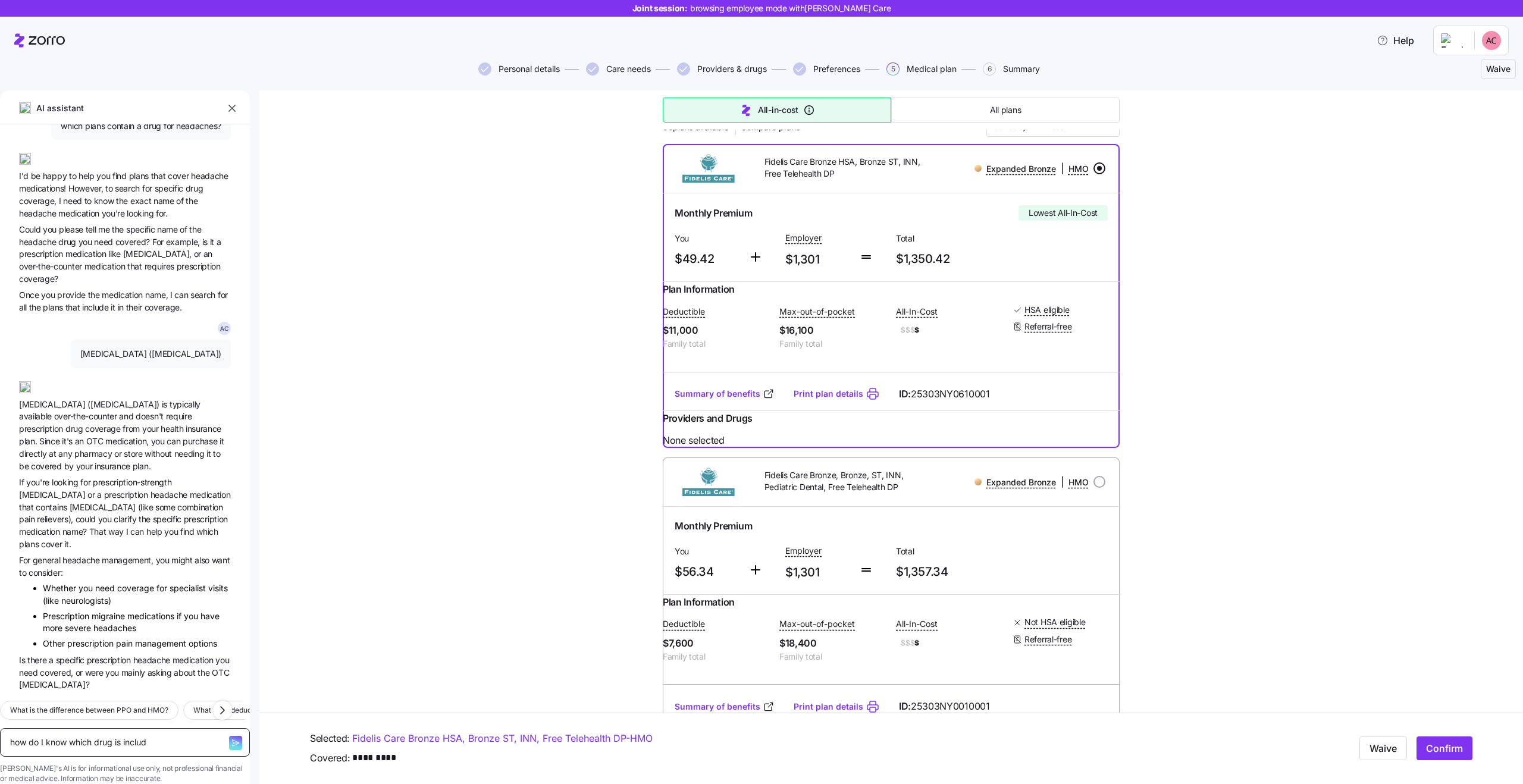
type textarea "how do I know which drug is include"
type textarea "x"
type textarea "how do I know which drug is included"
type textarea "x"
type textarea "how do I know which drug is included"
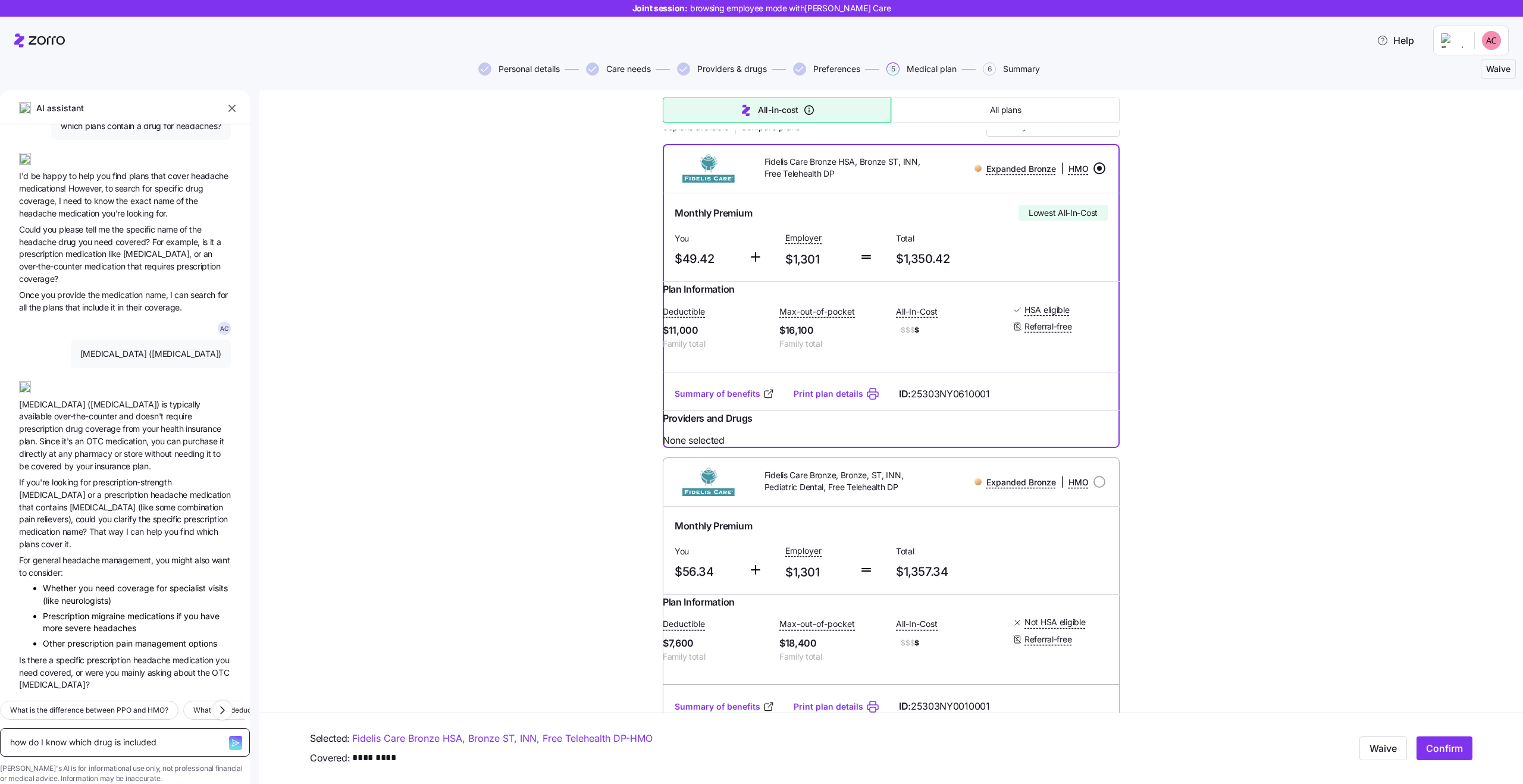
type textarea "x"
type textarea "how do I know which drug is included i"
type textarea "x"
type textarea "how do I know which drug is included in"
type textarea "x"
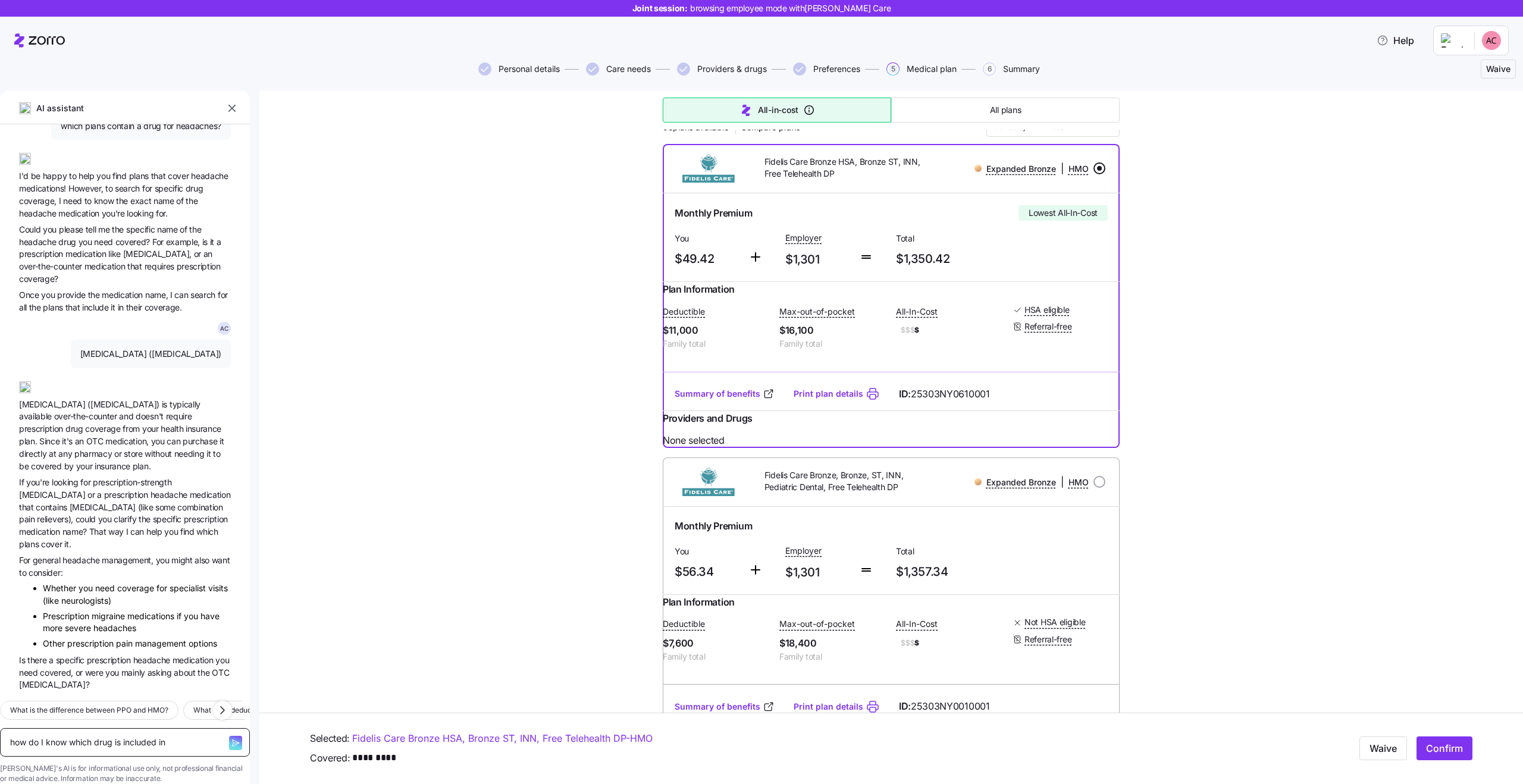
type textarea "how do I know which drug is included in"
type textarea "x"
type textarea "how do I know which drug is included in a"
type textarea "x"
type textarea "how do I know which drug is included in a"
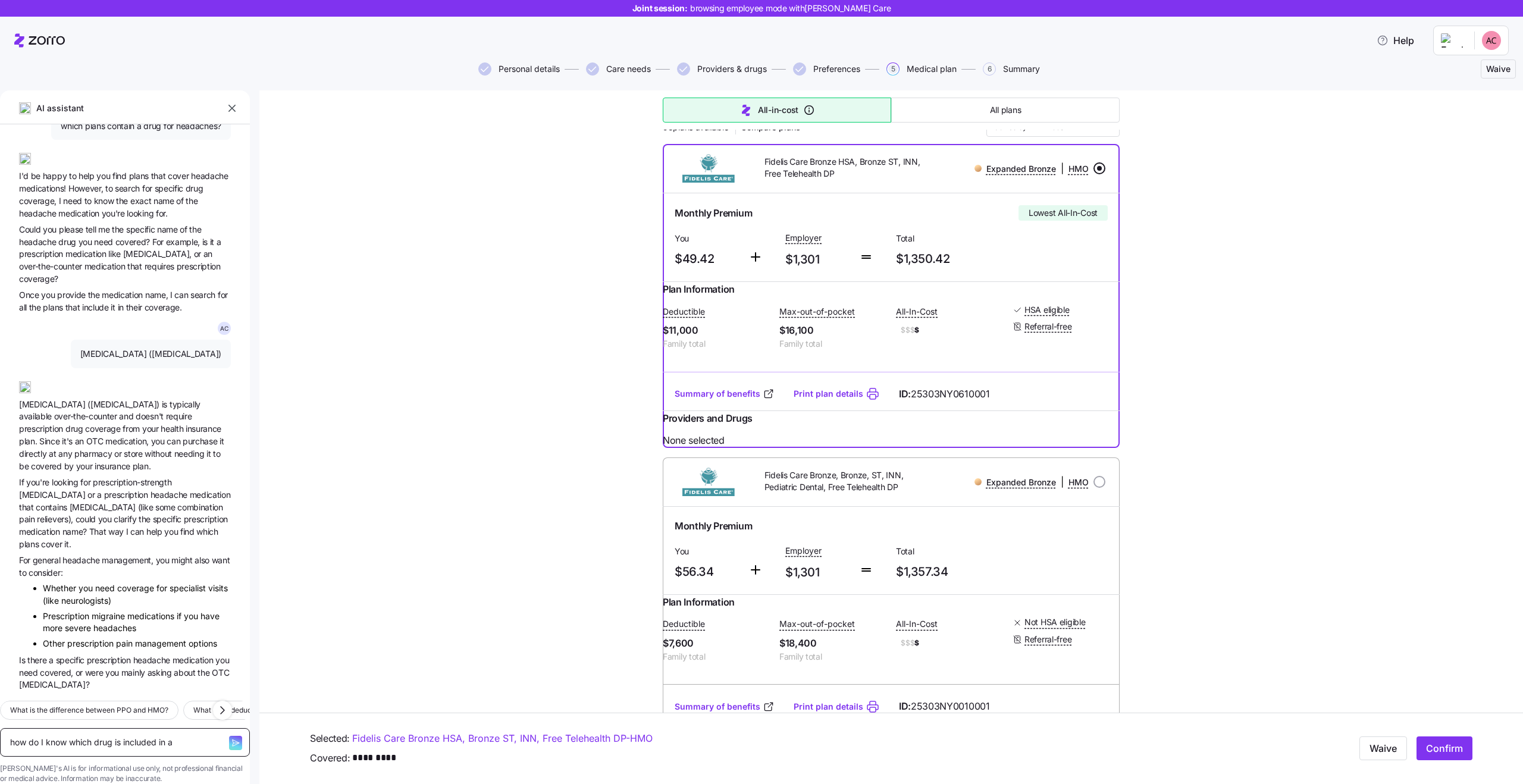
type textarea "x"
type textarea "how do I know which drug is included in a s"
type textarea "x"
type textarea "how do I know which drug is included in a sp"
type textarea "x"
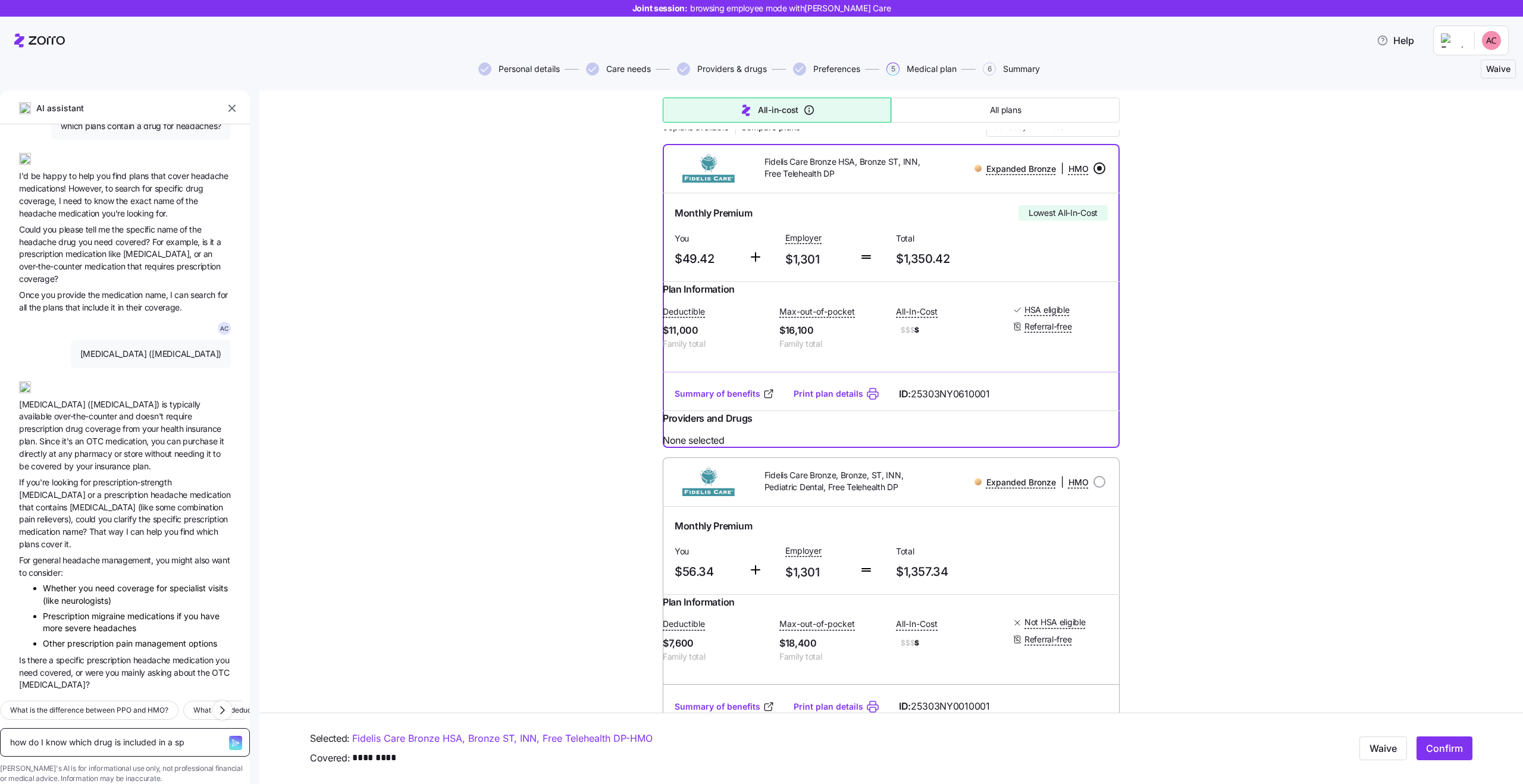
type textarea "how do I know which drug is included in a spe"
type textarea "x"
type textarea "how do I know which drug is included in a spec"
type textarea "x"
type textarea "how do I know which drug is included in a speci"
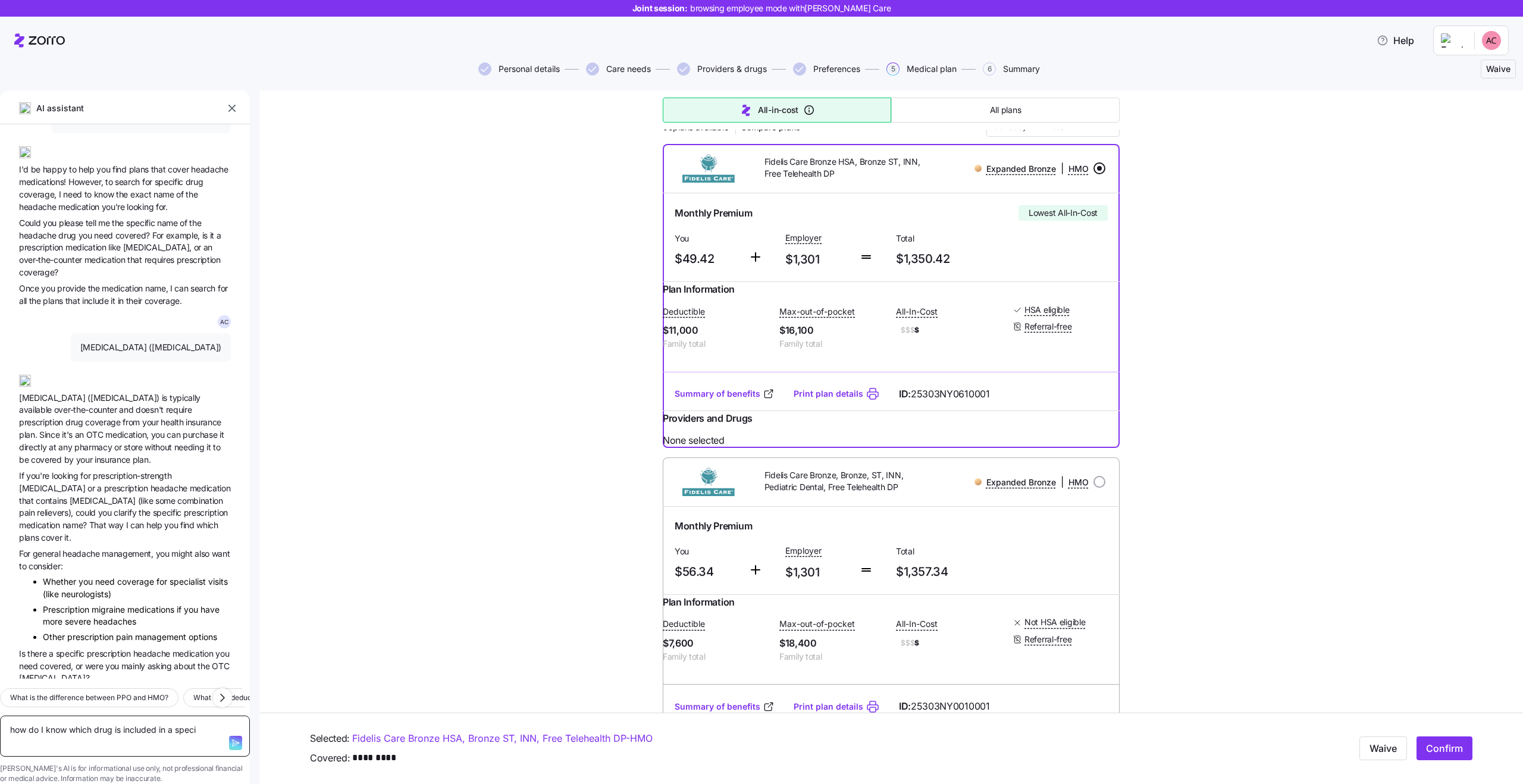
type textarea "x"
type textarea "how do I know which drug is included in a specif"
type textarea "x"
type textarea "how do I know which drug is included in a specifi"
type textarea "x"
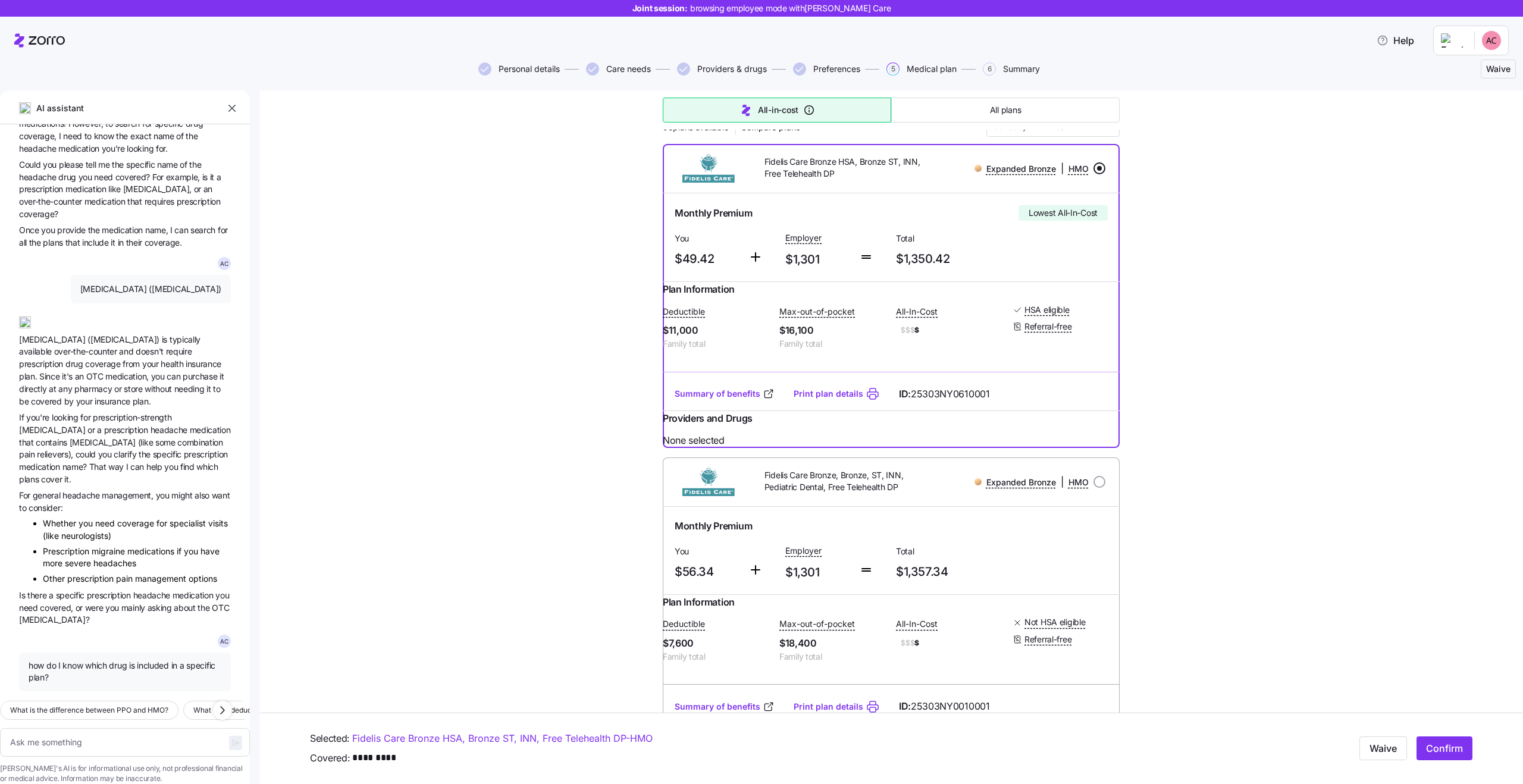
scroll to position [116, 0]
click at [105, 437] on span "acetaminophen" at bounding box center [104, 442] width 68 height 10
click at [102, 437] on span "acetaminophen" at bounding box center [104, 442] width 68 height 10
click at [185, 359] on span "insurance" at bounding box center [203, 364] width 36 height 10
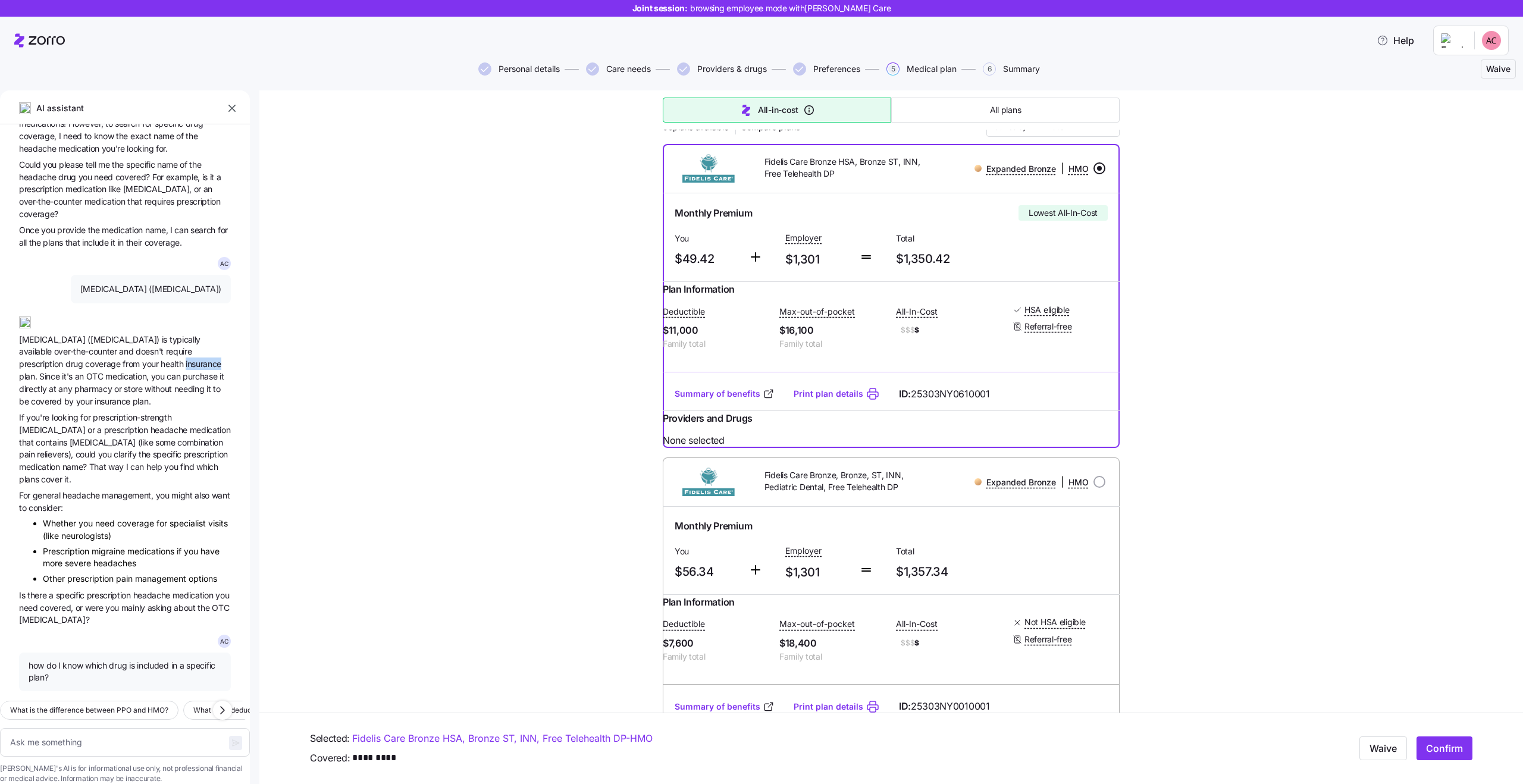
click at [185, 359] on span "insurance" at bounding box center [203, 364] width 36 height 10
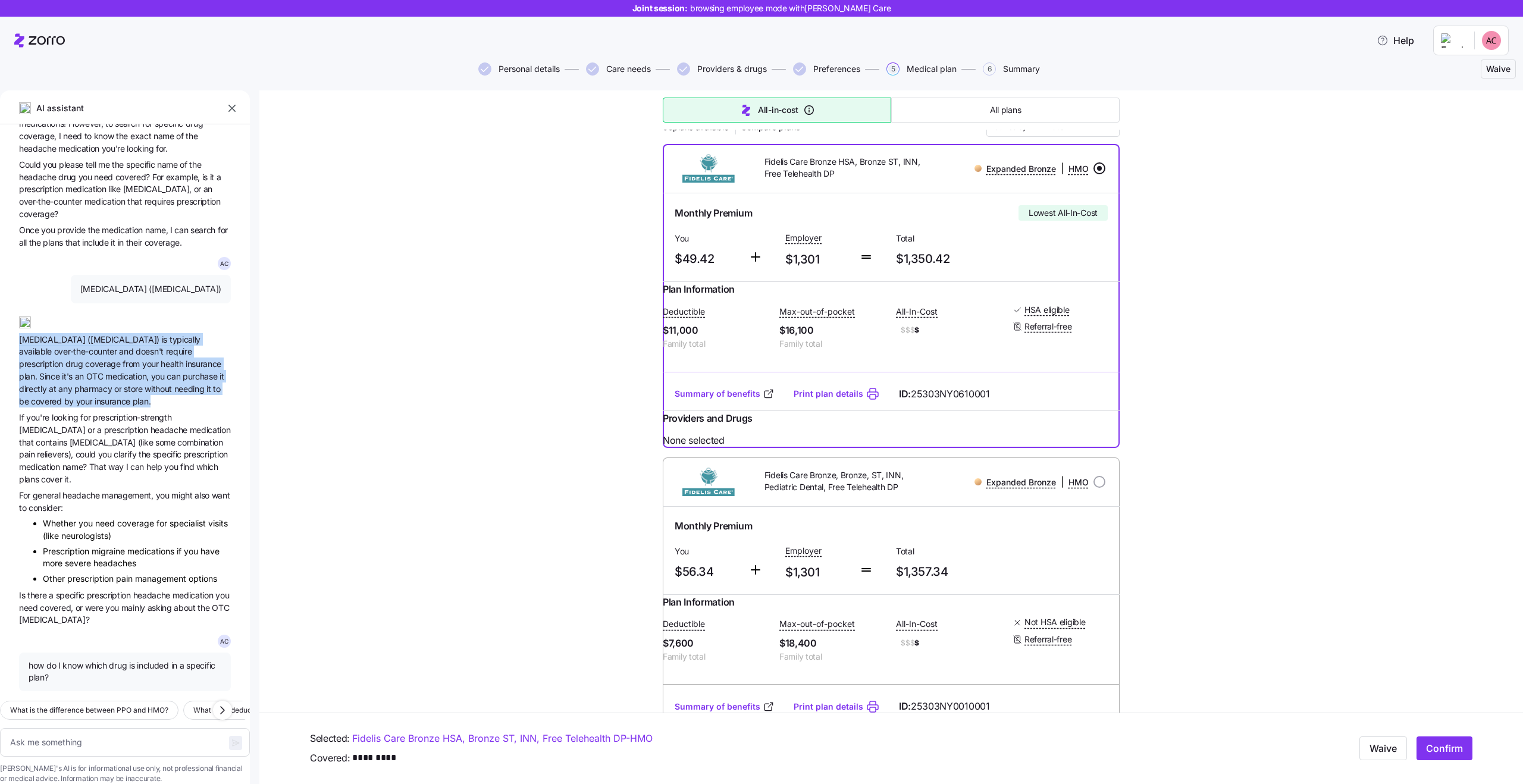
click at [185, 359] on span "insurance" at bounding box center [203, 364] width 36 height 10
click at [174, 383] on span "needing" at bounding box center [190, 389] width 32 height 10
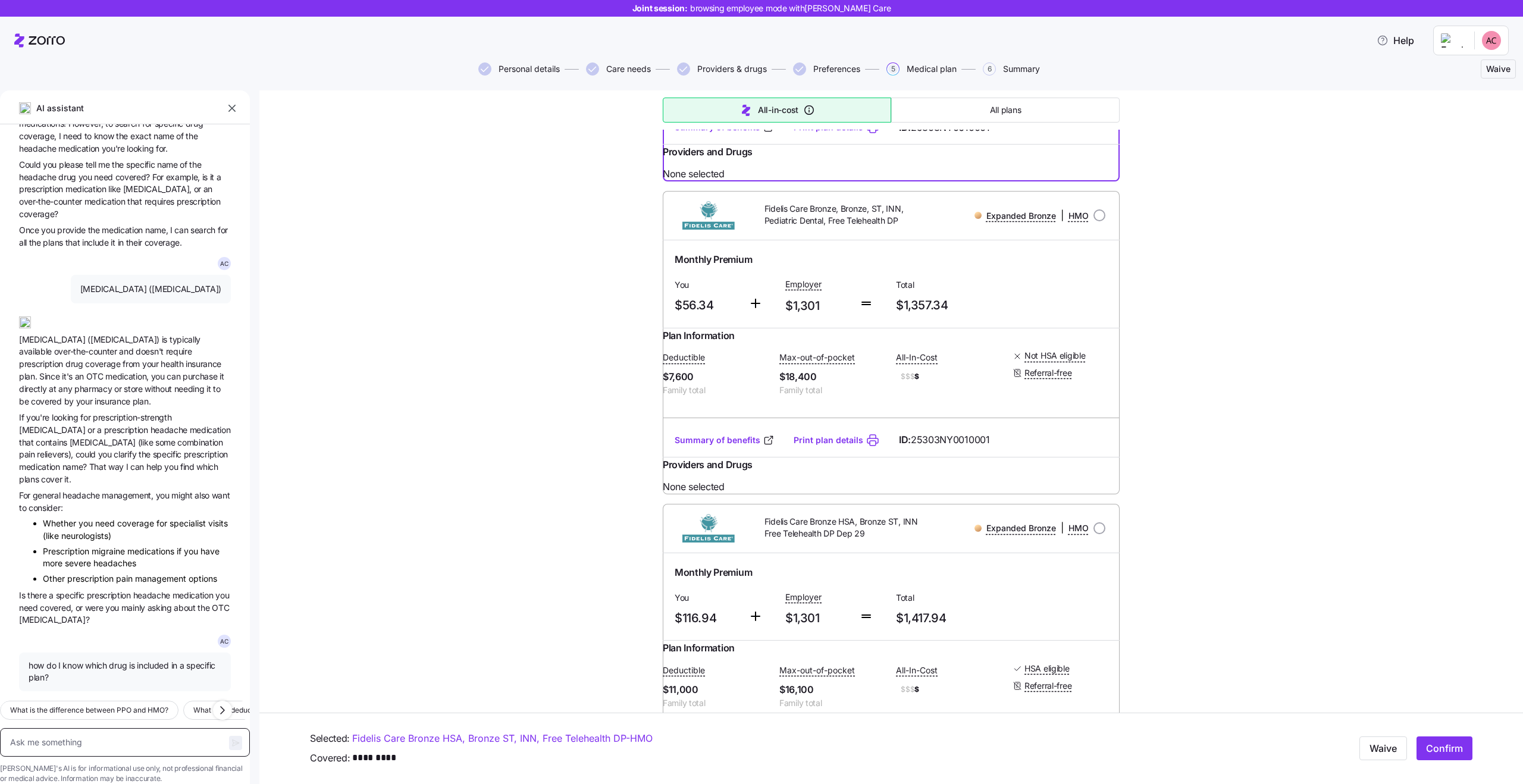
click at [79, 728] on textarea at bounding box center [125, 742] width 250 height 28
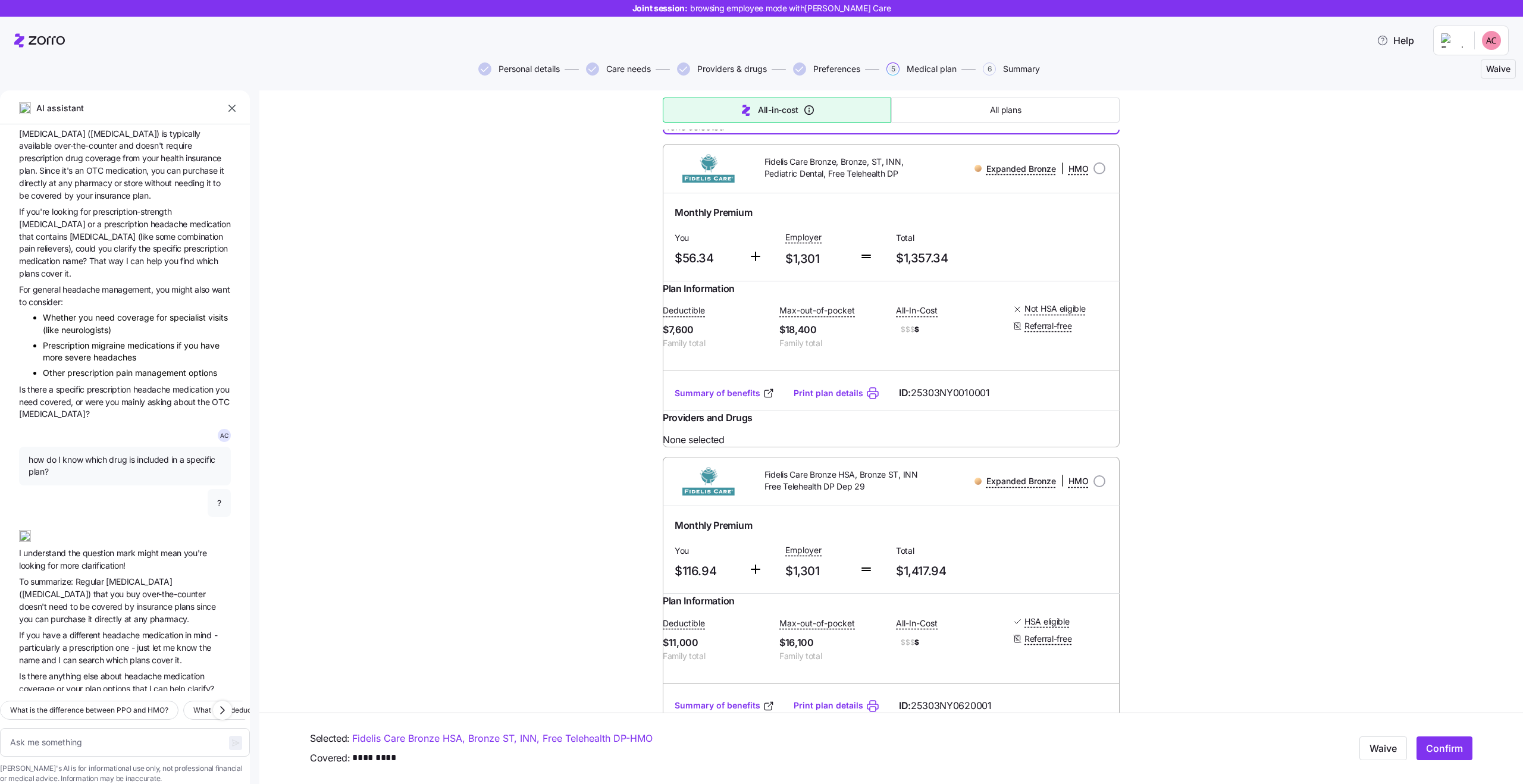
scroll to position [326, 0]
click at [197, 598] on span "since" at bounding box center [206, 603] width 19 height 10
click at [142, 585] on span "over-the-counter" at bounding box center [174, 590] width 63 height 10
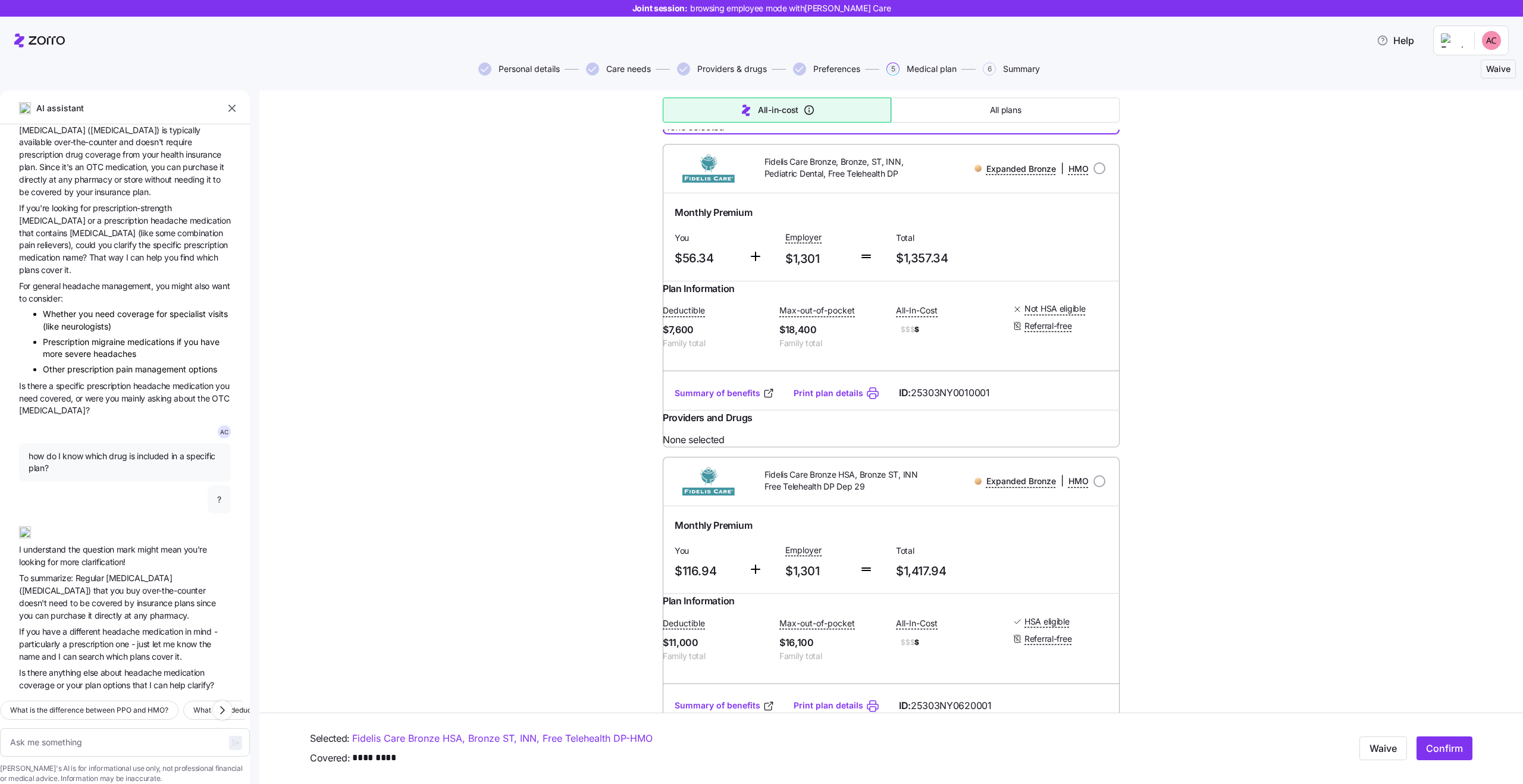
click at [142, 585] on span "over-the-counter" at bounding box center [174, 590] width 63 height 10
click at [116, 589] on span "To summarize: Regular Tylenol (acetaminophen) that you buy over-the-counter doe…" at bounding box center [125, 596] width 211 height 50
click at [54, 450] on span "how do I know which drug is included in a specific plan?" at bounding box center [125, 462] width 193 height 24
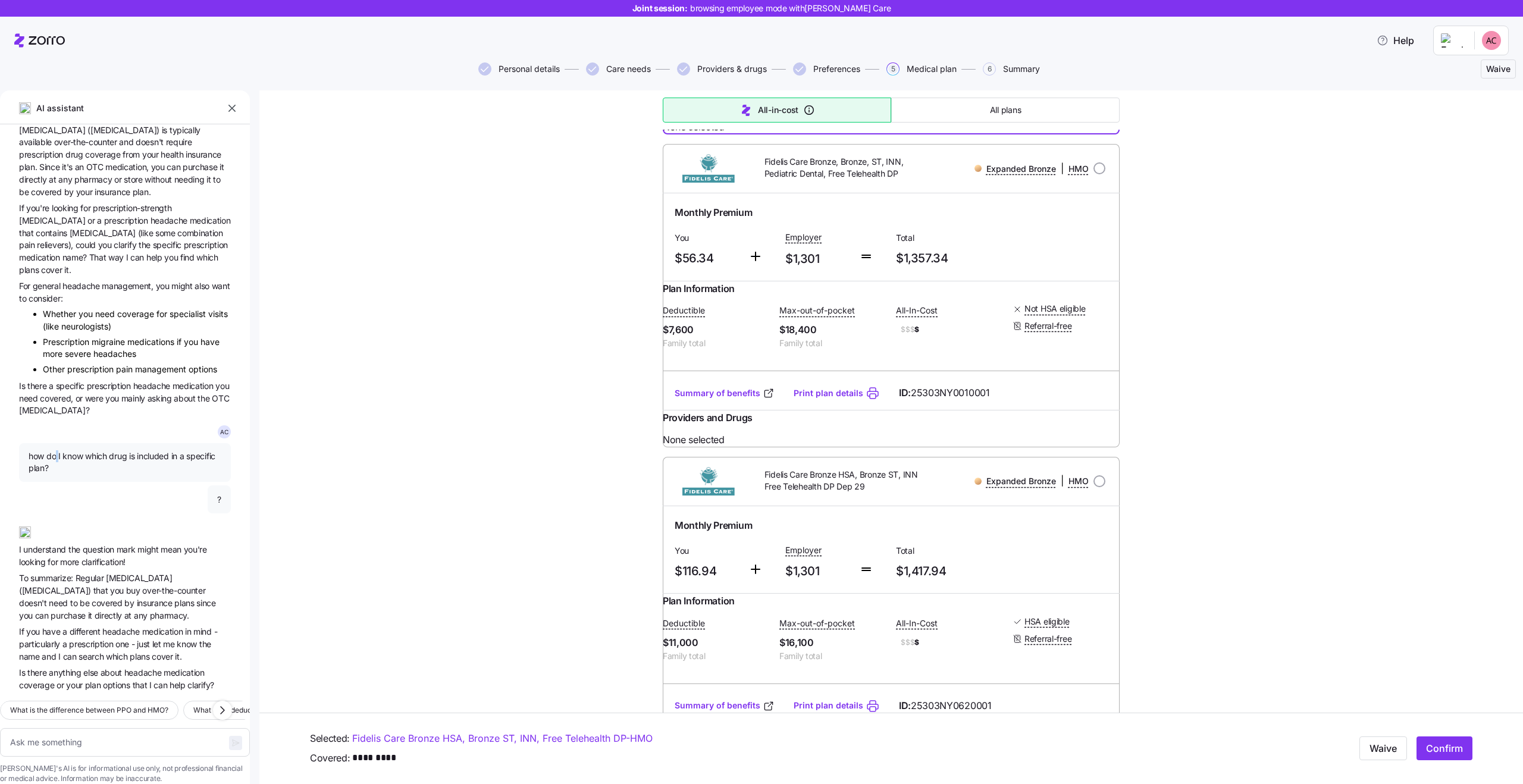
click at [54, 450] on span "how do I know which drug is included in a specific plan?" at bounding box center [125, 462] width 193 height 24
copy span "how do I know which drug is included in a specific plan?"
click at [79, 728] on textarea at bounding box center [125, 742] width 250 height 28
paste textarea "how do I know which drug is included in a specific plan?"
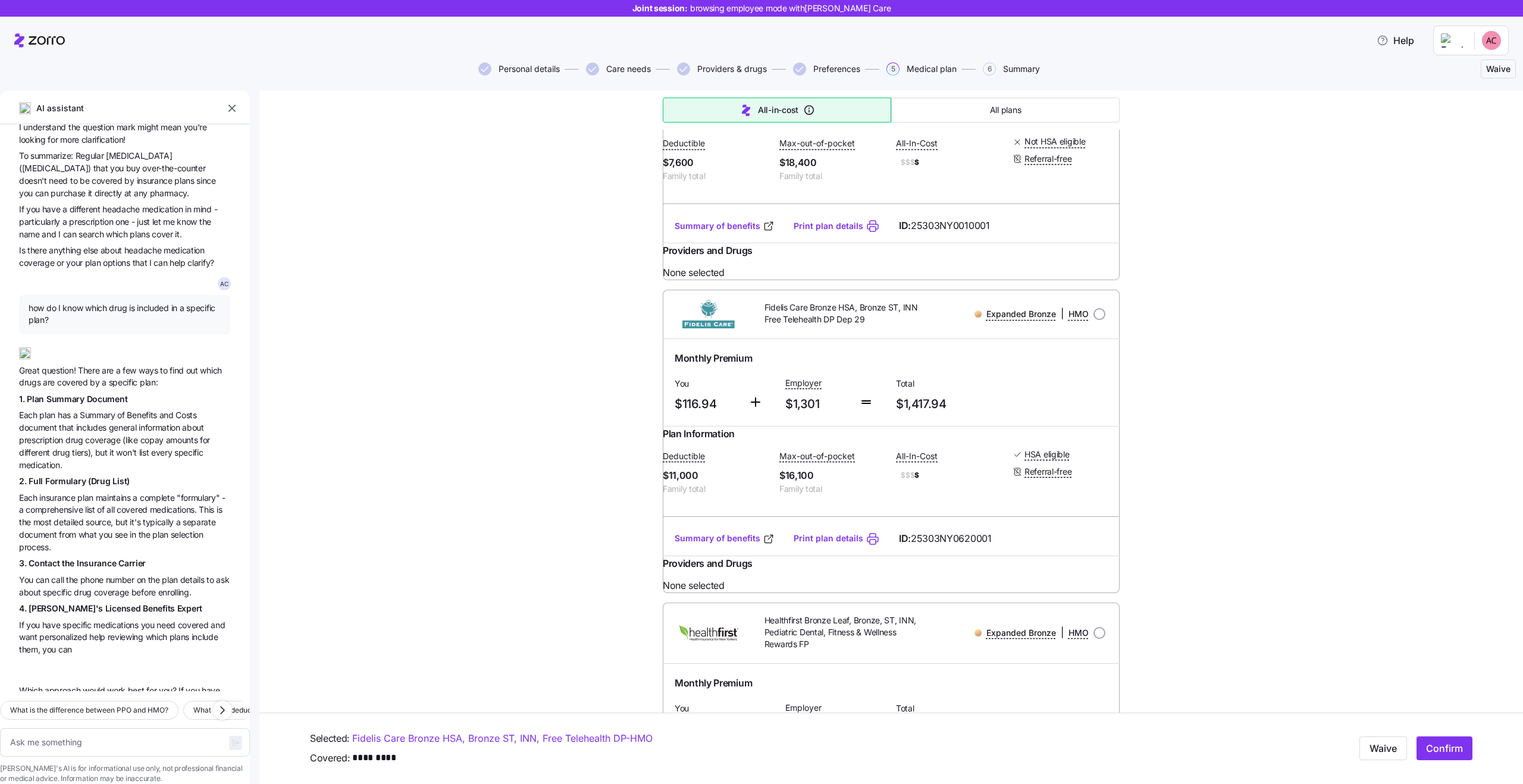
scroll to position [740, 0]
click at [102, 449] on span "but" at bounding box center [102, 454] width 15 height 10
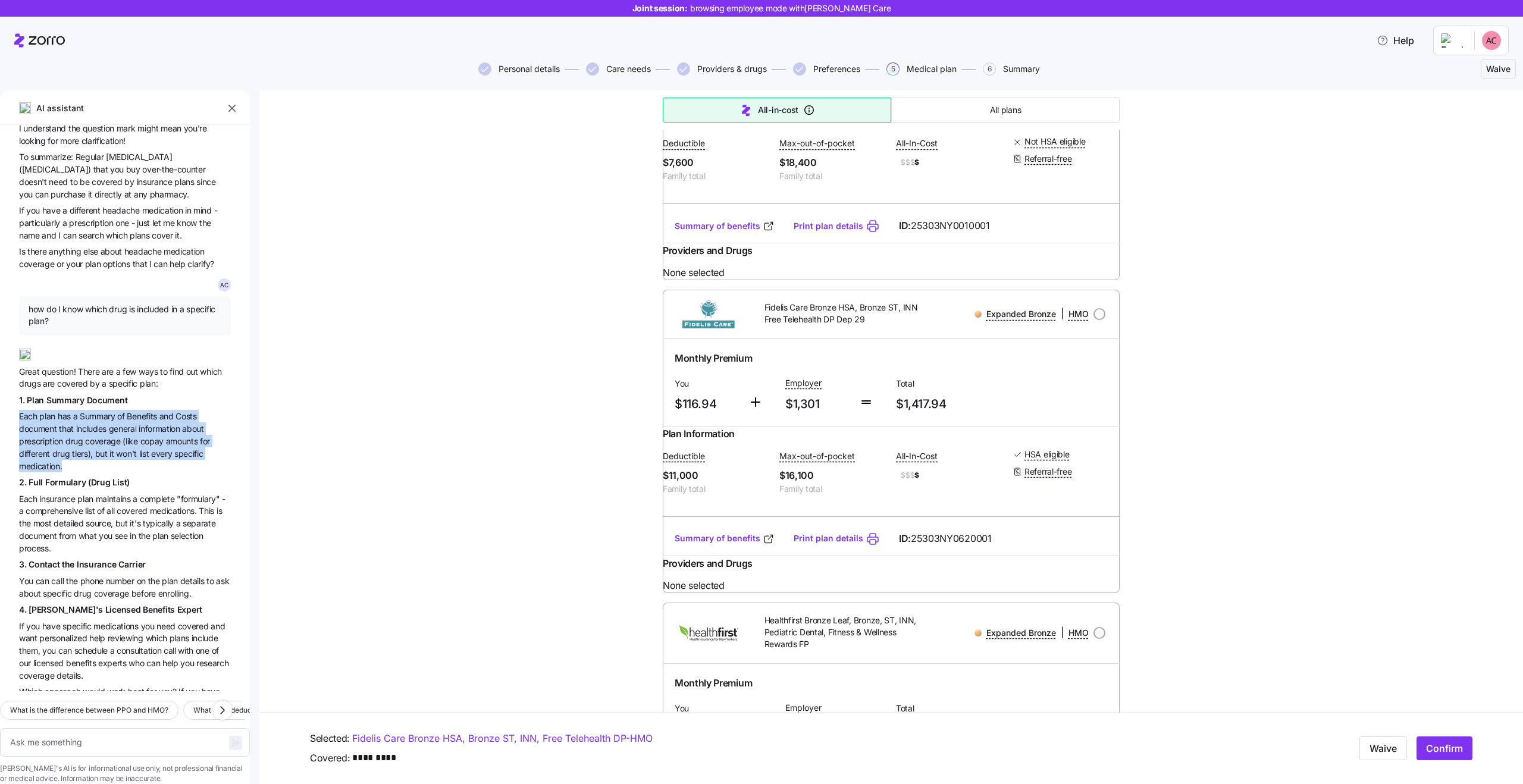
click at [83, 424] on span "includes" at bounding box center [93, 429] width 33 height 10
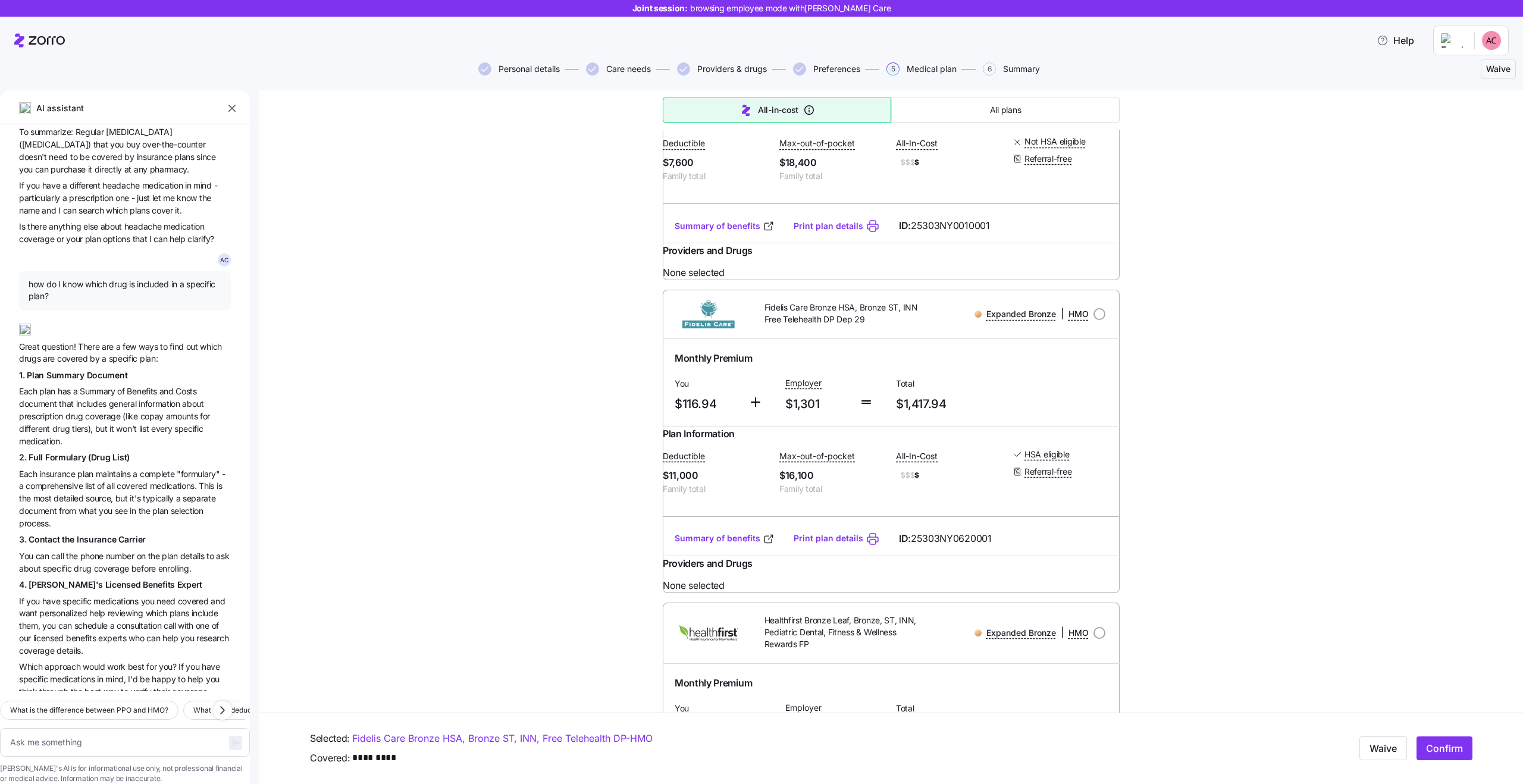
scroll to position [774, 0]
click at [111, 474] on span "all" at bounding box center [112, 479] width 10 height 10
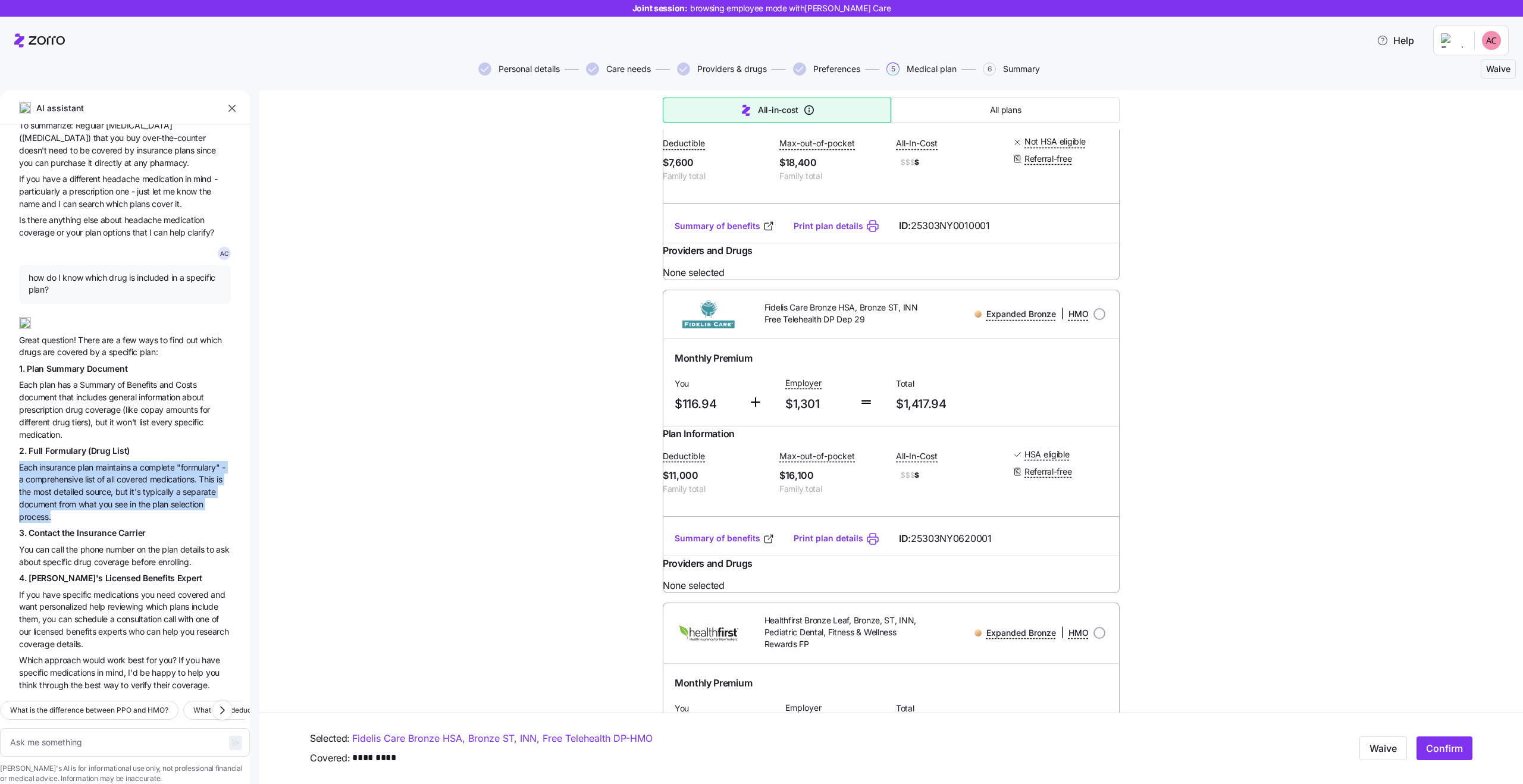
click at [70, 462] on span "insurance" at bounding box center [58, 467] width 38 height 10
click at [91, 474] on span "list" at bounding box center [91, 479] width 12 height 10
click at [126, 474] on span "covered" at bounding box center [133, 479] width 33 height 10
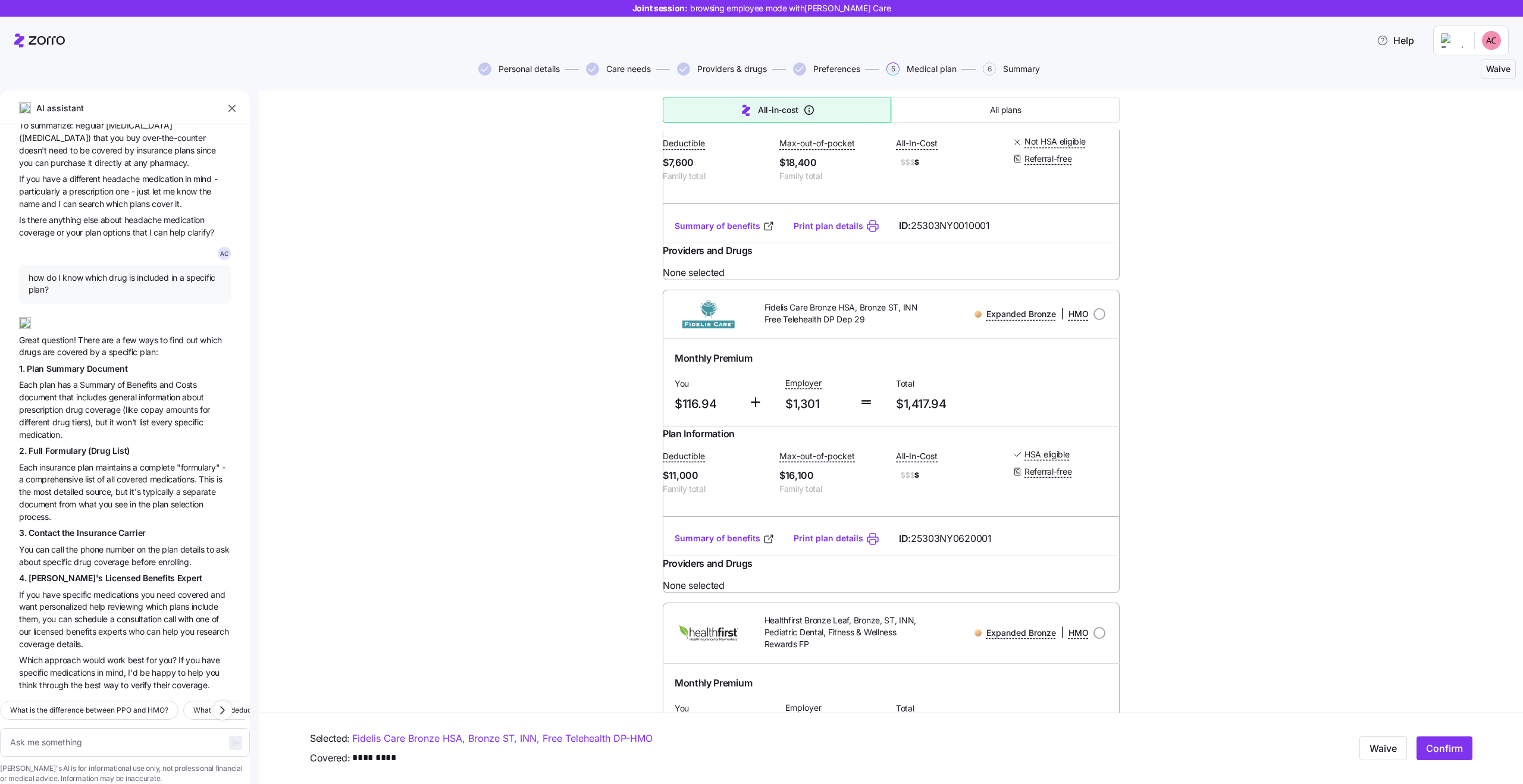
click at [126, 474] on span "covered" at bounding box center [133, 479] width 33 height 10
click at [69, 474] on span "comprehensive" at bounding box center [55, 479] width 59 height 10
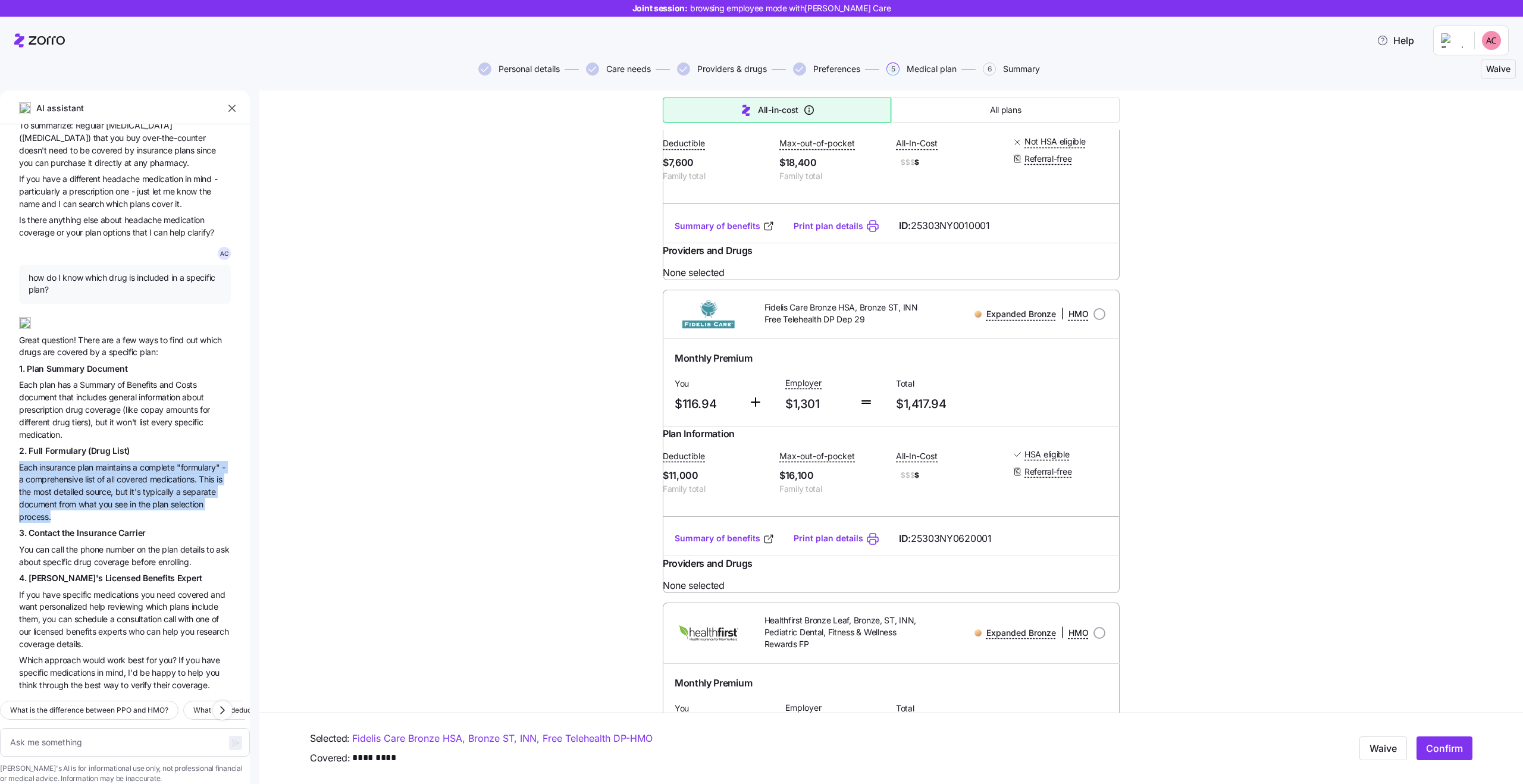
click at [134, 474] on span "covered" at bounding box center [133, 479] width 33 height 10
click at [59, 474] on span "comprehensive" at bounding box center [55, 479] width 59 height 10
click at [79, 487] on span "detailed" at bounding box center [69, 492] width 32 height 10
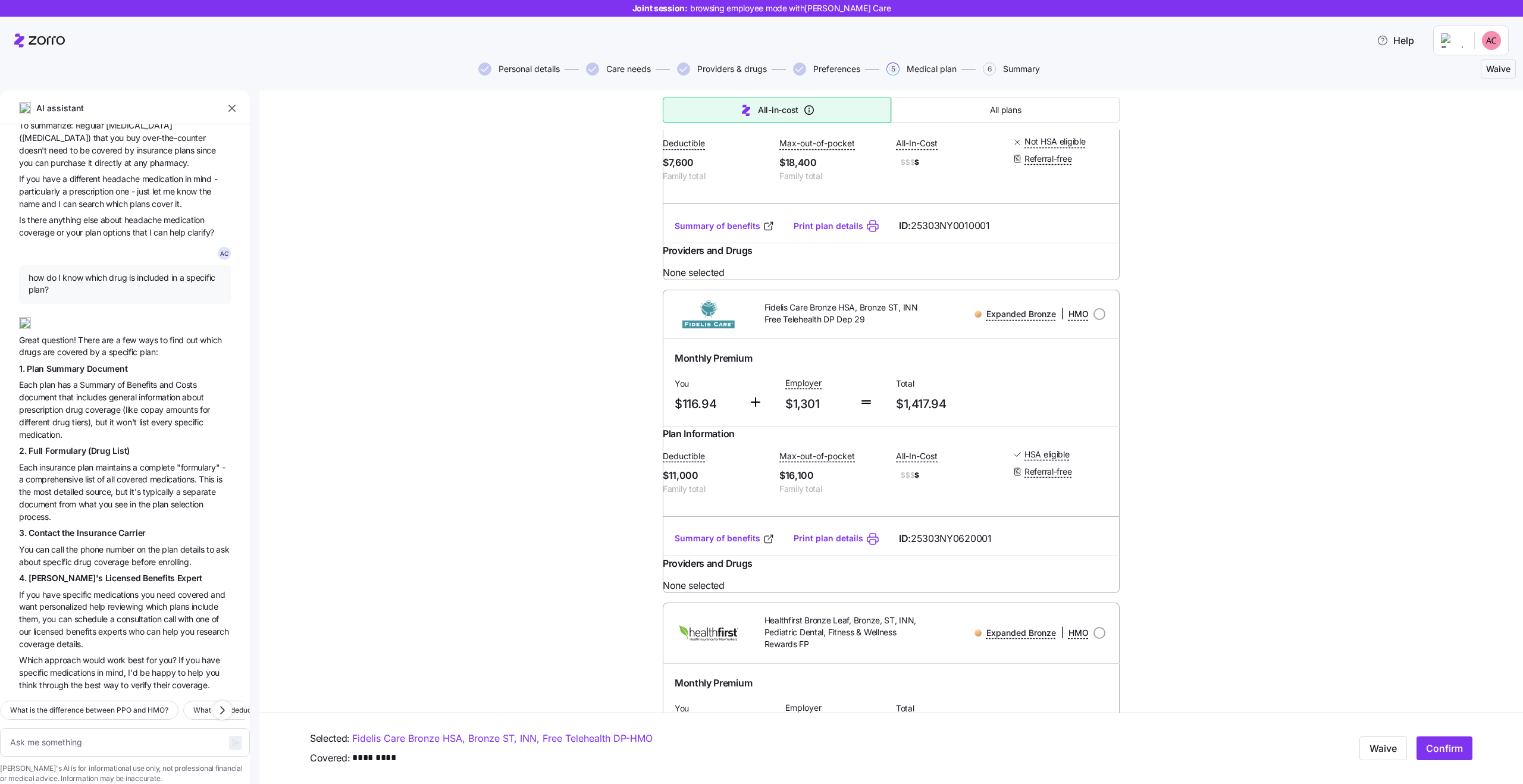
click at [79, 487] on span "detailed" at bounding box center [69, 492] width 32 height 10
click at [170, 487] on span "typically" at bounding box center [159, 492] width 33 height 10
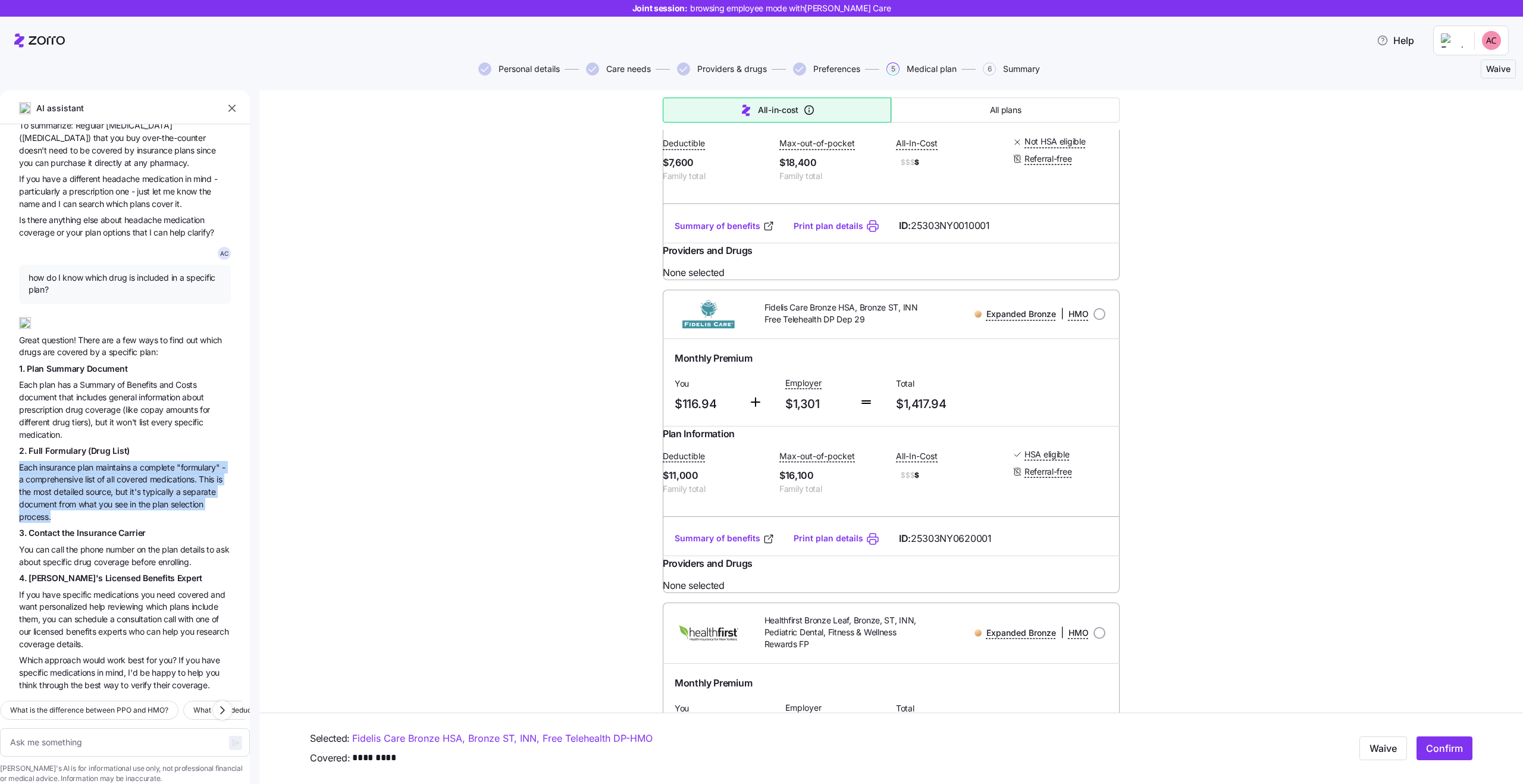
click at [120, 487] on span "but" at bounding box center [123, 492] width 15 height 10
click at [66, 487] on span "detailed" at bounding box center [69, 492] width 32 height 10
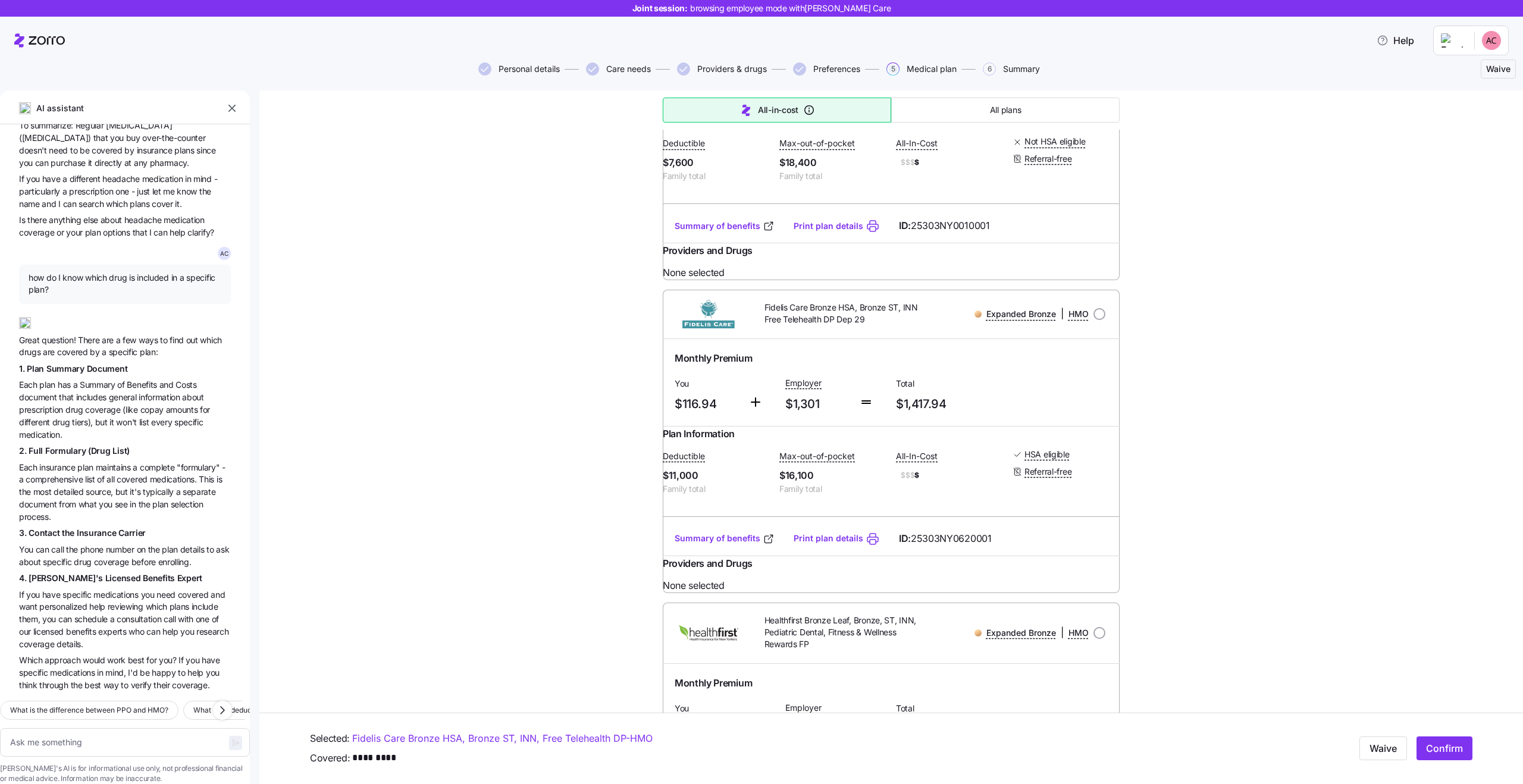
click at [66, 499] on span "from" at bounding box center [68, 504] width 19 height 10
click at [99, 572] on span "4. Zorro's Licensed Benefits Expert" at bounding box center [111, 579] width 183 height 13
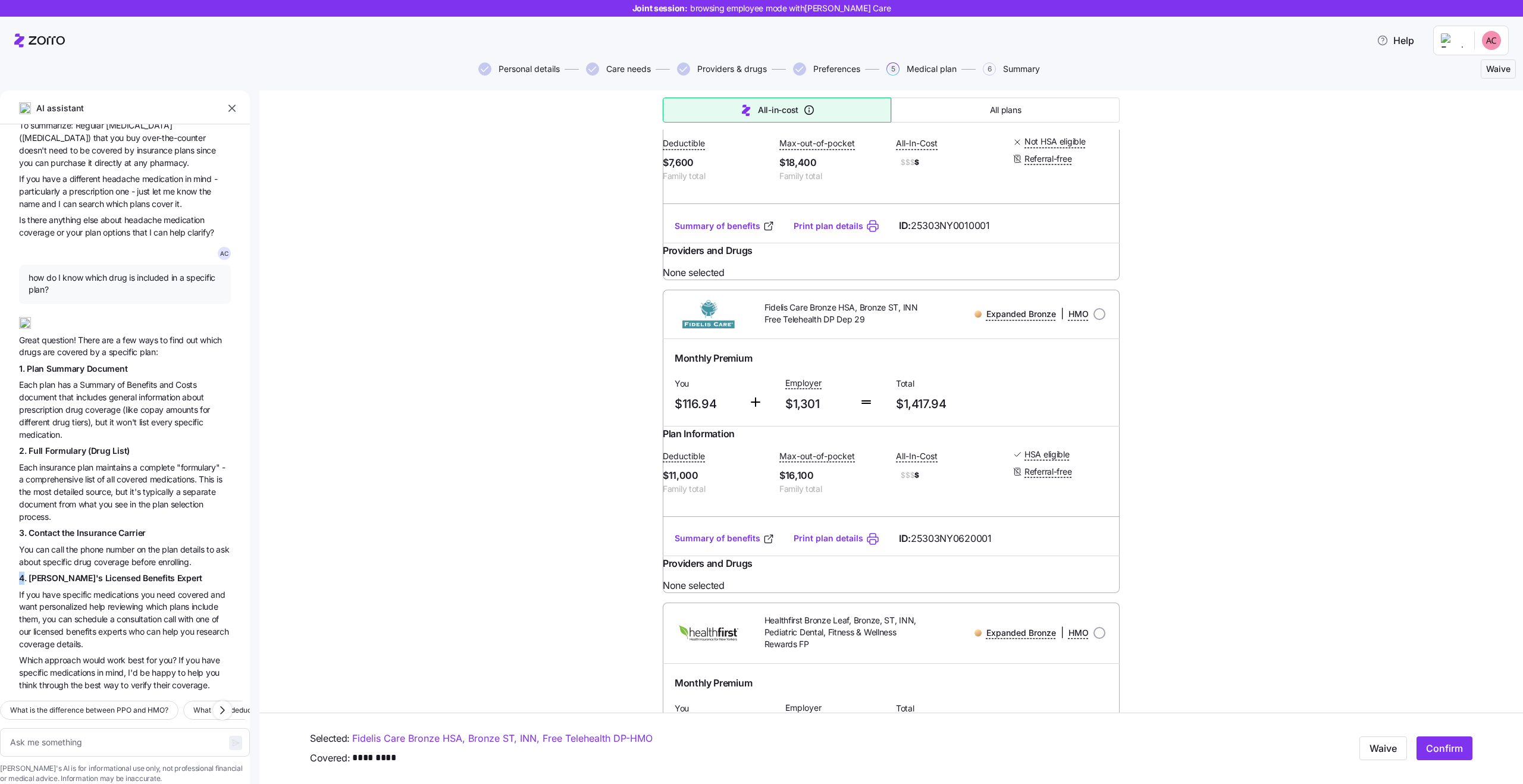
click at [99, 572] on span "4. Zorro's Licensed Benefits Expert" at bounding box center [111, 579] width 183 height 13
click at [78, 544] on span "the" at bounding box center [73, 550] width 14 height 10
click at [155, 557] on span "before" at bounding box center [145, 562] width 27 height 10
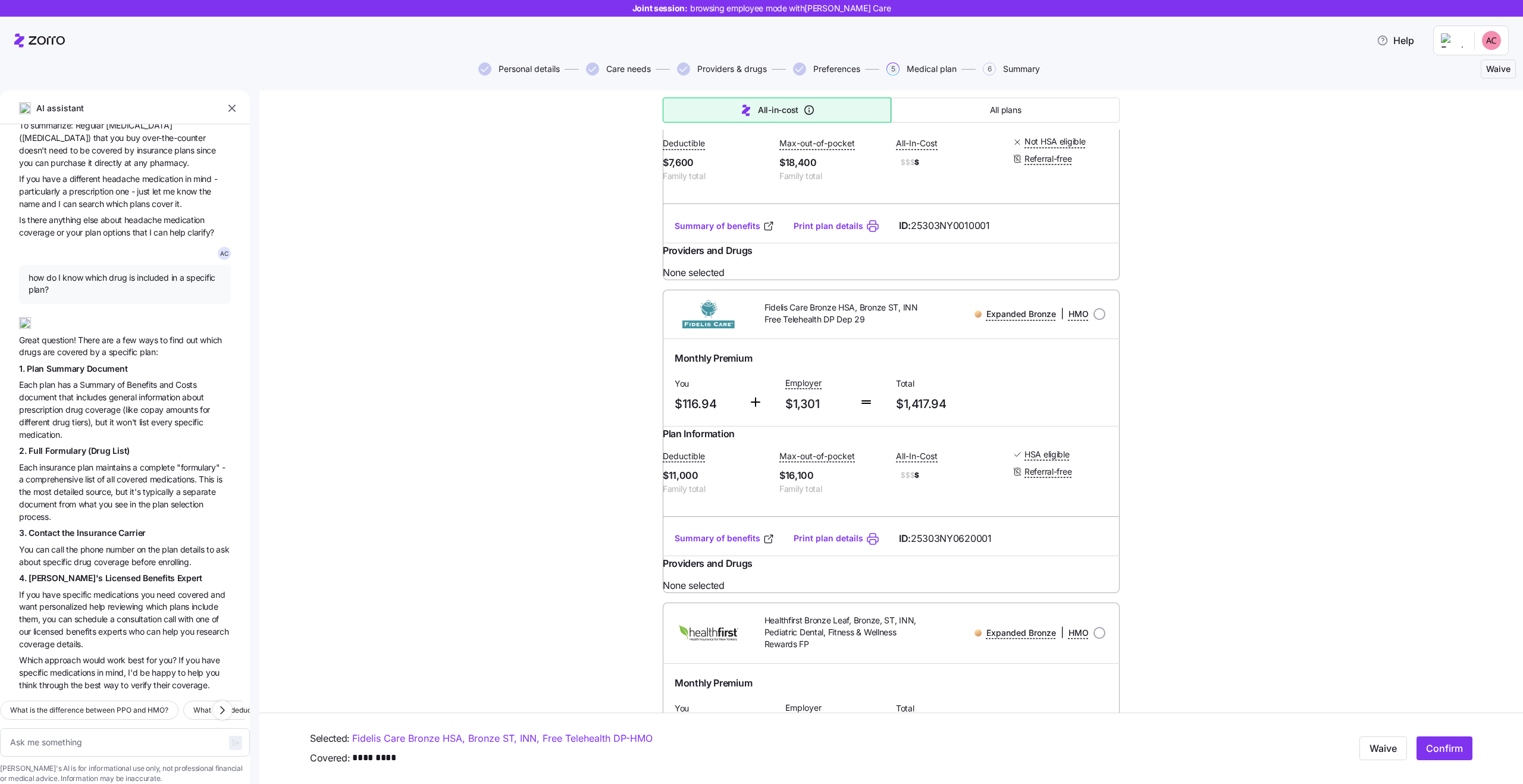
click at [155, 557] on span "before" at bounding box center [145, 562] width 27 height 10
click at [82, 544] on span "phone" at bounding box center [93, 550] width 25 height 10
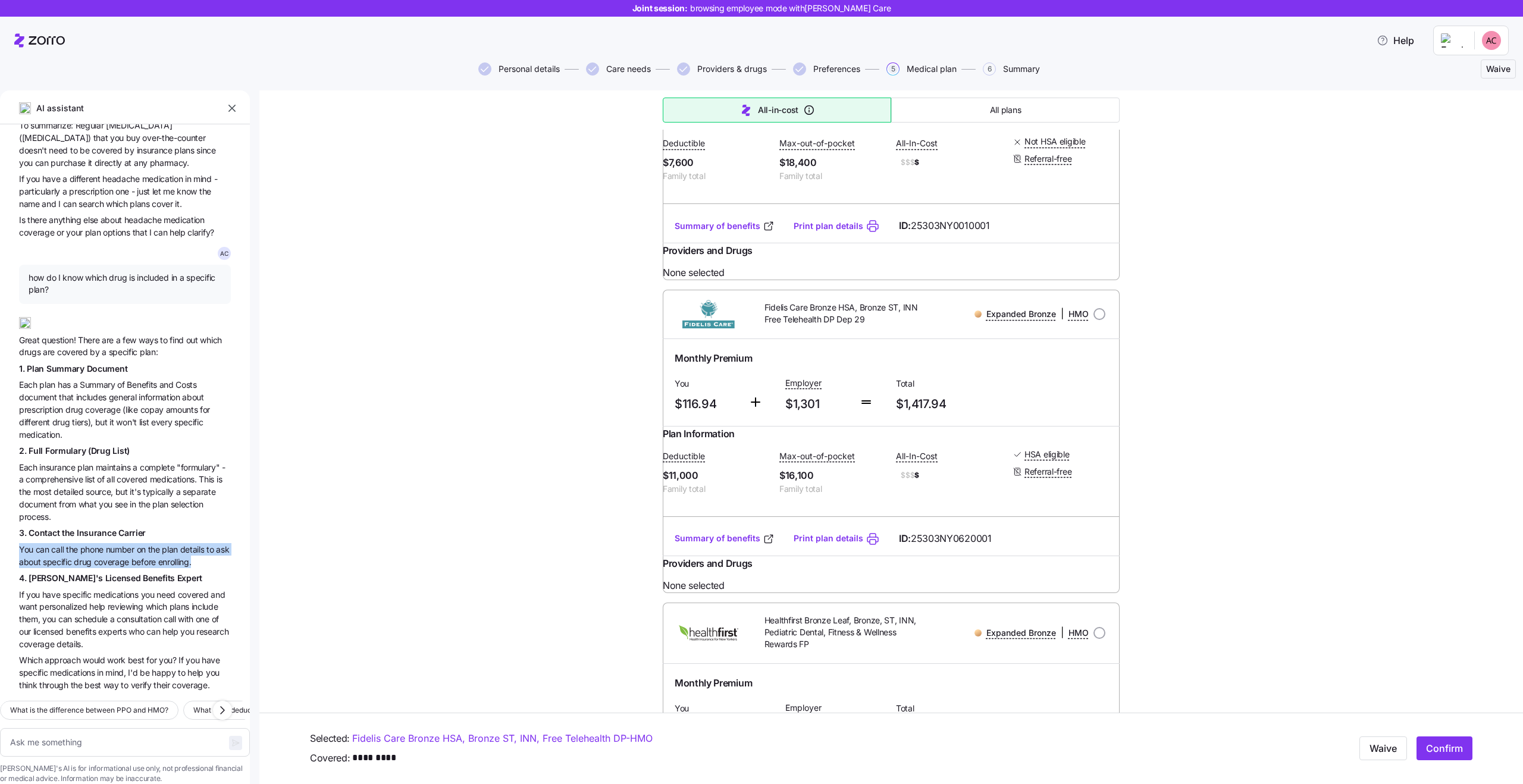
click at [116, 557] on span "coverage" at bounding box center [113, 562] width 38 height 10
click at [61, 602] on span "personalized" at bounding box center [64, 607] width 50 height 10
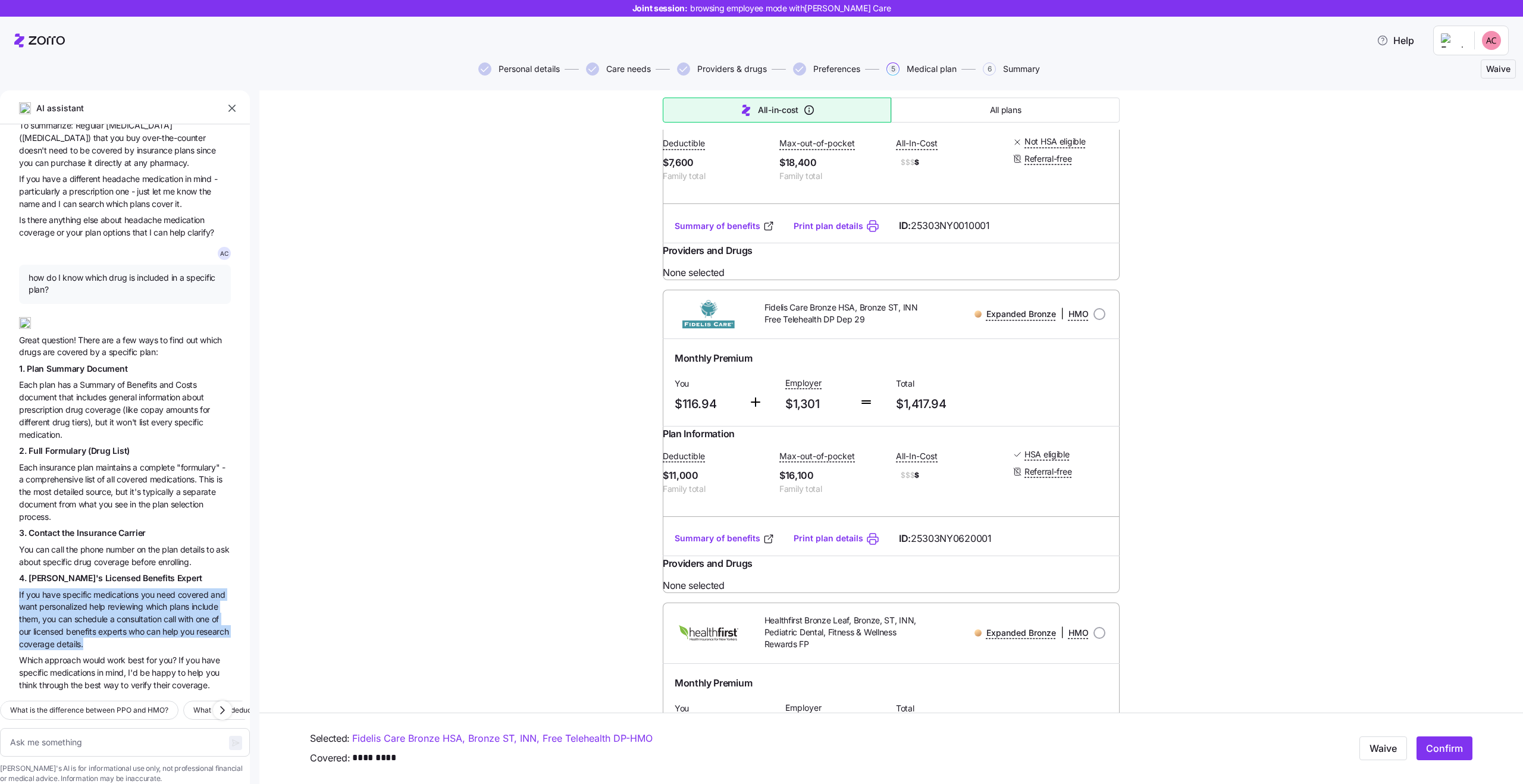
click at [162, 614] on span "consultation" at bounding box center [139, 619] width 47 height 10
click at [107, 602] on span "help" at bounding box center [98, 607] width 18 height 10
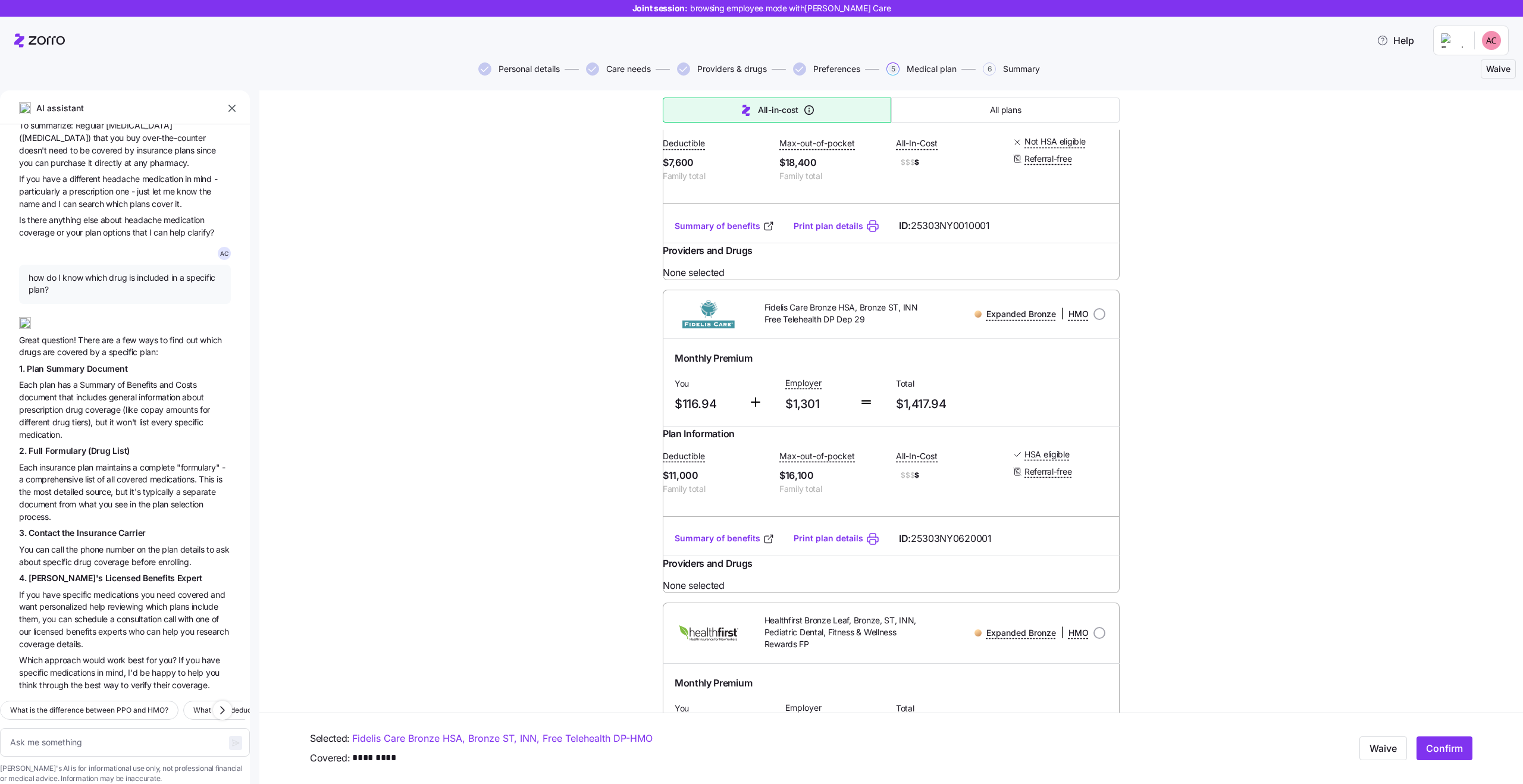
click at [107, 602] on span "help" at bounding box center [98, 607] width 18 height 10
click at [58, 602] on span "personalized" at bounding box center [64, 607] width 50 height 10
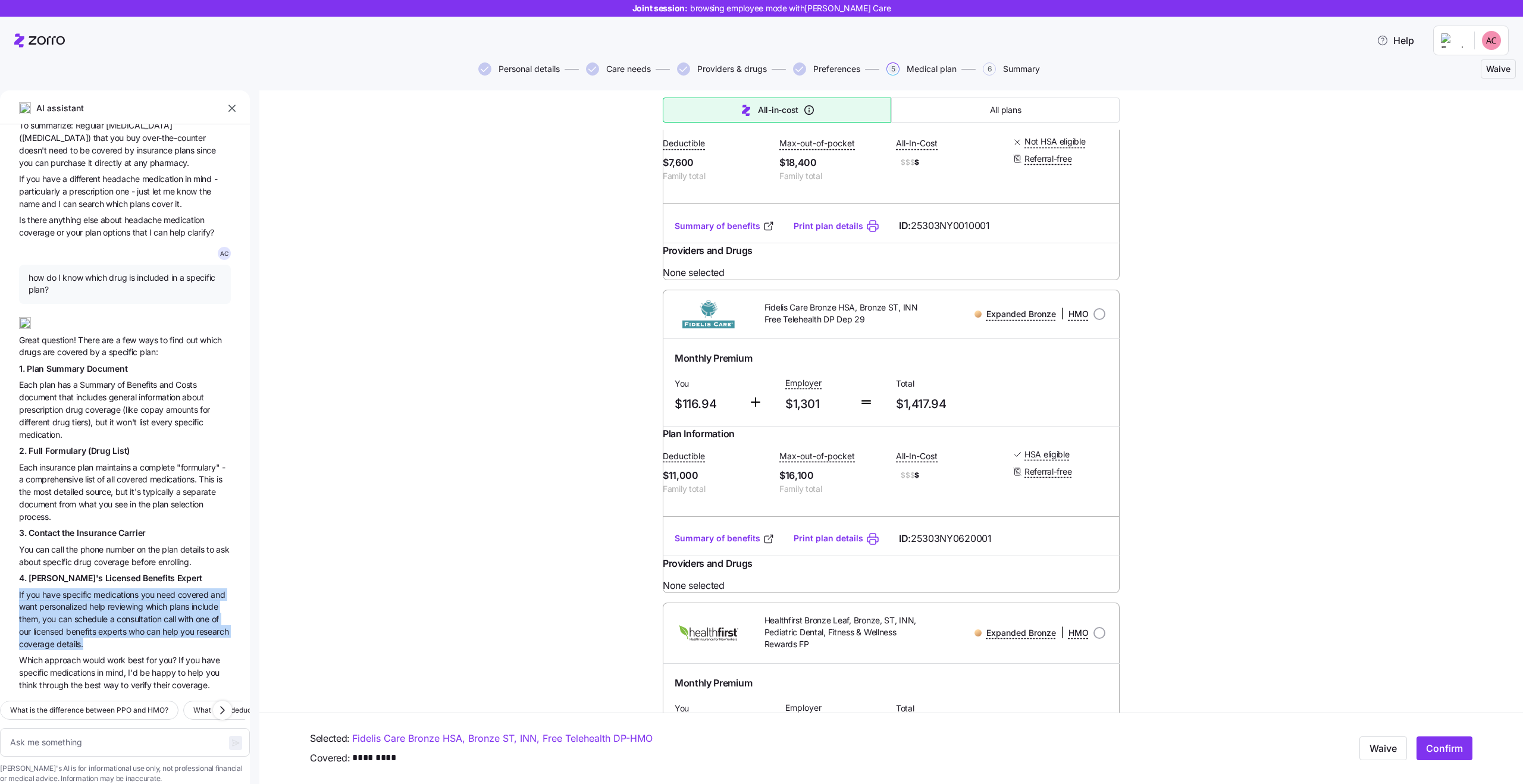
click at [100, 602] on span "help" at bounding box center [98, 607] width 18 height 10
click at [151, 614] on span "consultation" at bounding box center [139, 619] width 47 height 10
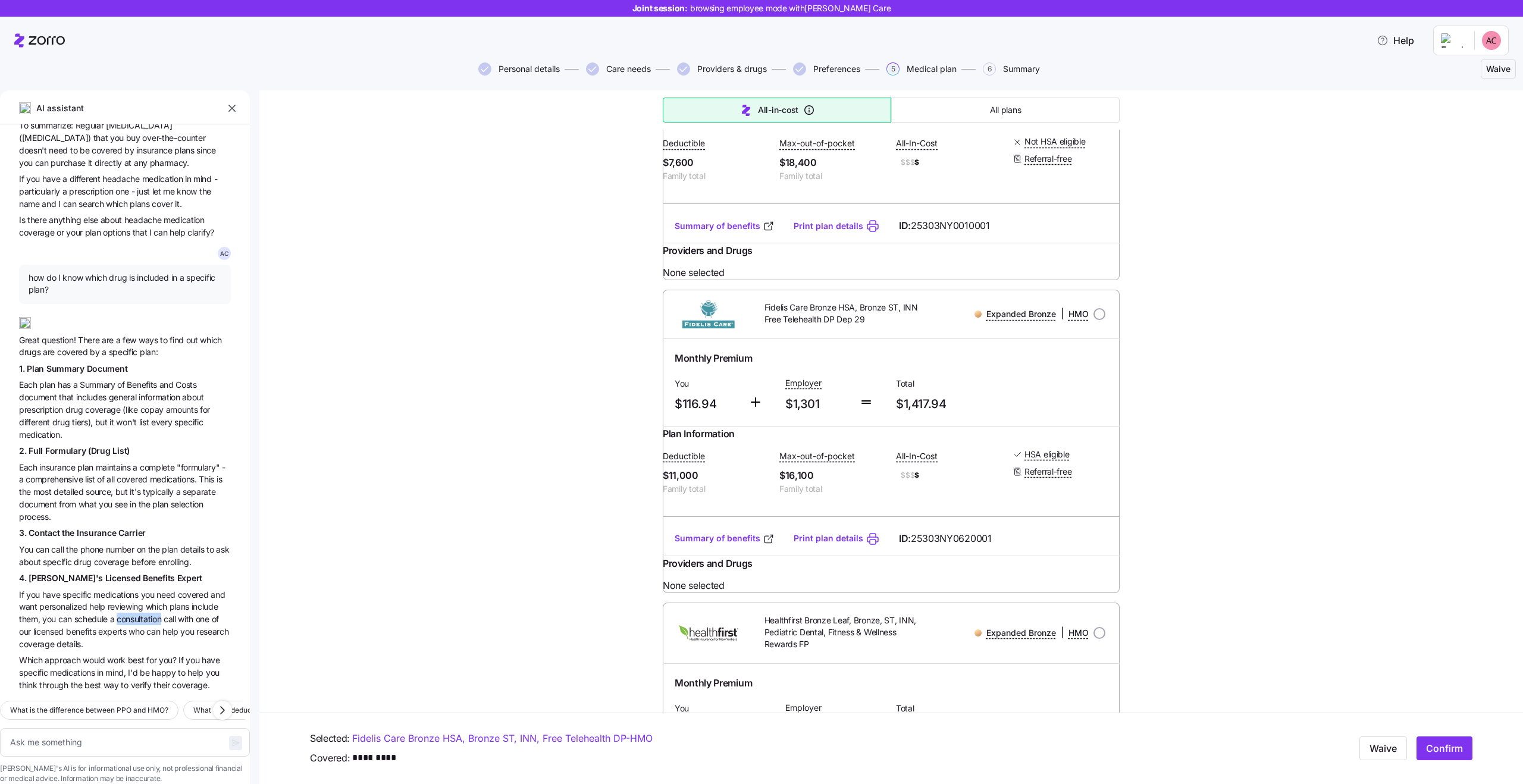
click at [151, 614] on span "consultation" at bounding box center [139, 619] width 47 height 10
click at [91, 602] on span "help" at bounding box center [98, 607] width 18 height 10
click at [152, 614] on span "consultation" at bounding box center [139, 619] width 47 height 10
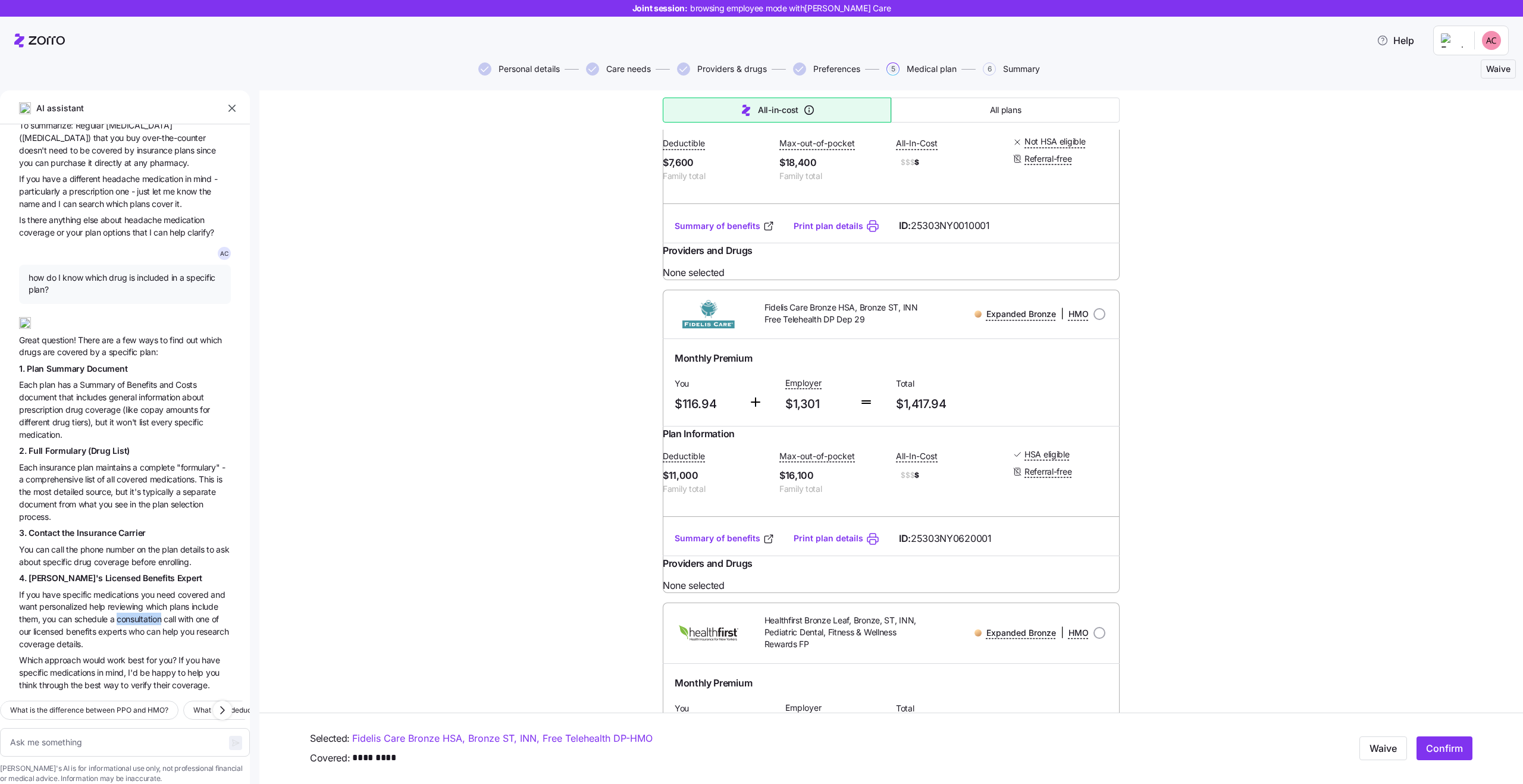
click at [152, 614] on span "consultation" at bounding box center [139, 619] width 47 height 10
click at [89, 593] on span "If you have specific medications you need covered and want personalized help re…" at bounding box center [125, 619] width 211 height 62
click at [24, 614] on span "them," at bounding box center [30, 619] width 23 height 10
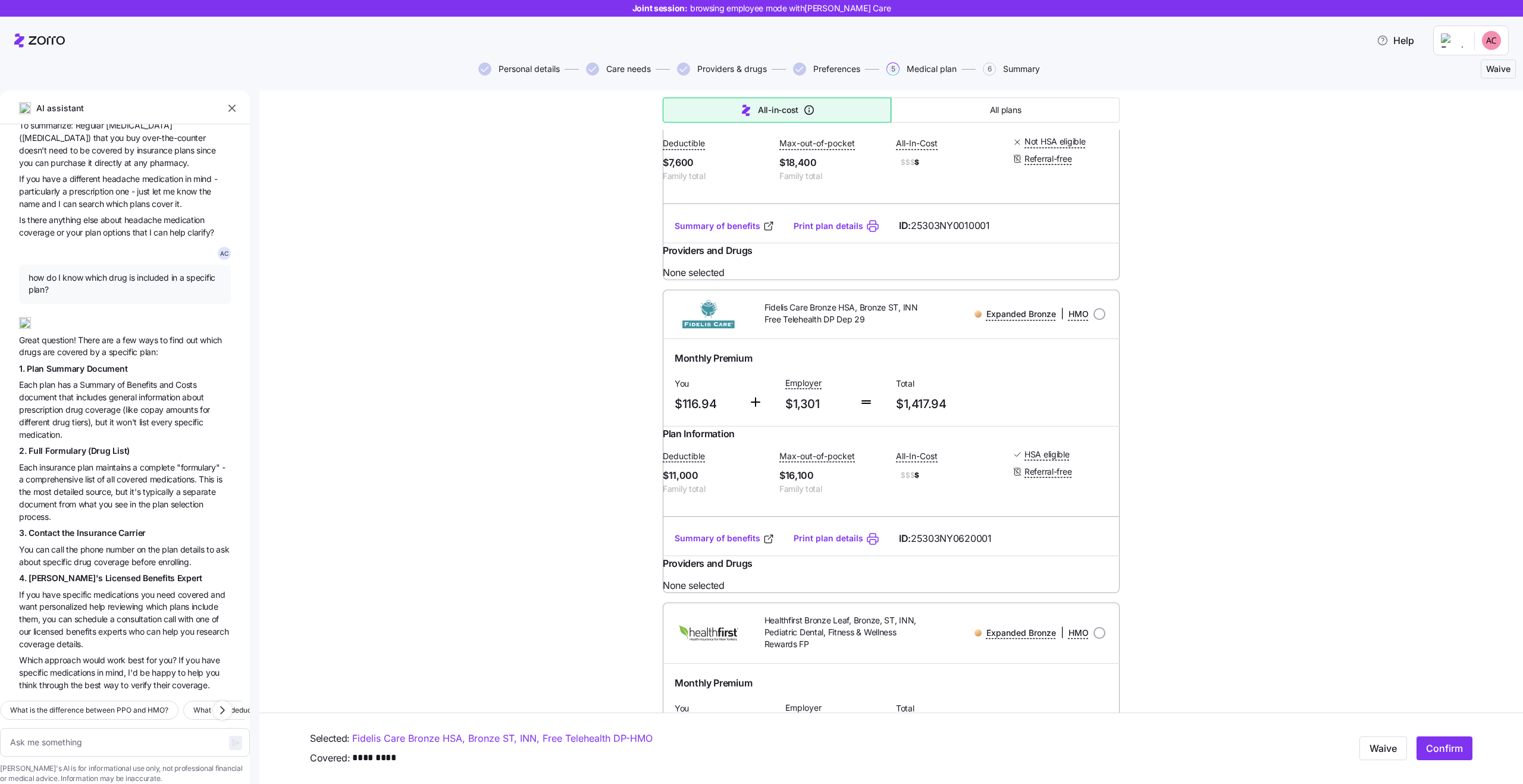
click at [24, 614] on span "them," at bounding box center [30, 619] width 23 height 10
click at [85, 626] on span "benefits" at bounding box center [82, 631] width 32 height 10
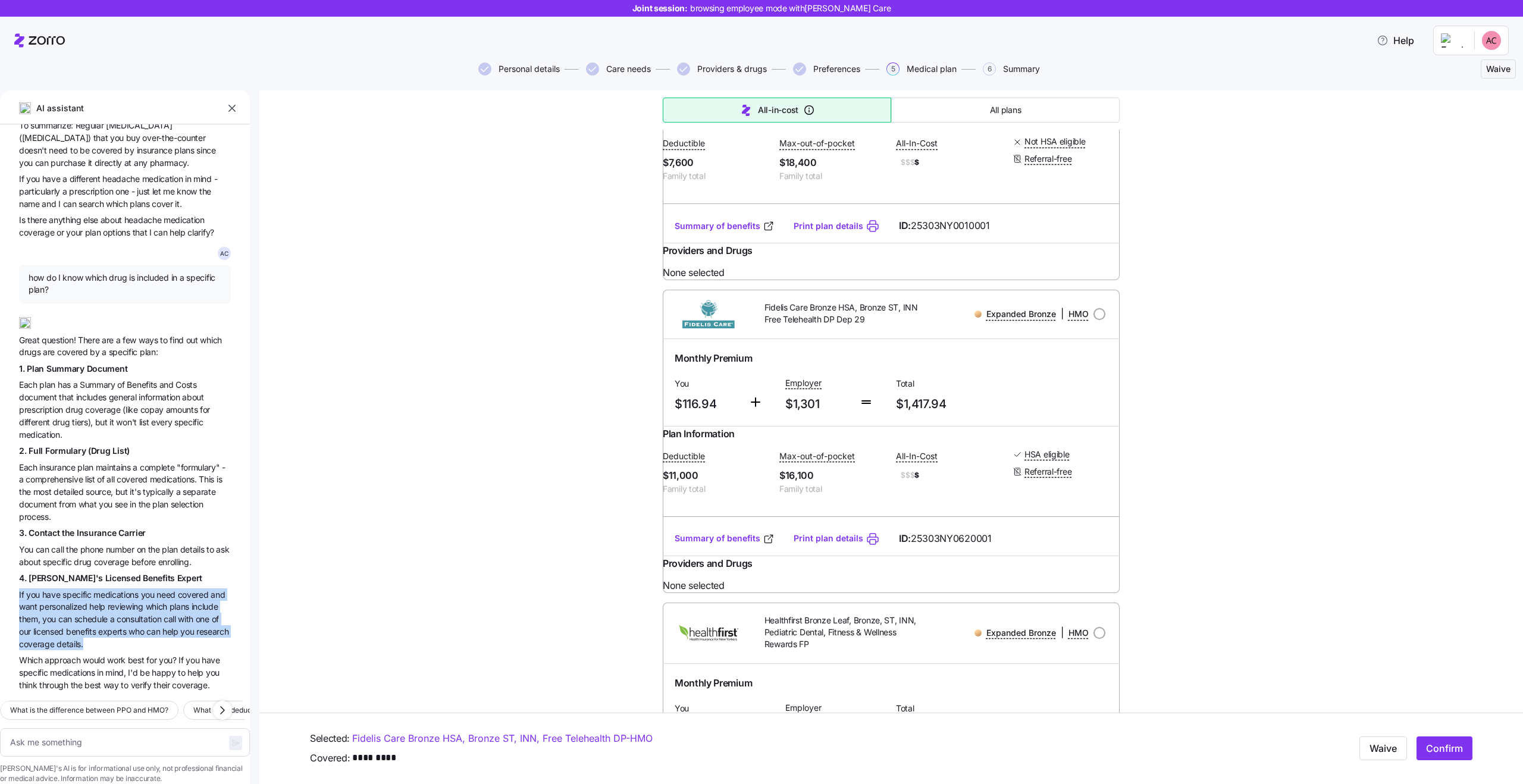
click at [79, 655] on span "approach" at bounding box center [63, 660] width 38 height 10
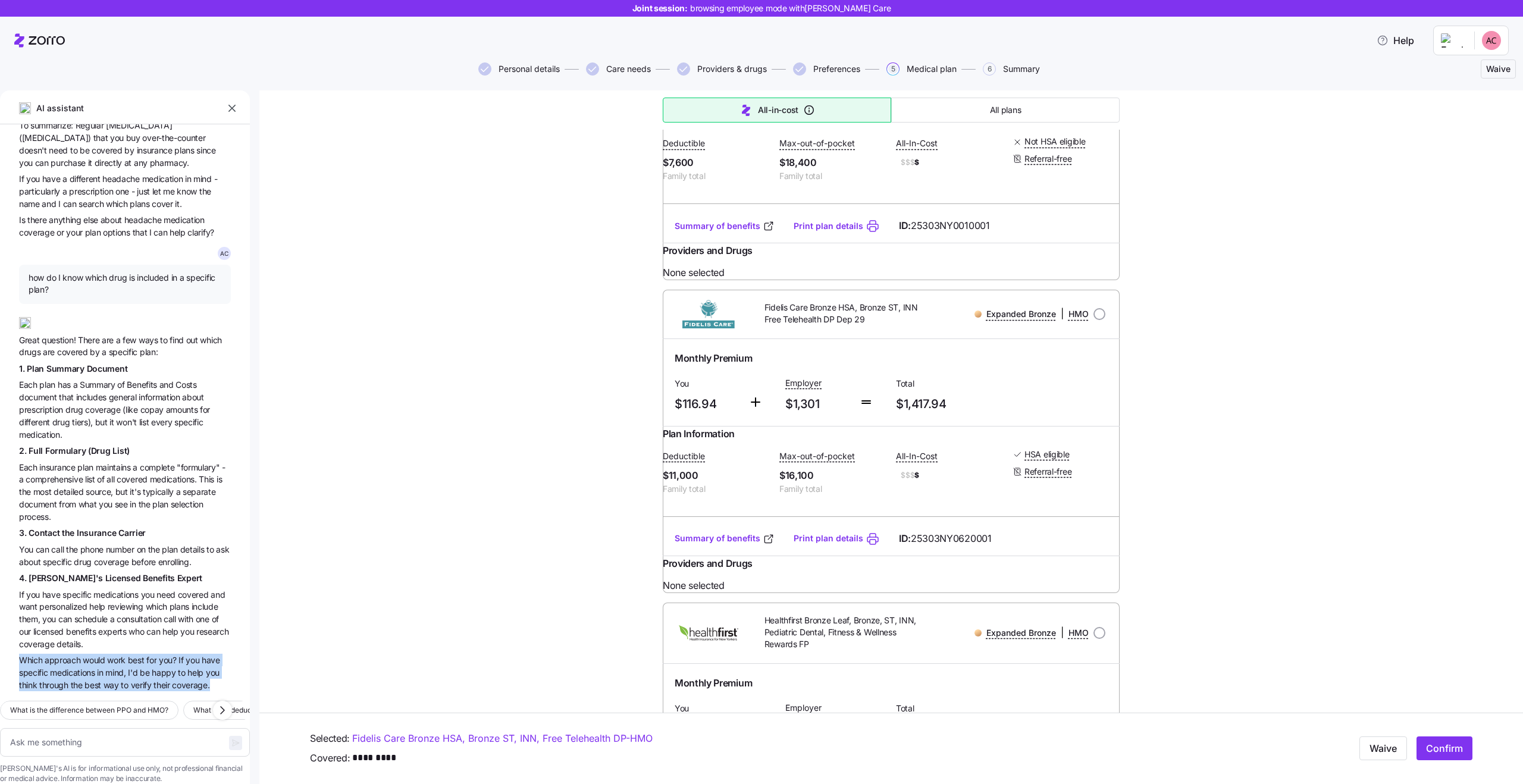
click at [79, 602] on span "personalized" at bounding box center [64, 607] width 50 height 10
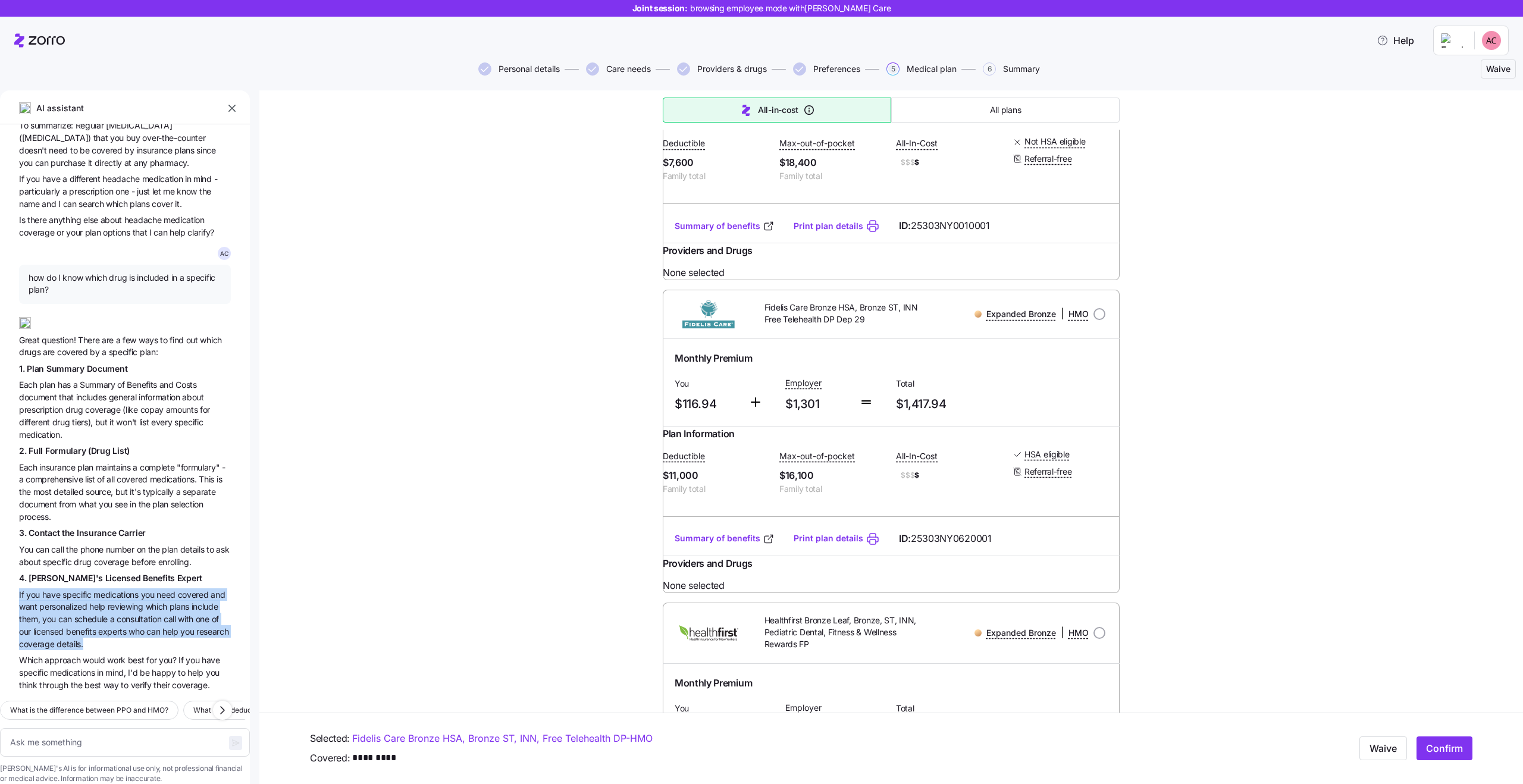
click at [107, 668] on span "mind," at bounding box center [116, 673] width 22 height 10
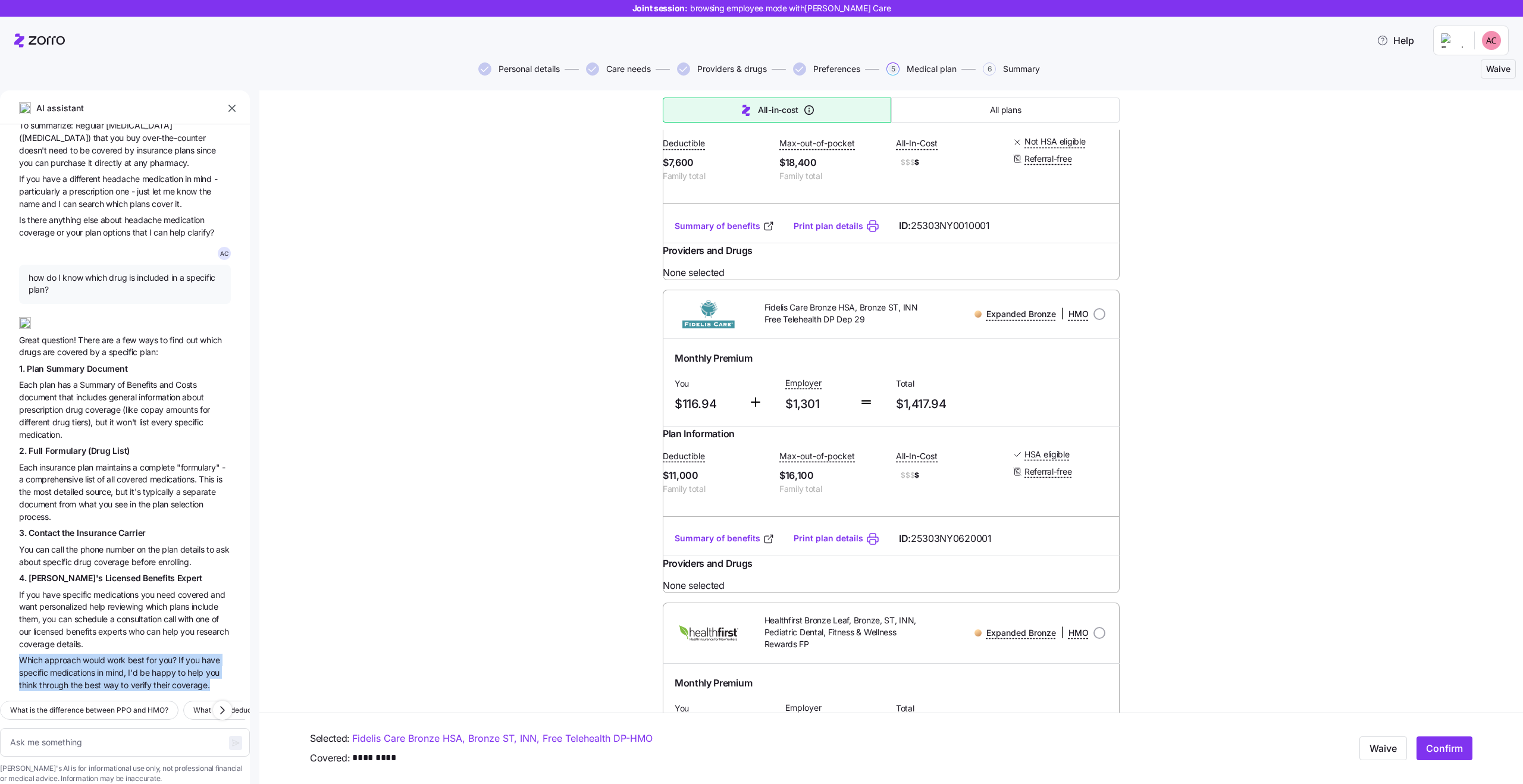
click at [79, 655] on span "approach" at bounding box center [63, 660] width 38 height 10
click at [107, 728] on textarea at bounding box center [125, 742] width 250 height 28
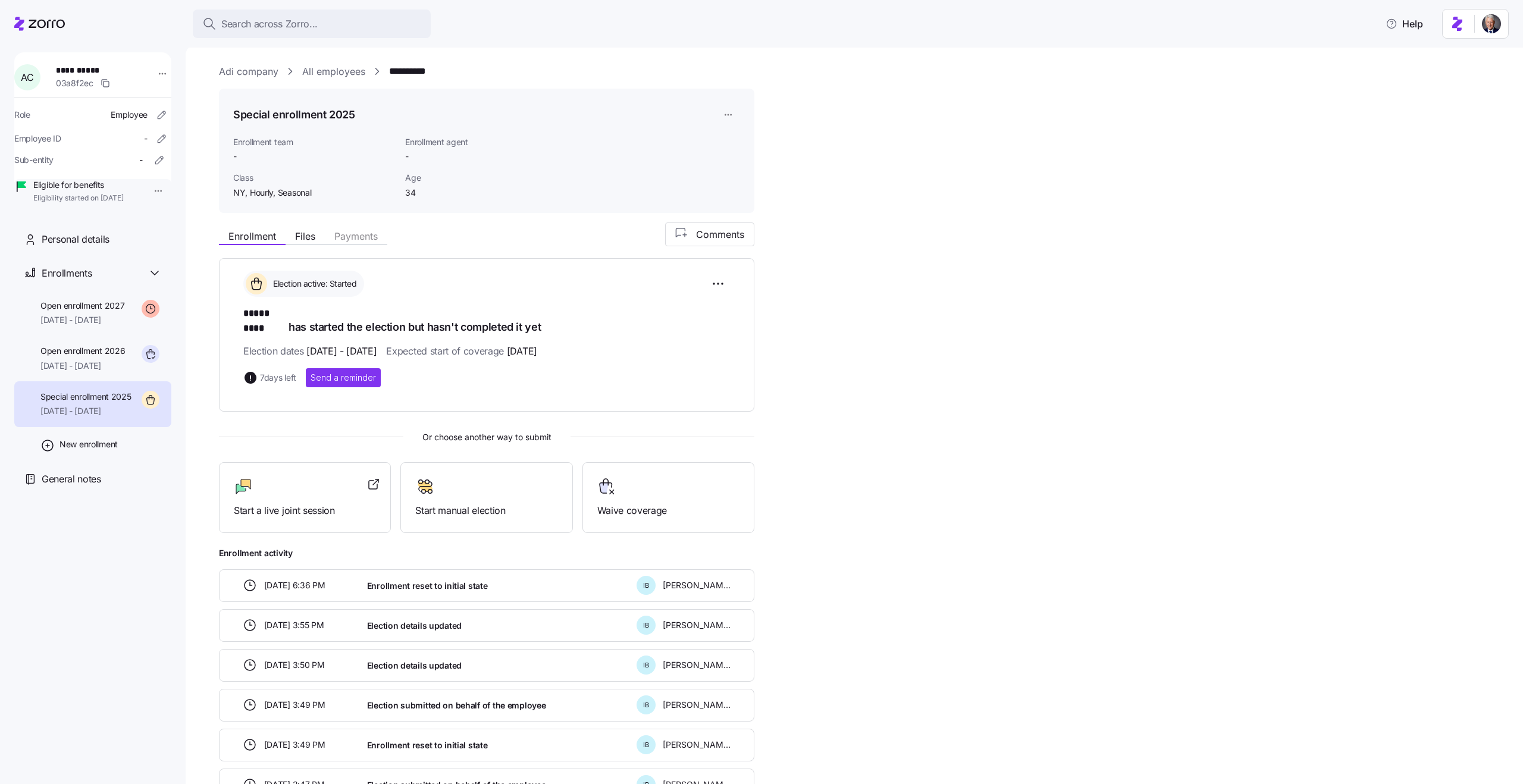
click at [347, 73] on link "All employees" at bounding box center [333, 72] width 63 height 15
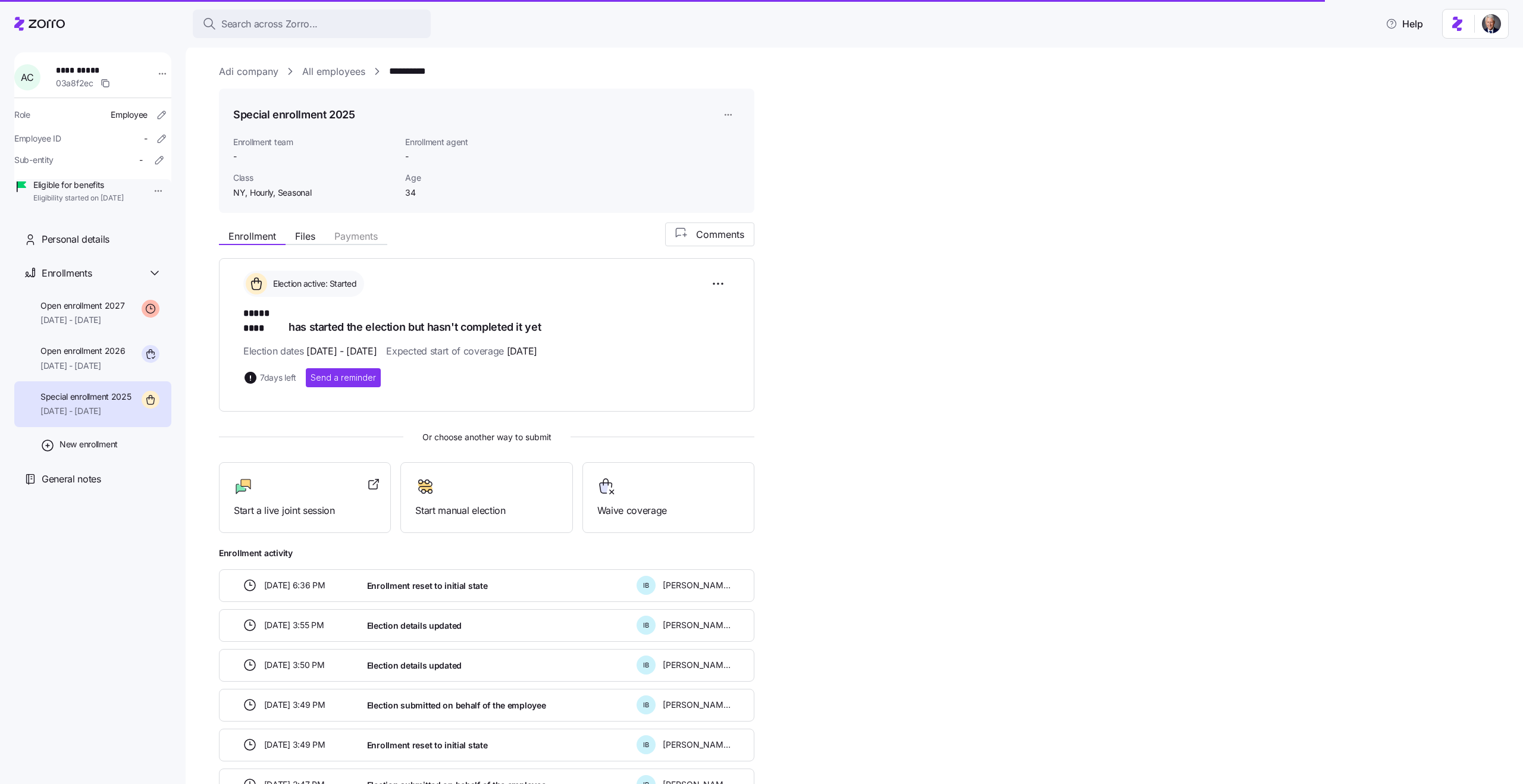
click at [323, 73] on link "All employees" at bounding box center [333, 72] width 63 height 15
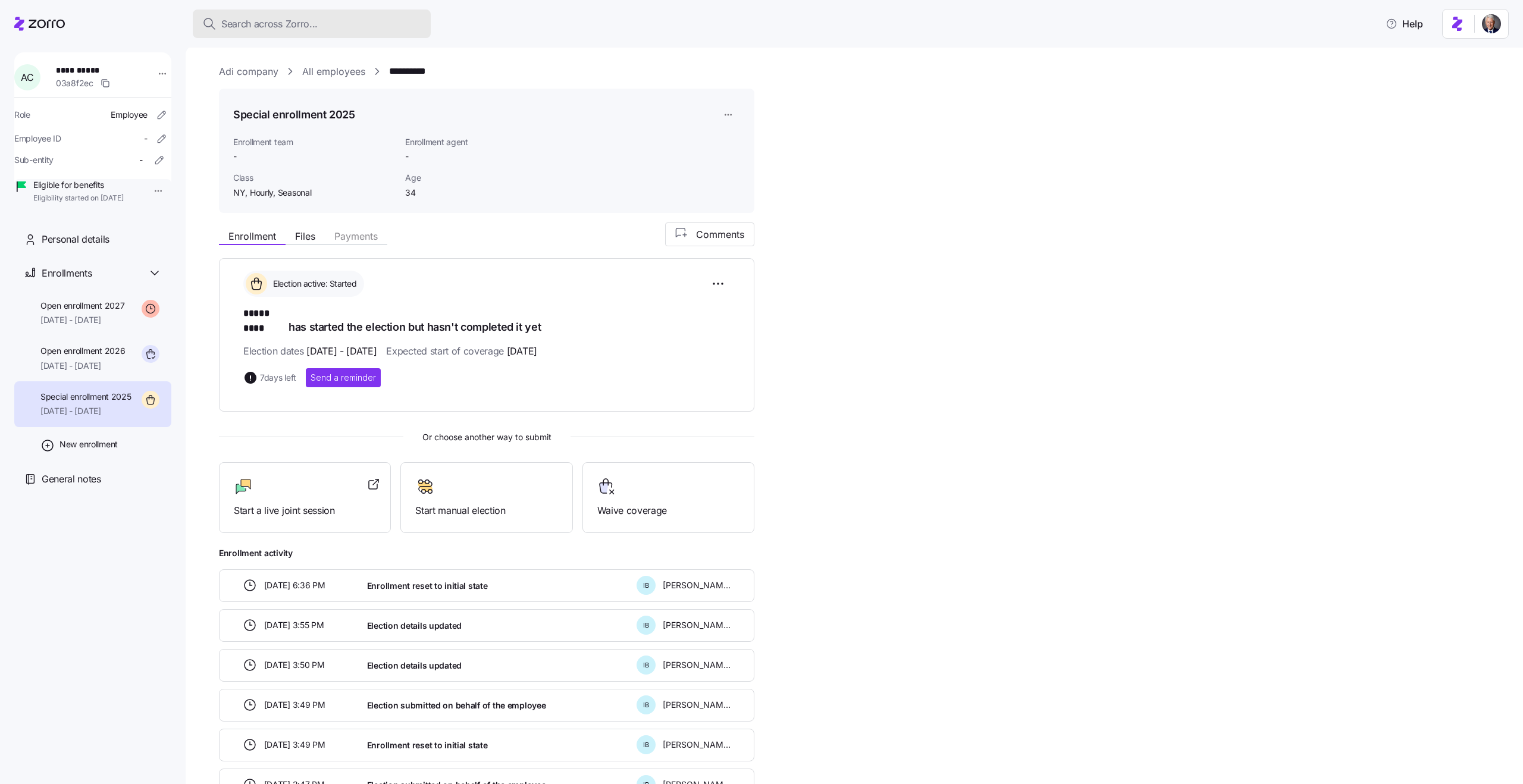
click at [354, 30] on div "Search across Zorro..." at bounding box center [312, 24] width 219 height 15
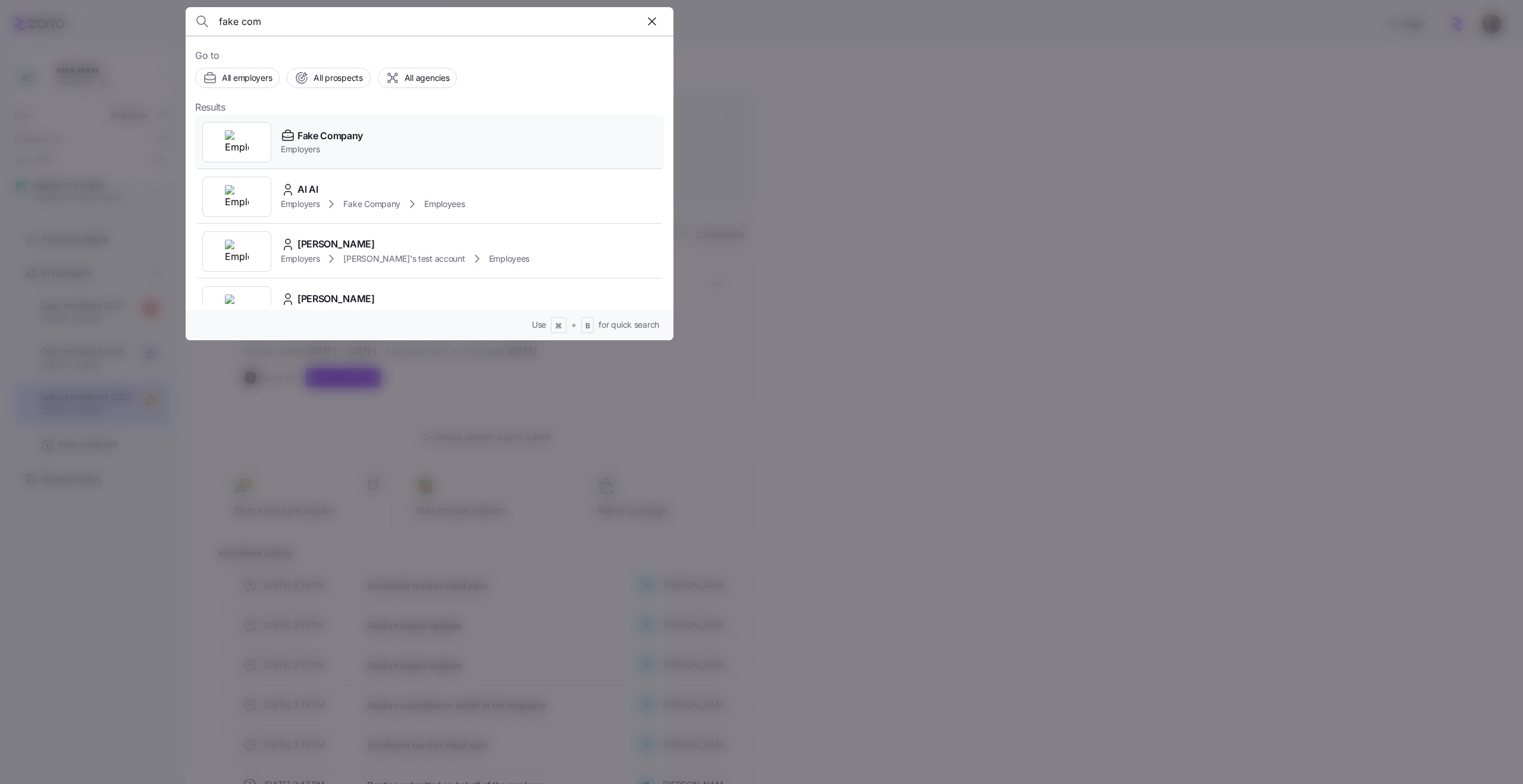
type input "fake com"
click at [381, 152] on div "Fake Company Employers" at bounding box center [430, 142] width 469 height 55
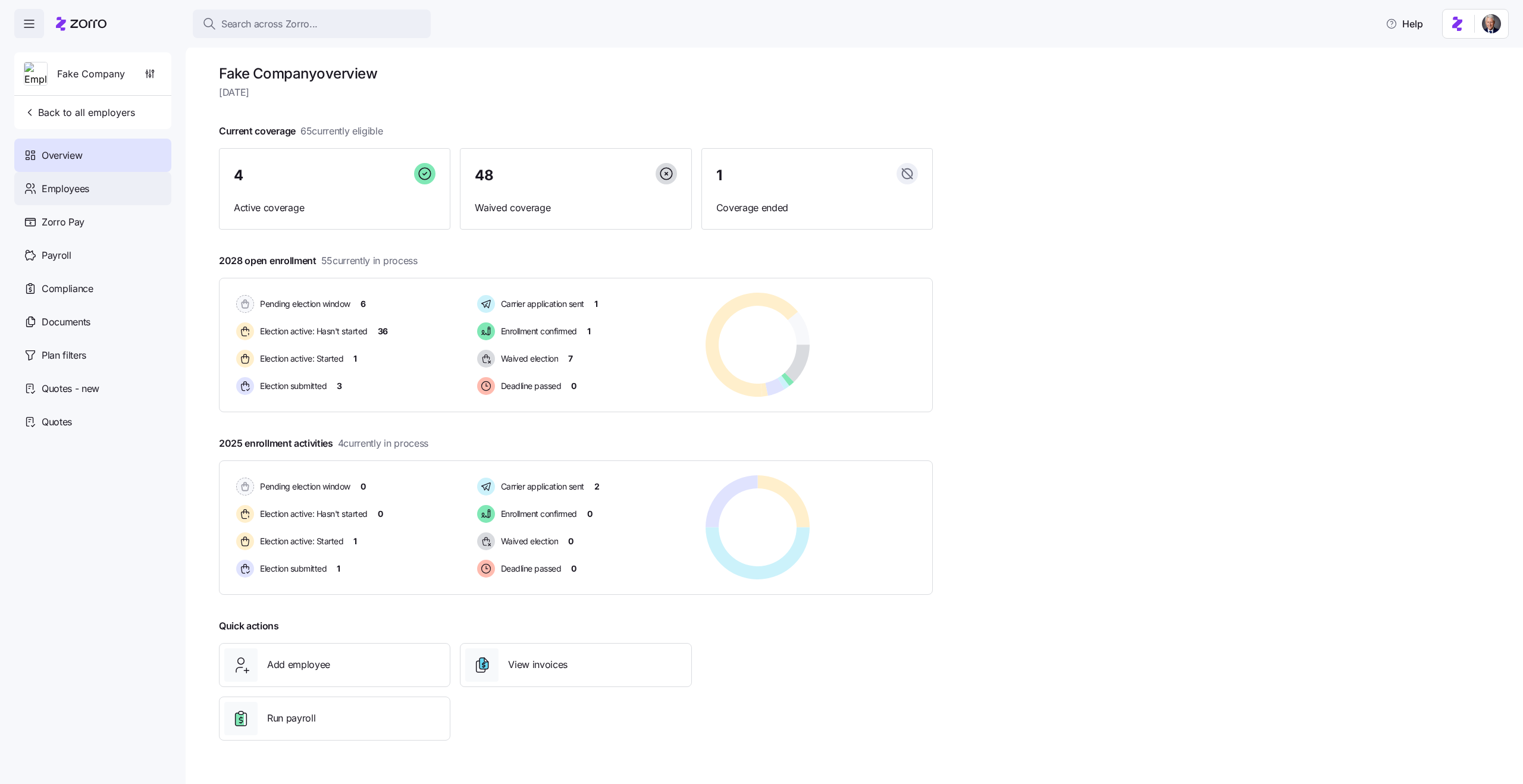
click at [65, 182] on span "Employees" at bounding box center [65, 189] width 47 height 15
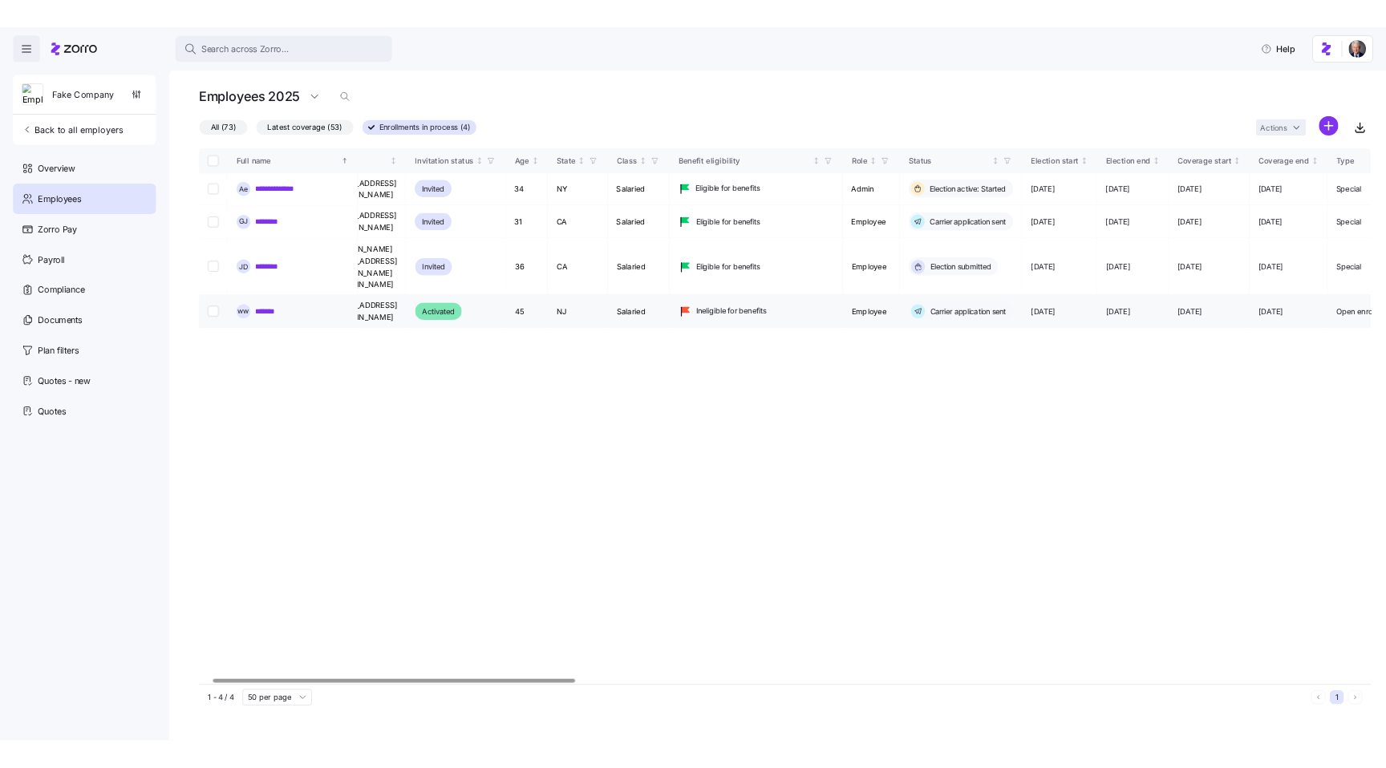
scroll to position [0, 60]
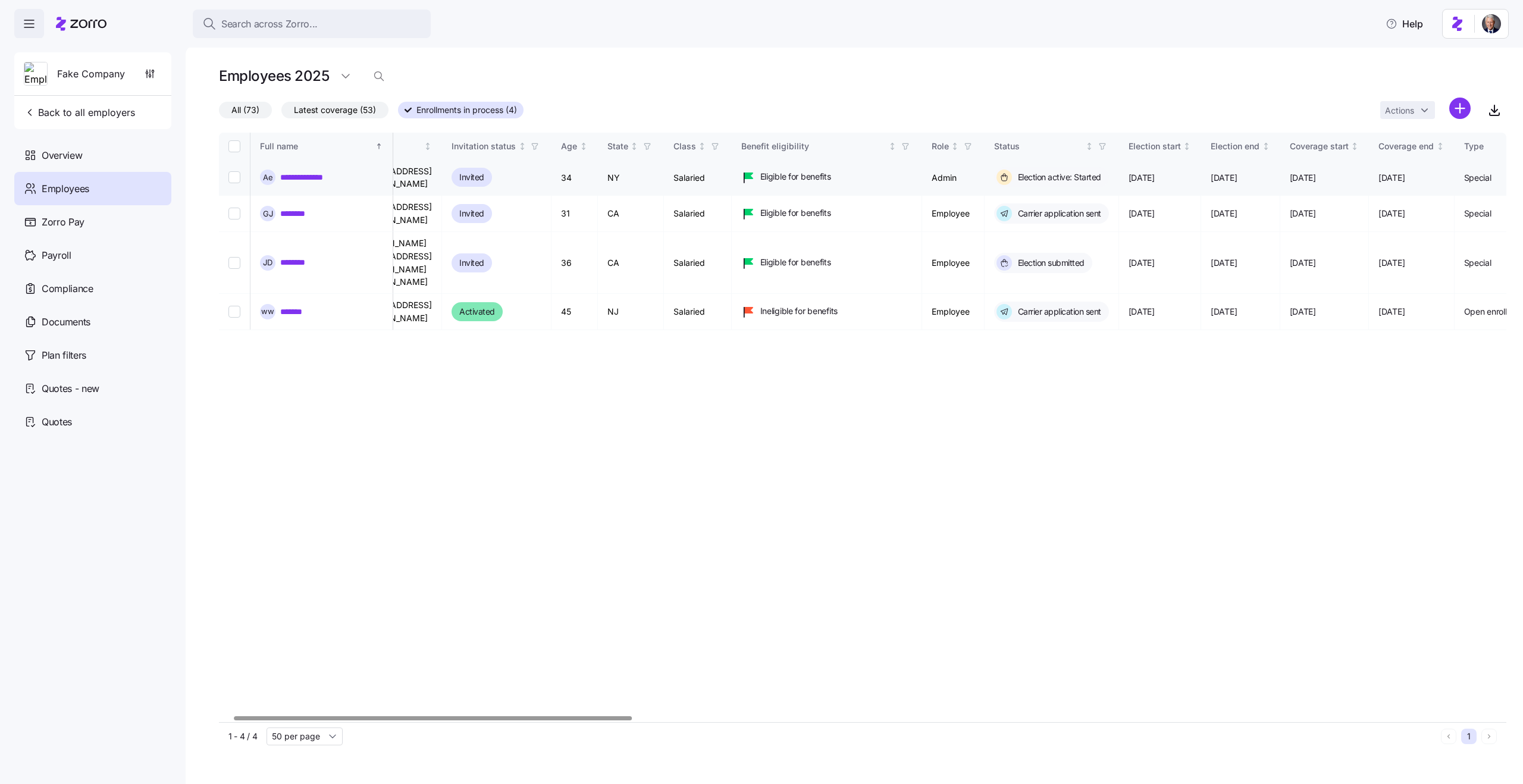
click at [284, 179] on link "**********" at bounding box center [308, 177] width 55 height 12
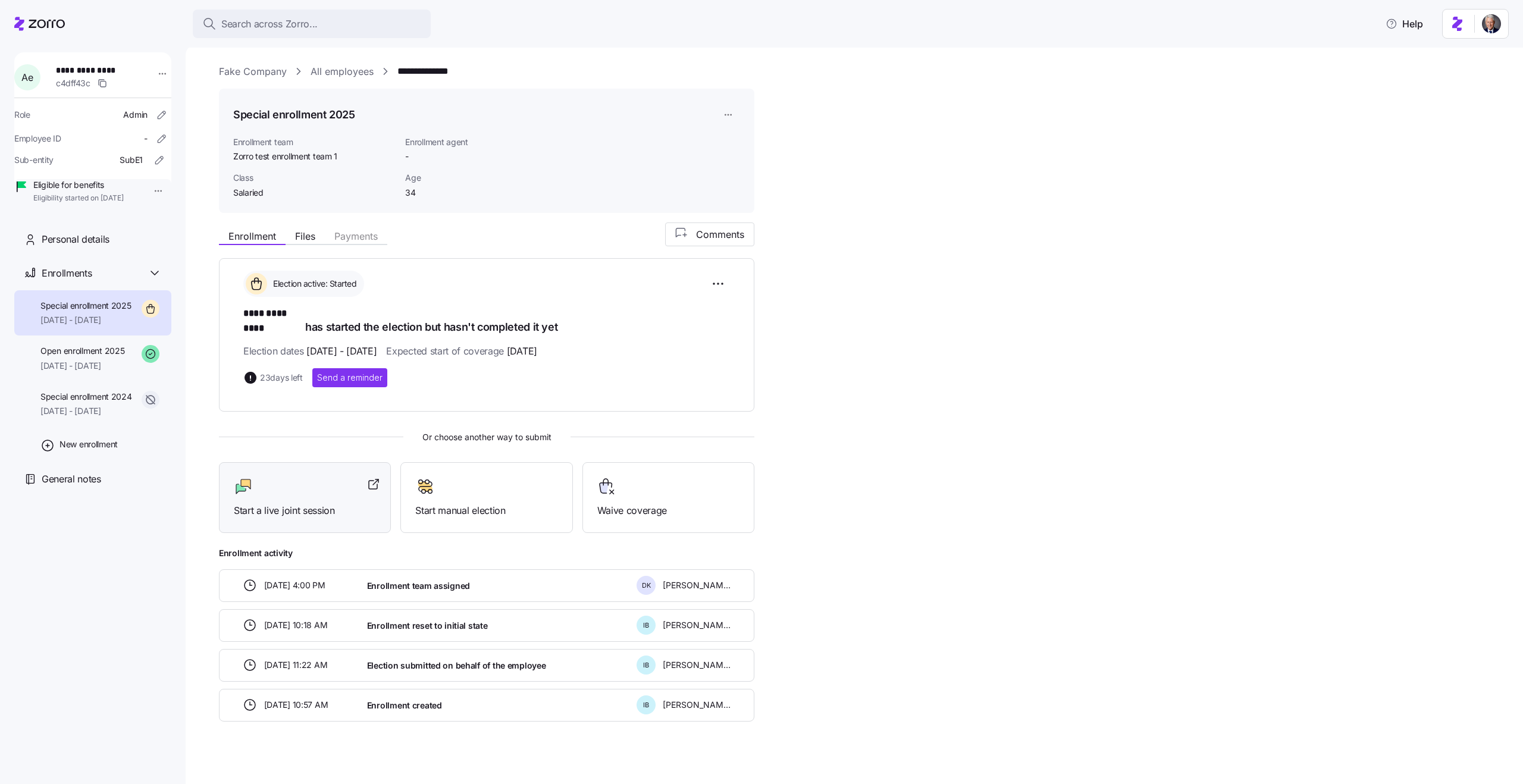
click at [283, 482] on div at bounding box center [305, 487] width 142 height 19
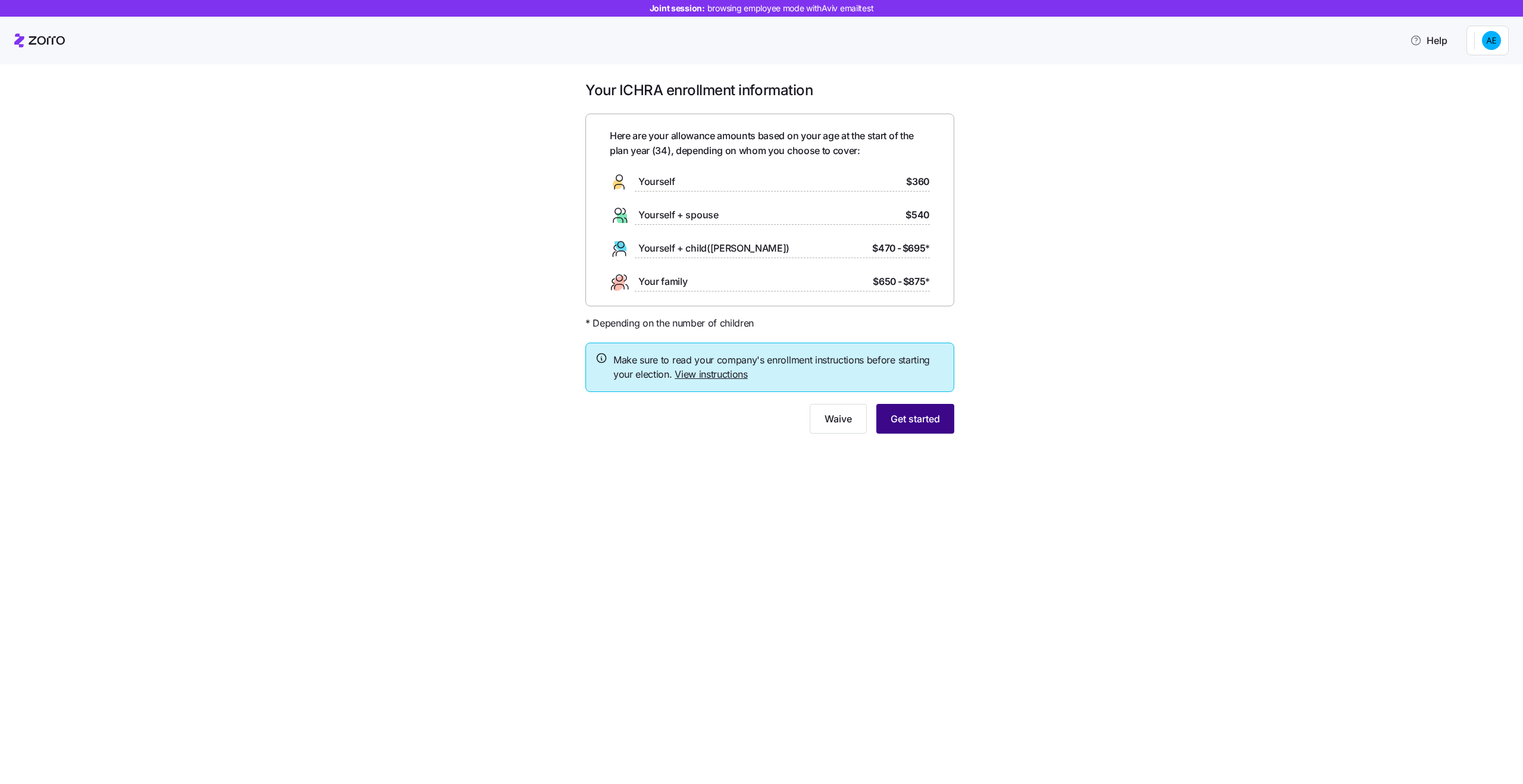
click at [919, 424] on span "Get started" at bounding box center [915, 418] width 50 height 14
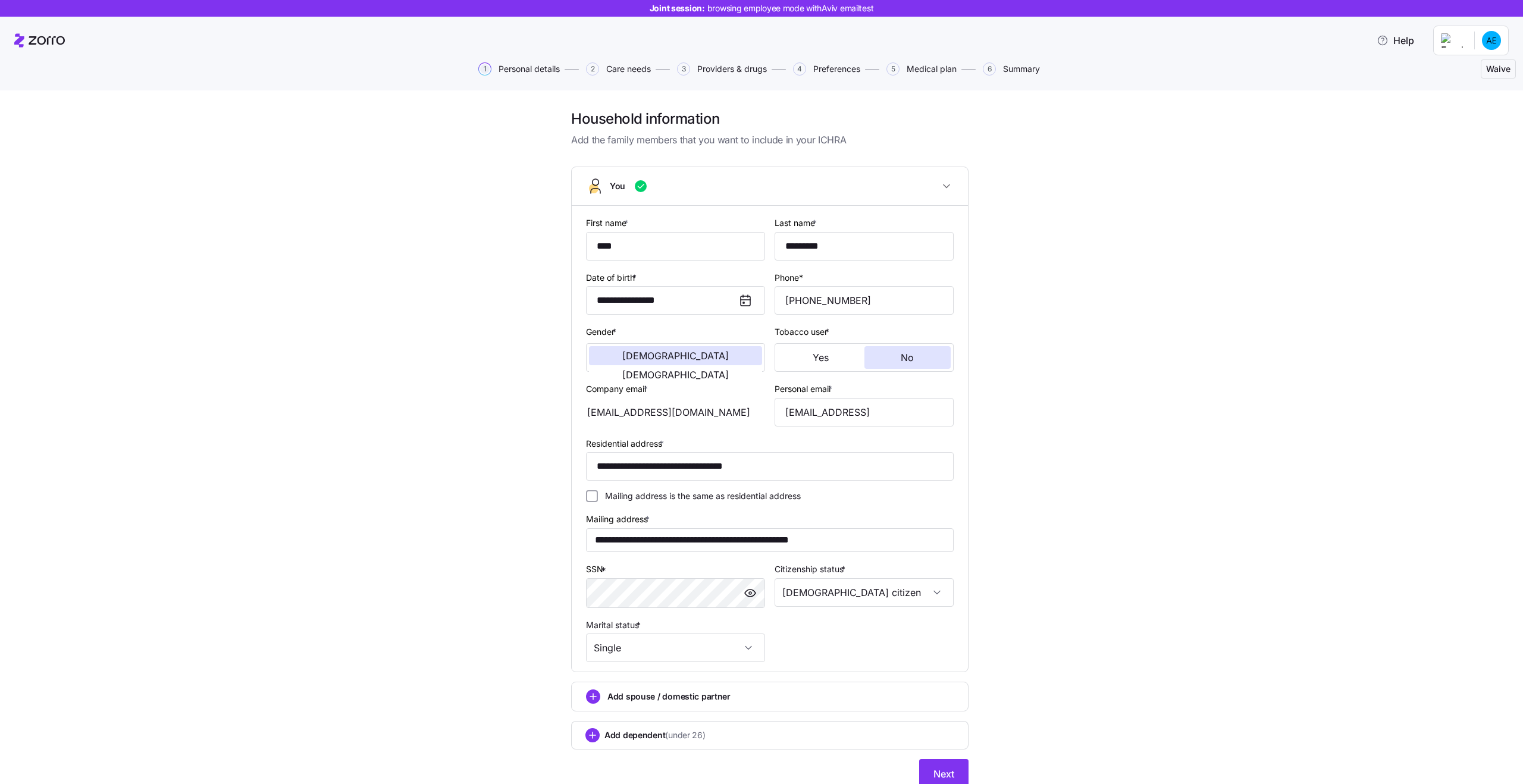
scroll to position [47, 0]
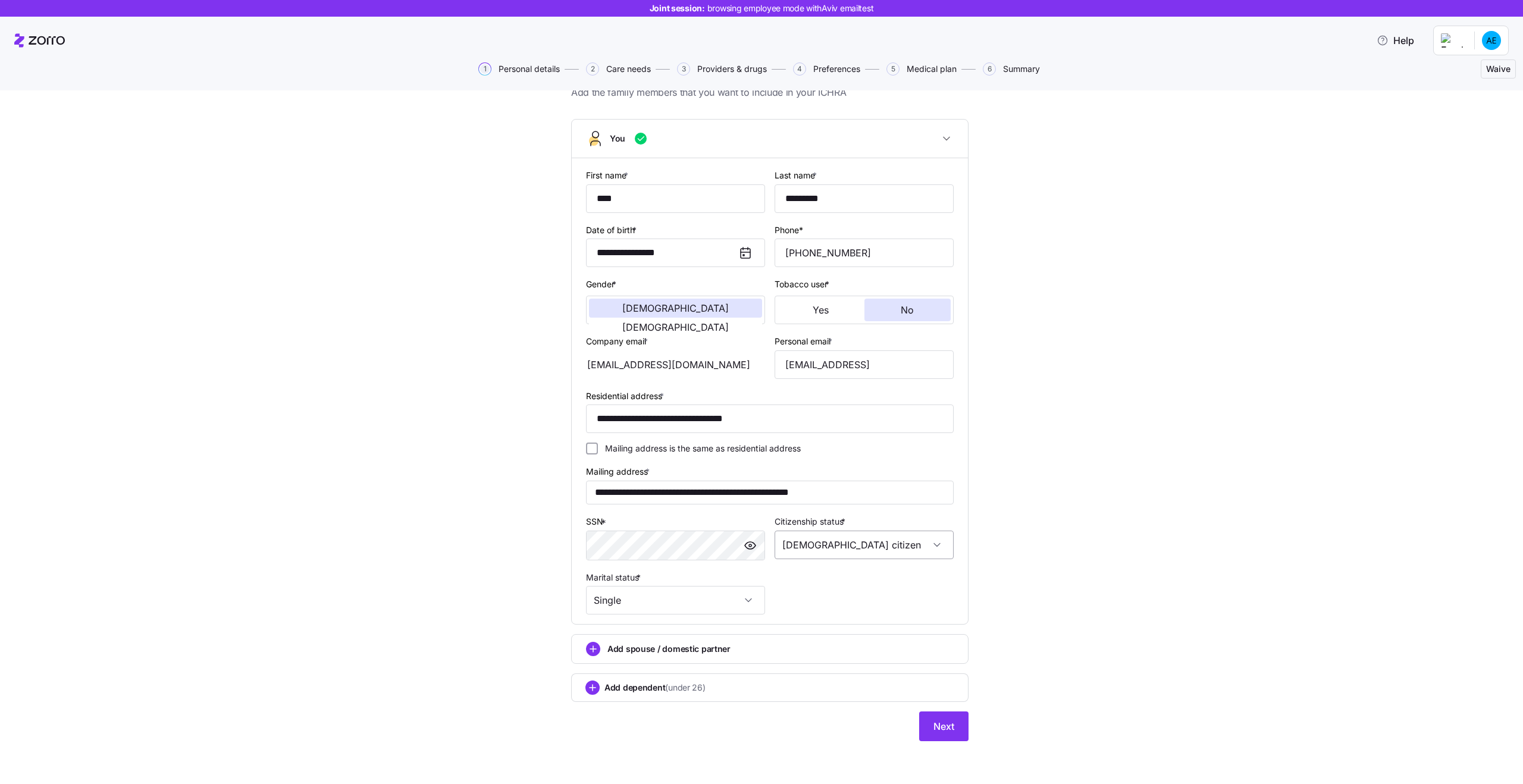
click at [820, 545] on input "[DEMOGRAPHIC_DATA] citizen" at bounding box center [864, 544] width 179 height 28
click at [659, 416] on input "**********" at bounding box center [770, 418] width 368 height 28
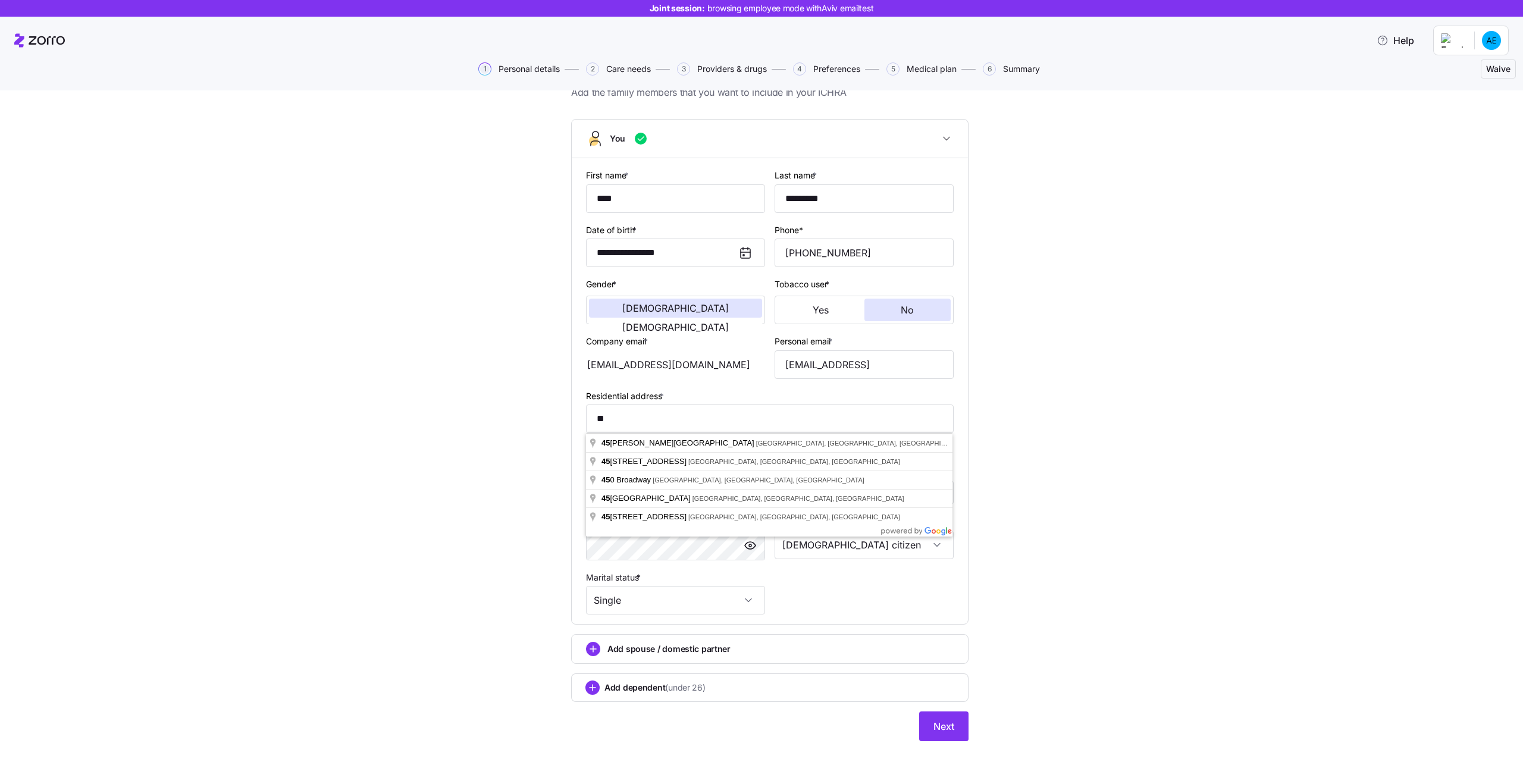
type input "**********"
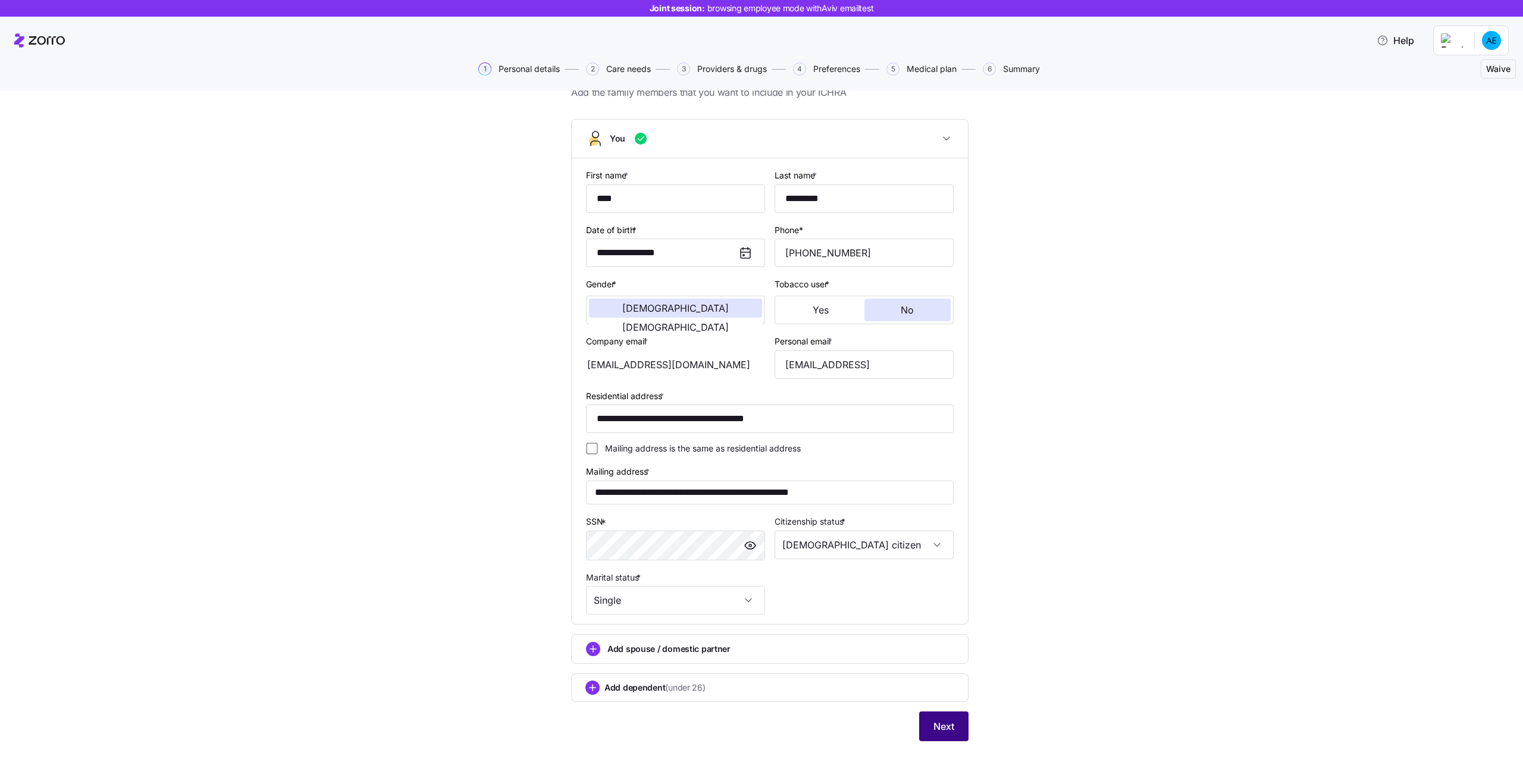
click at [927, 726] on button "Next" at bounding box center [944, 726] width 50 height 30
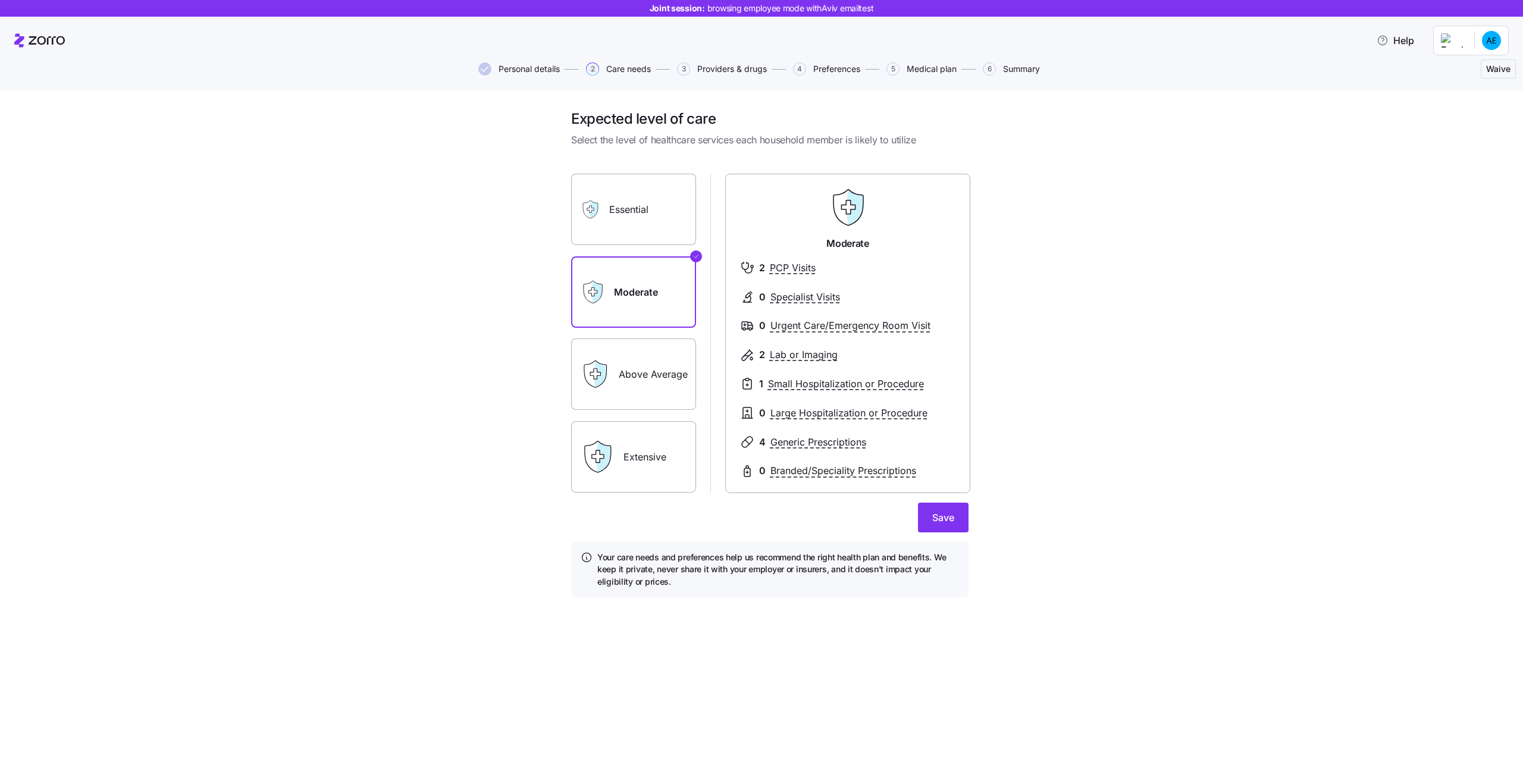
click at [524, 68] on span "Personal details" at bounding box center [529, 68] width 62 height 8
